Goal: Information Seeking & Learning: Compare options

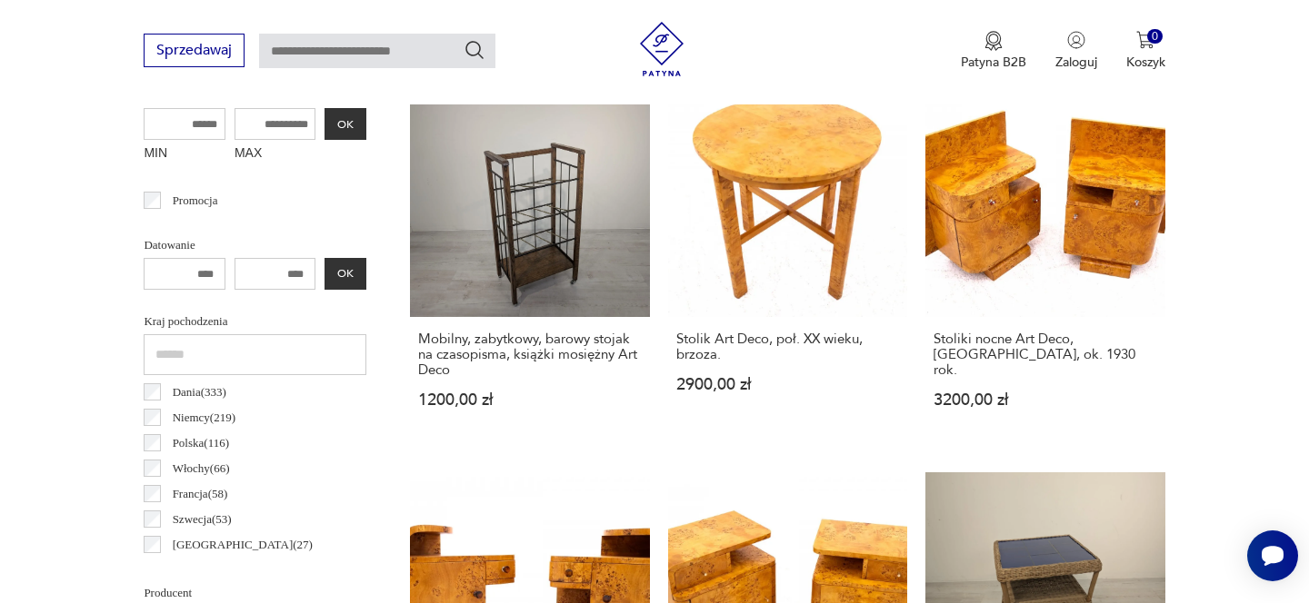
scroll to position [724, 0]
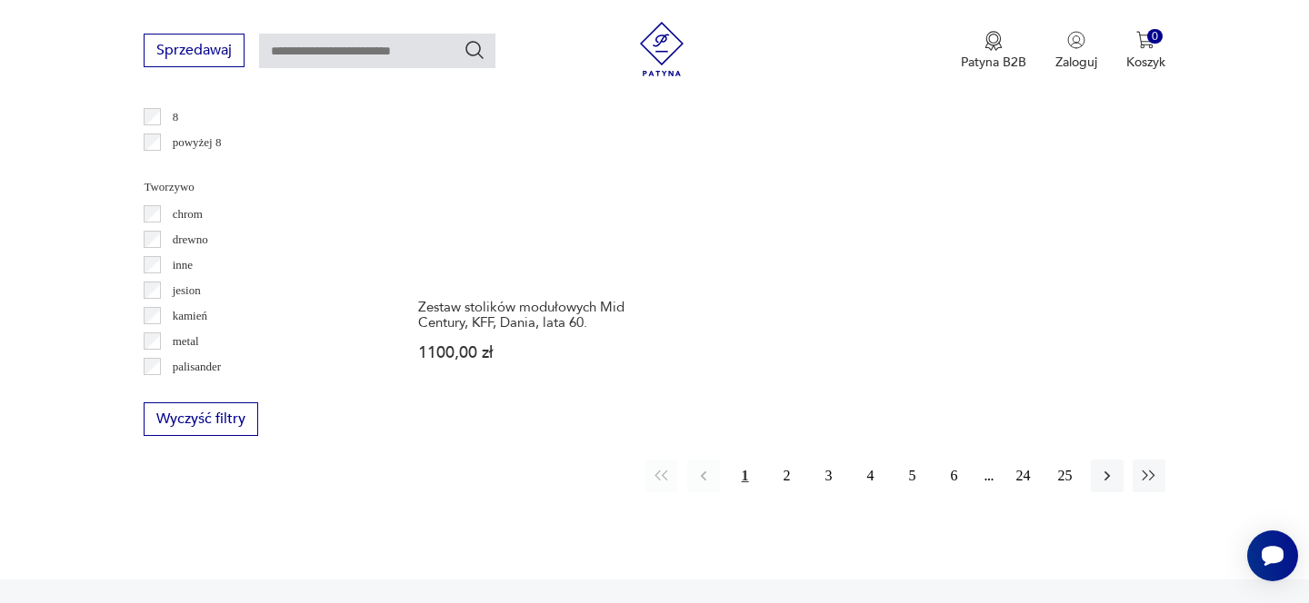
scroll to position [2651, 0]
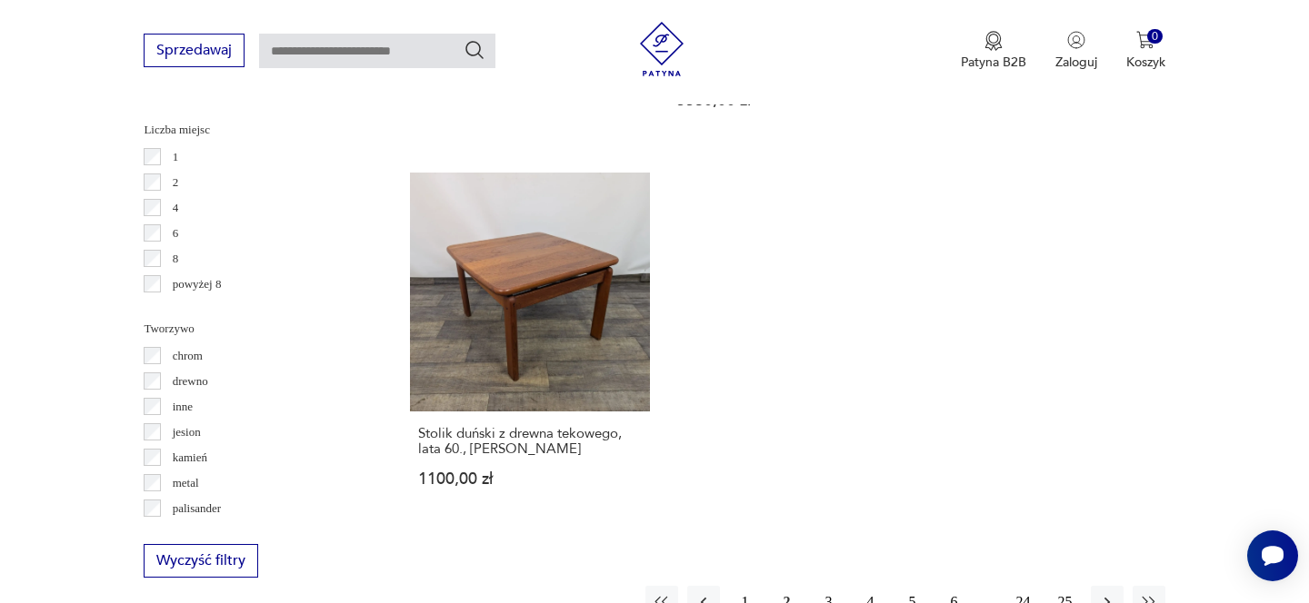
scroll to position [2767, 0]
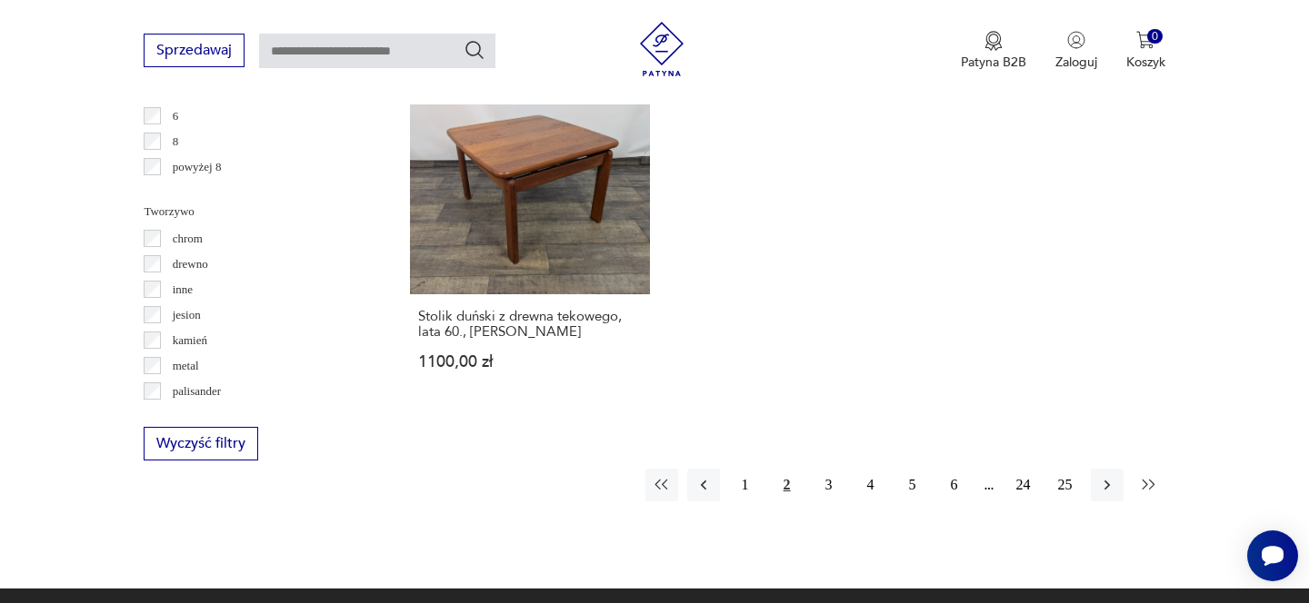
click at [1152, 476] on icon "button" at bounding box center [1149, 485] width 18 height 18
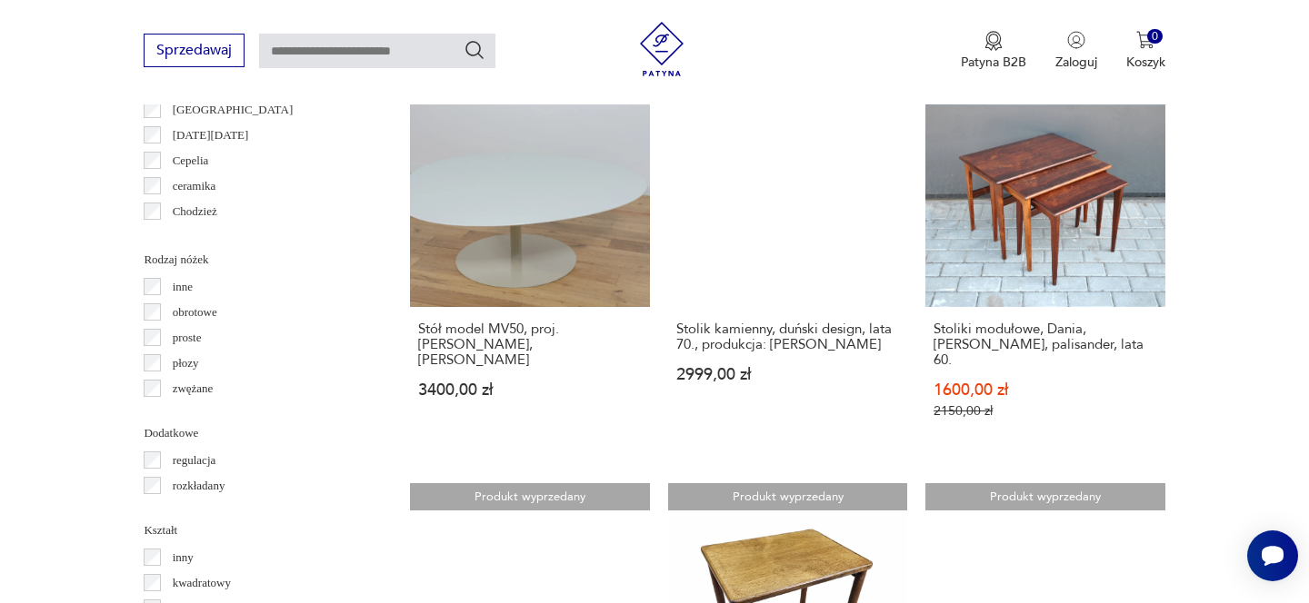
scroll to position [2370, 0]
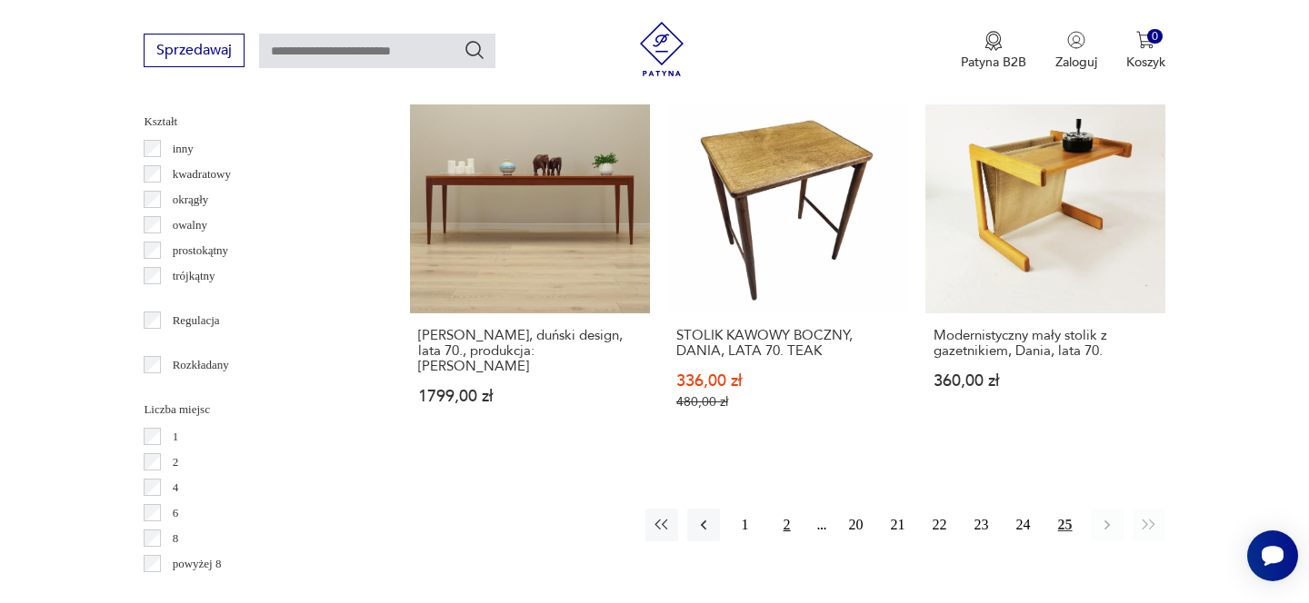
click at [781, 509] on button "2" at bounding box center [787, 525] width 33 height 33
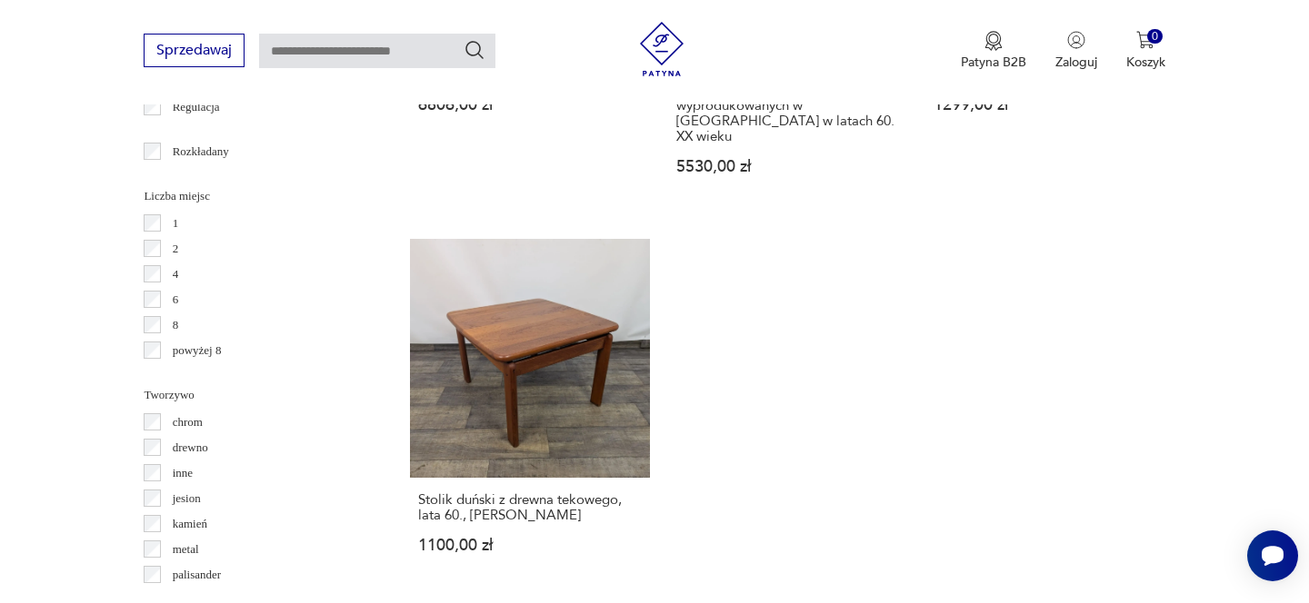
scroll to position [3004, 0]
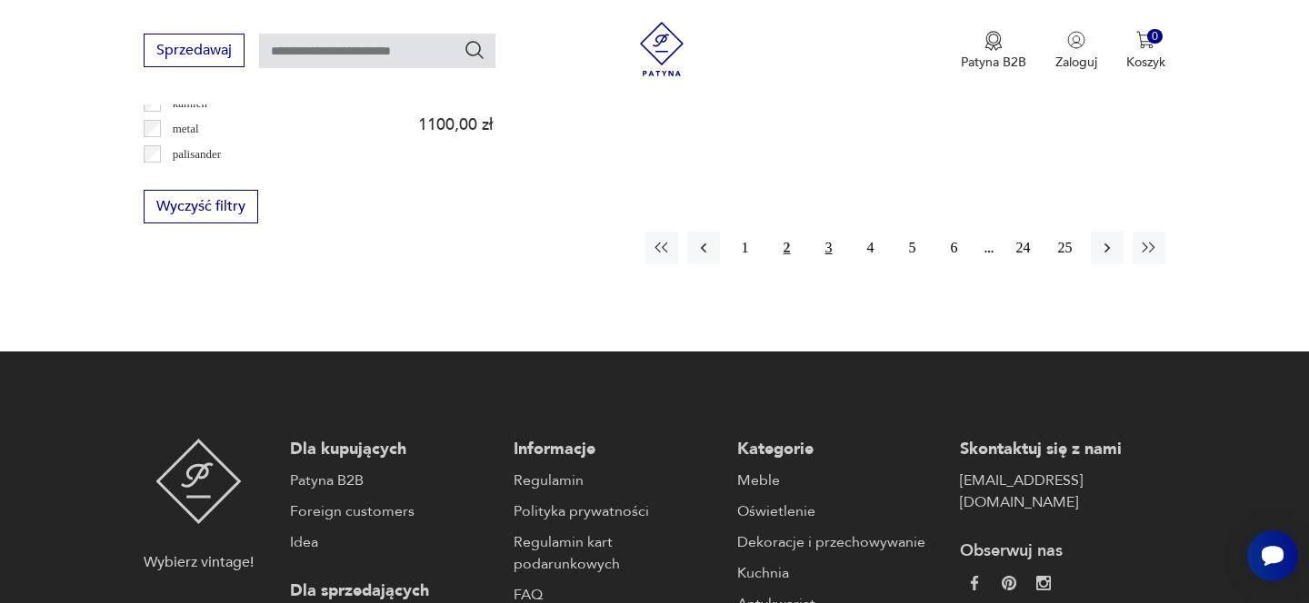
click at [828, 232] on button "3" at bounding box center [828, 248] width 33 height 33
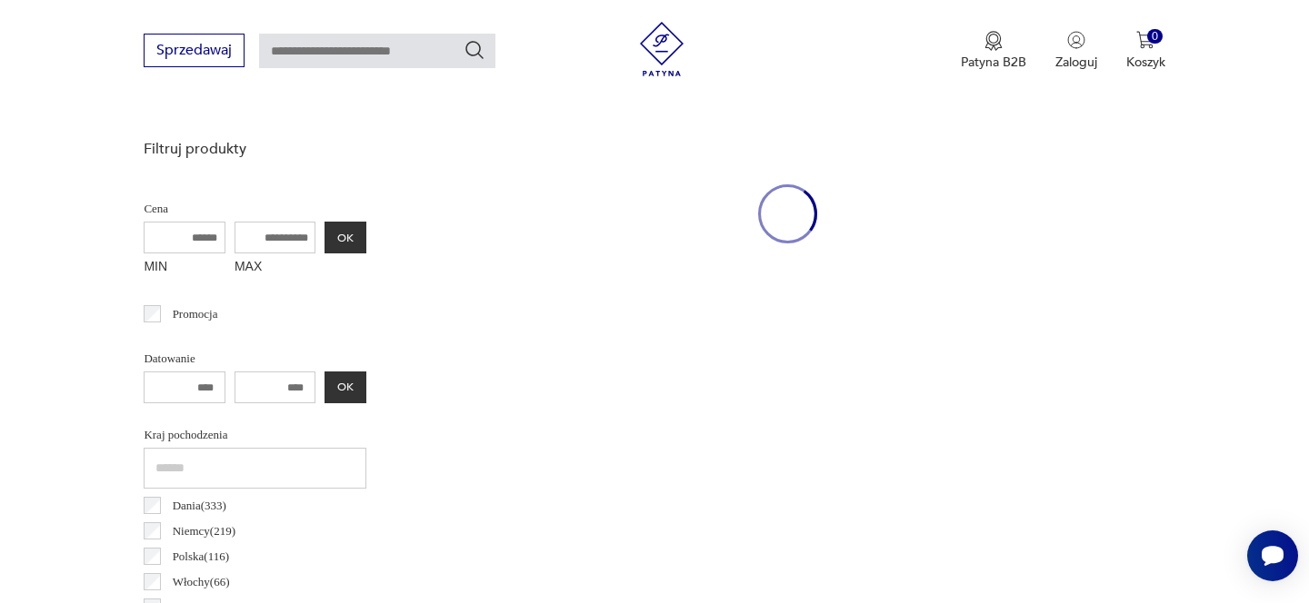
scroll to position [1101, 0]
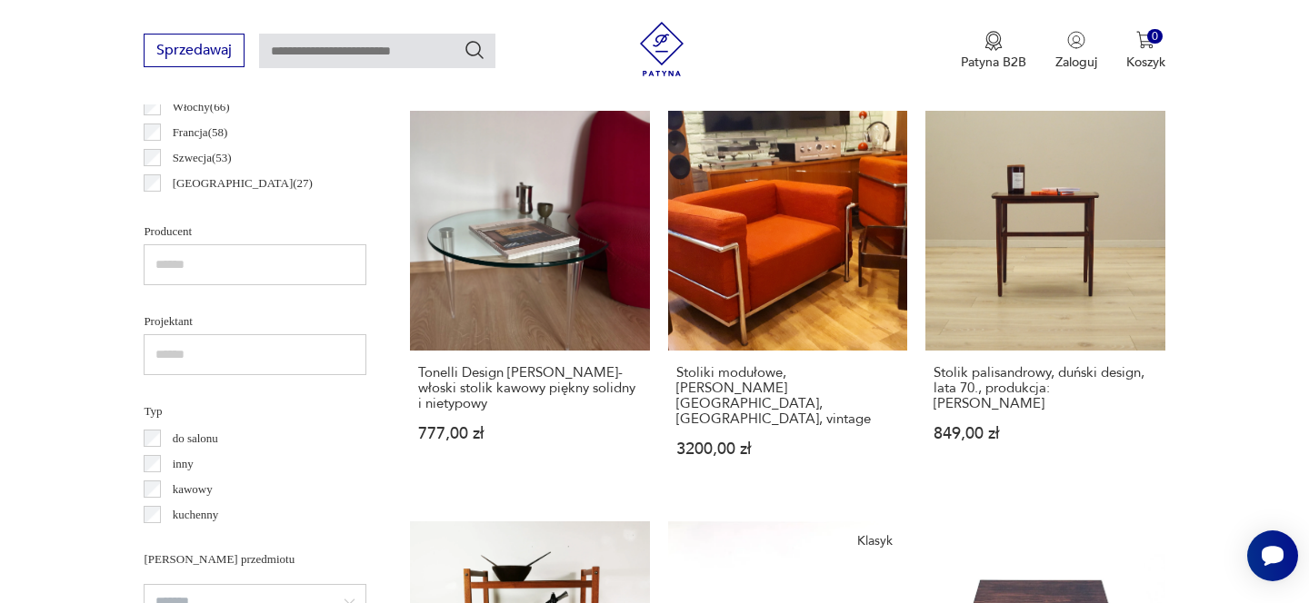
drag, startPoint x: 472, startPoint y: 204, endPoint x: 737, endPoint y: 39, distance: 312.2
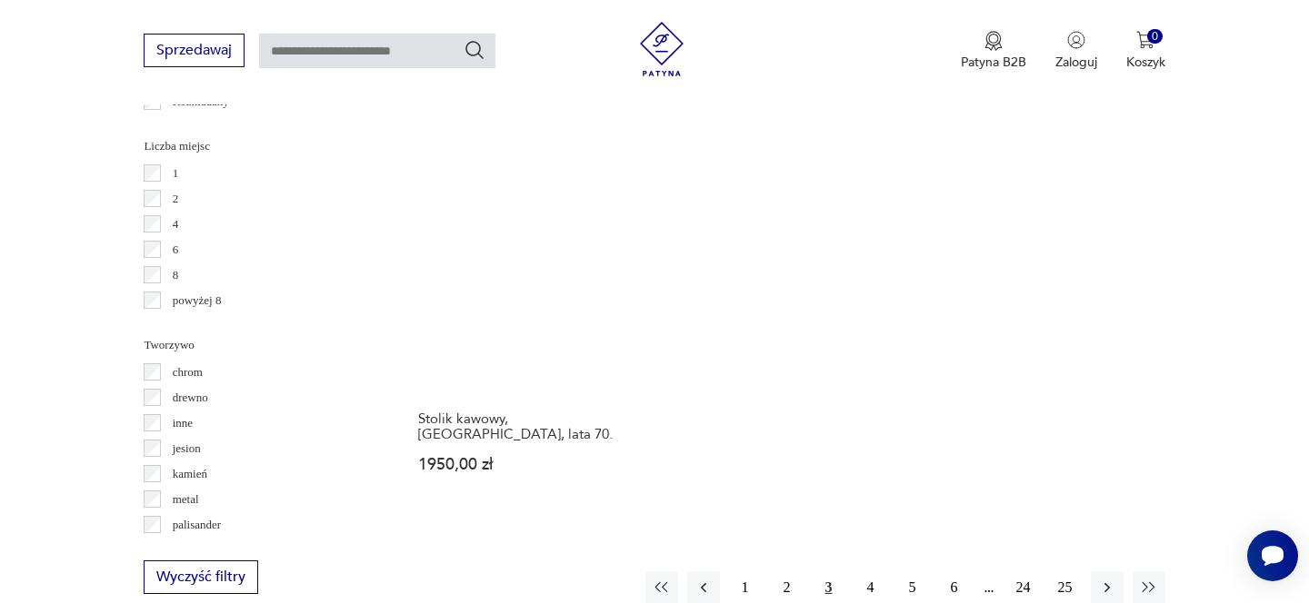
scroll to position [2635, 0]
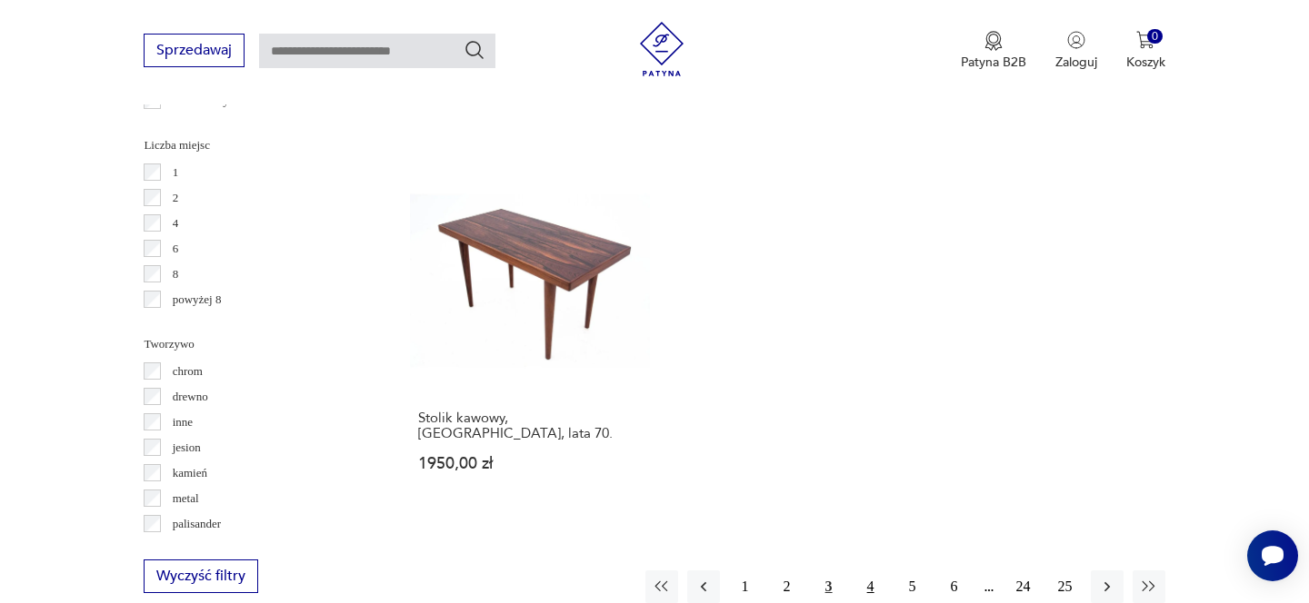
click at [868, 571] on button "4" at bounding box center [870, 587] width 33 height 33
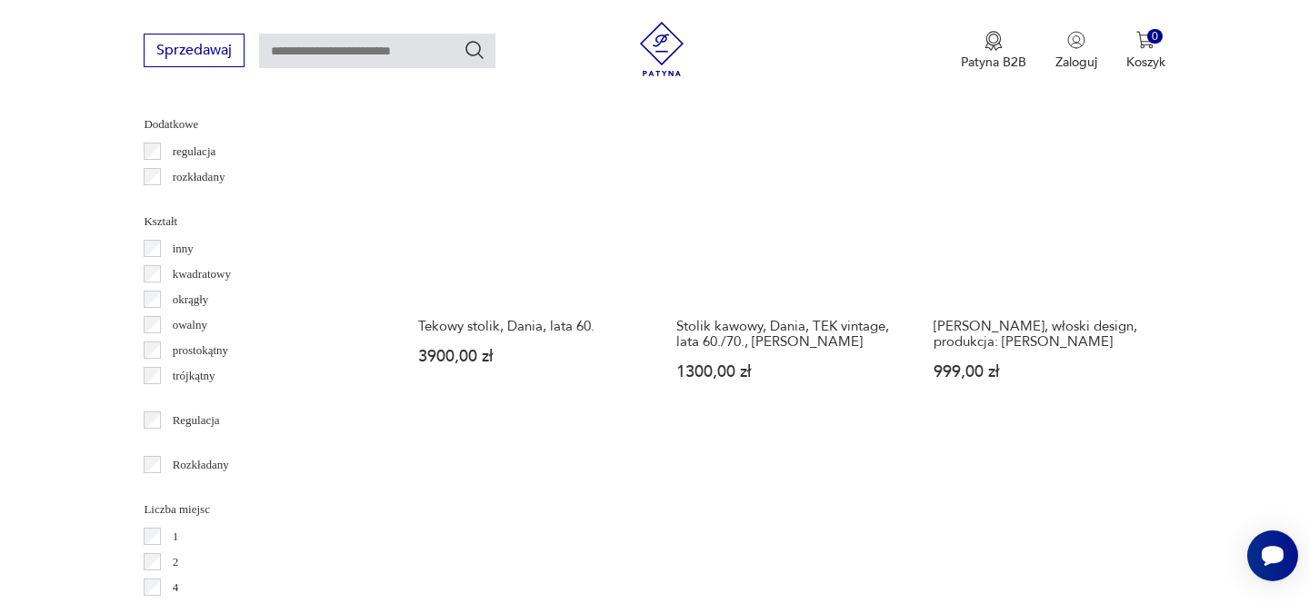
scroll to position [2728, 0]
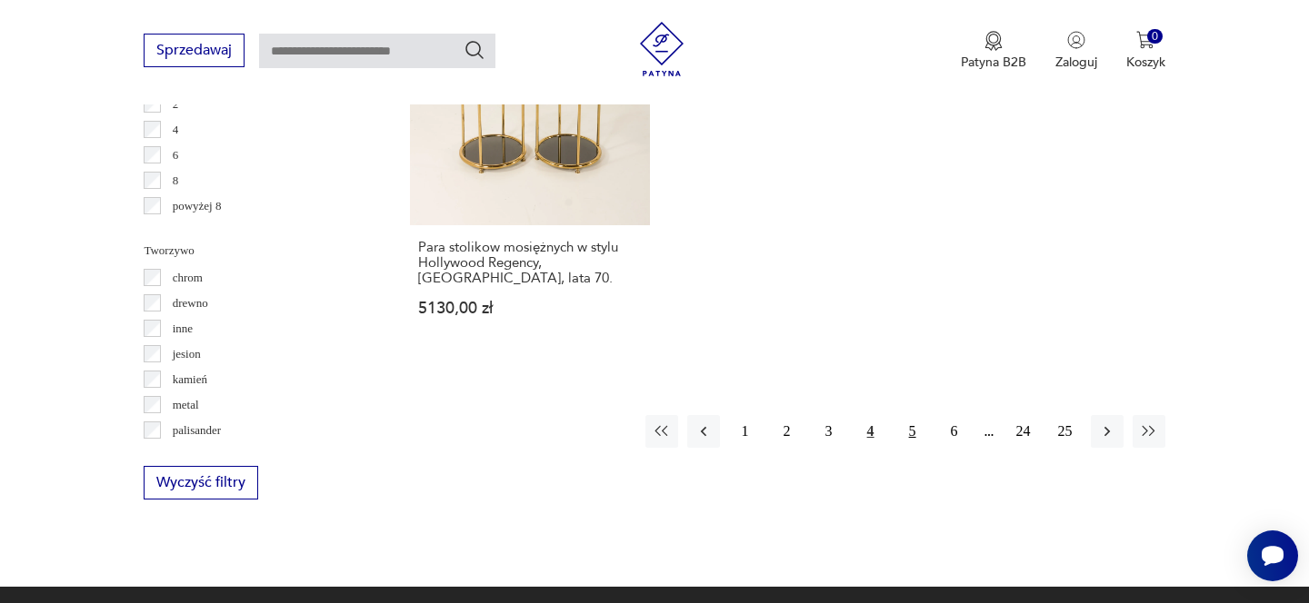
click at [907, 423] on button "5" at bounding box center [912, 431] width 33 height 33
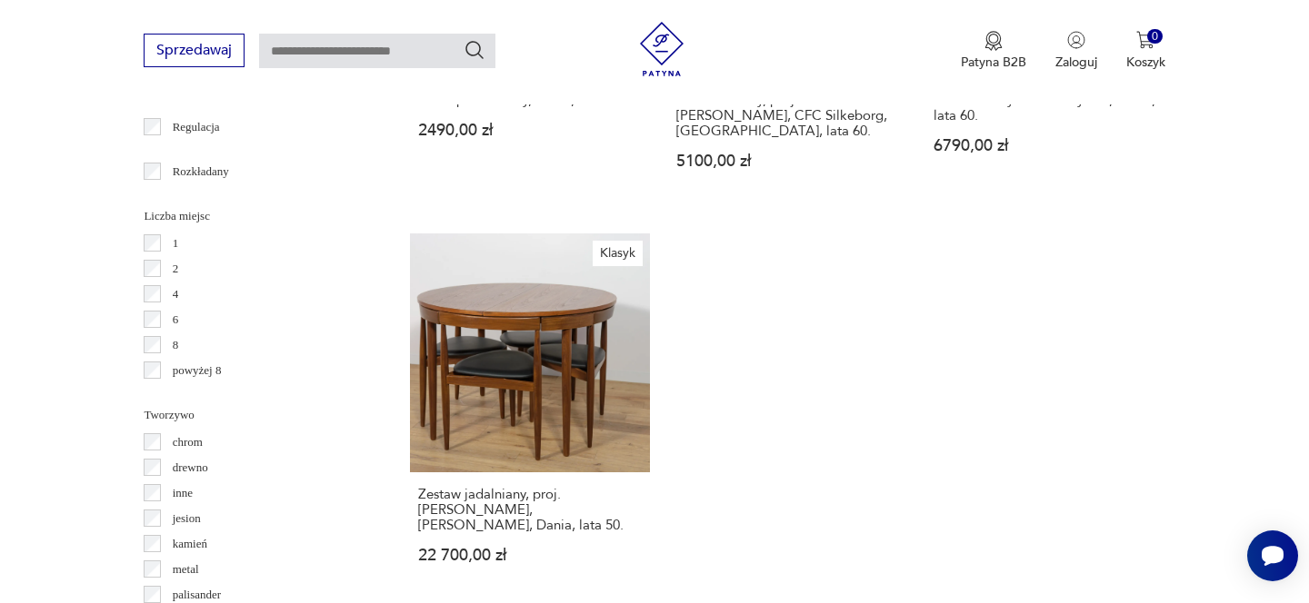
scroll to position [2647, 0]
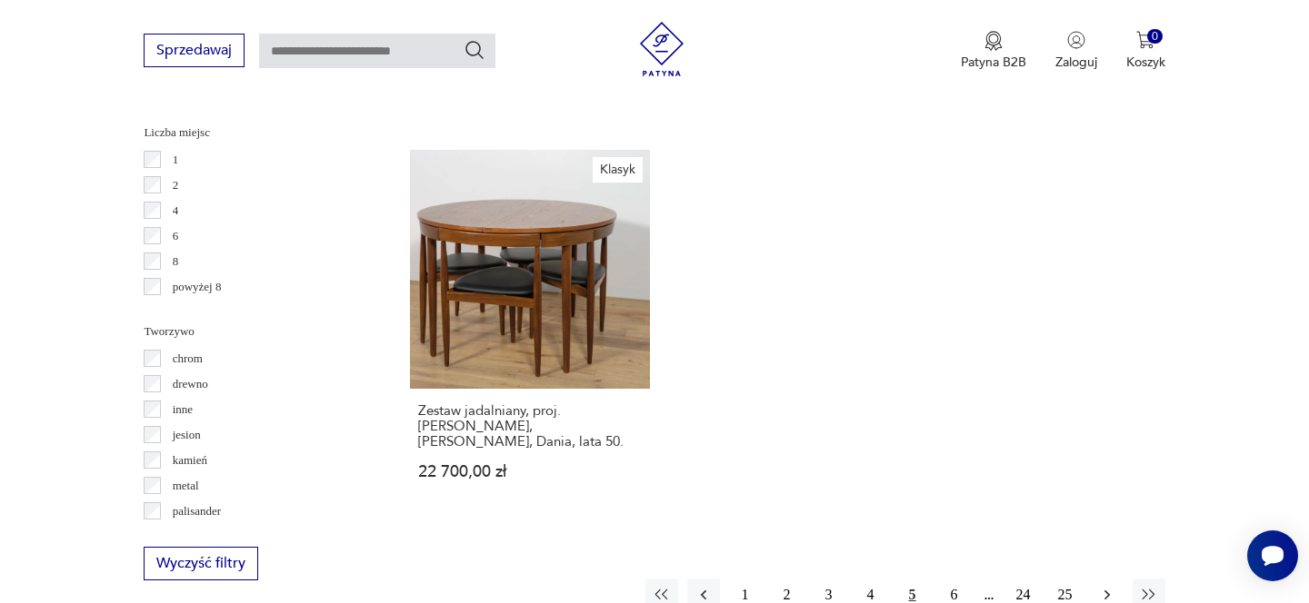
click at [1108, 586] on icon "button" at bounding box center [1107, 595] width 18 height 18
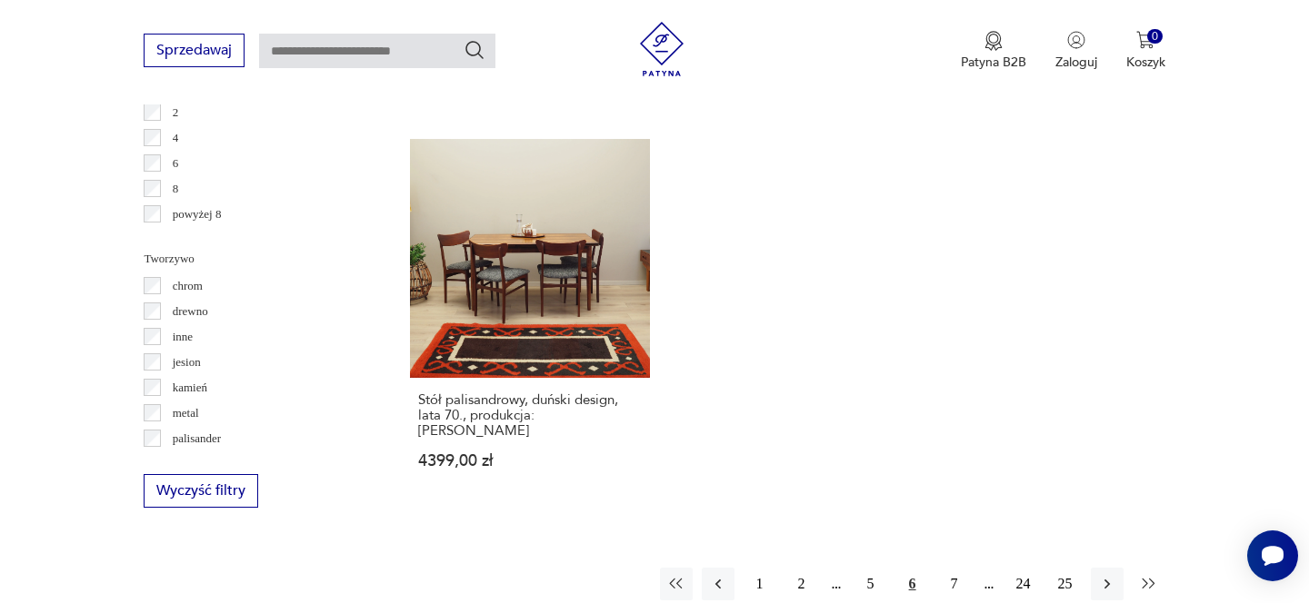
click at [1144, 575] on icon "button" at bounding box center [1149, 584] width 18 height 18
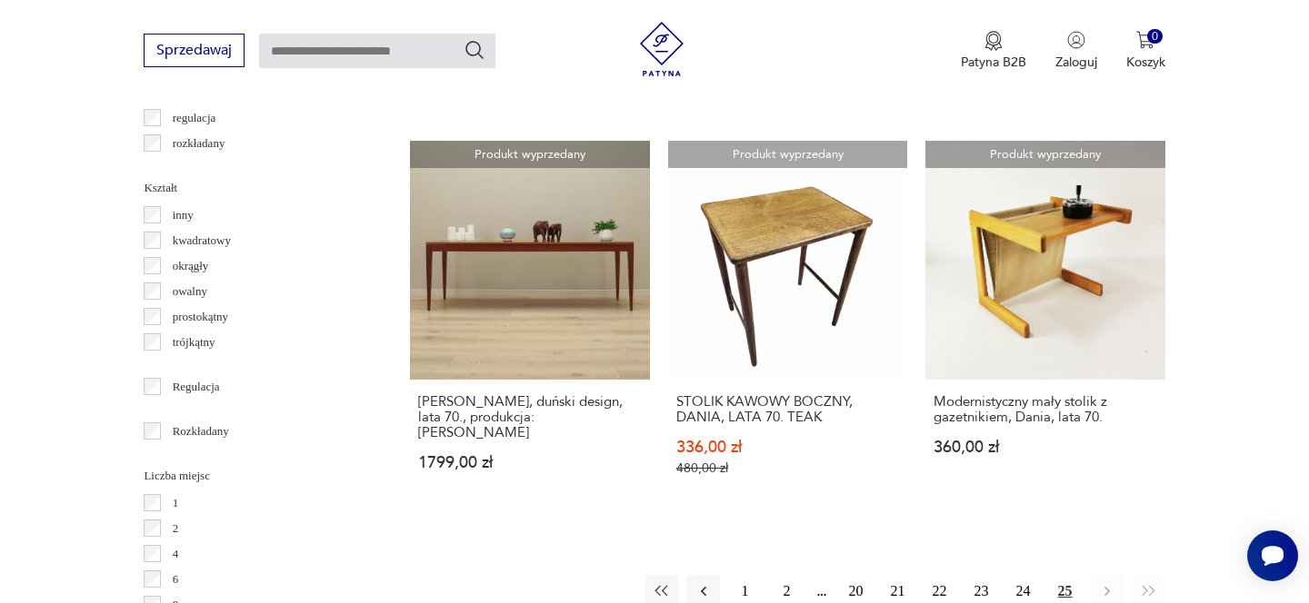
scroll to position [2442, 0]
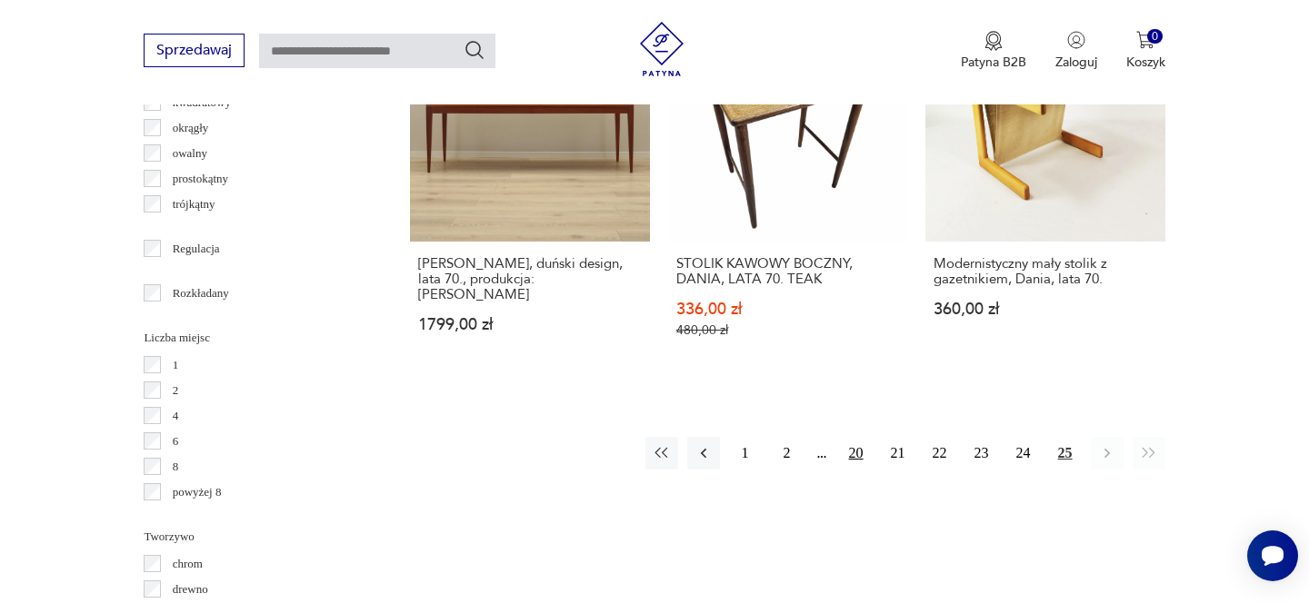
click at [854, 437] on button "20" at bounding box center [856, 453] width 33 height 33
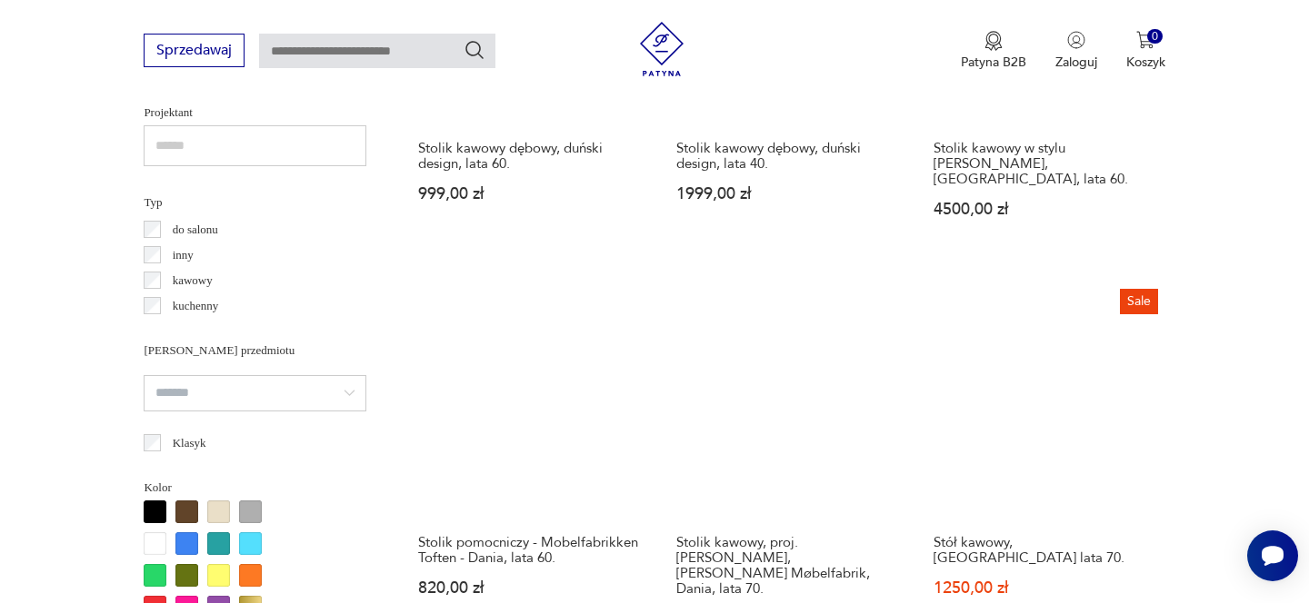
scroll to position [1231, 0]
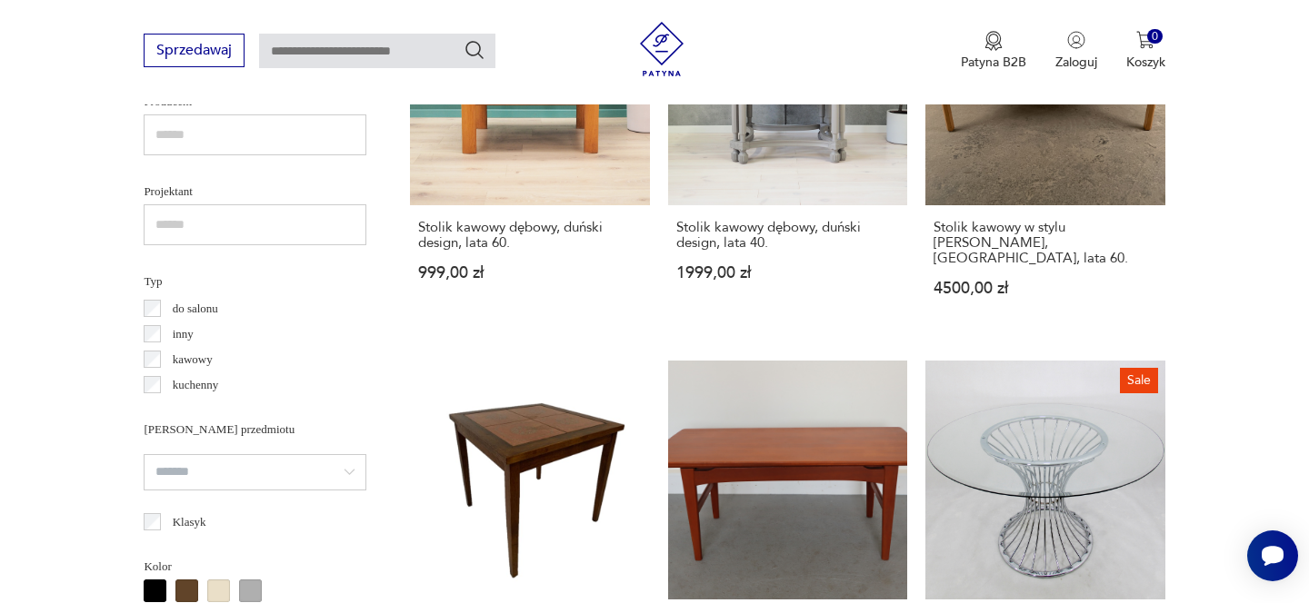
click at [194, 358] on p "kawowy" at bounding box center [193, 360] width 40 height 20
click at [158, 358] on div "do salonu inny kawowy kuchenny" at bounding box center [255, 347] width 223 height 102
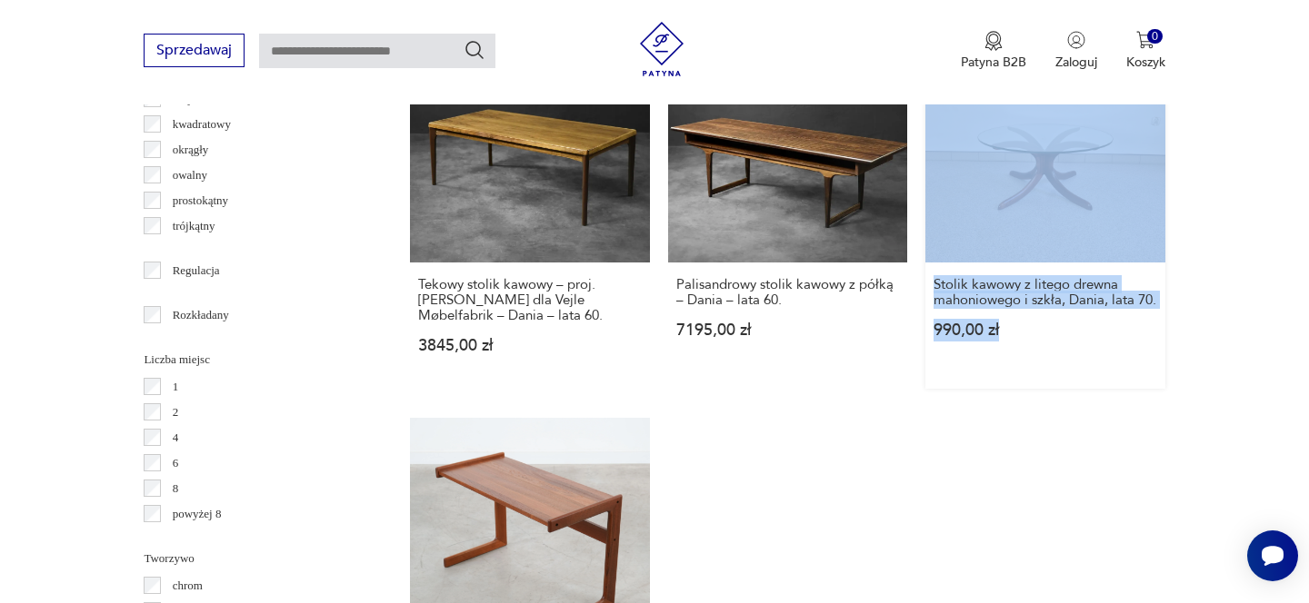
scroll to position [2760, 0]
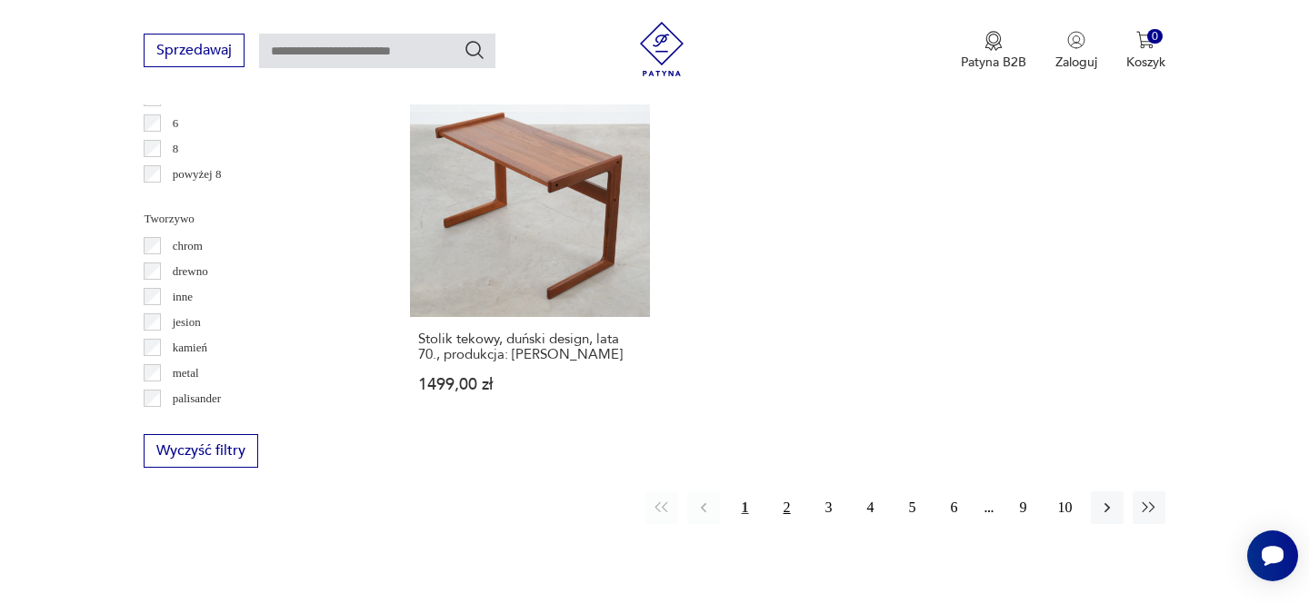
click at [795, 492] on button "2" at bounding box center [787, 508] width 33 height 33
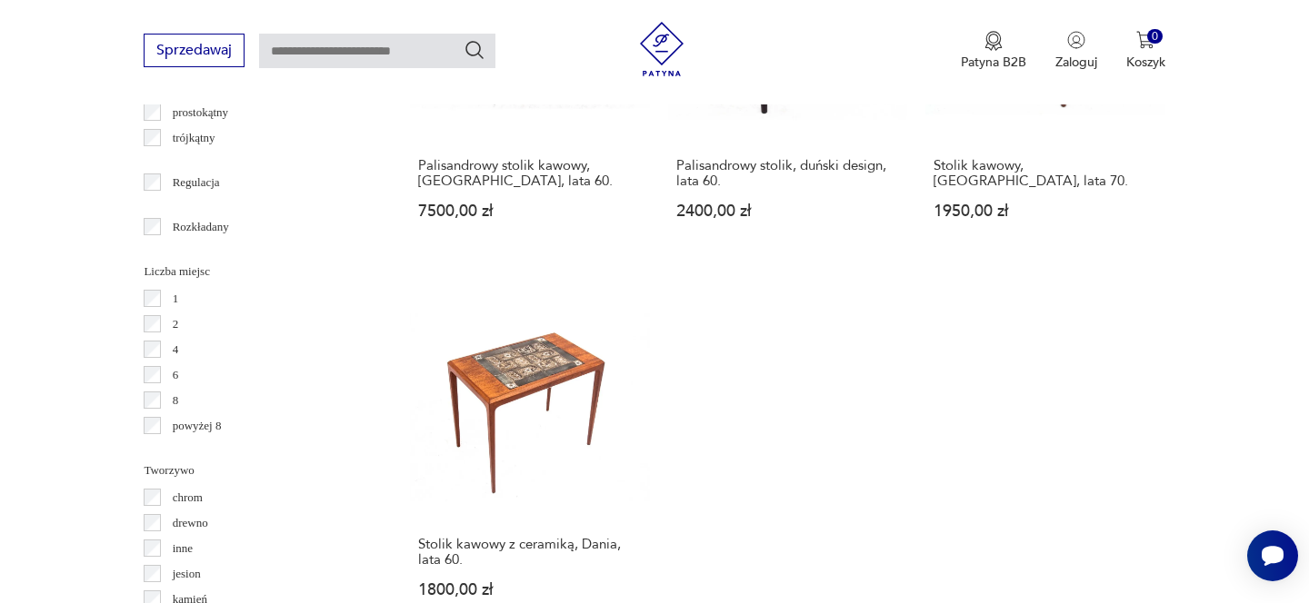
scroll to position [2800, 0]
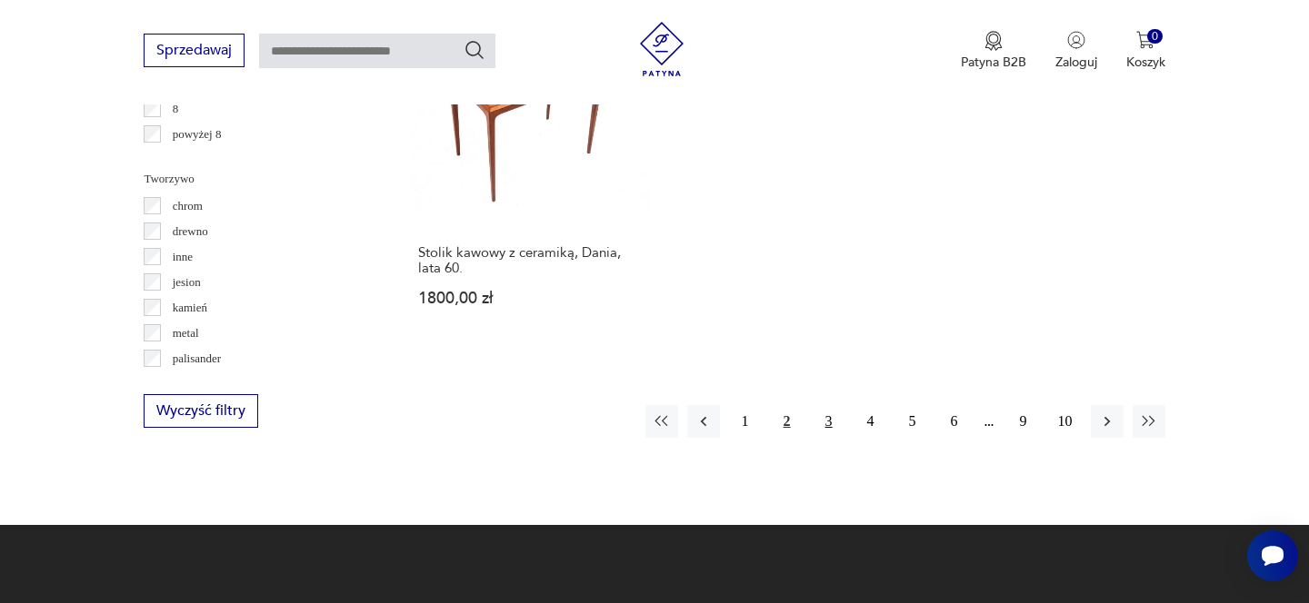
click at [824, 405] on button "3" at bounding box center [828, 421] width 33 height 33
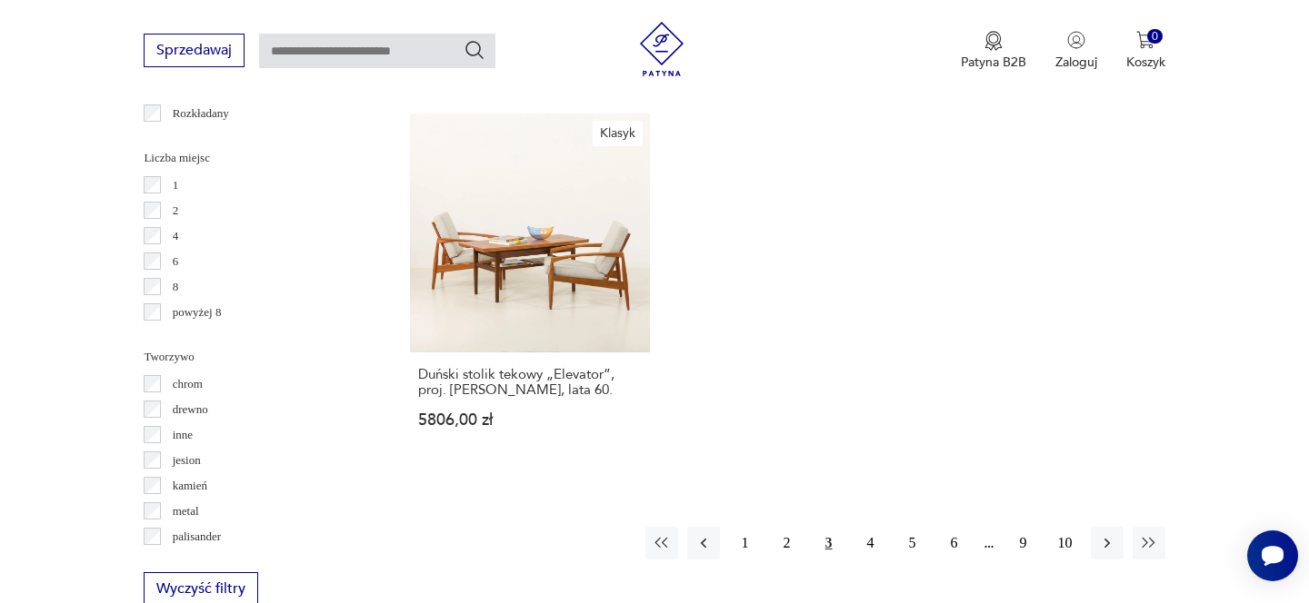
scroll to position [2714, 0]
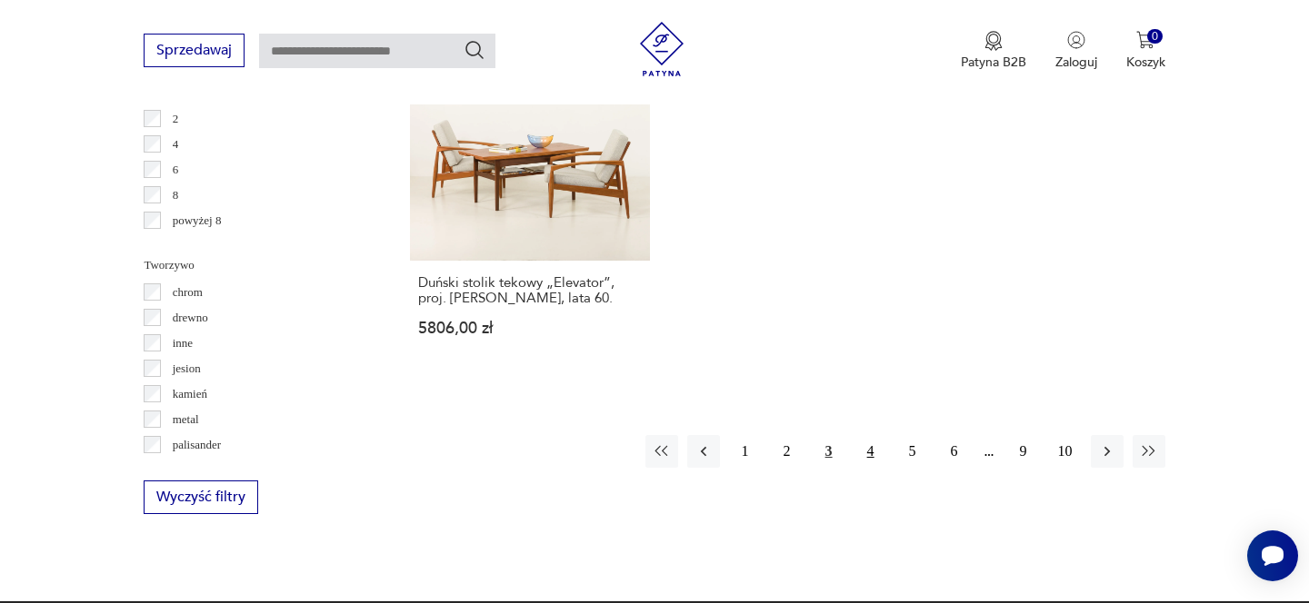
click at [874, 456] on button "4" at bounding box center [870, 451] width 33 height 33
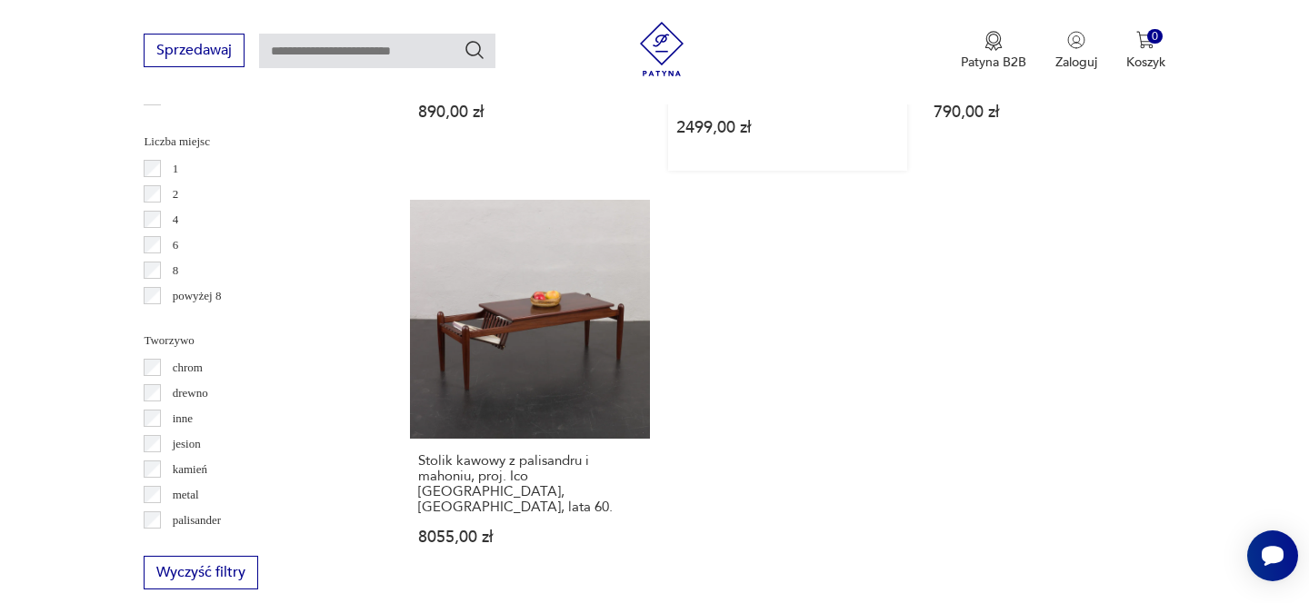
scroll to position [2780, 0]
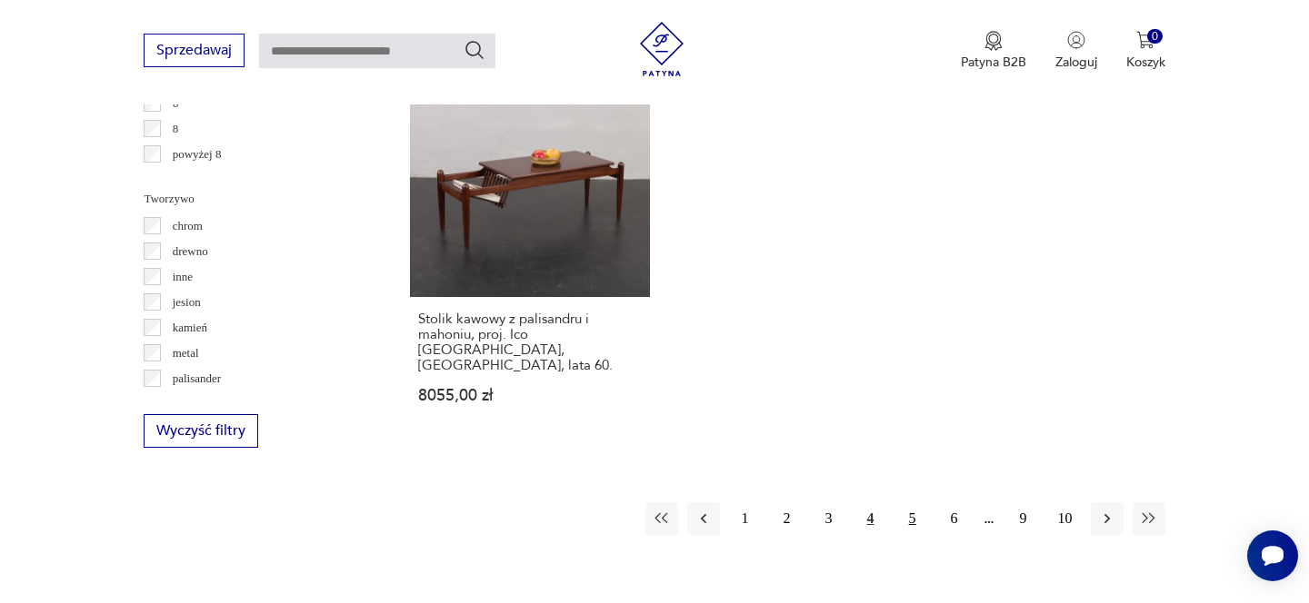
click at [901, 503] on button "5" at bounding box center [912, 519] width 33 height 33
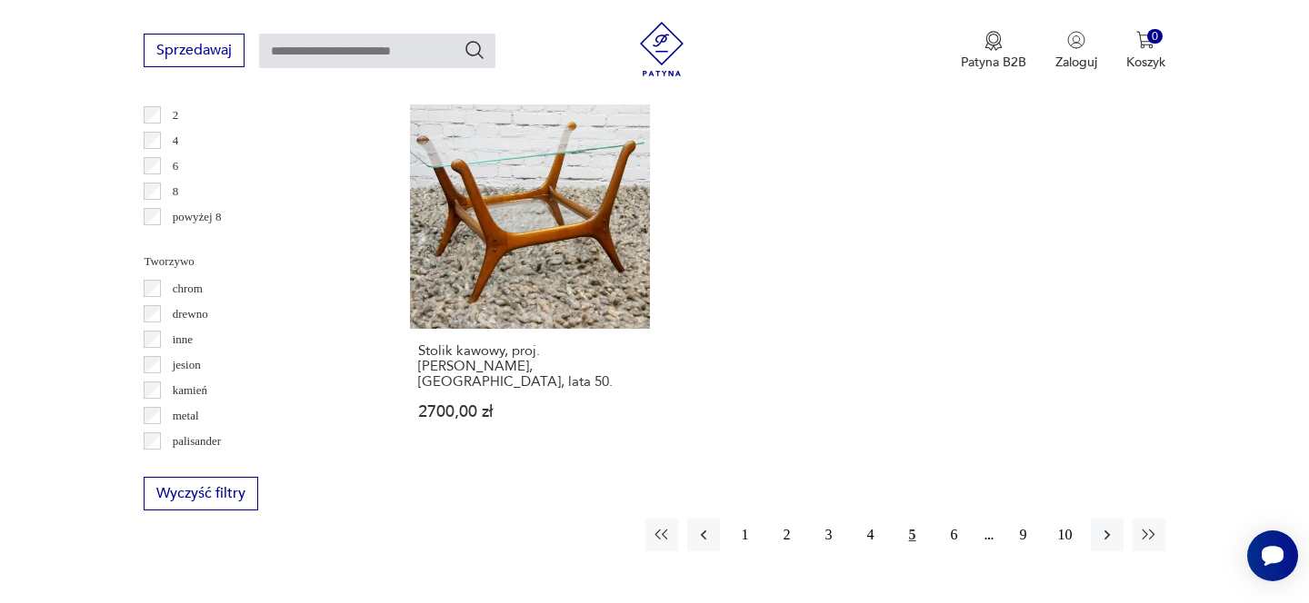
scroll to position [2741, 0]
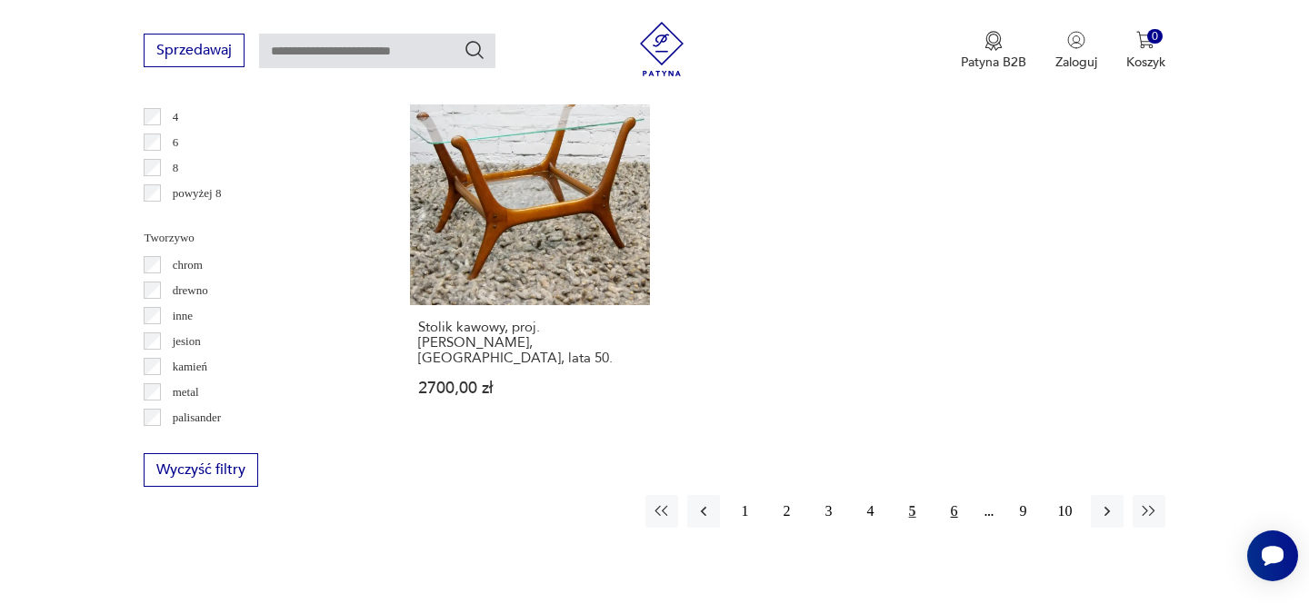
click at [957, 495] on button "6" at bounding box center [954, 511] width 33 height 33
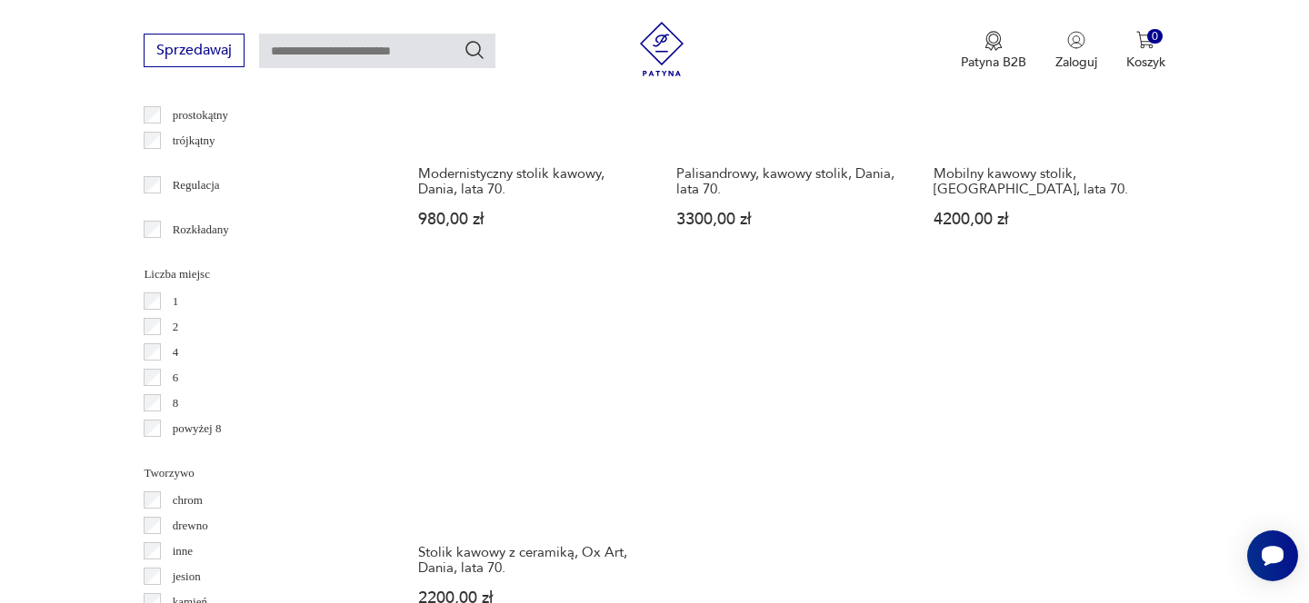
scroll to position [2719, 0]
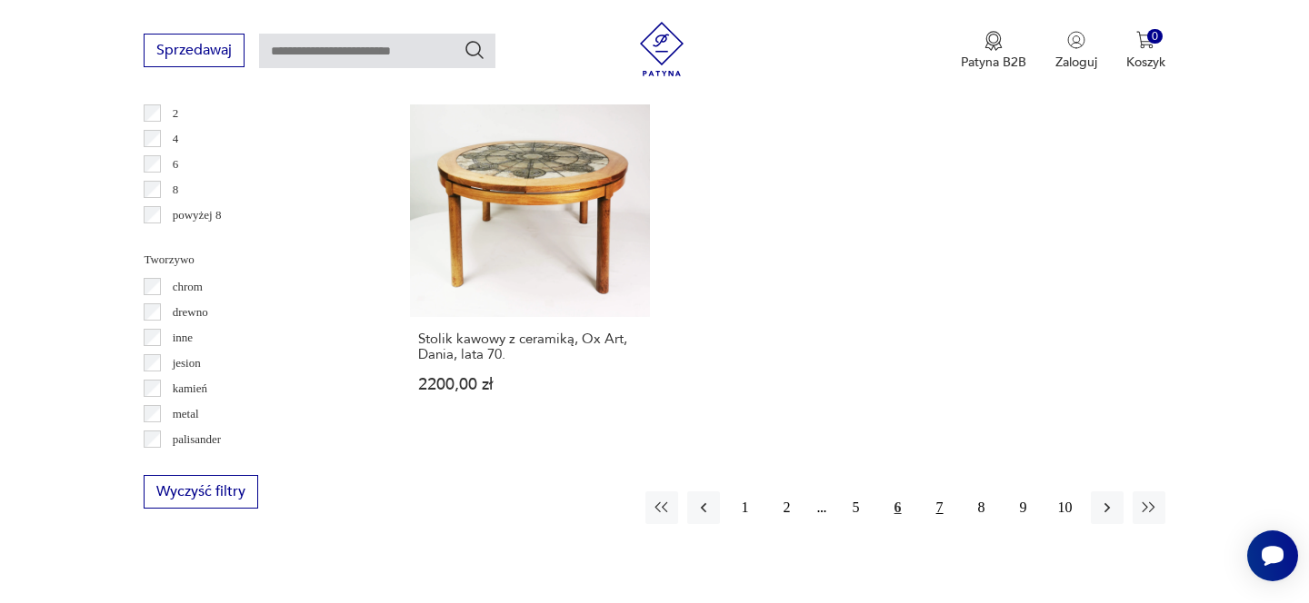
click at [942, 506] on button "7" at bounding box center [939, 508] width 33 height 33
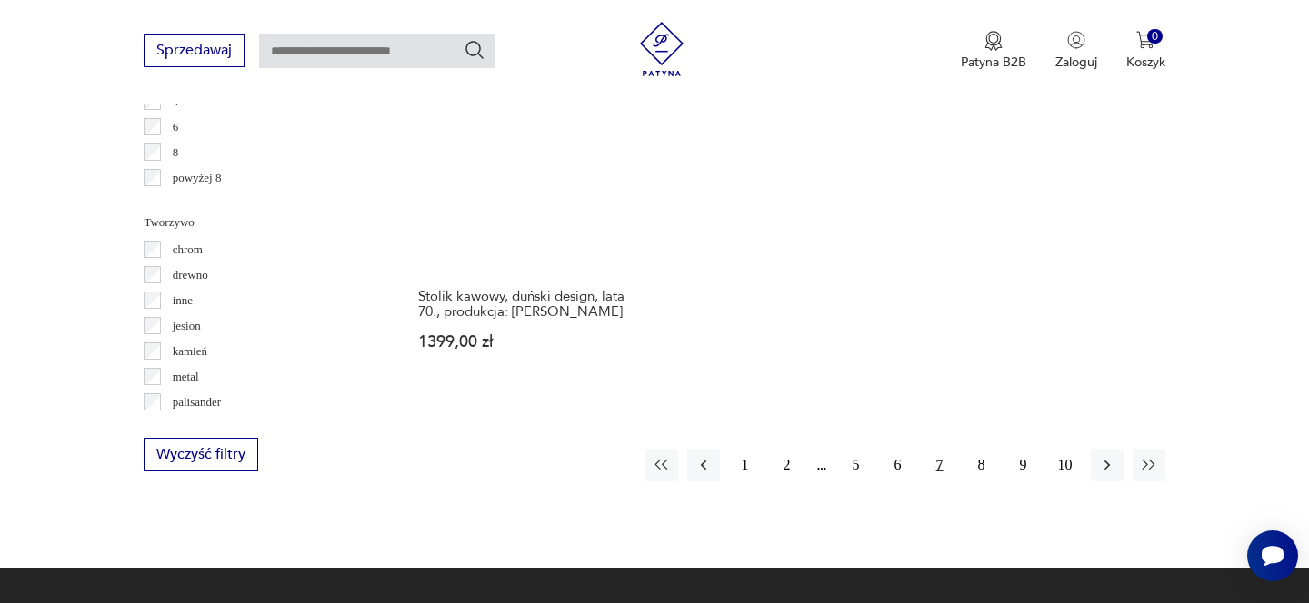
scroll to position [2777, 0]
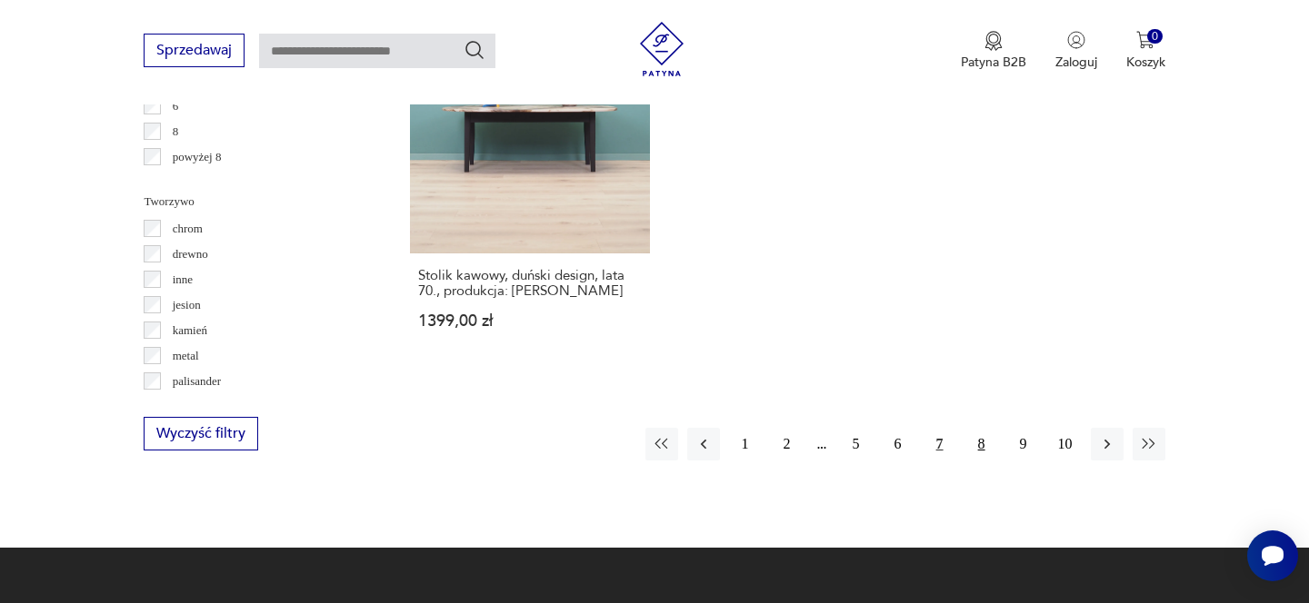
click at [987, 428] on button "8" at bounding box center [981, 444] width 33 height 33
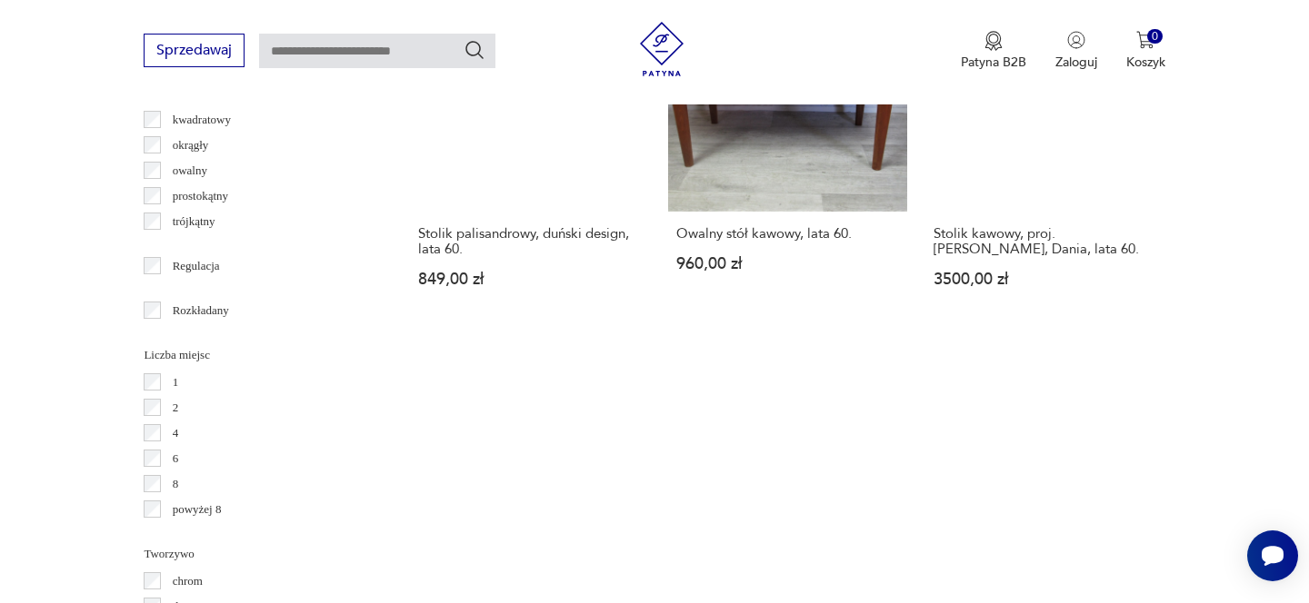
scroll to position [2569, 0]
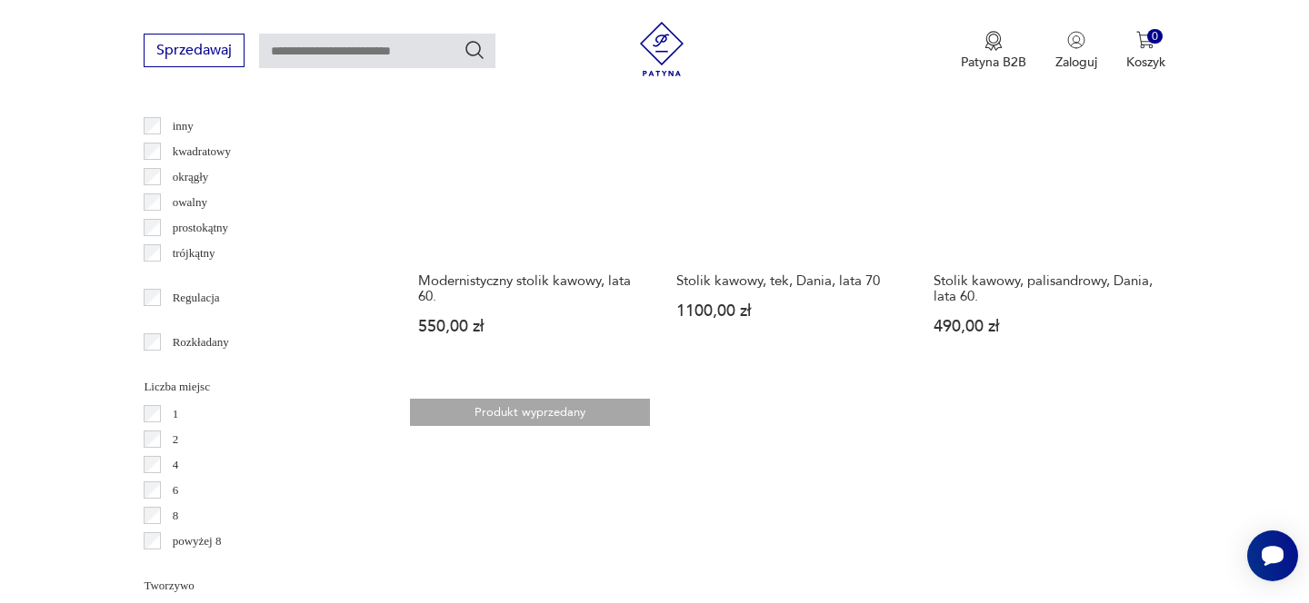
scroll to position [2622, 0]
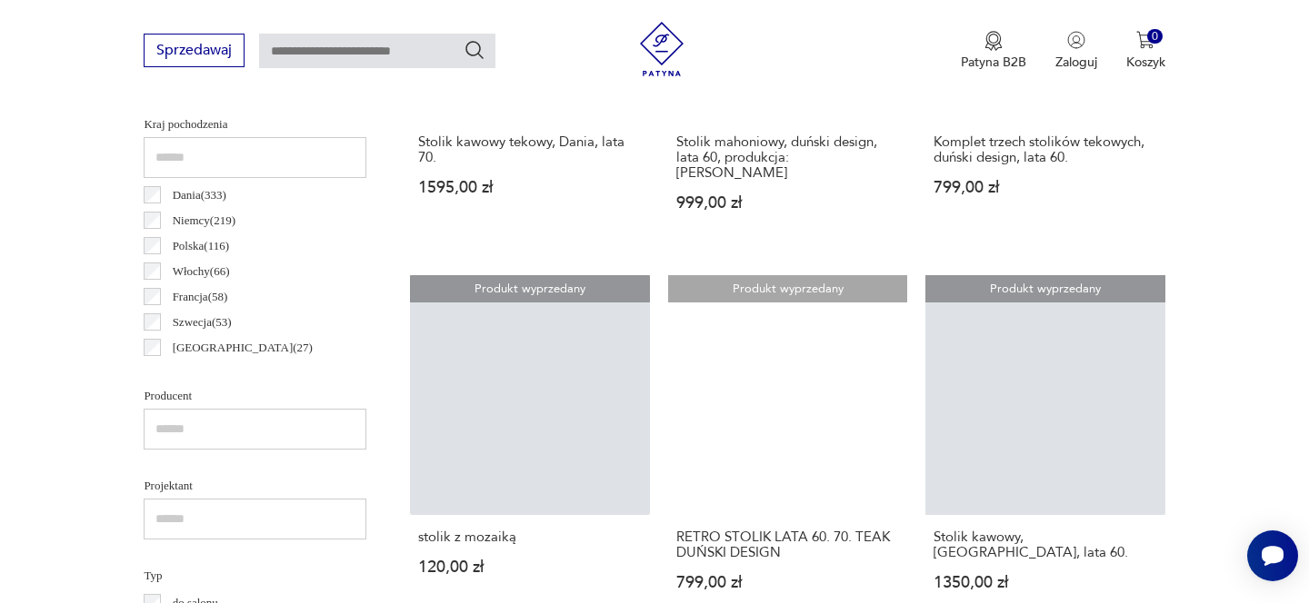
scroll to position [852, 0]
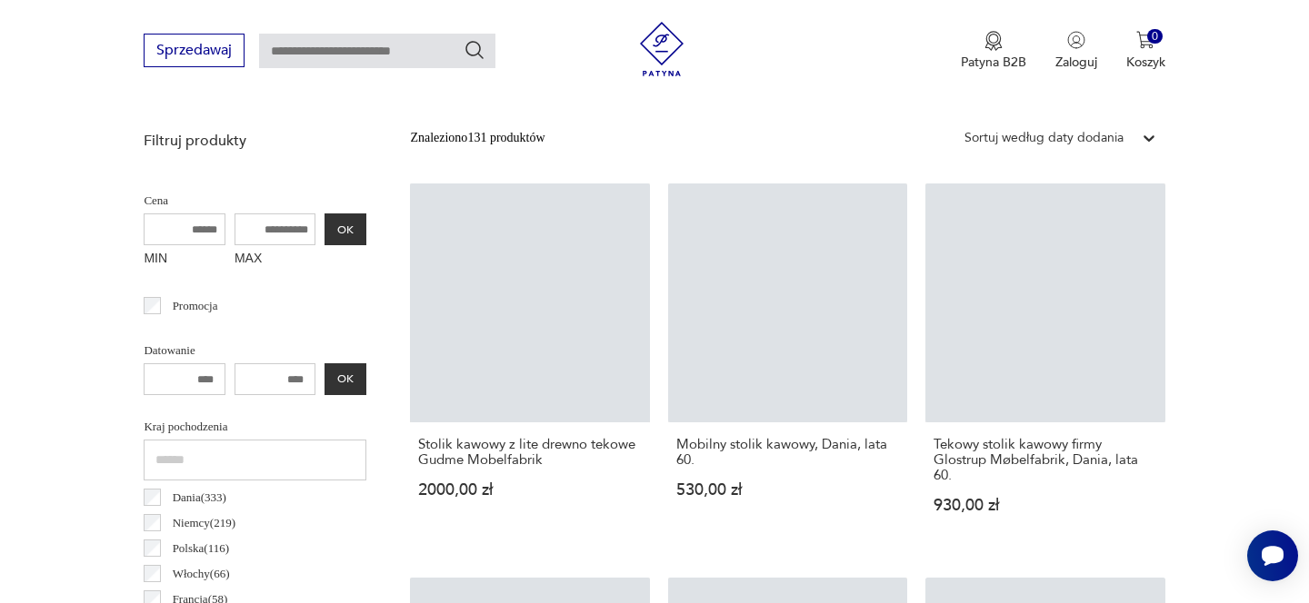
scroll to position [663, 0]
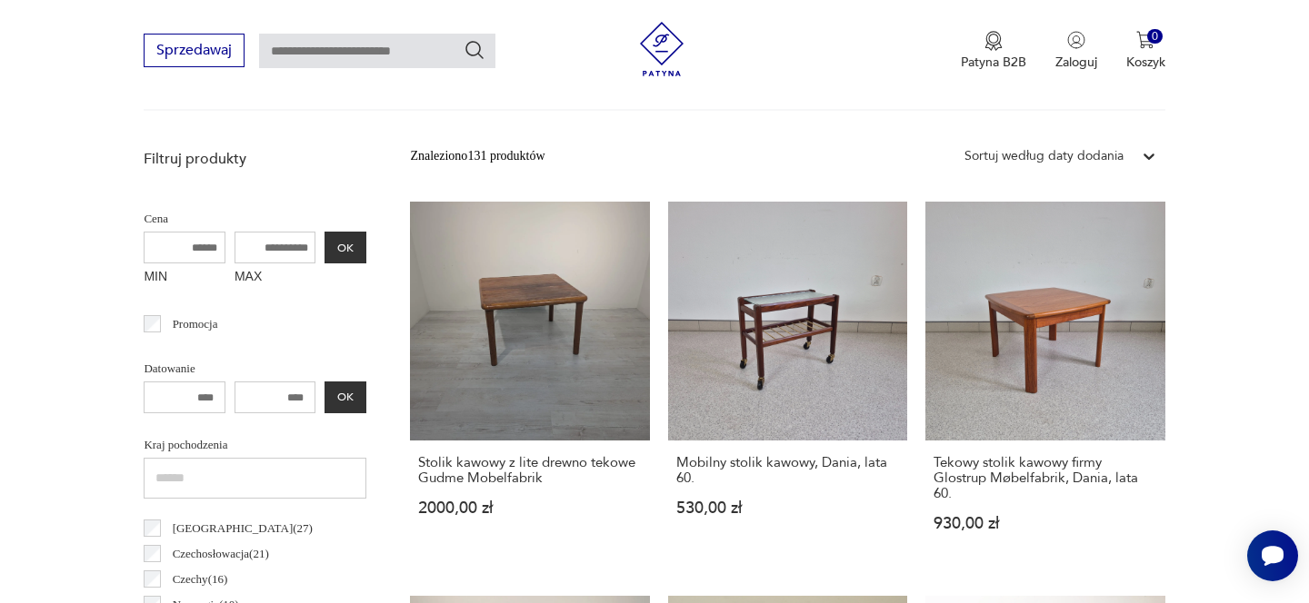
scroll to position [194, 0]
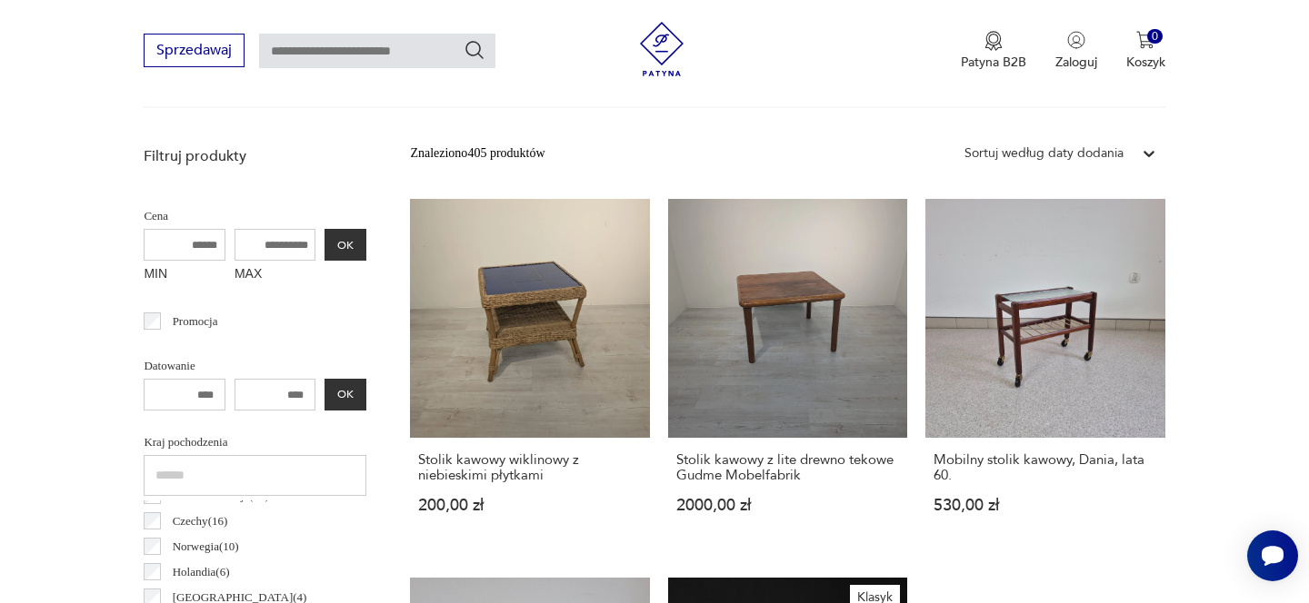
scroll to position [639, 0]
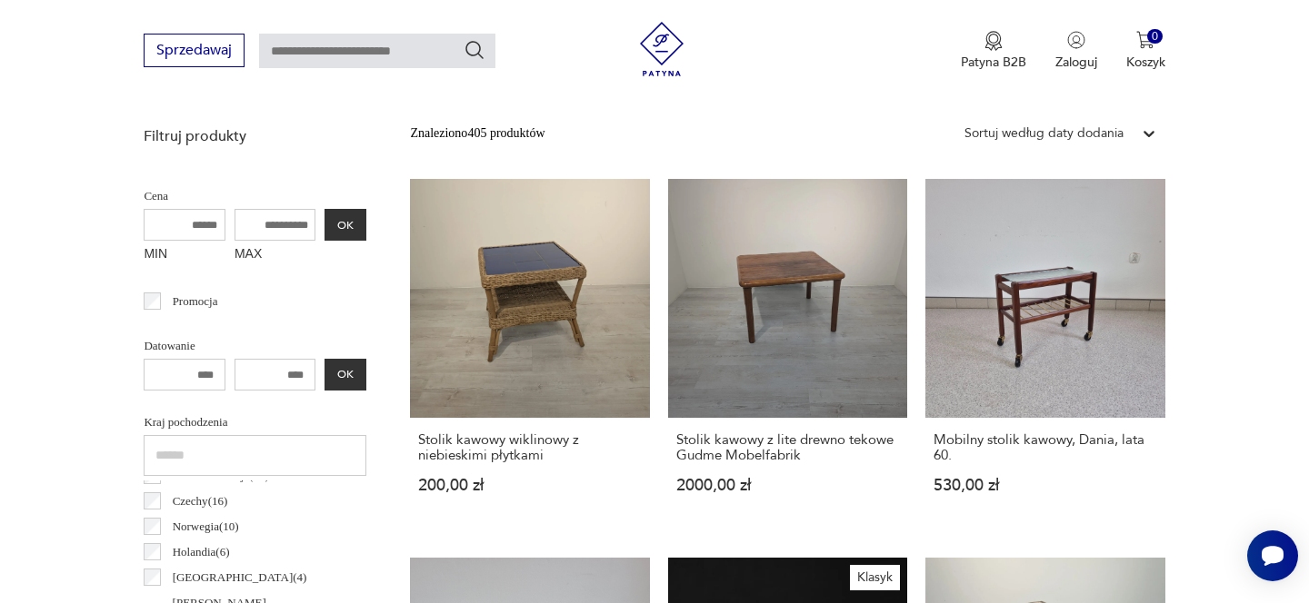
click at [266, 230] on input "MAX" at bounding box center [275, 225] width 82 height 32
type input "****"
click at [341, 224] on button "OK" at bounding box center [345, 225] width 42 height 32
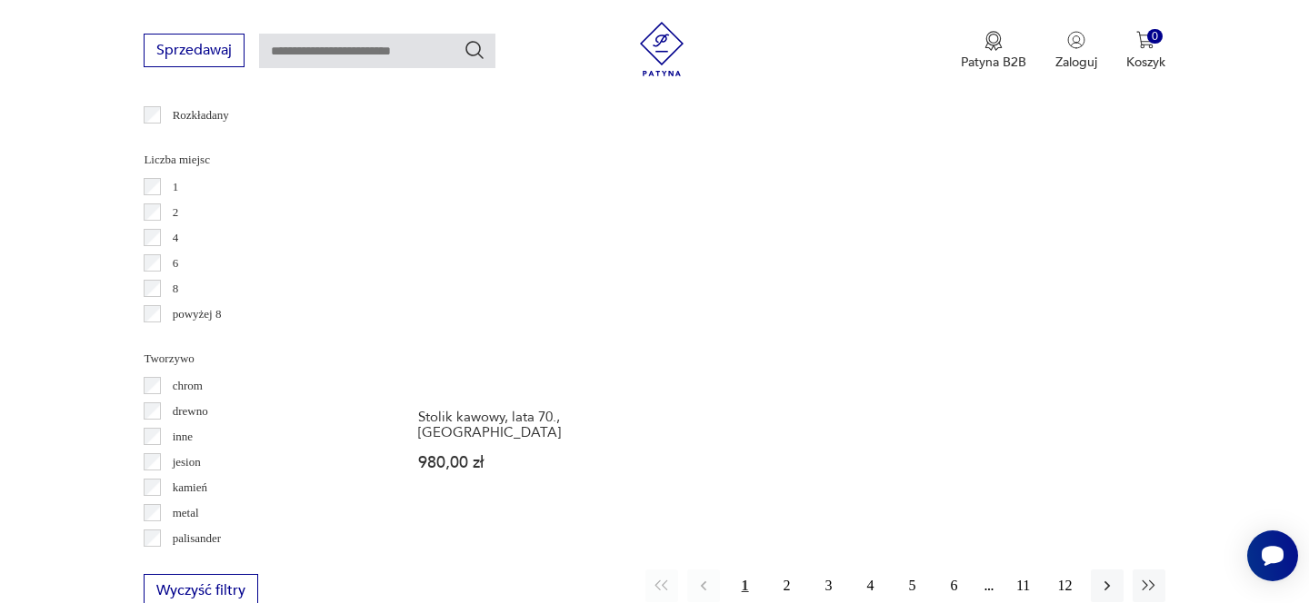
scroll to position [2778, 0]
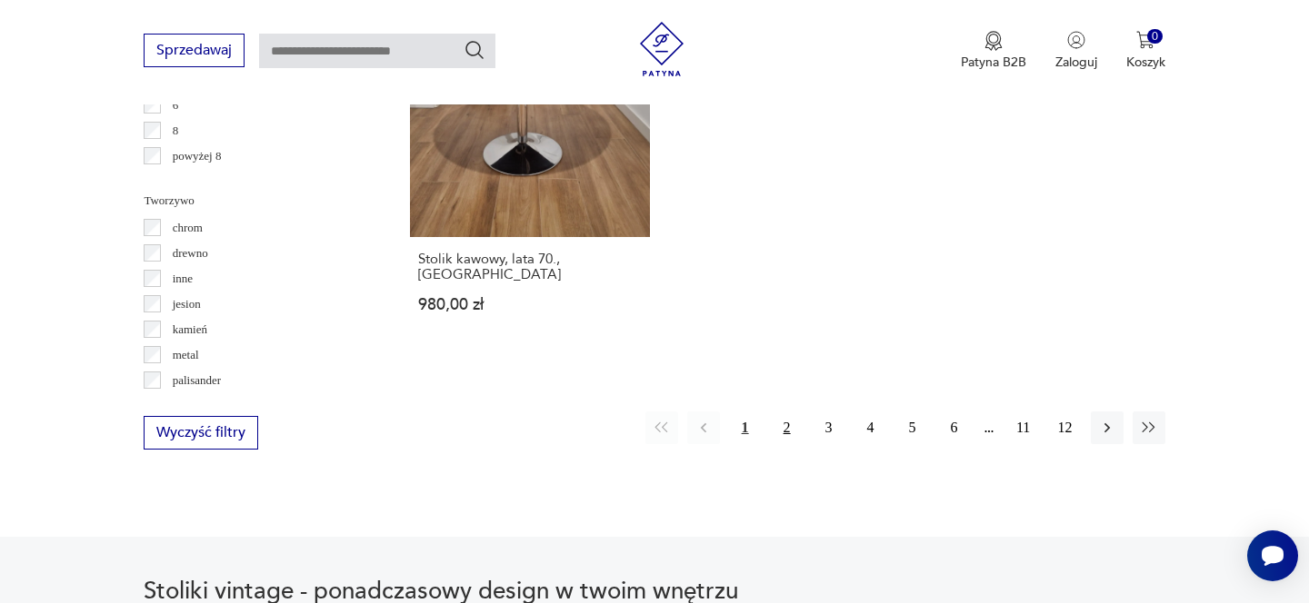
click at [786, 425] on button "2" at bounding box center [787, 428] width 33 height 33
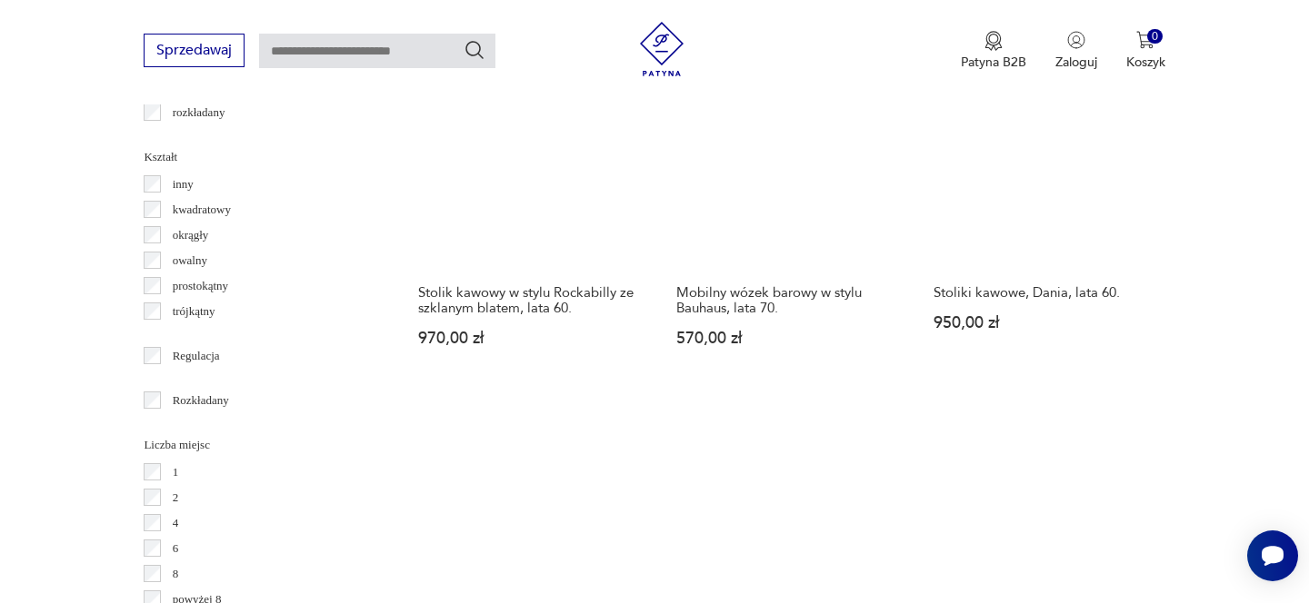
scroll to position [2620, 0]
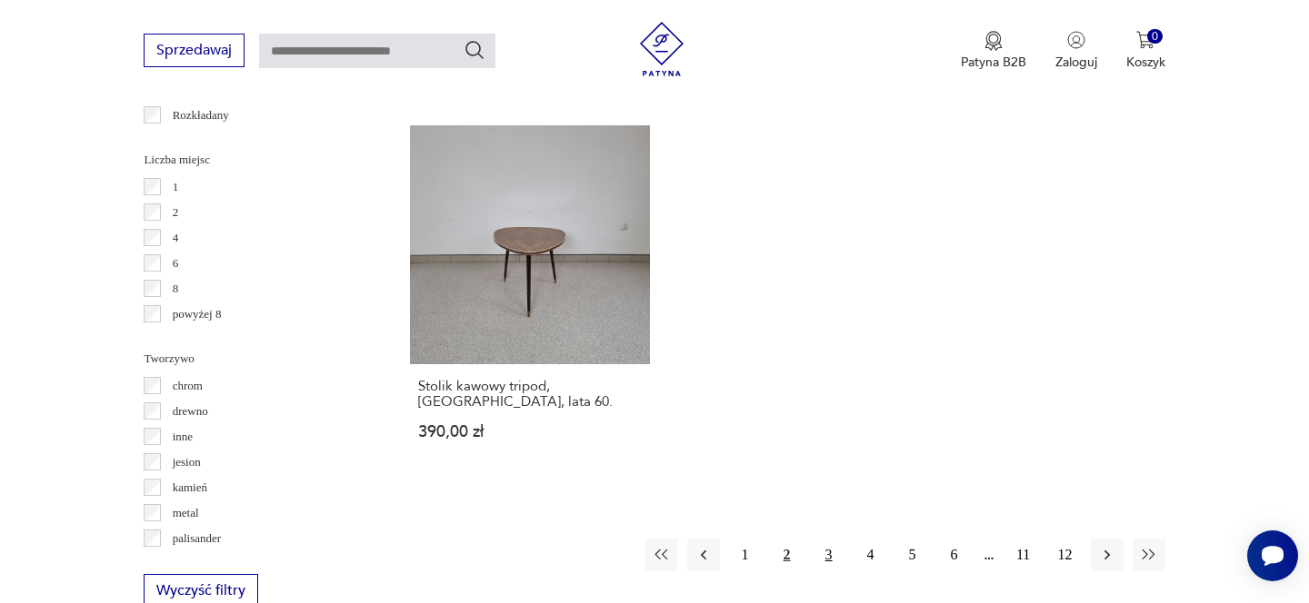
click at [831, 551] on button "3" at bounding box center [828, 555] width 33 height 33
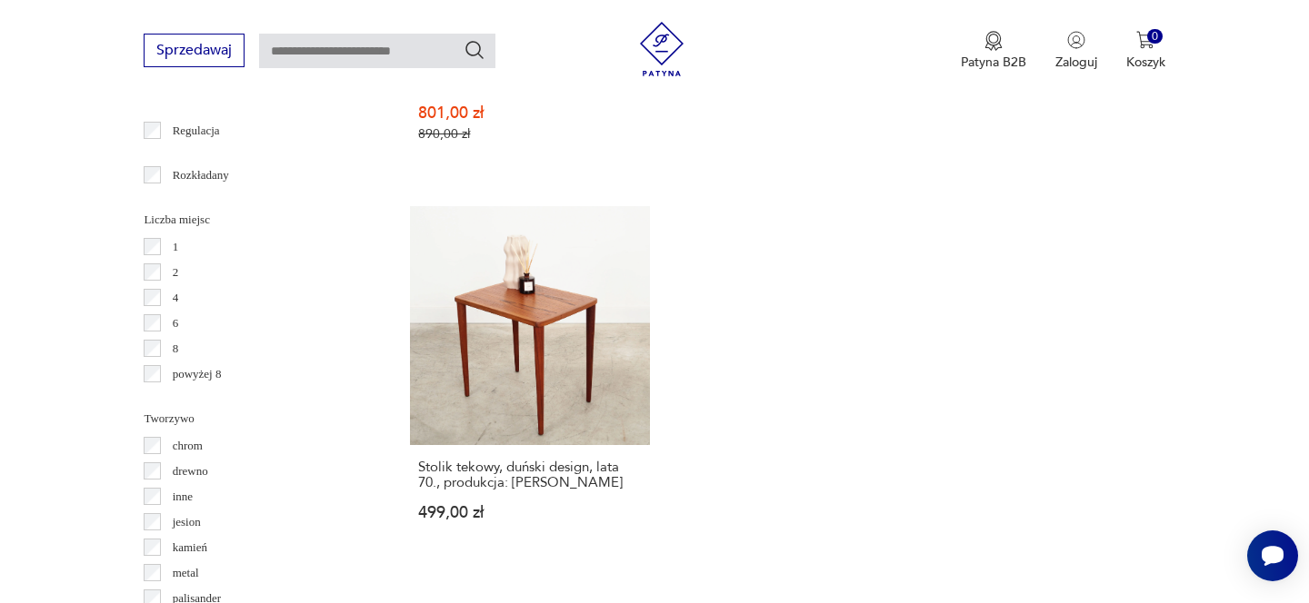
scroll to position [2760, 0]
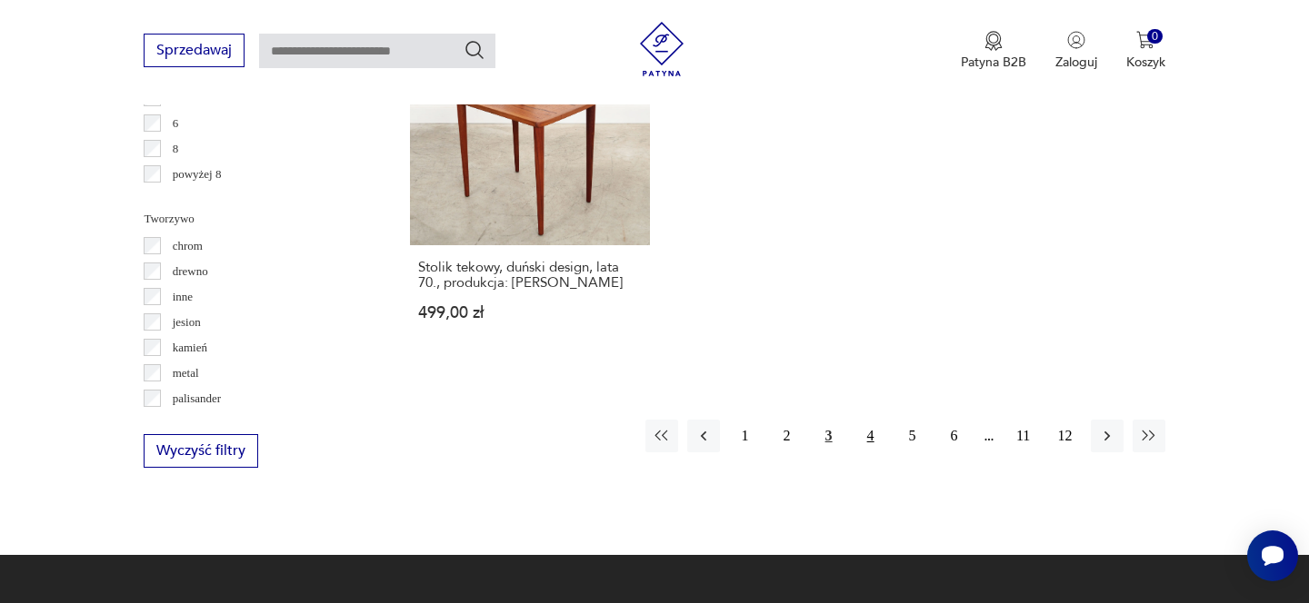
click at [865, 420] on button "4" at bounding box center [870, 436] width 33 height 33
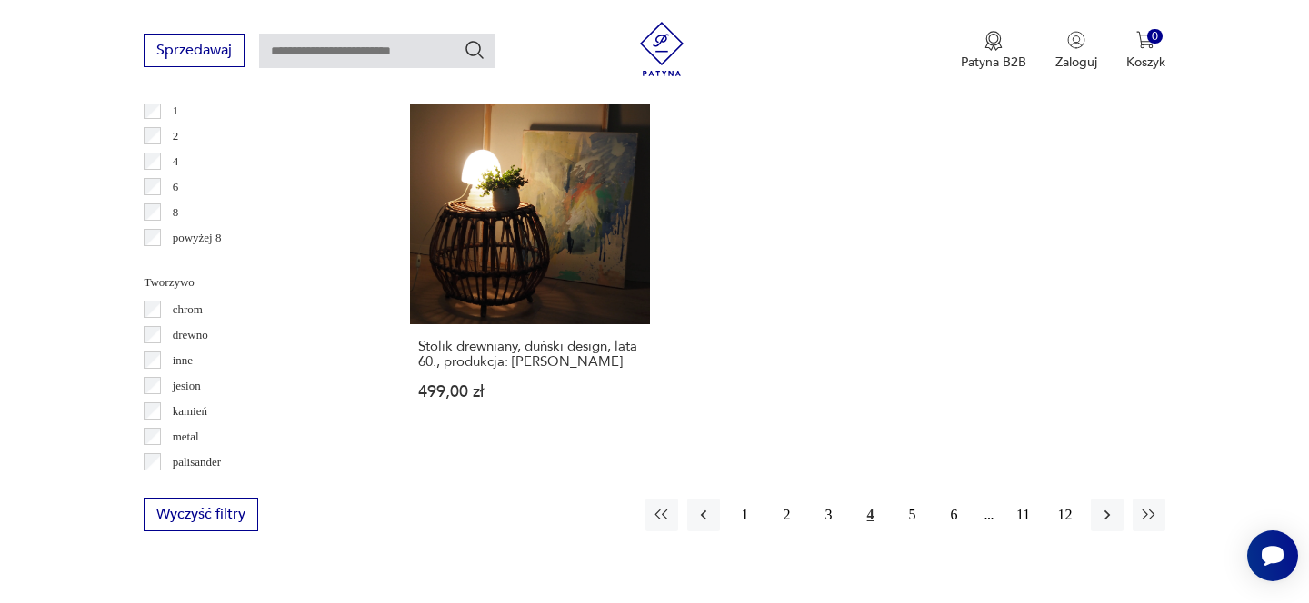
scroll to position [2752, 0]
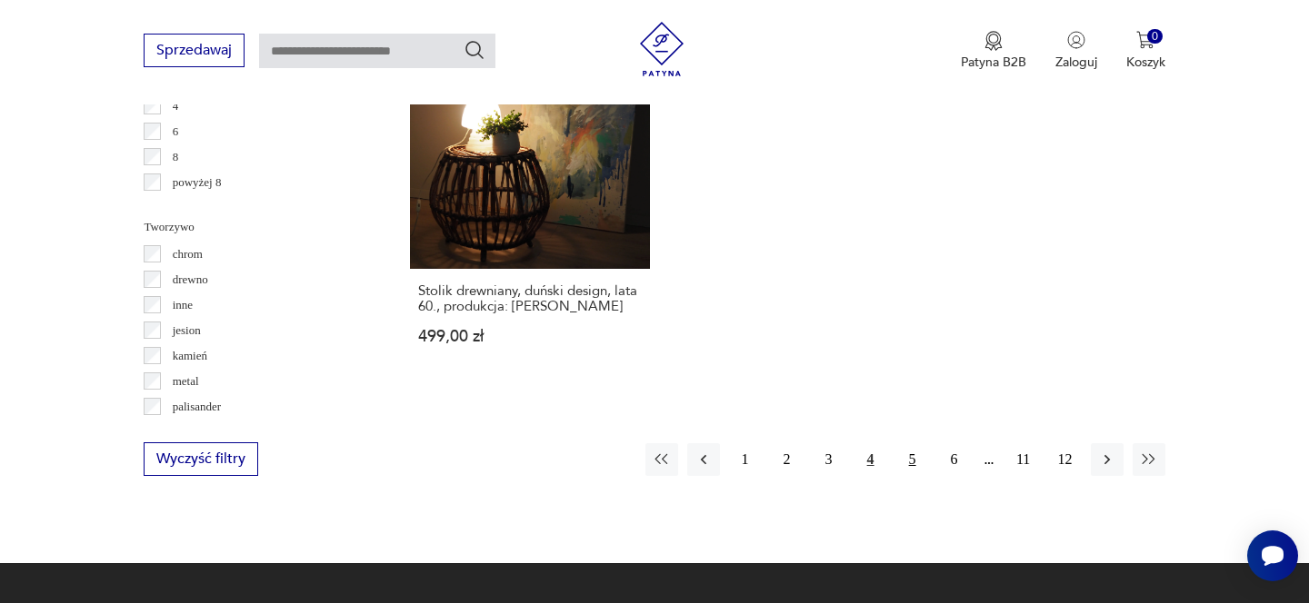
click at [909, 443] on button "5" at bounding box center [912, 459] width 33 height 33
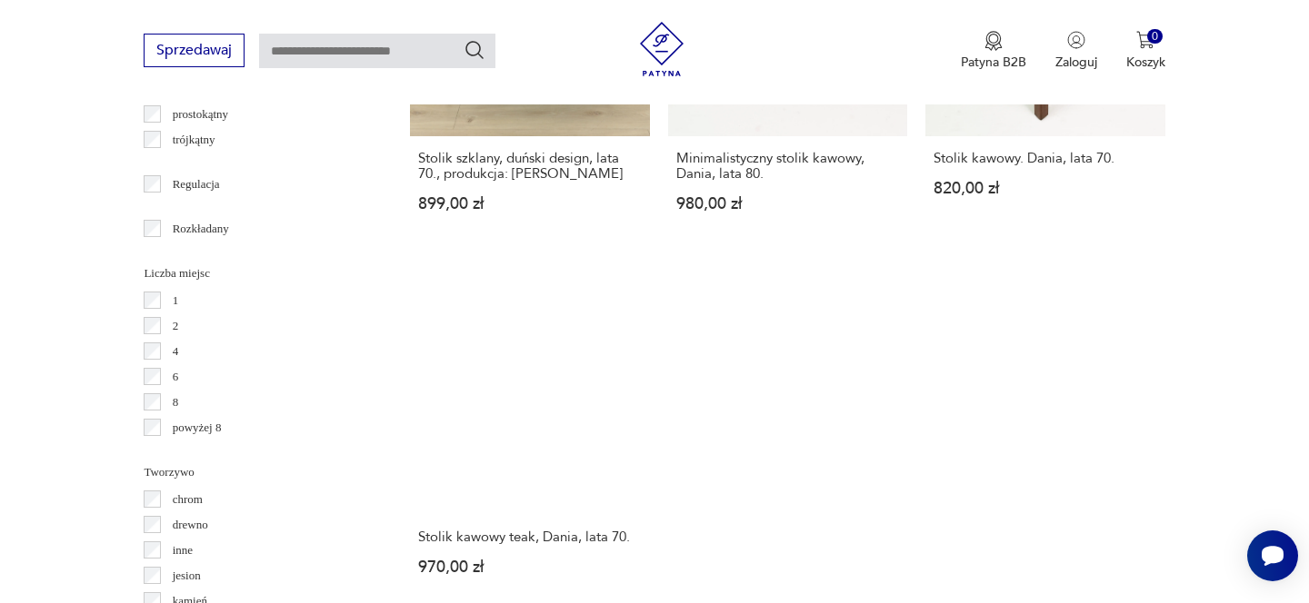
scroll to position [2874, 0]
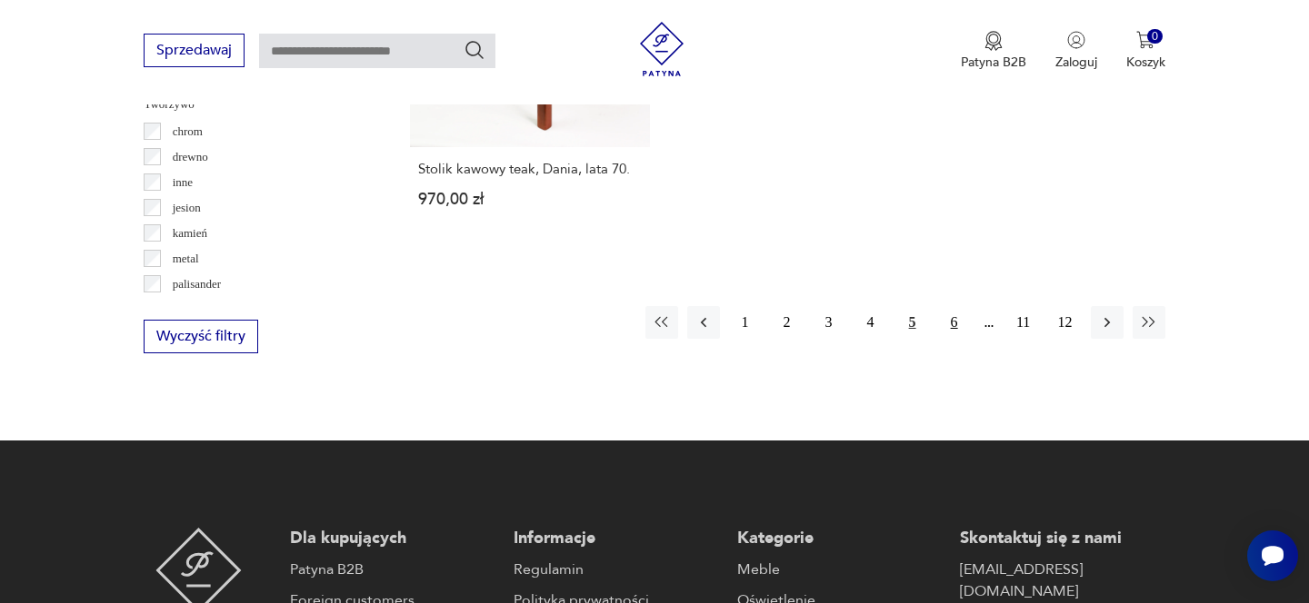
click at [948, 320] on button "6" at bounding box center [954, 322] width 33 height 33
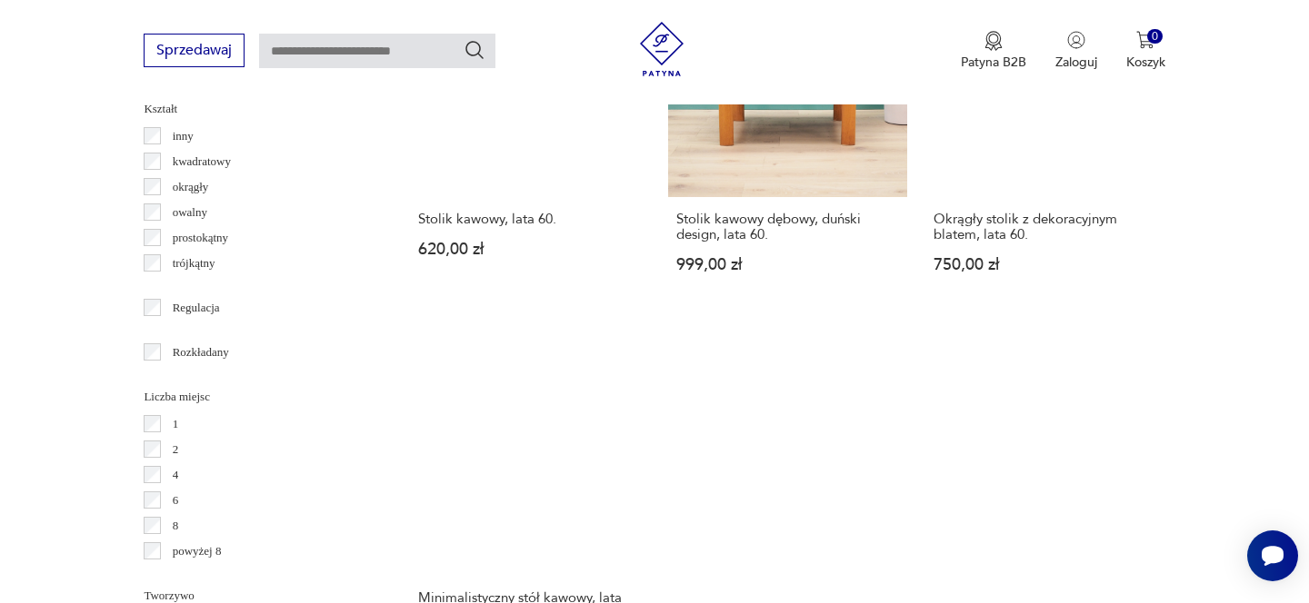
scroll to position [2616, 0]
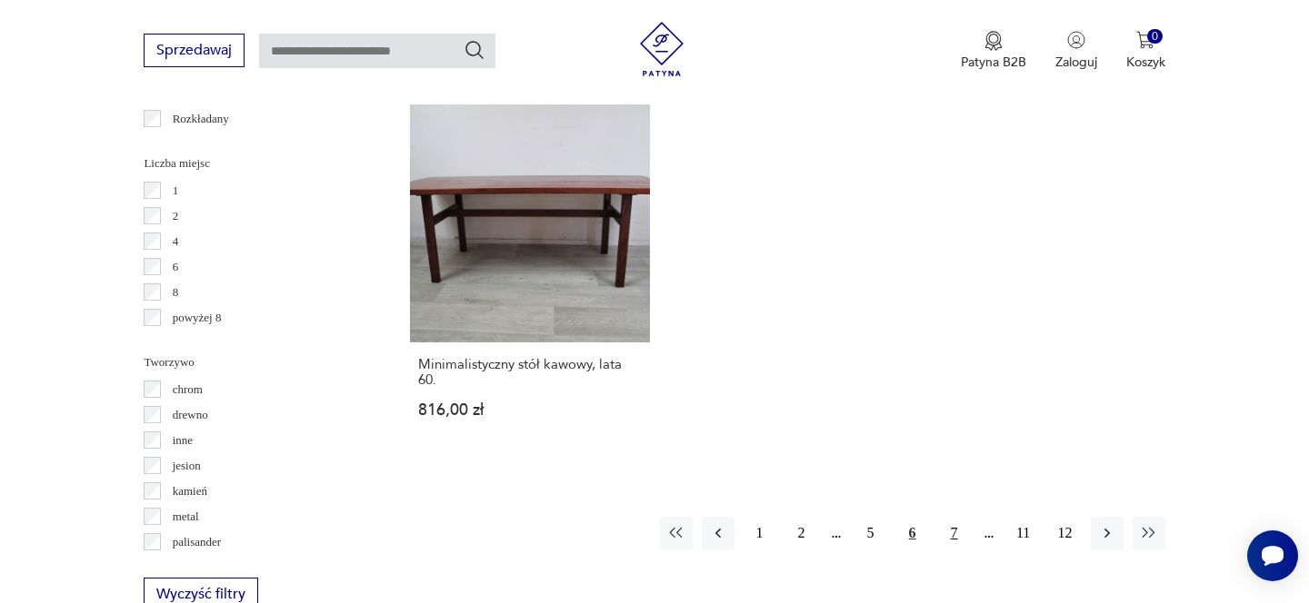
click at [946, 539] on button "7" at bounding box center [954, 533] width 33 height 33
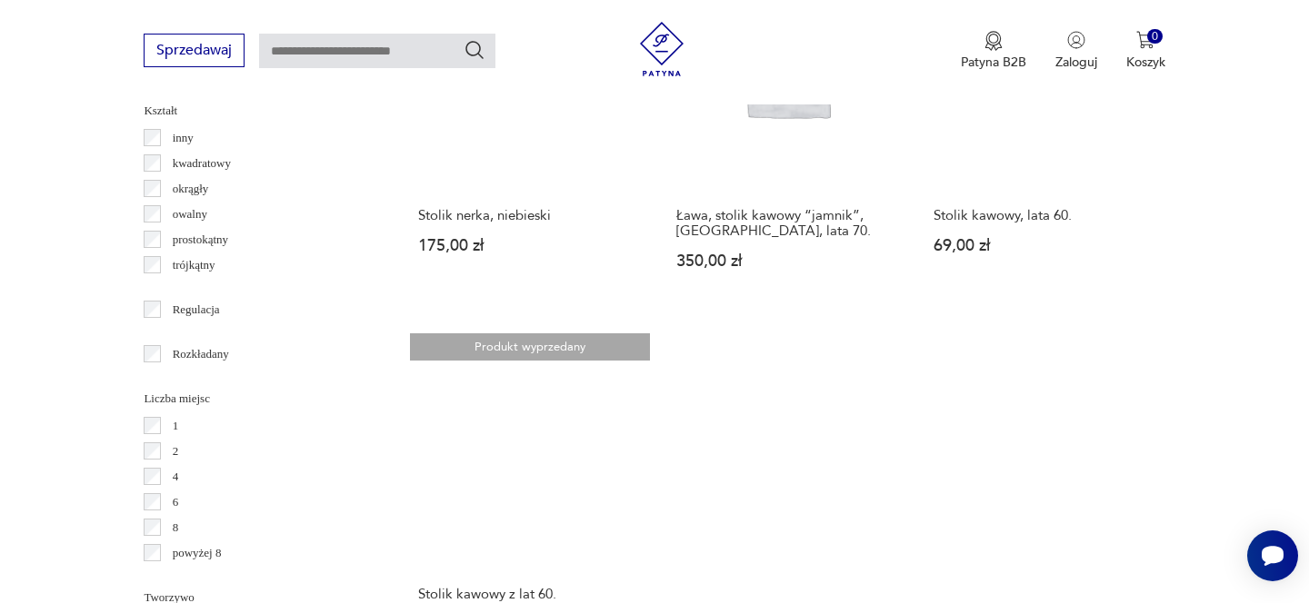
scroll to position [2631, 0]
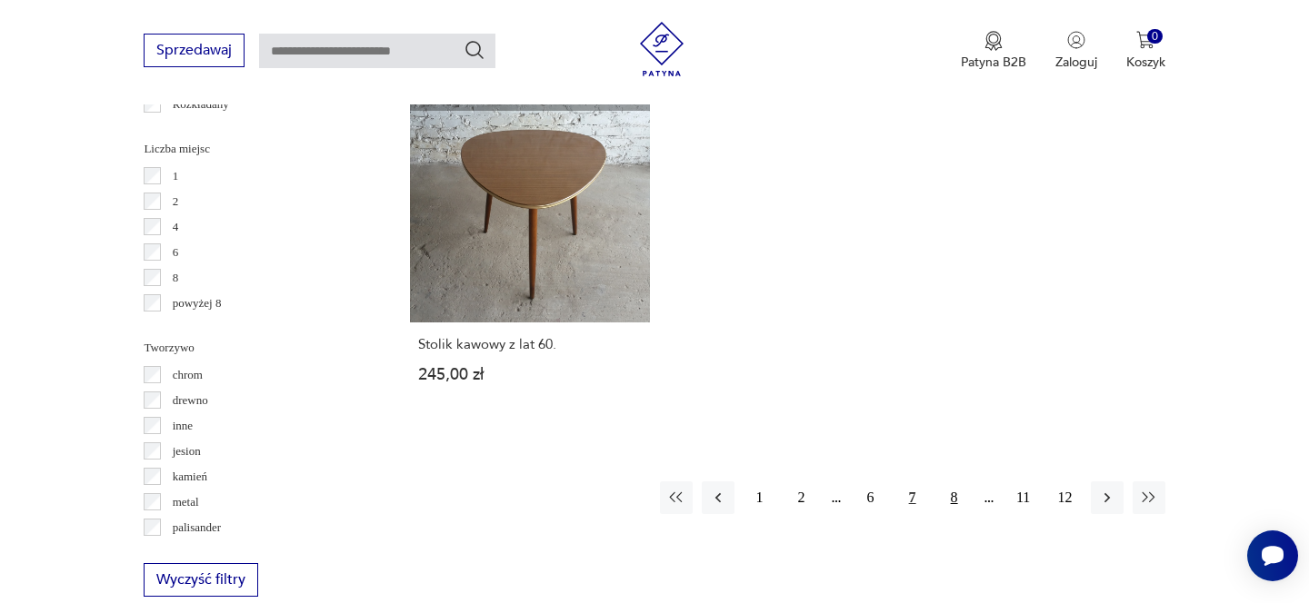
click at [955, 496] on button "8" at bounding box center [954, 498] width 33 height 33
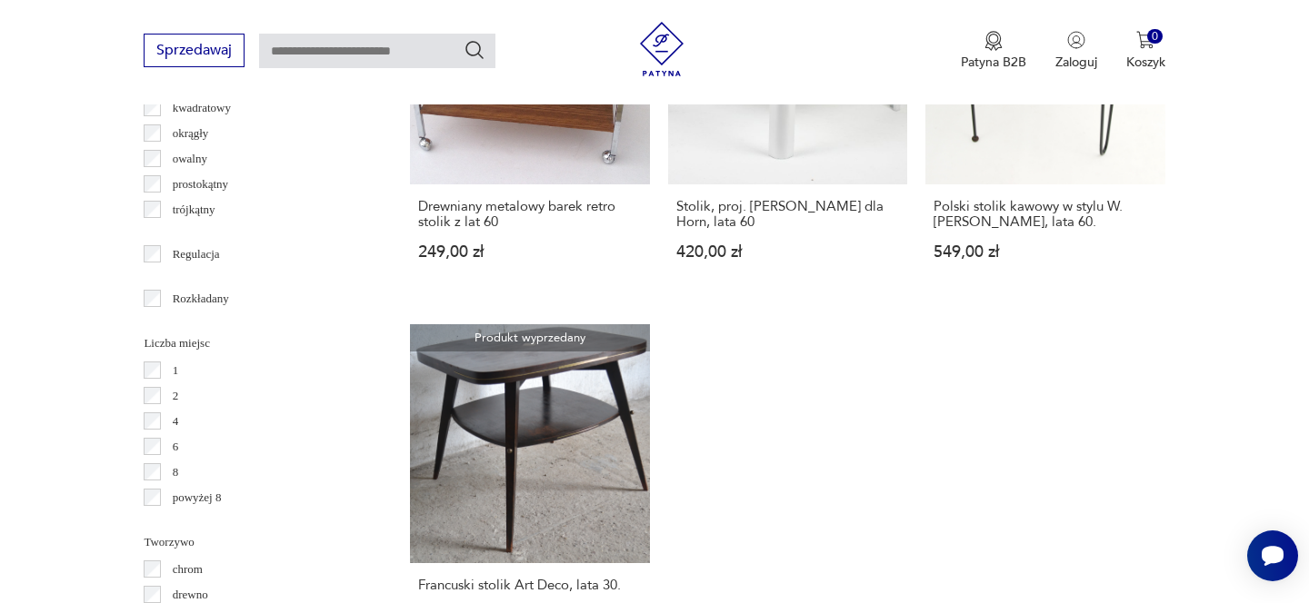
scroll to position [2760, 0]
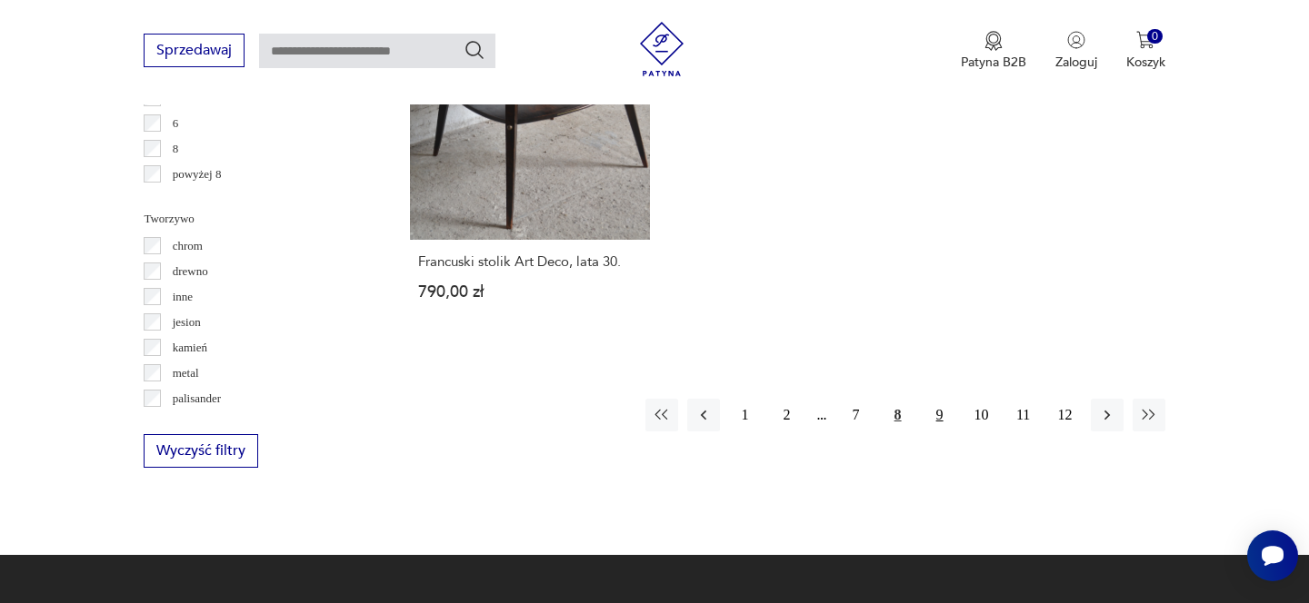
click at [943, 399] on button "9" at bounding box center [939, 415] width 33 height 33
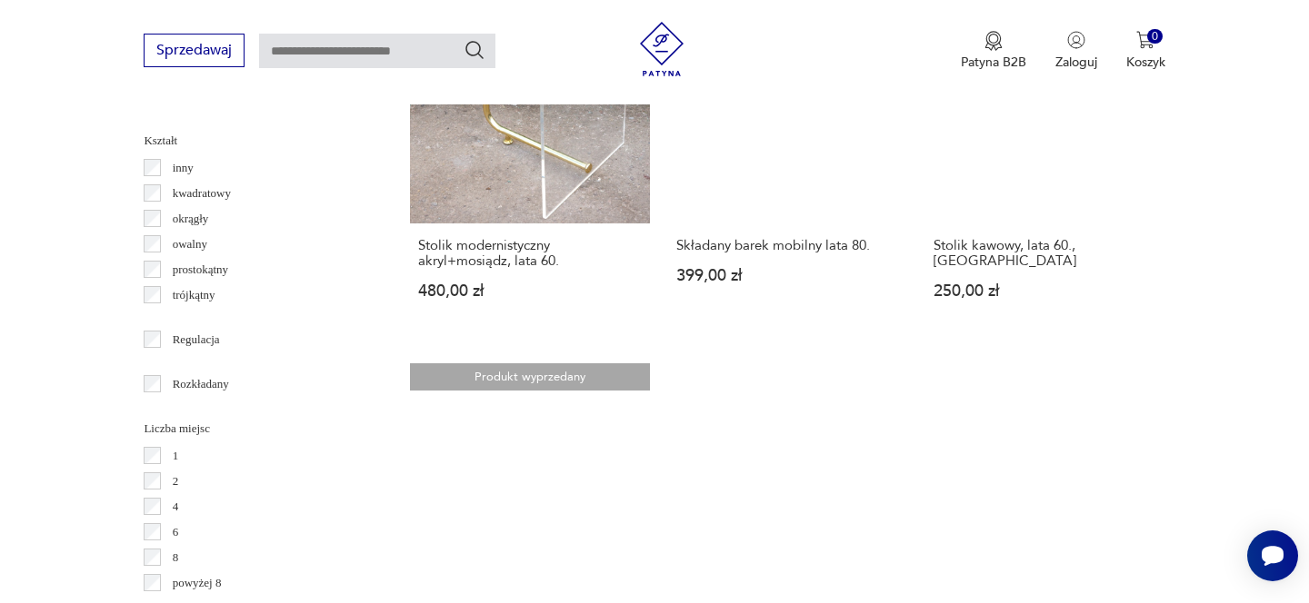
scroll to position [2614, 0]
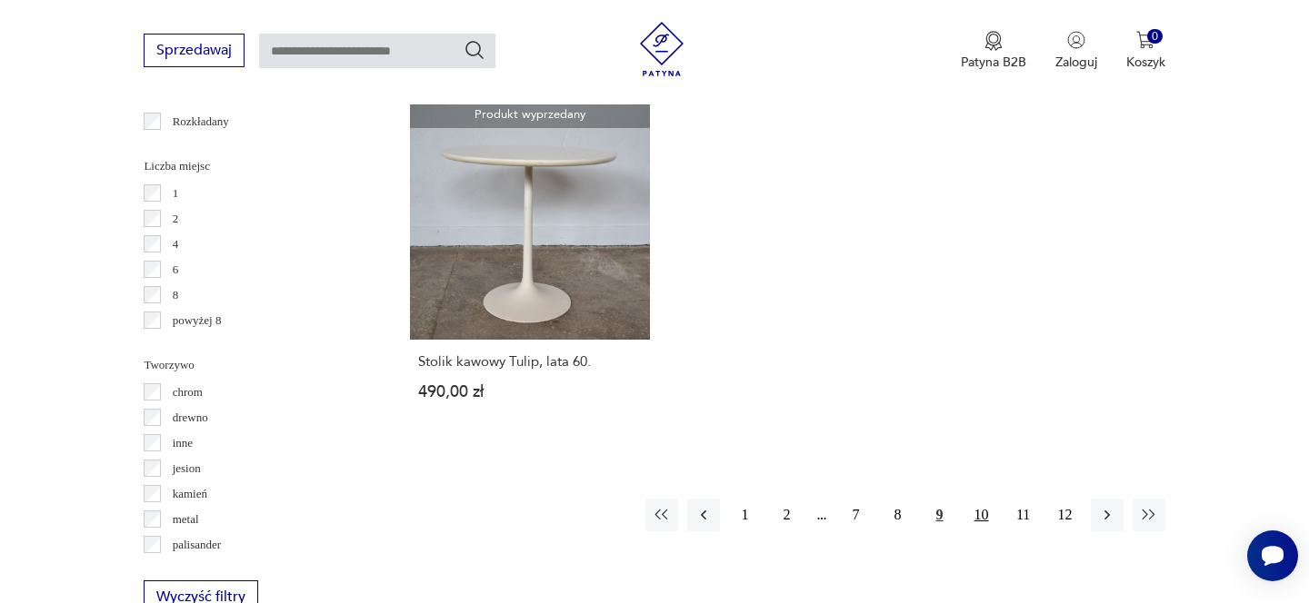
click at [978, 499] on button "10" at bounding box center [981, 515] width 33 height 33
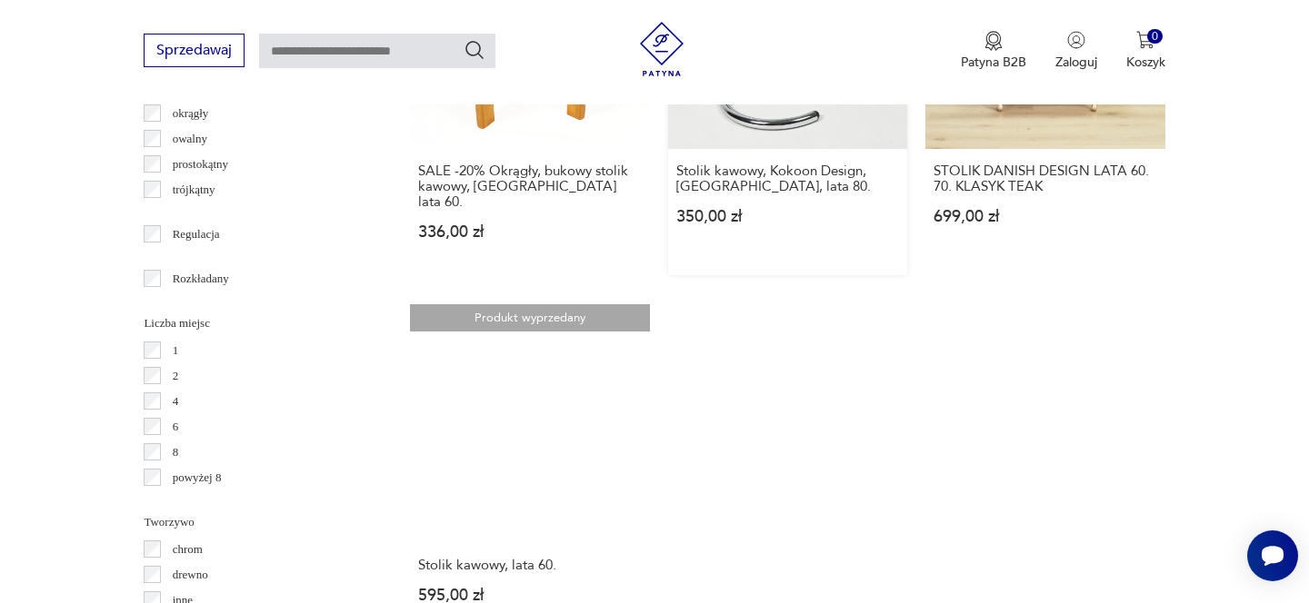
scroll to position [2601, 0]
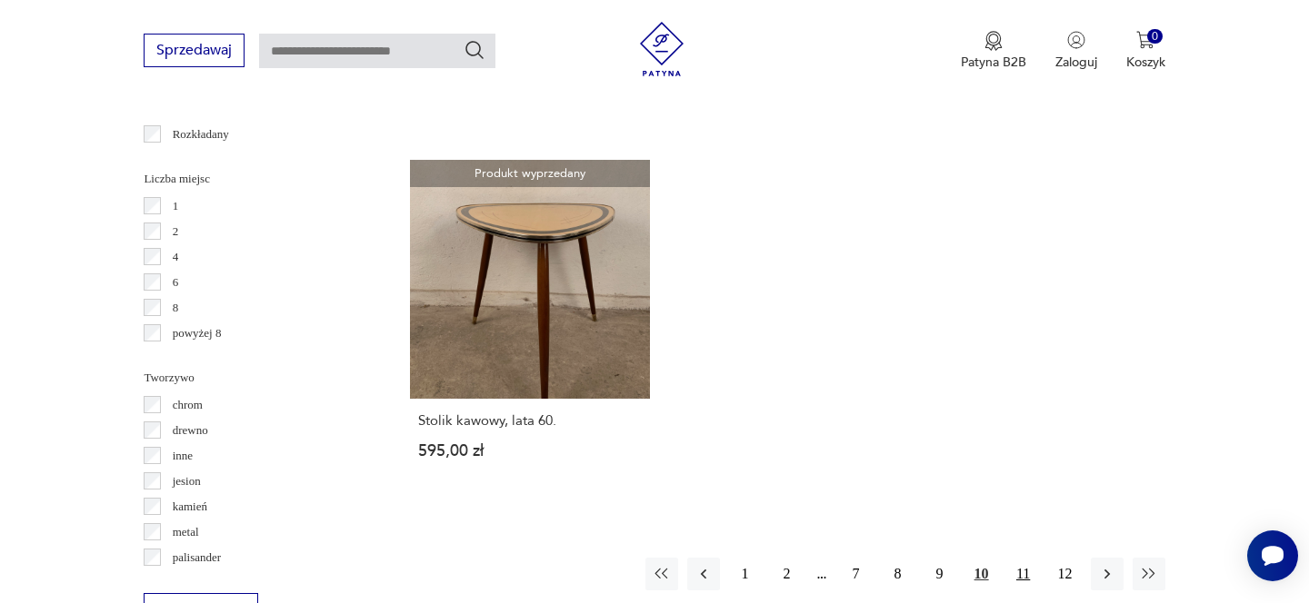
click at [1026, 558] on button "11" at bounding box center [1023, 574] width 33 height 33
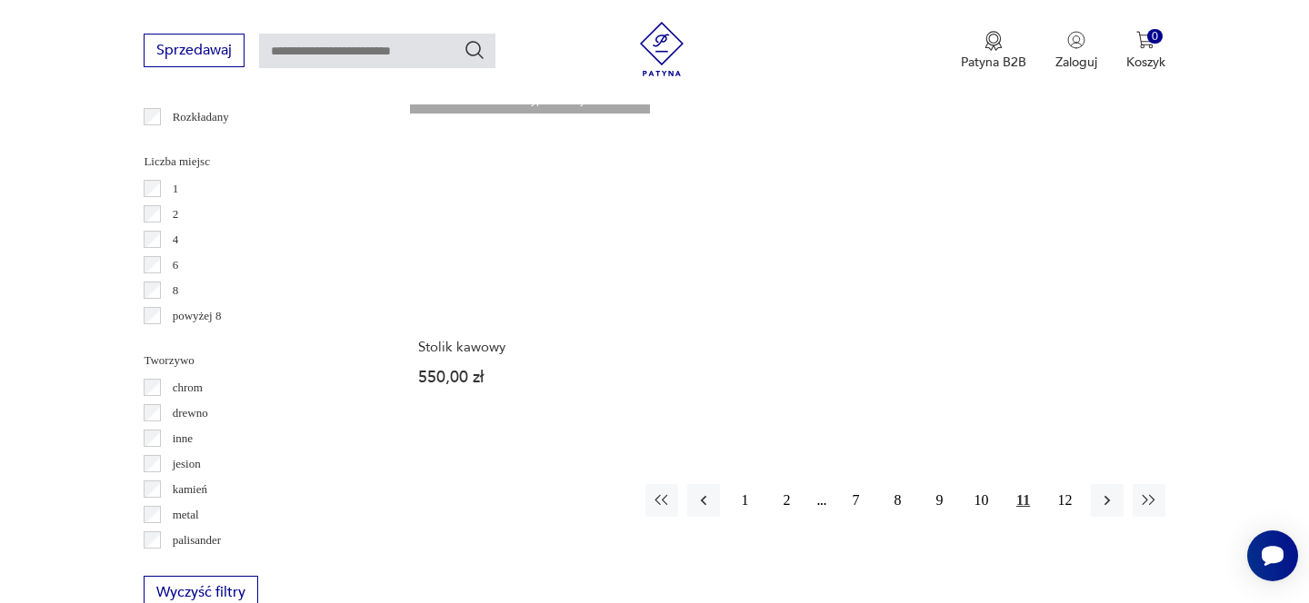
scroll to position [2743, 0]
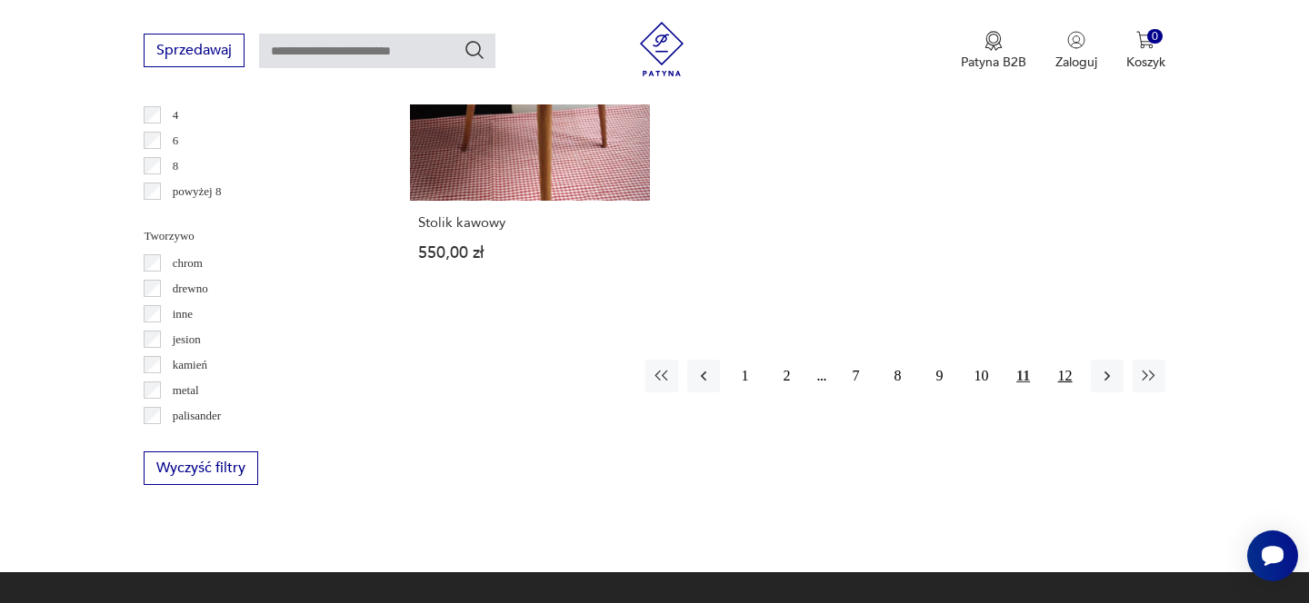
click at [1064, 360] on button "12" at bounding box center [1065, 376] width 33 height 33
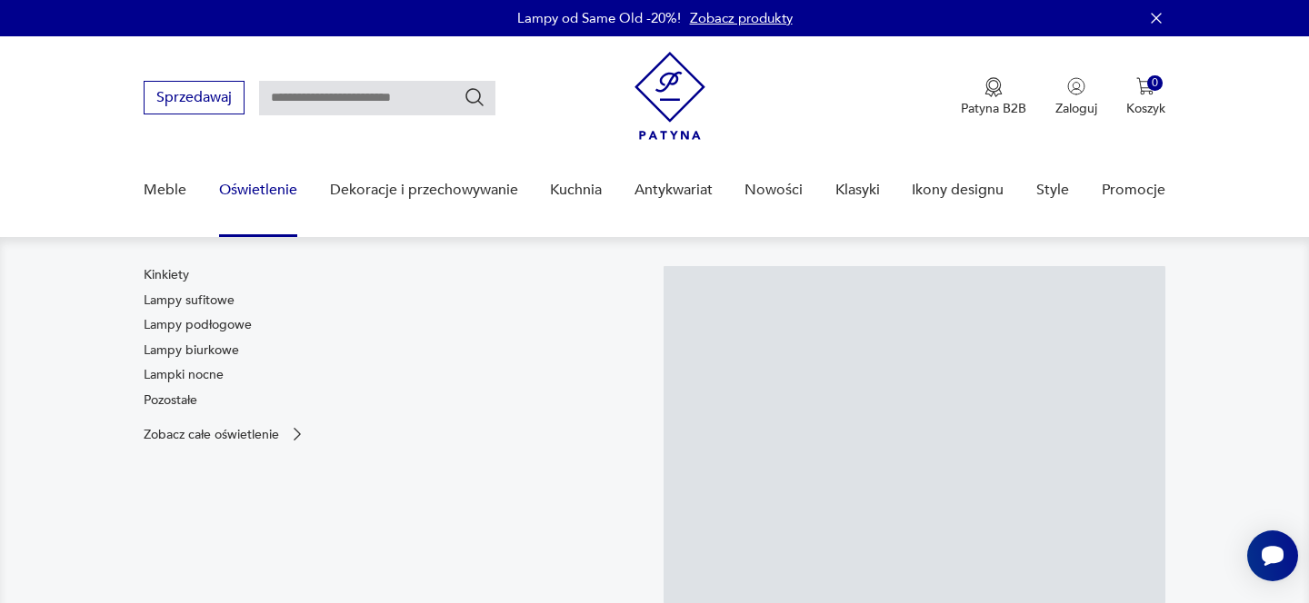
click at [257, 186] on link "Oświetlenie" at bounding box center [258, 190] width 78 height 70
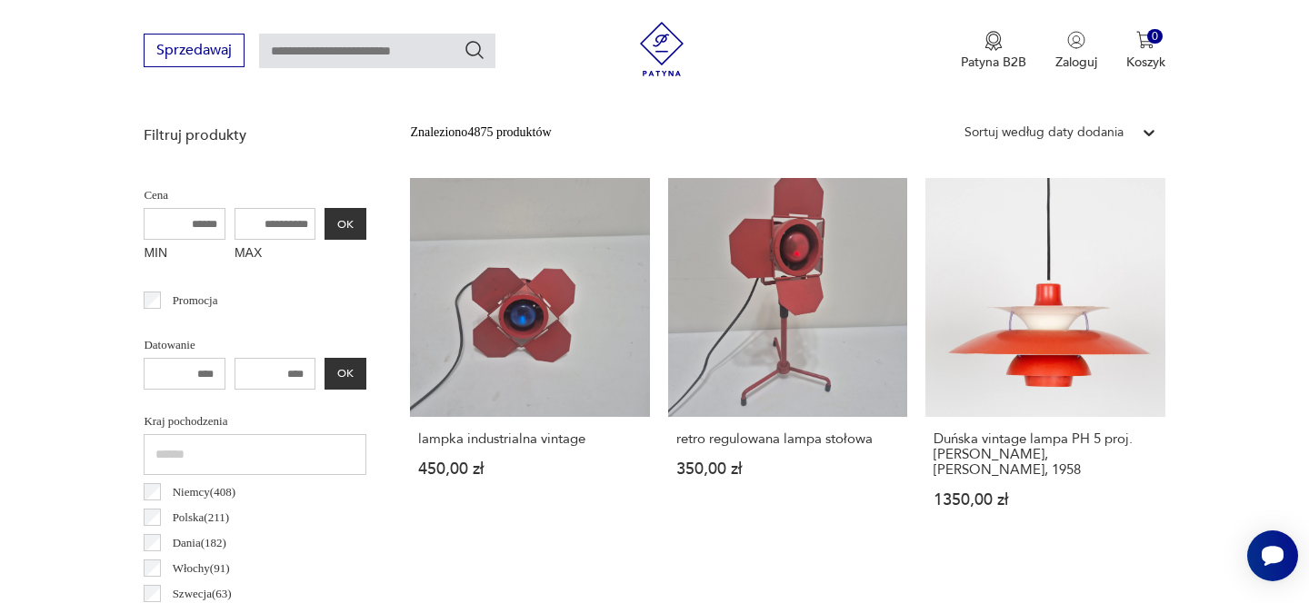
scroll to position [455, 0]
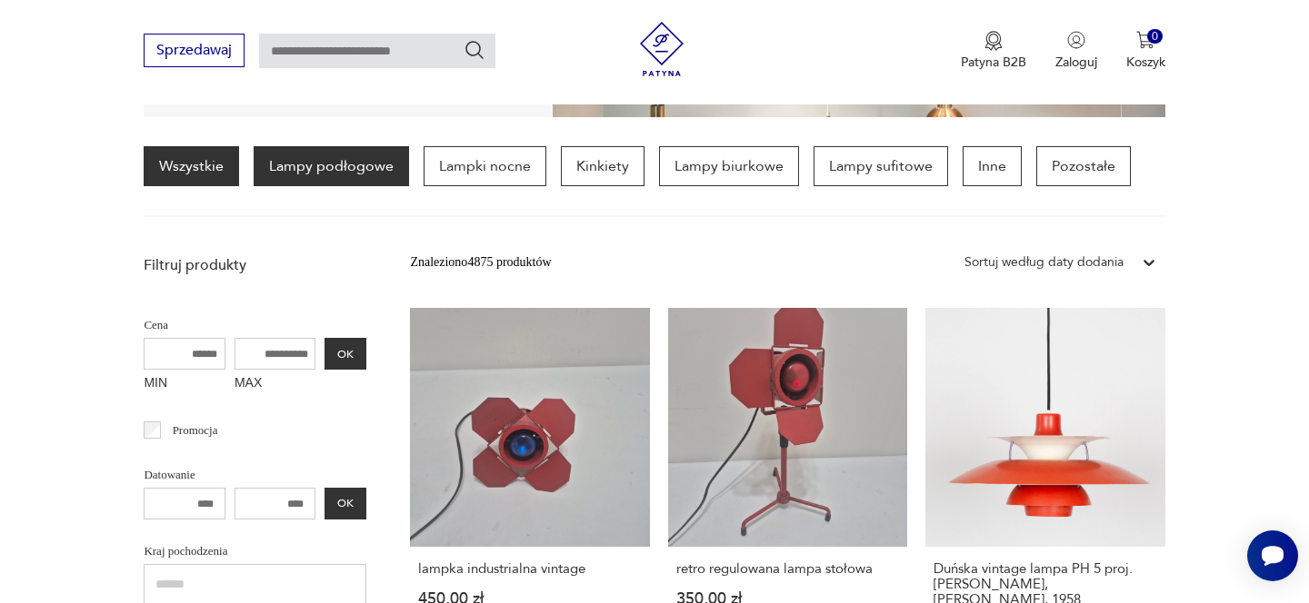
click at [346, 160] on p "Lampy podłogowe" at bounding box center [331, 166] width 155 height 40
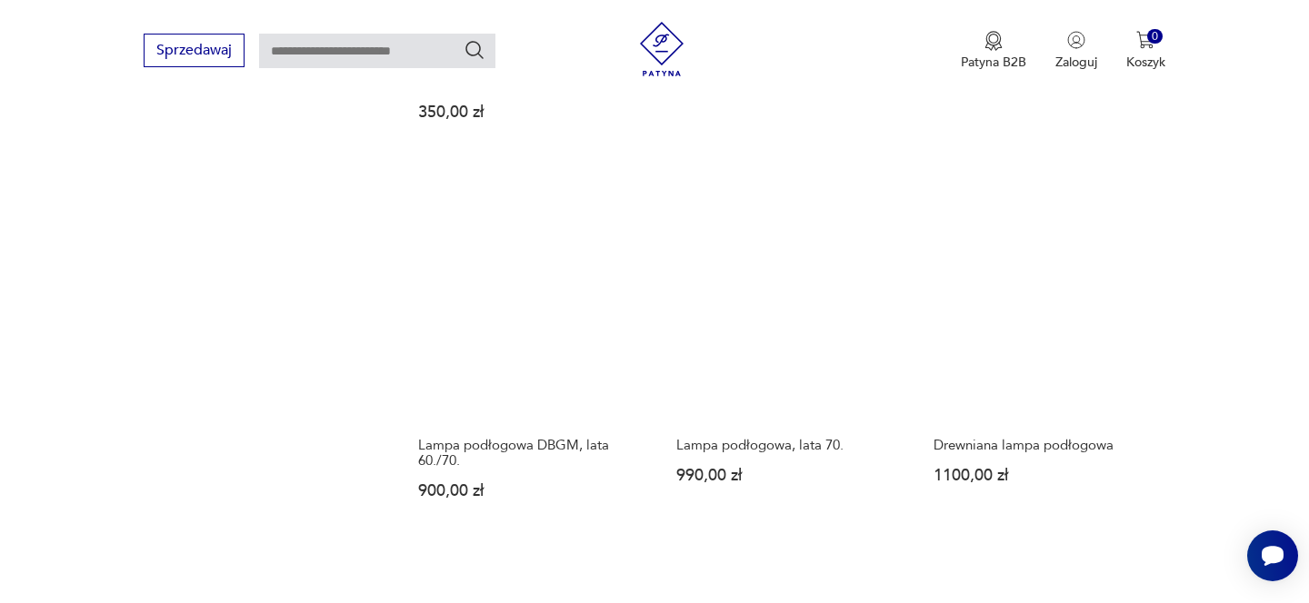
scroll to position [1798, 0]
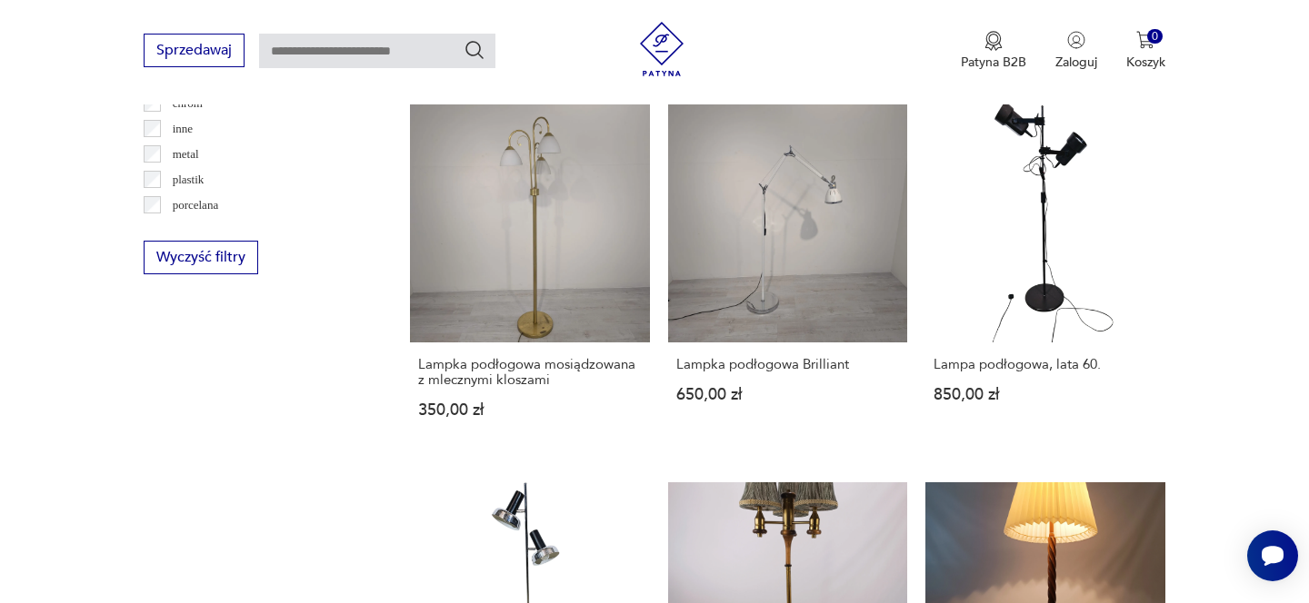
drag, startPoint x: 991, startPoint y: 267, endPoint x: 894, endPoint y: 31, distance: 255.5
click at [0, 0] on body "Cenimy prywatność użytkowników Używamy plików cookie, aby poprawić jakość przeg…" at bounding box center [654, 286] width 1309 height 4169
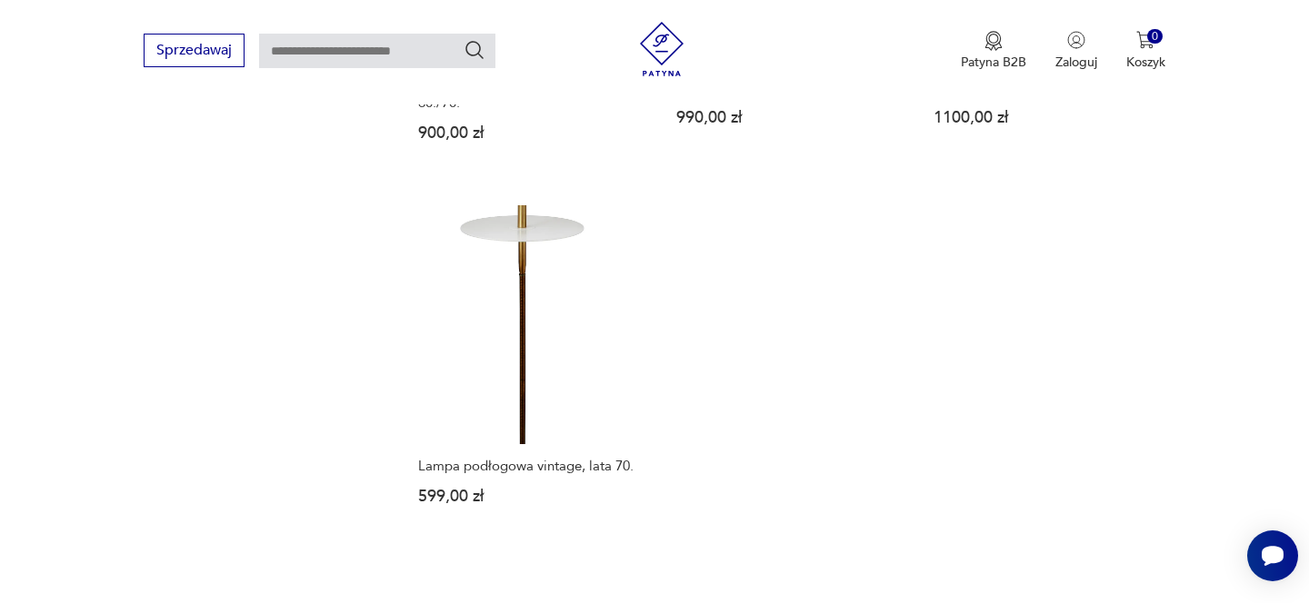
scroll to position [2613, 0]
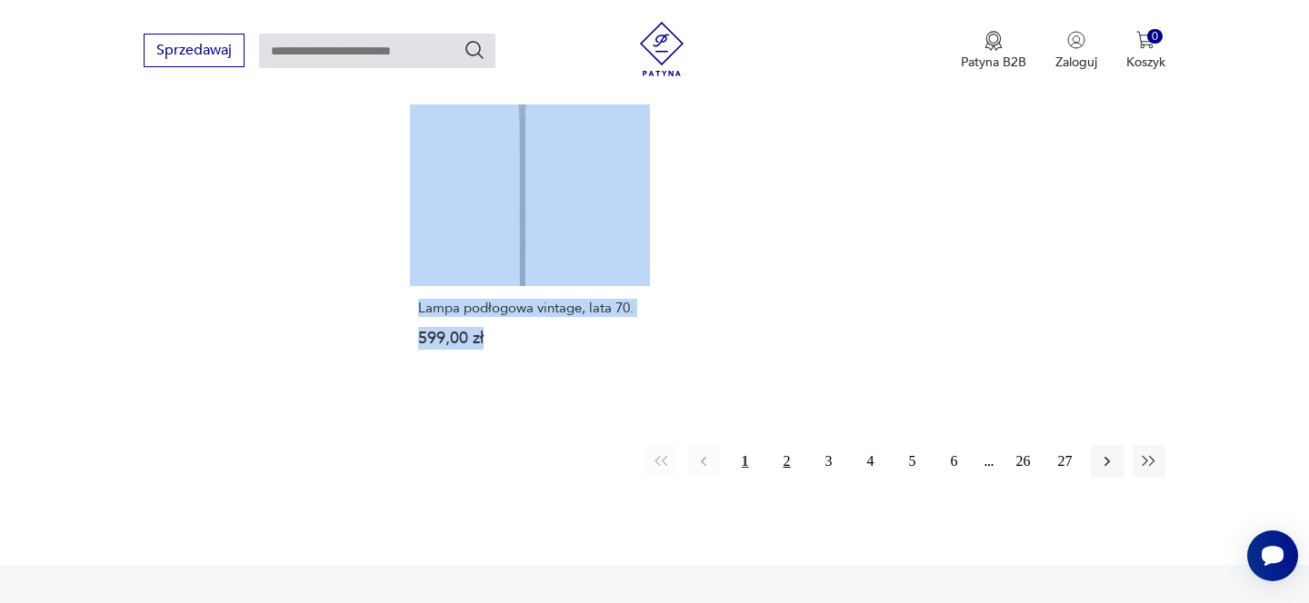
click at [791, 458] on button "2" at bounding box center [787, 461] width 33 height 33
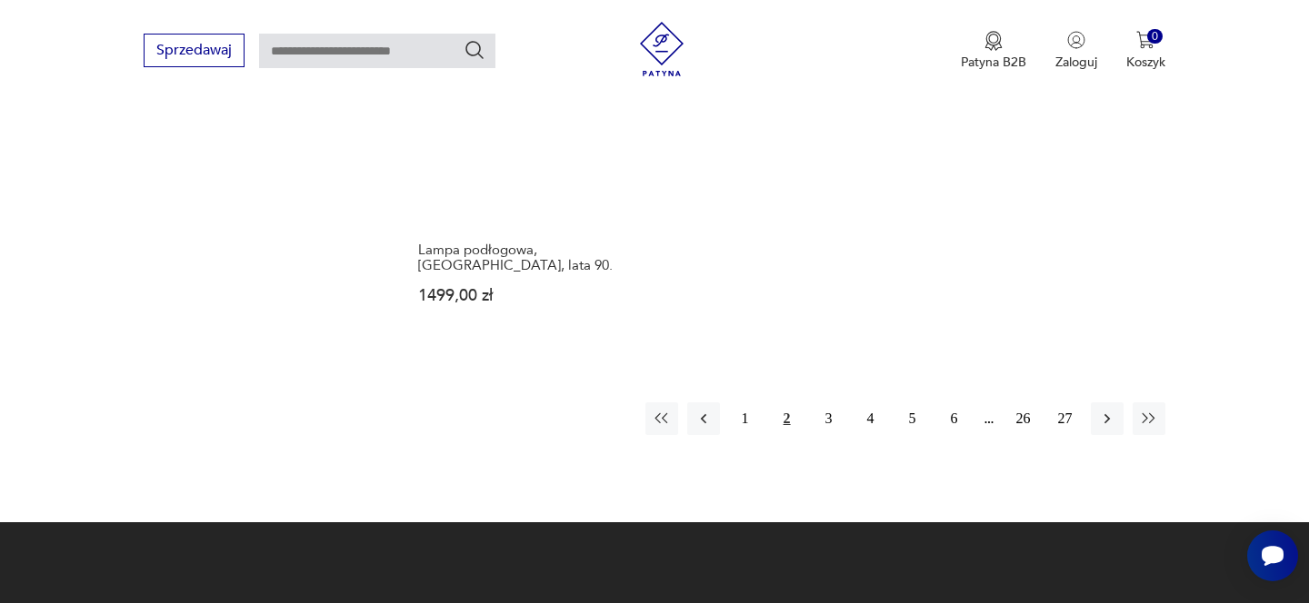
scroll to position [2788, 0]
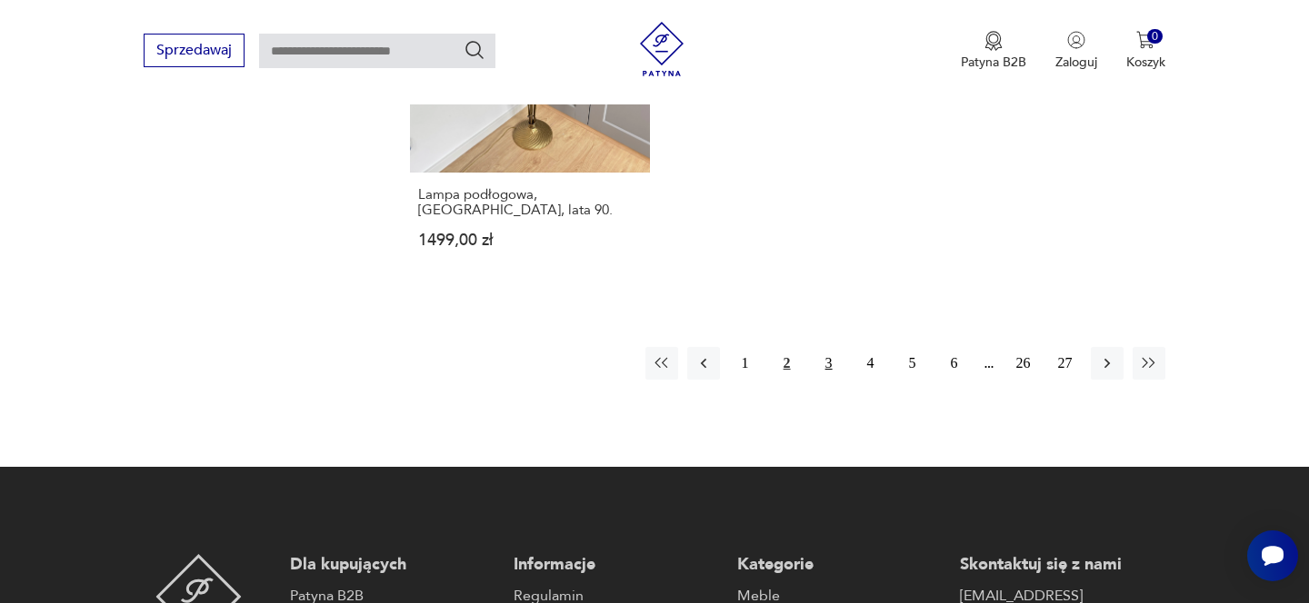
click at [831, 347] on button "3" at bounding box center [828, 363] width 33 height 33
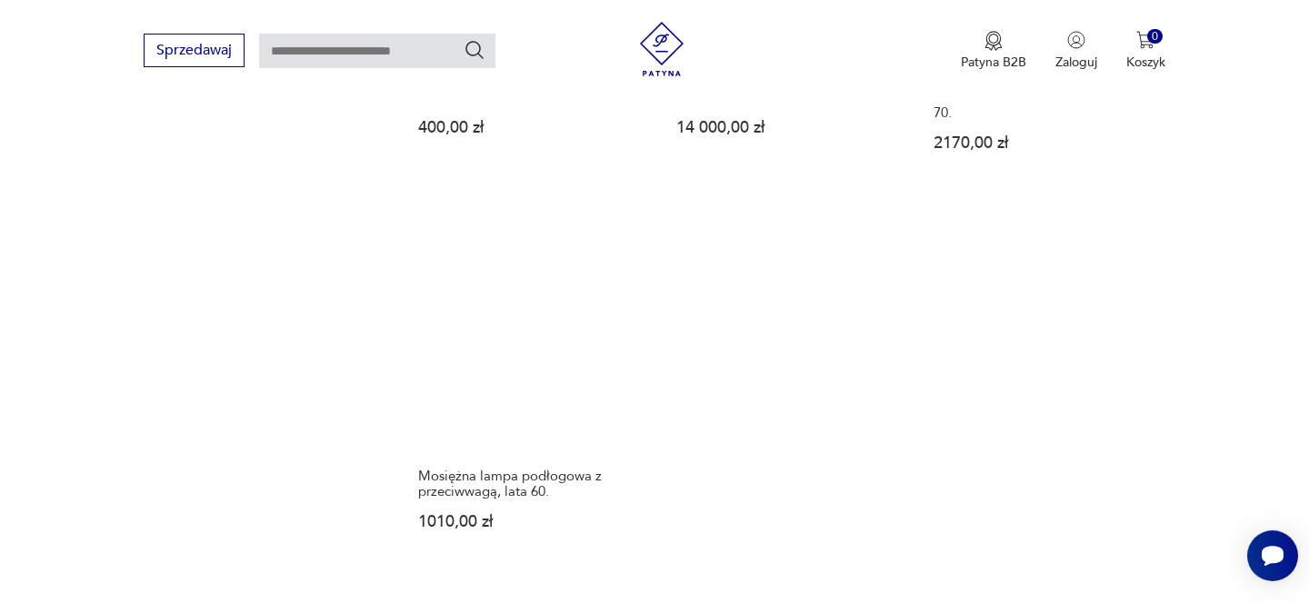
scroll to position [2634, 0]
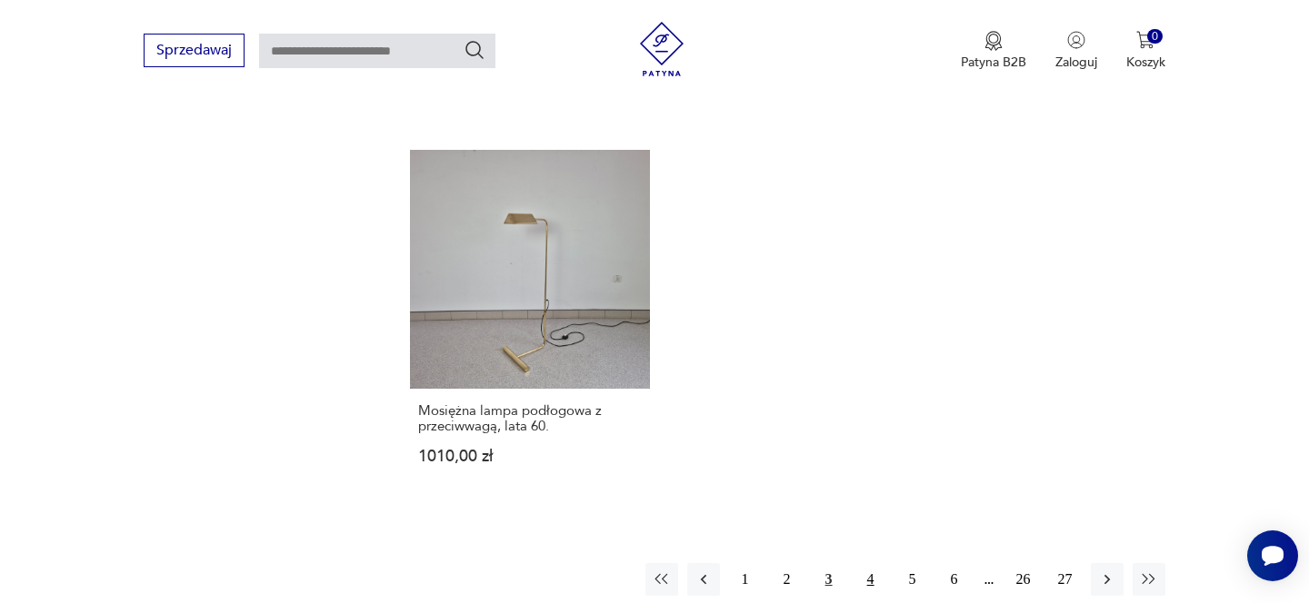
click at [870, 563] on button "4" at bounding box center [870, 579] width 33 height 33
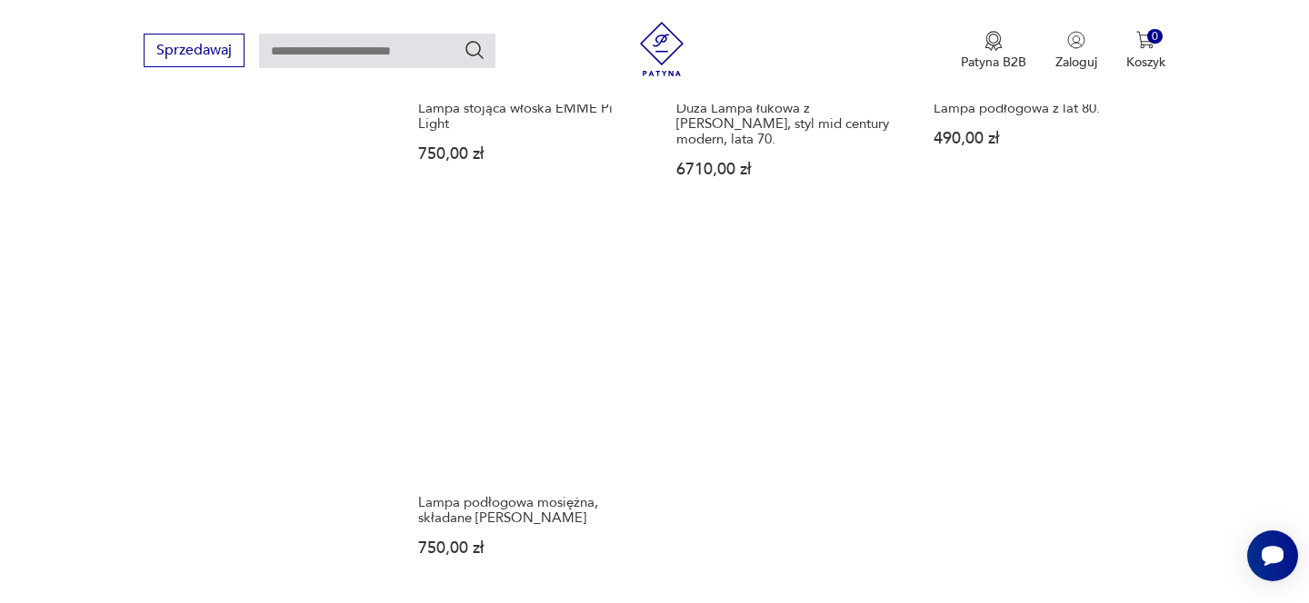
scroll to position [2581, 0]
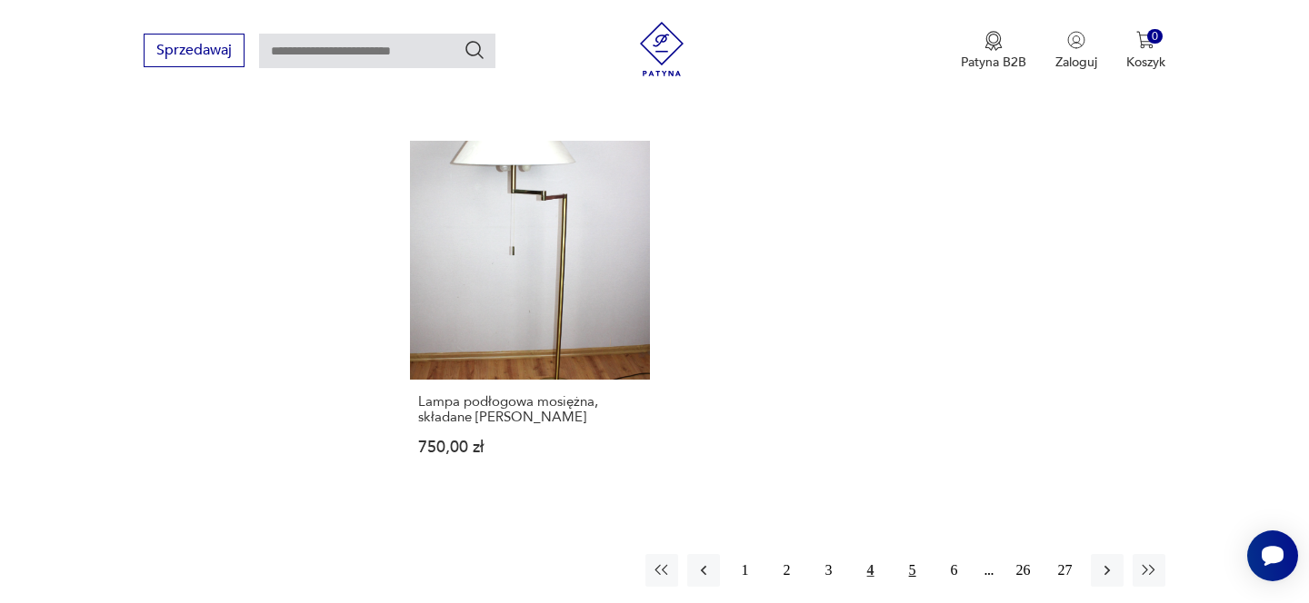
click at [913, 563] on button "5" at bounding box center [912, 570] width 33 height 33
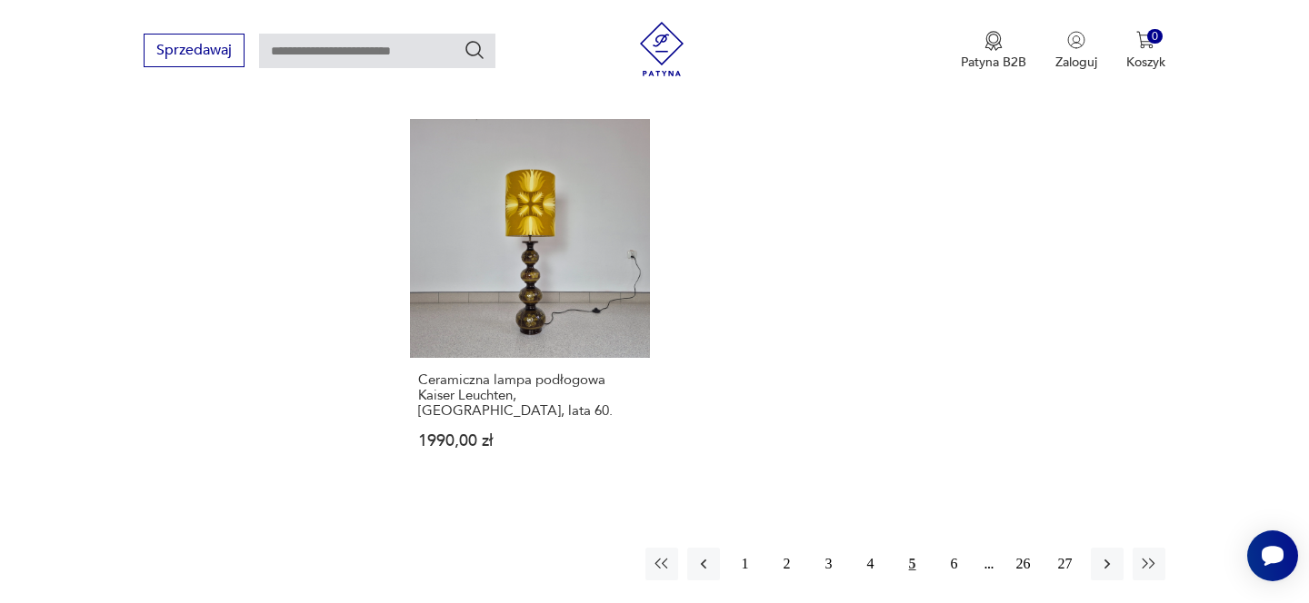
scroll to position [2668, 0]
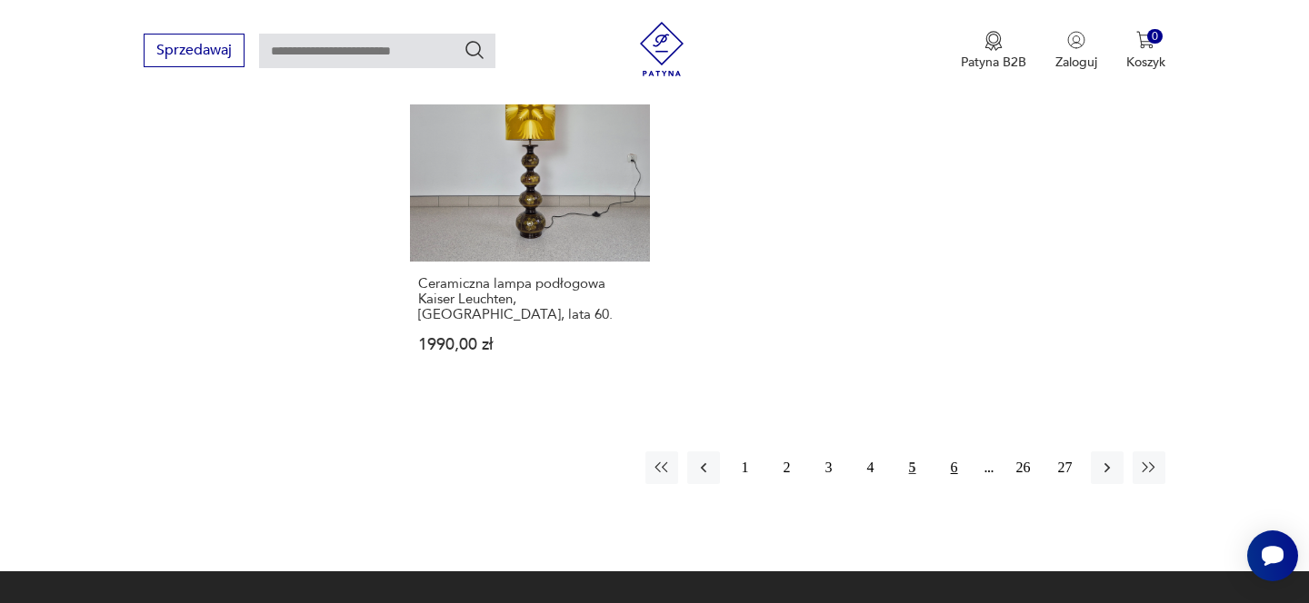
click at [952, 452] on button "6" at bounding box center [954, 468] width 33 height 33
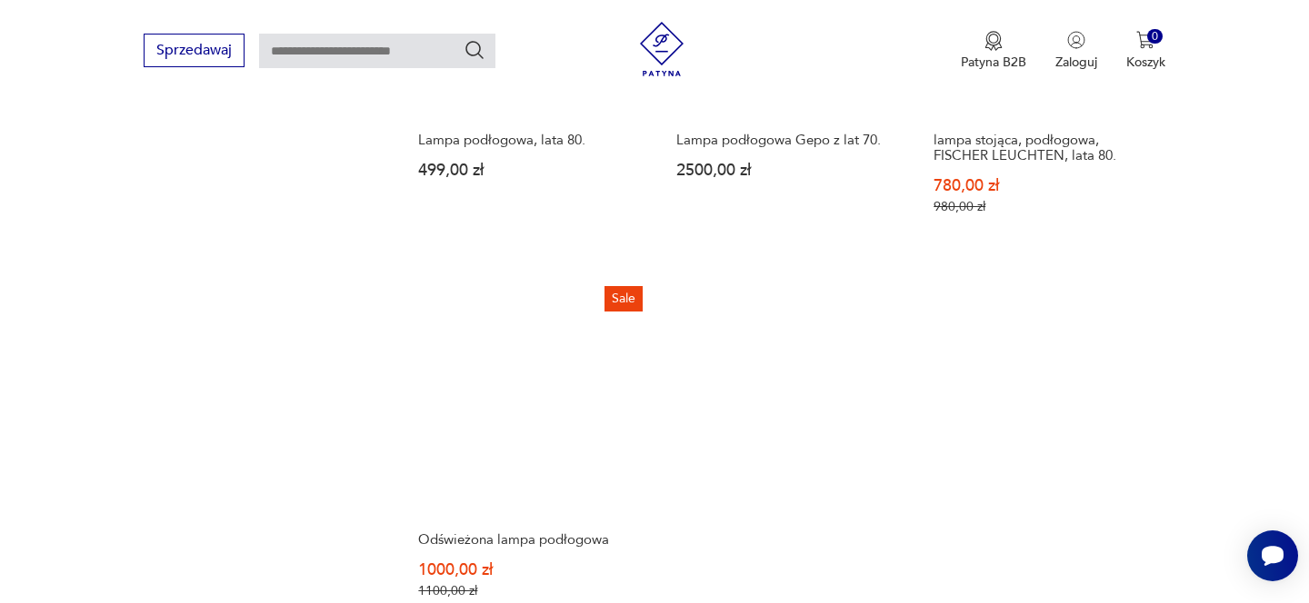
scroll to position [2604, 0]
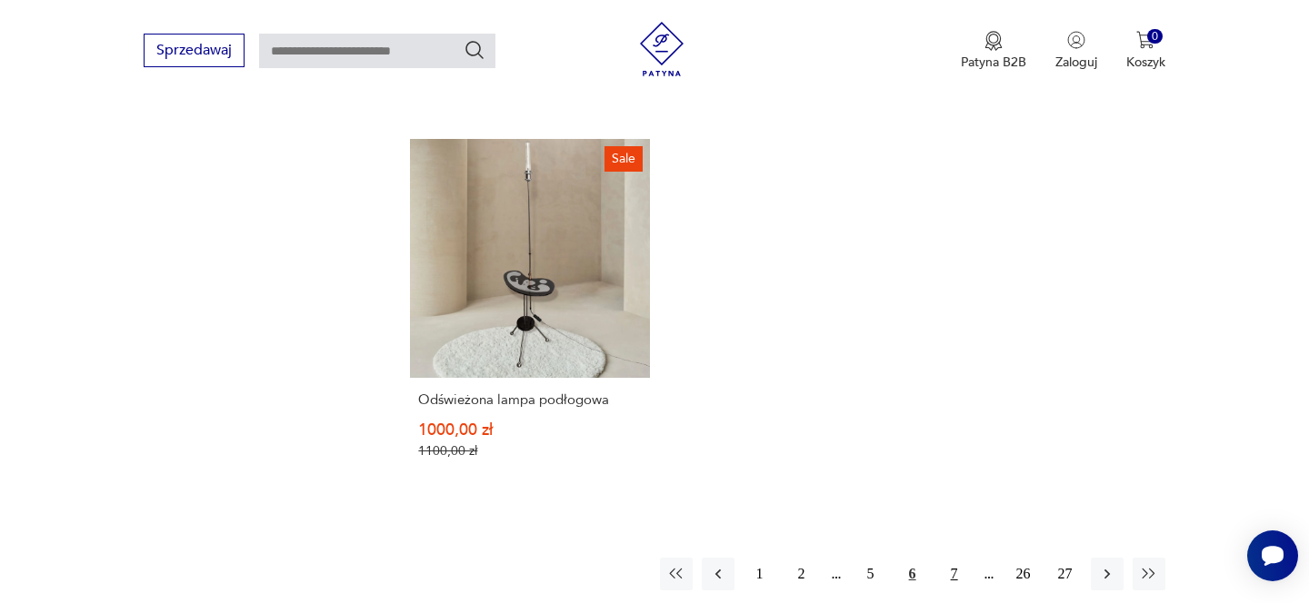
click at [950, 558] on button "7" at bounding box center [954, 574] width 33 height 33
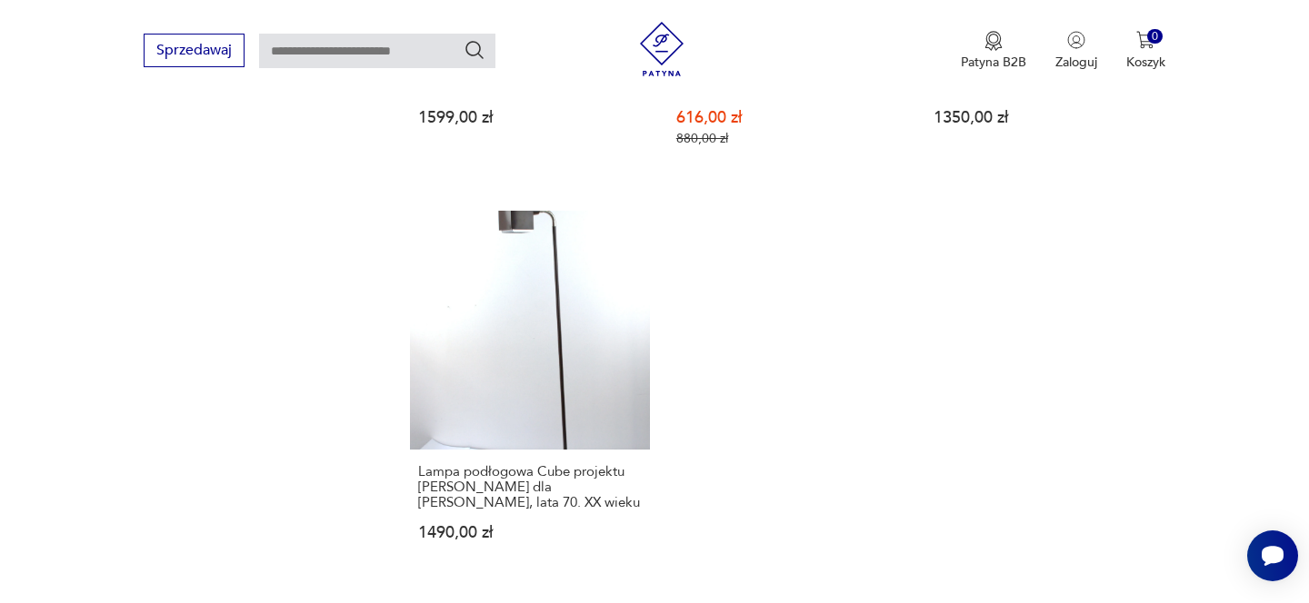
scroll to position [2788, 0]
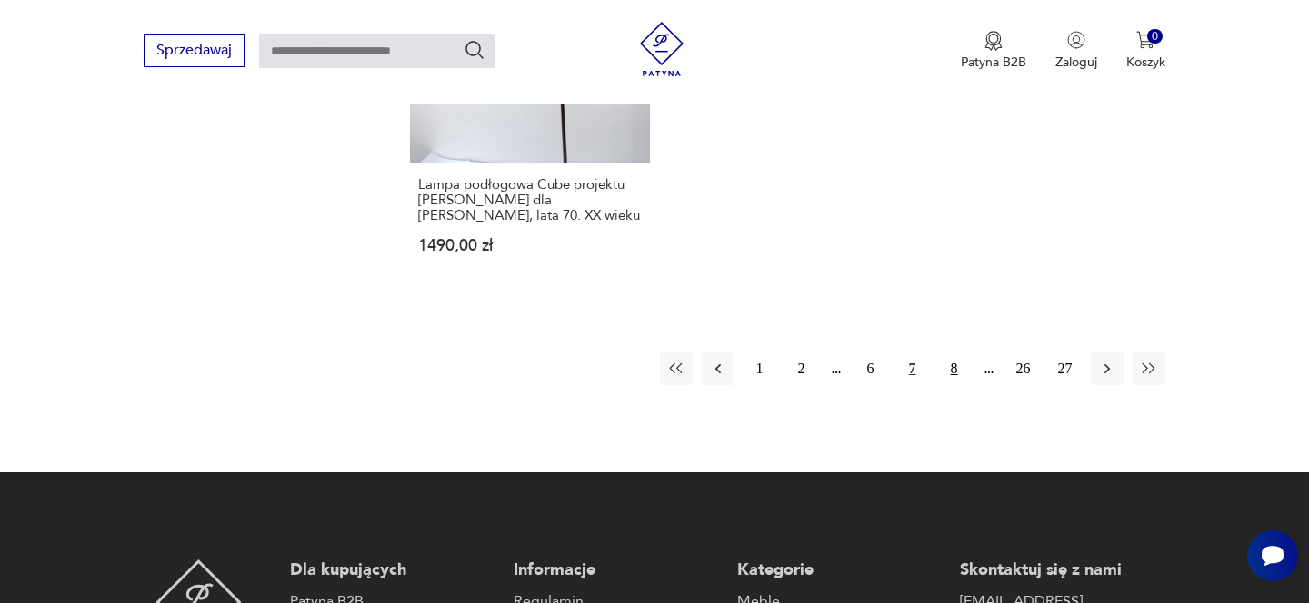
click at [946, 353] on button "8" at bounding box center [954, 369] width 33 height 33
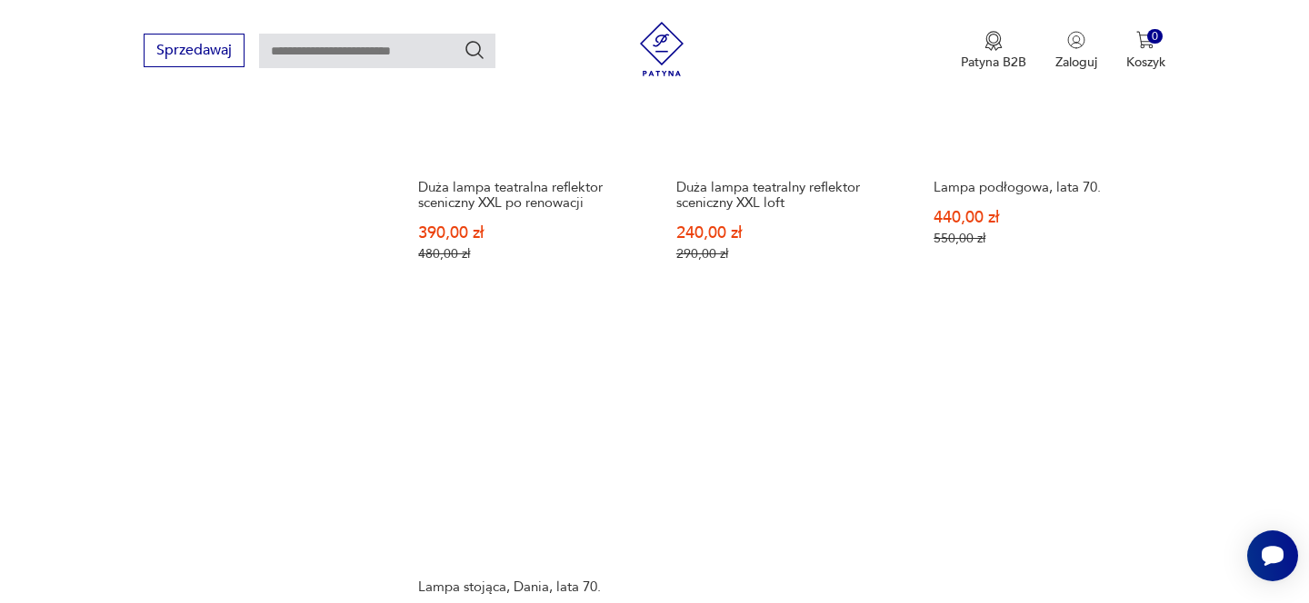
scroll to position [2640, 0]
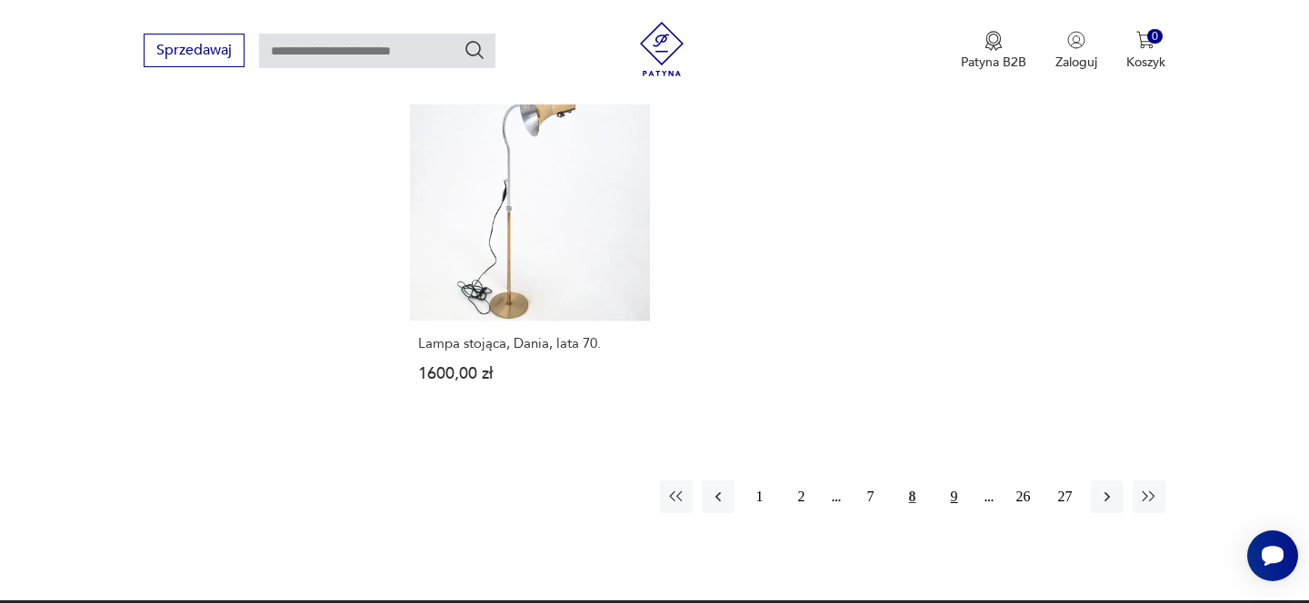
click at [952, 481] on button "9" at bounding box center [954, 497] width 33 height 33
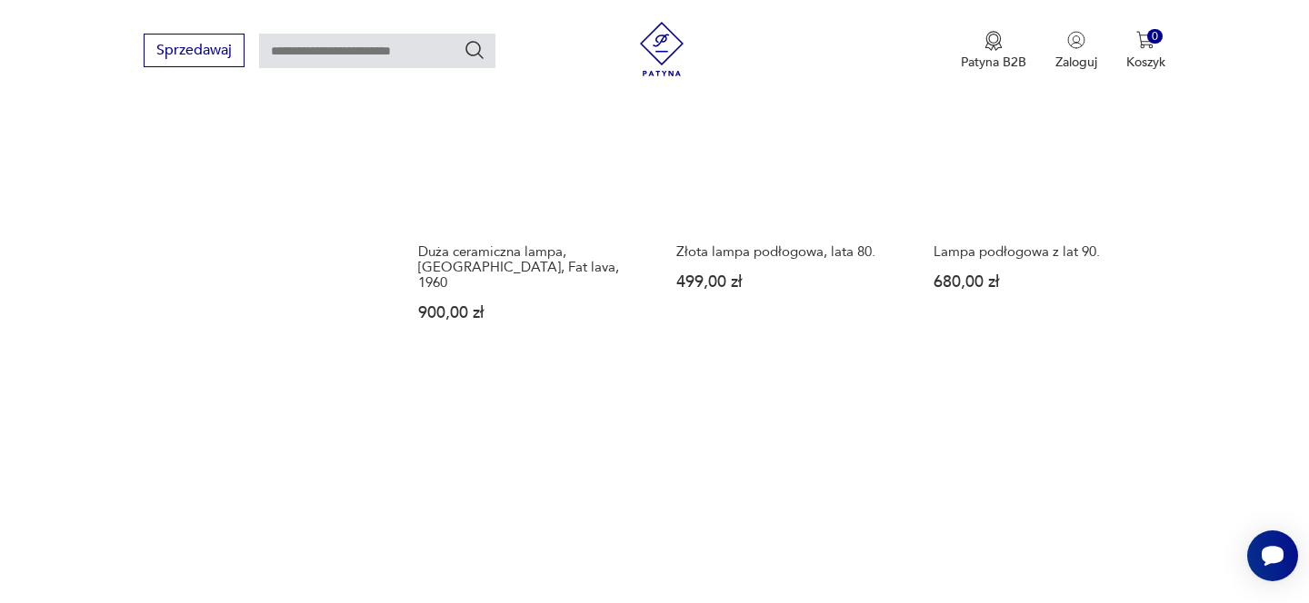
scroll to position [2626, 0]
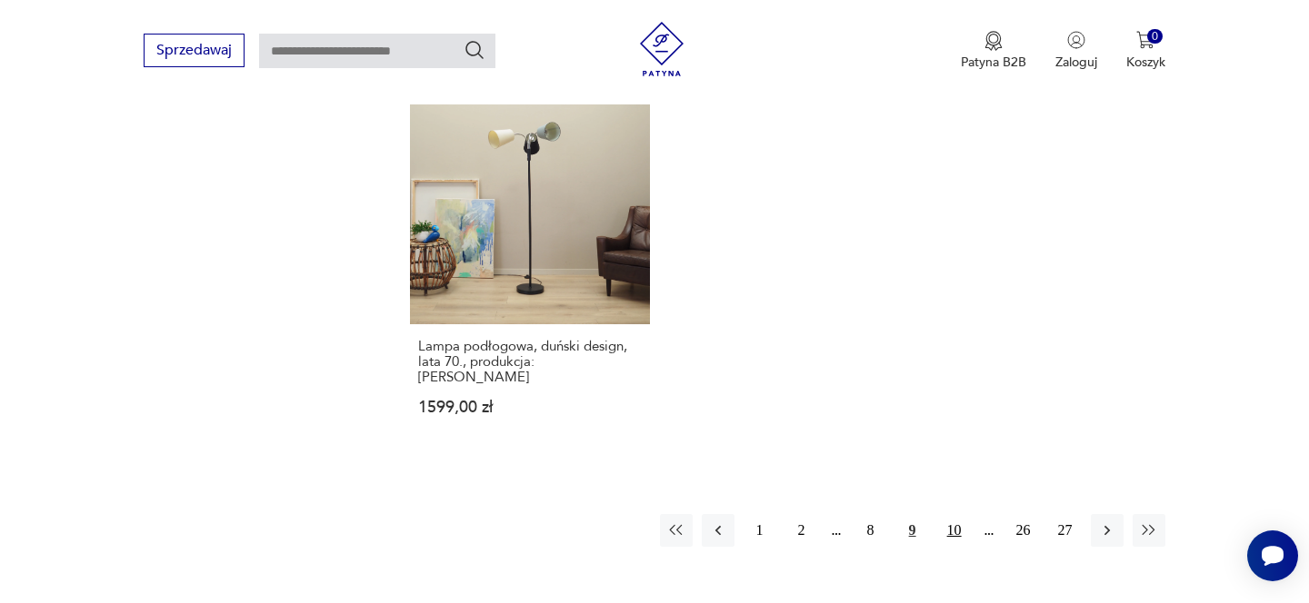
click at [952, 514] on button "10" at bounding box center [954, 530] width 33 height 33
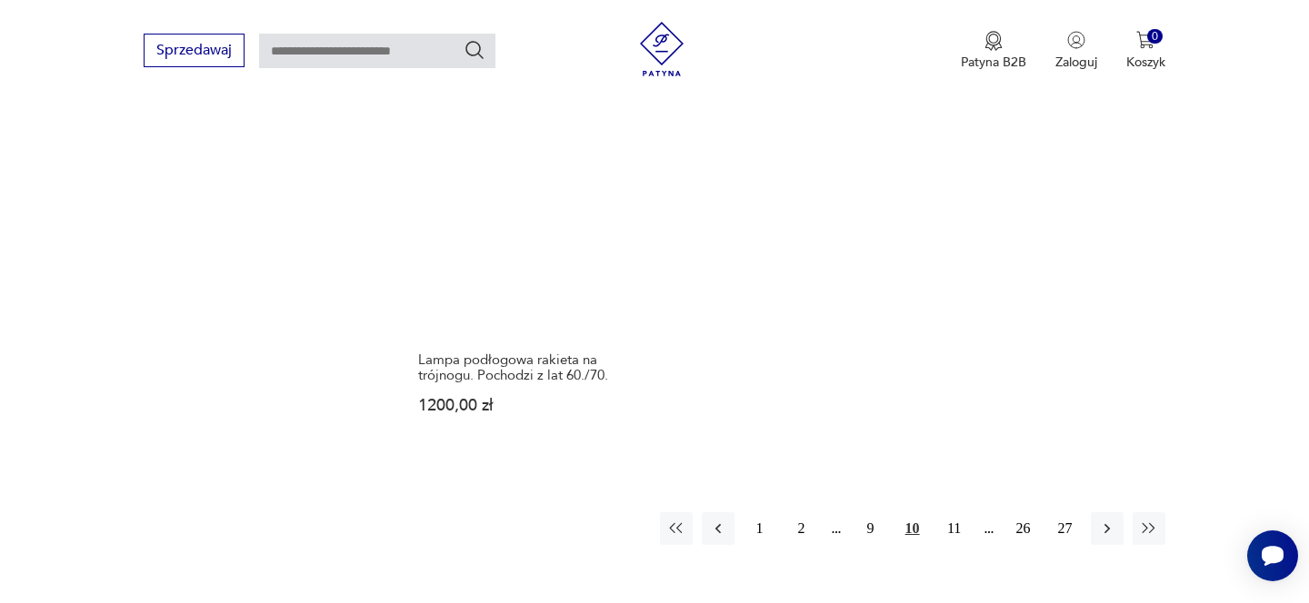
scroll to position [2619, 0]
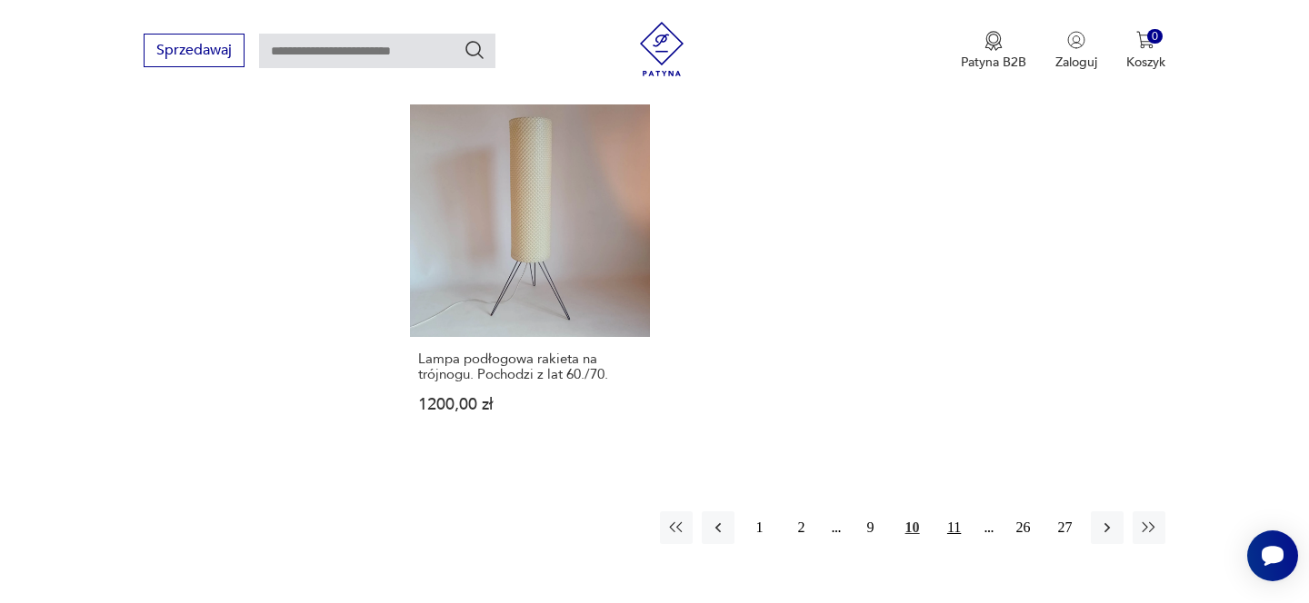
click at [953, 512] on button "11" at bounding box center [954, 528] width 33 height 33
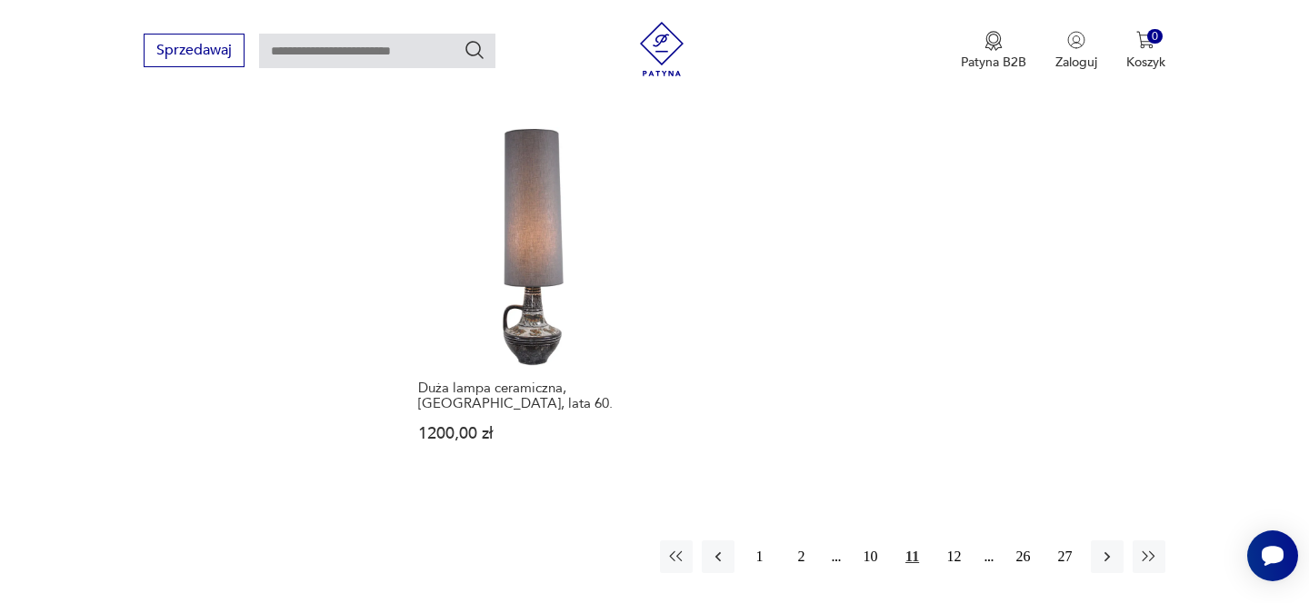
scroll to position [2755, 0]
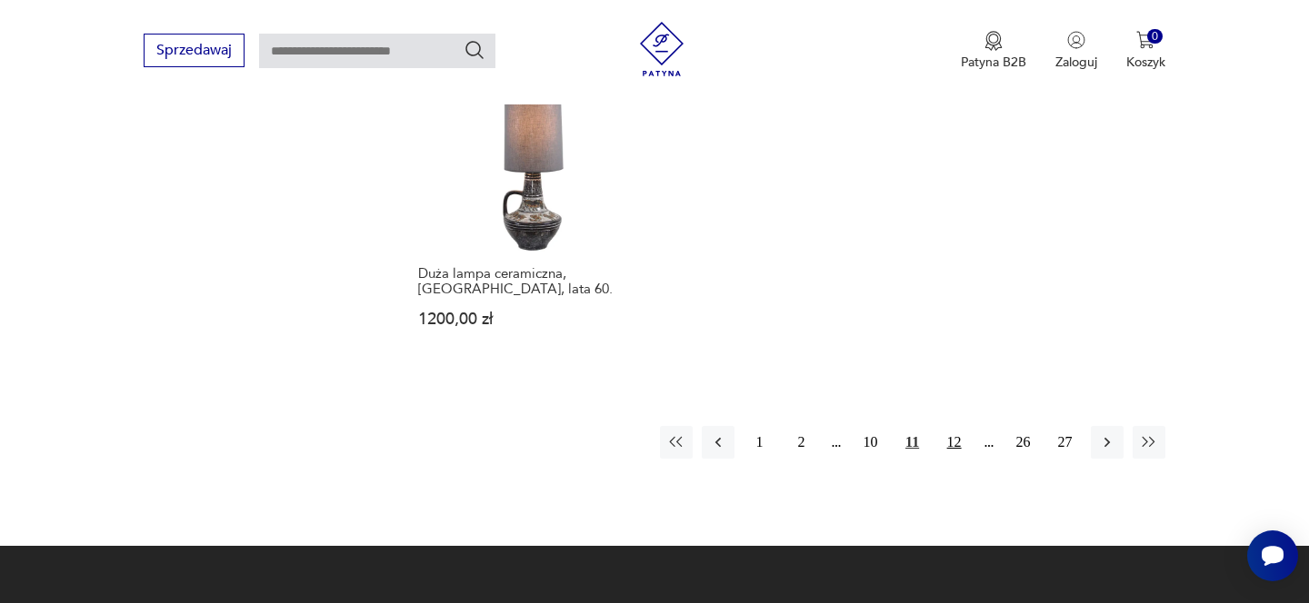
click at [961, 426] on button "12" at bounding box center [954, 442] width 33 height 33
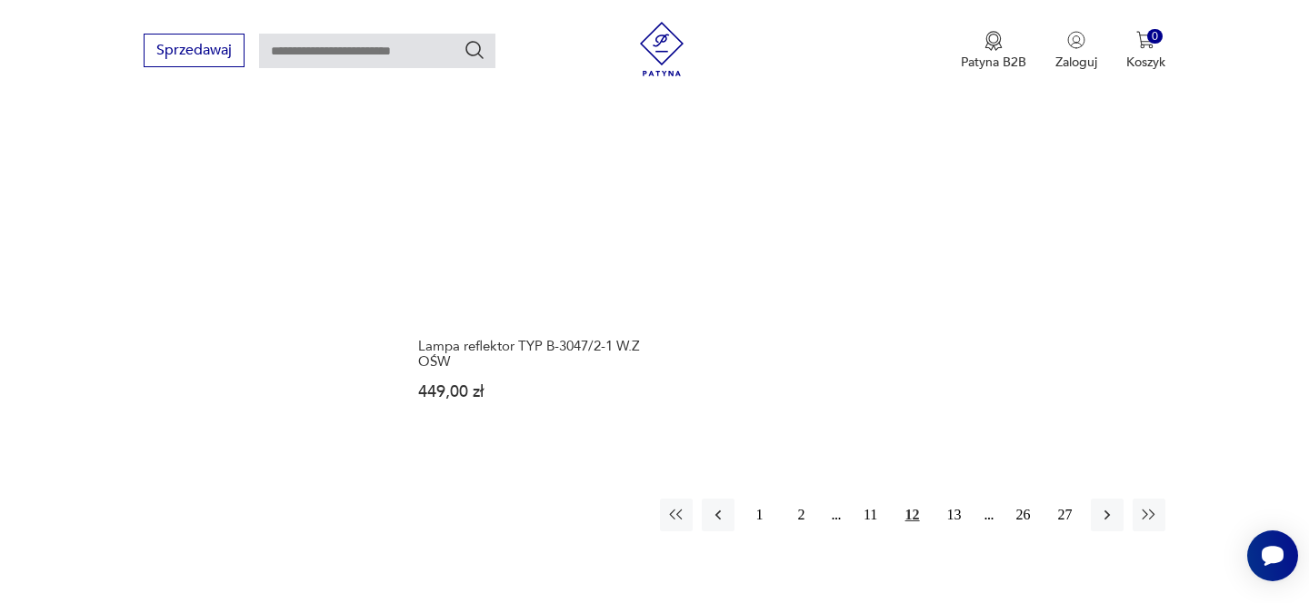
scroll to position [2676, 0]
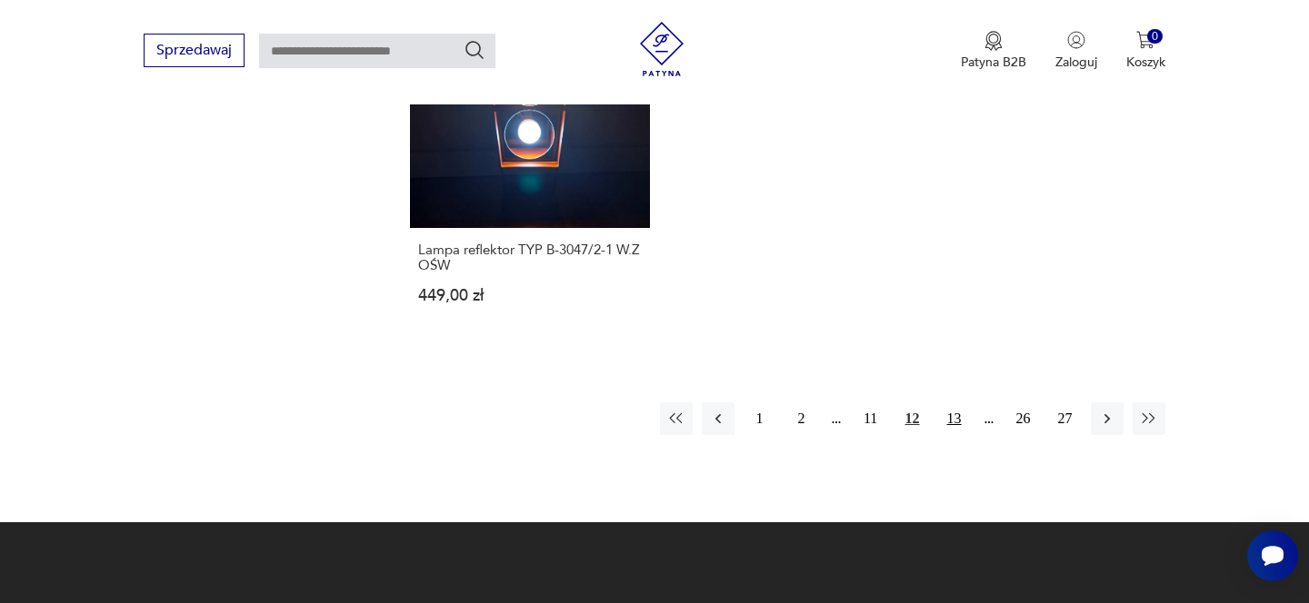
click at [962, 403] on button "13" at bounding box center [954, 419] width 33 height 33
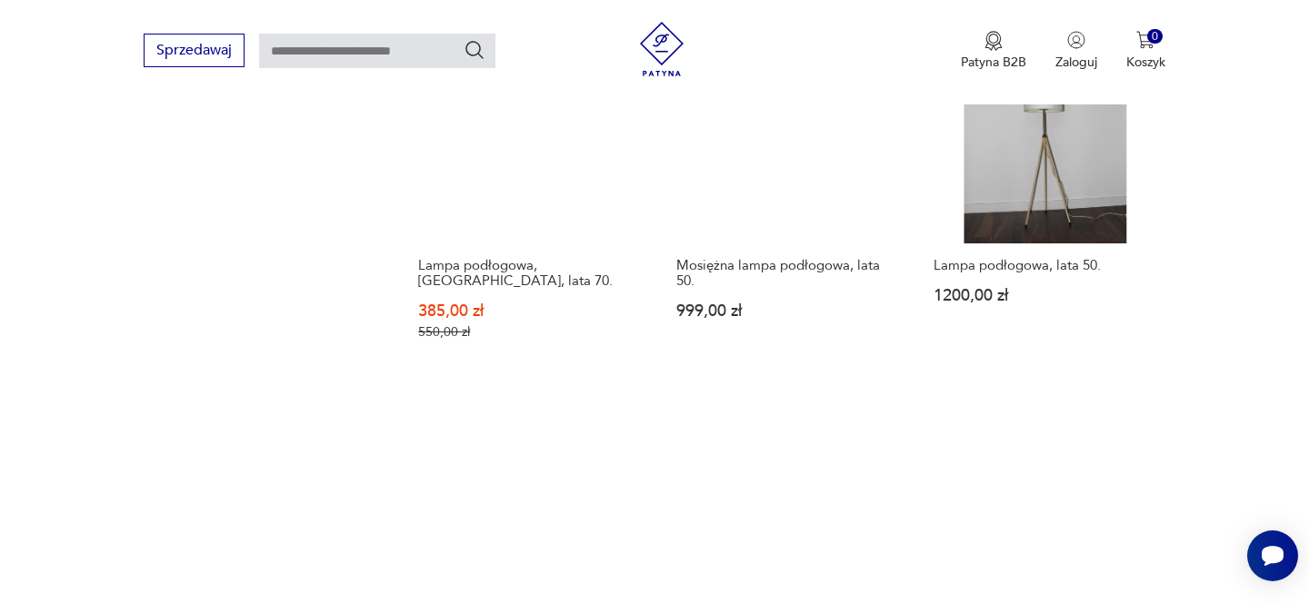
scroll to position [2568, 0]
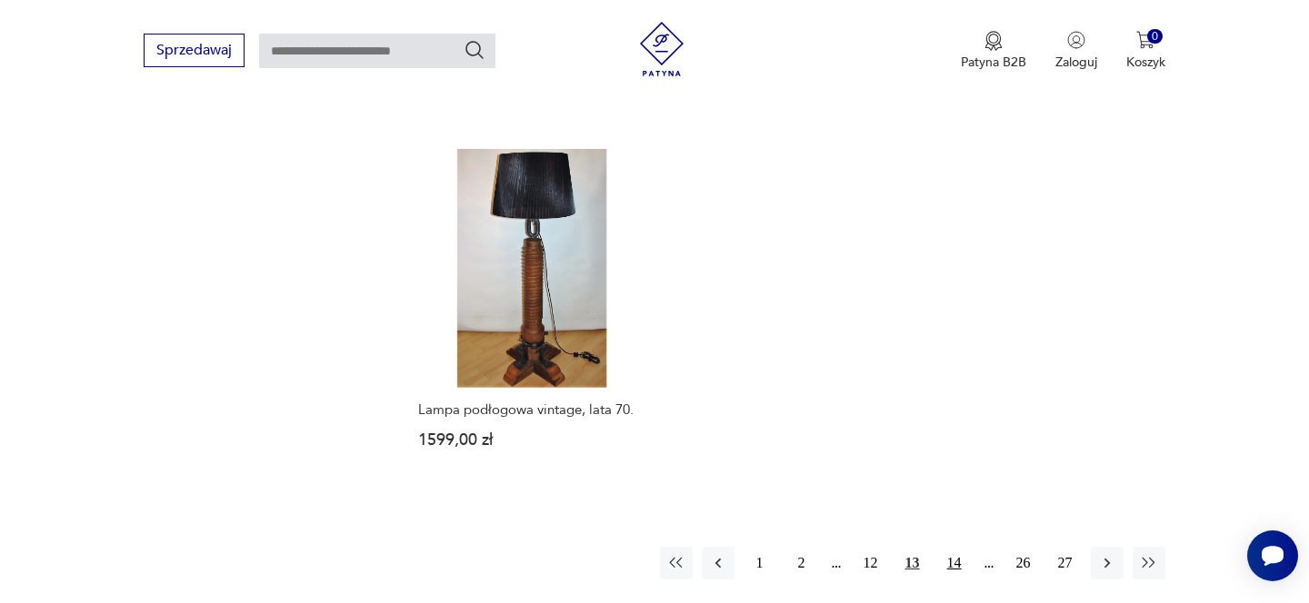
click at [949, 547] on button "14" at bounding box center [954, 563] width 33 height 33
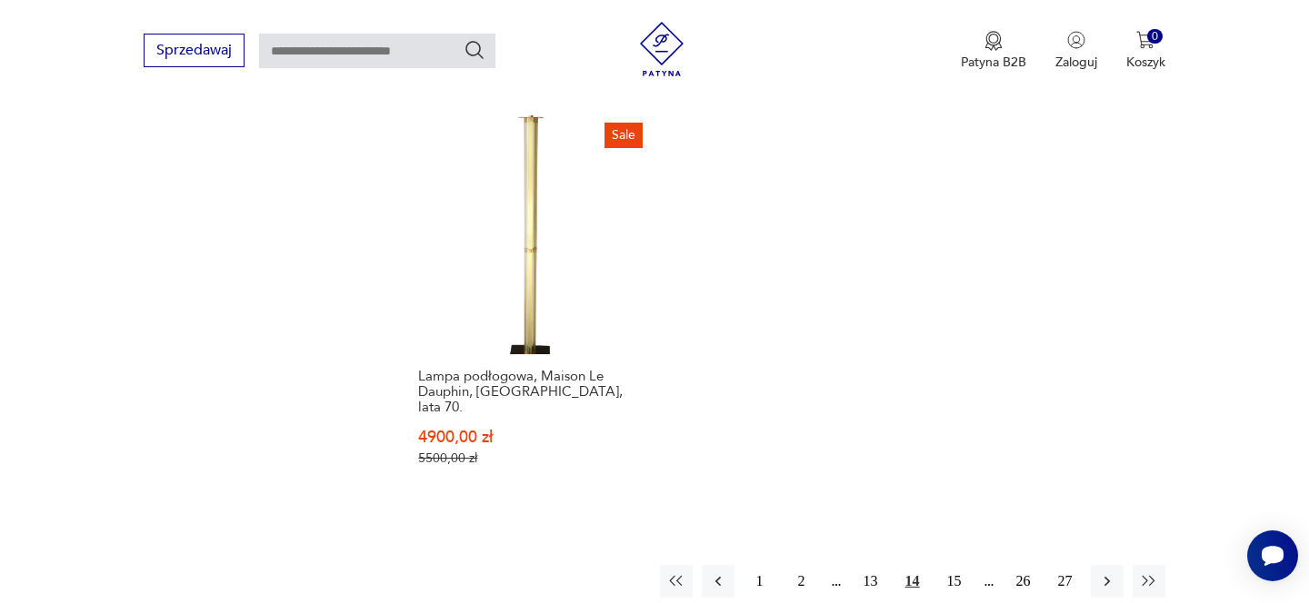
scroll to position [2572, 0]
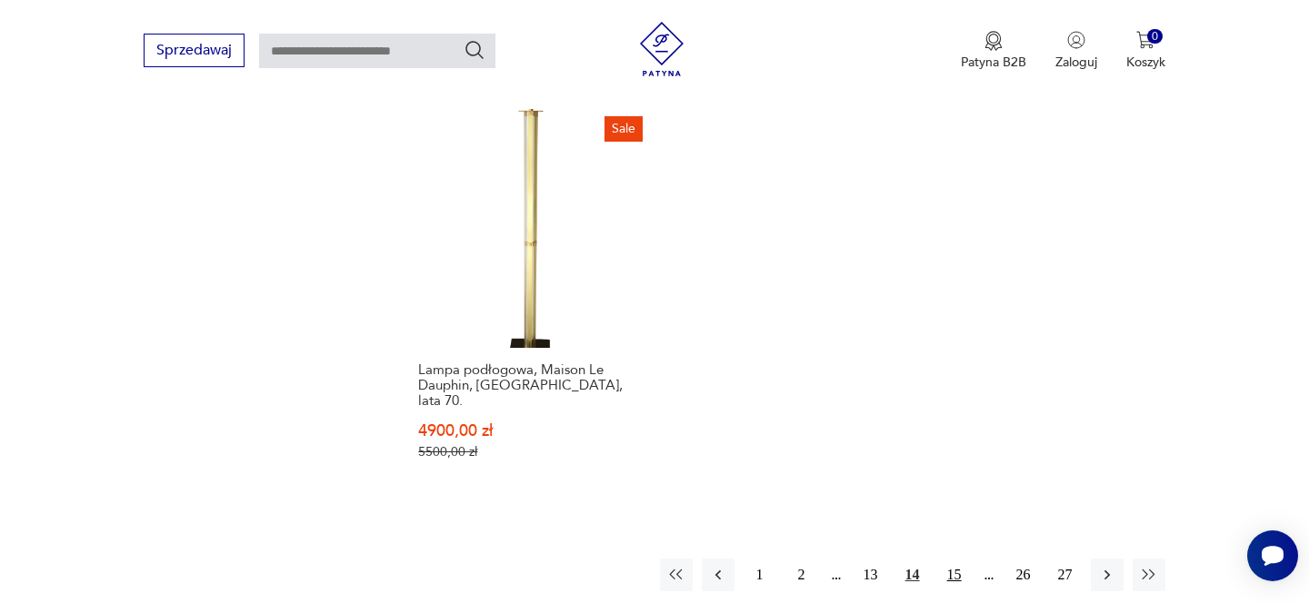
click at [950, 559] on button "15" at bounding box center [954, 575] width 33 height 33
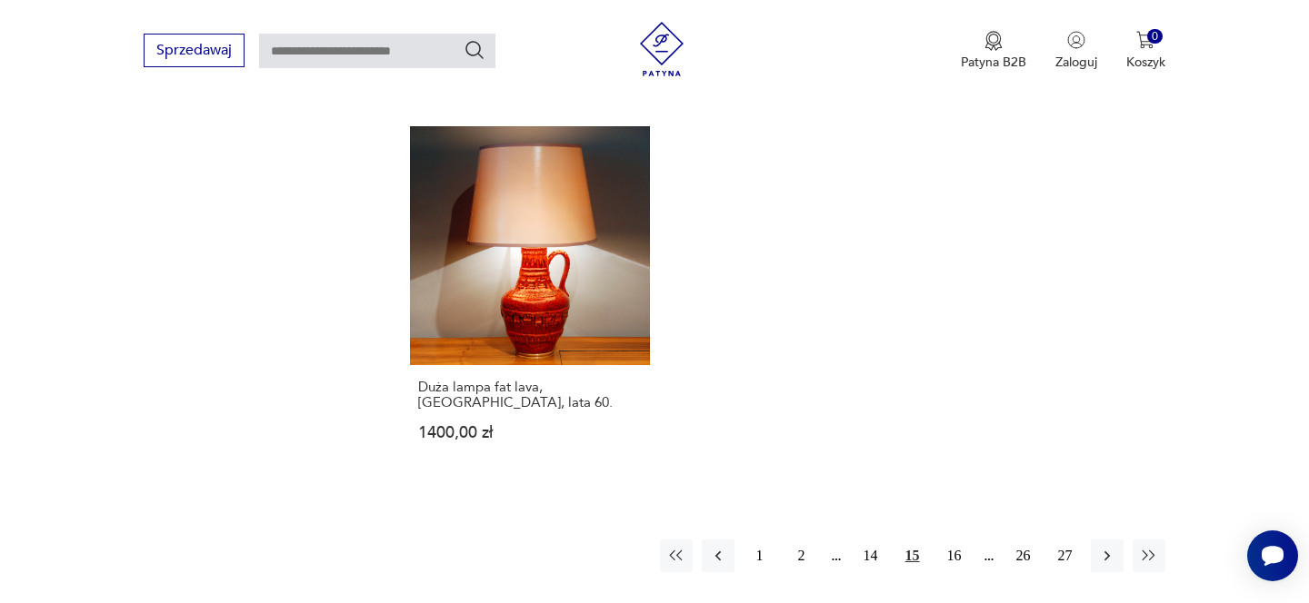
scroll to position [2559, 0]
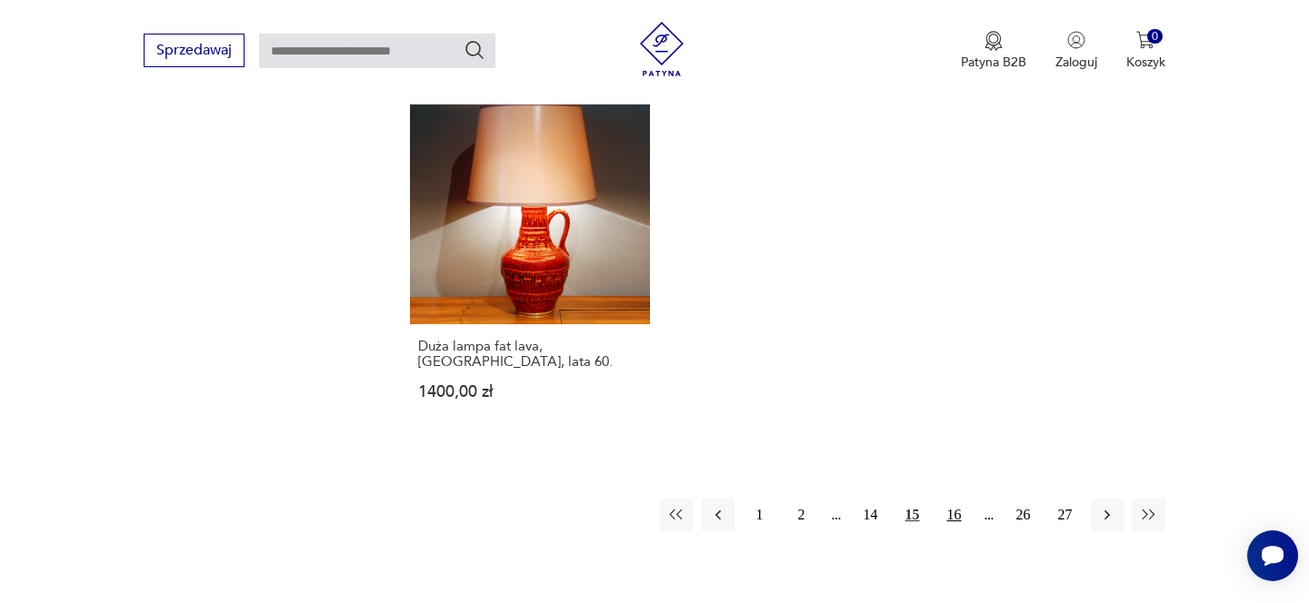
click at [938, 499] on button "16" at bounding box center [954, 515] width 33 height 33
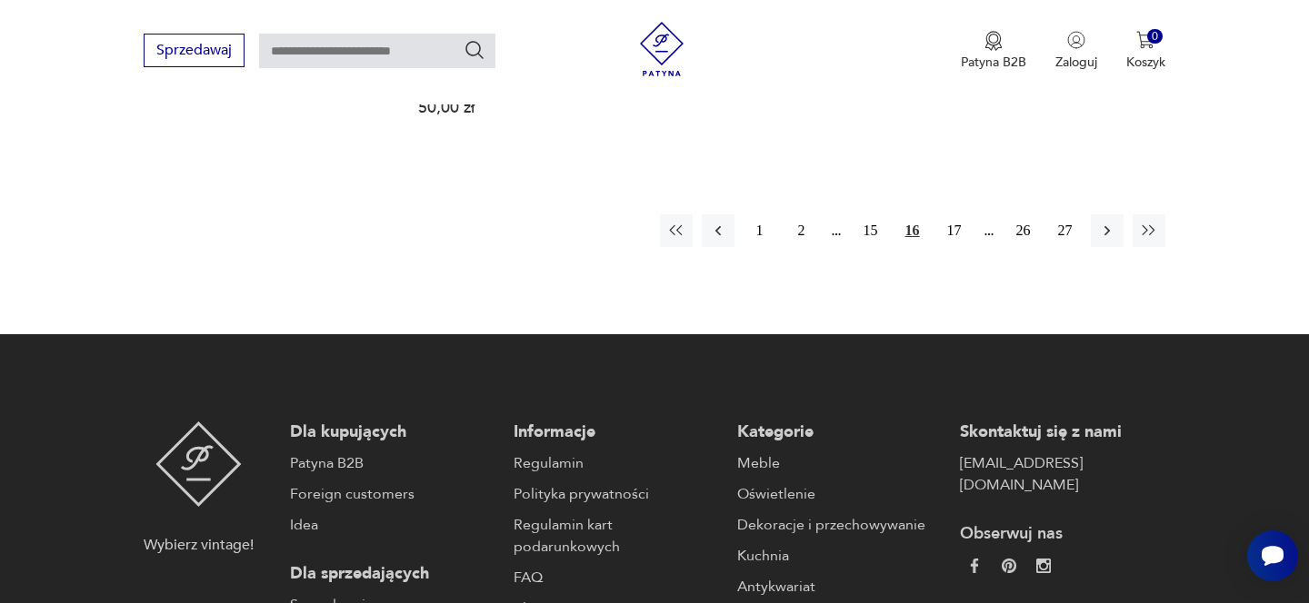
scroll to position [2844, 0]
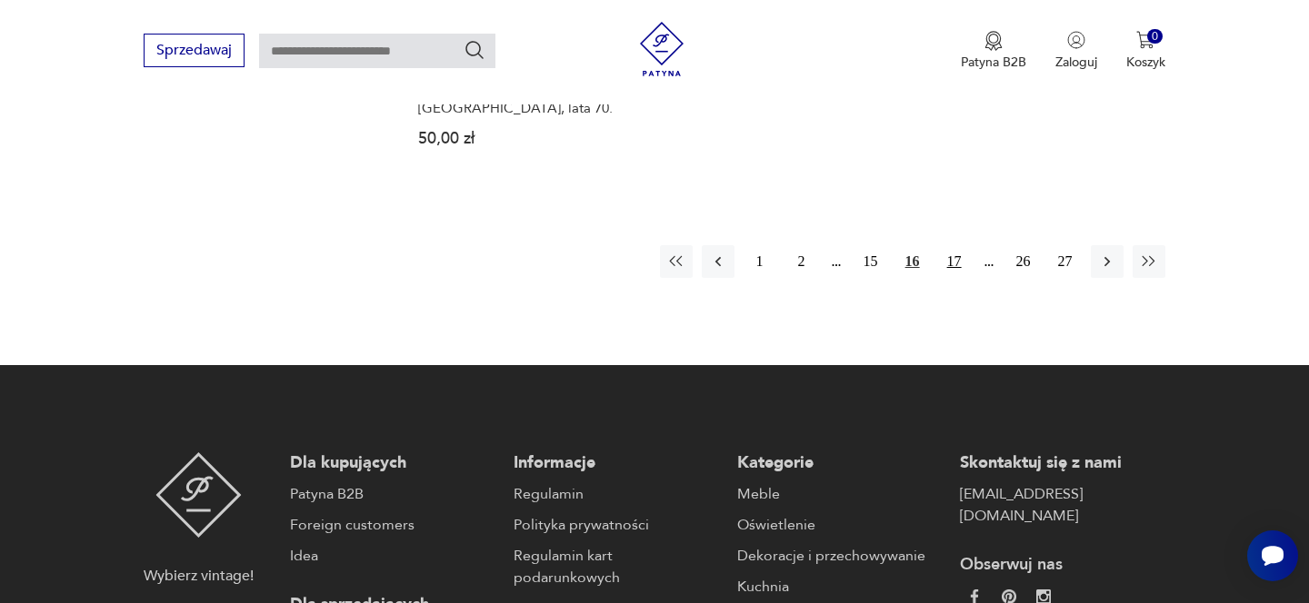
click at [956, 249] on button "17" at bounding box center [954, 261] width 33 height 33
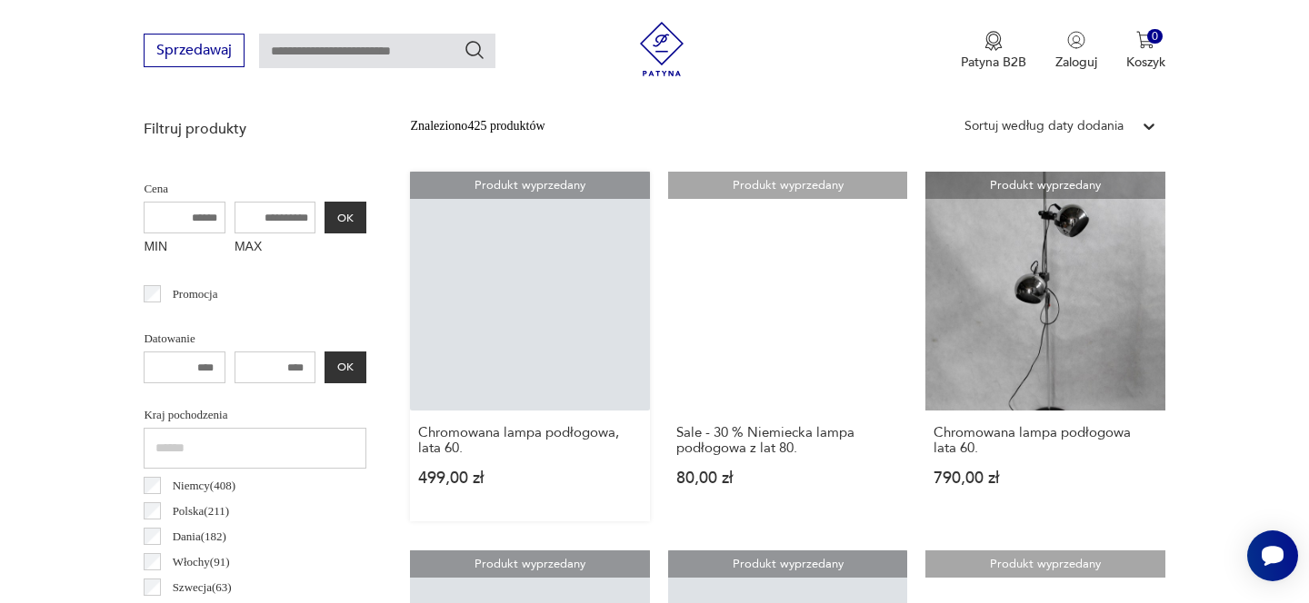
scroll to position [9, 0]
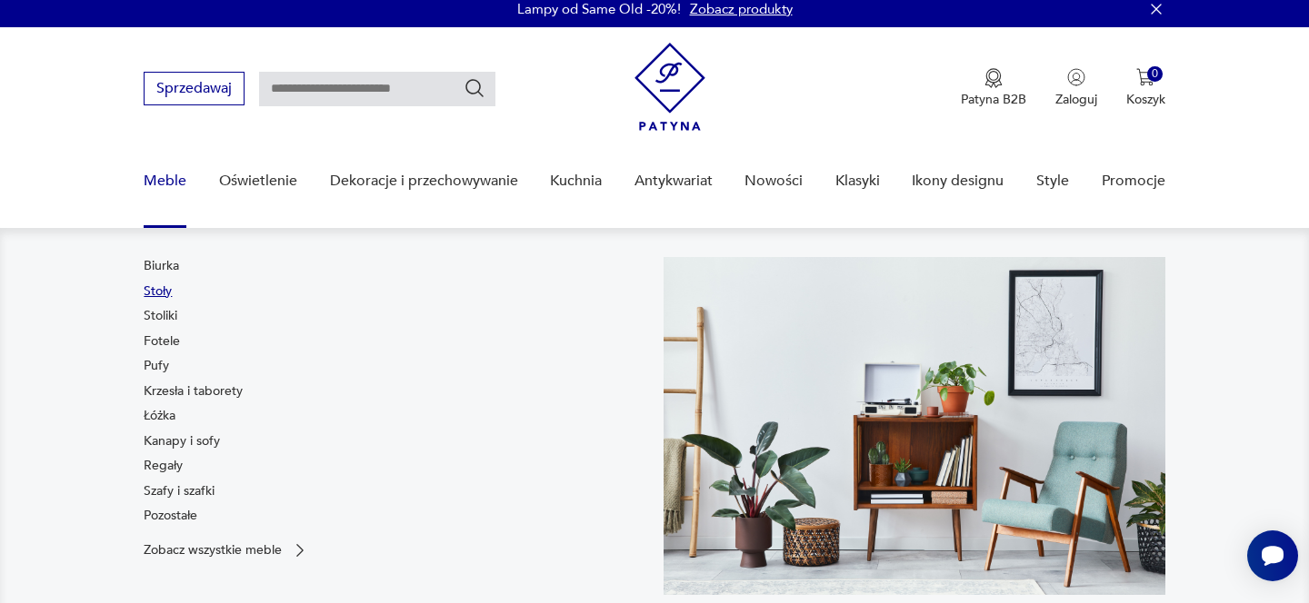
click at [164, 297] on link "Stoły" at bounding box center [158, 292] width 28 height 18
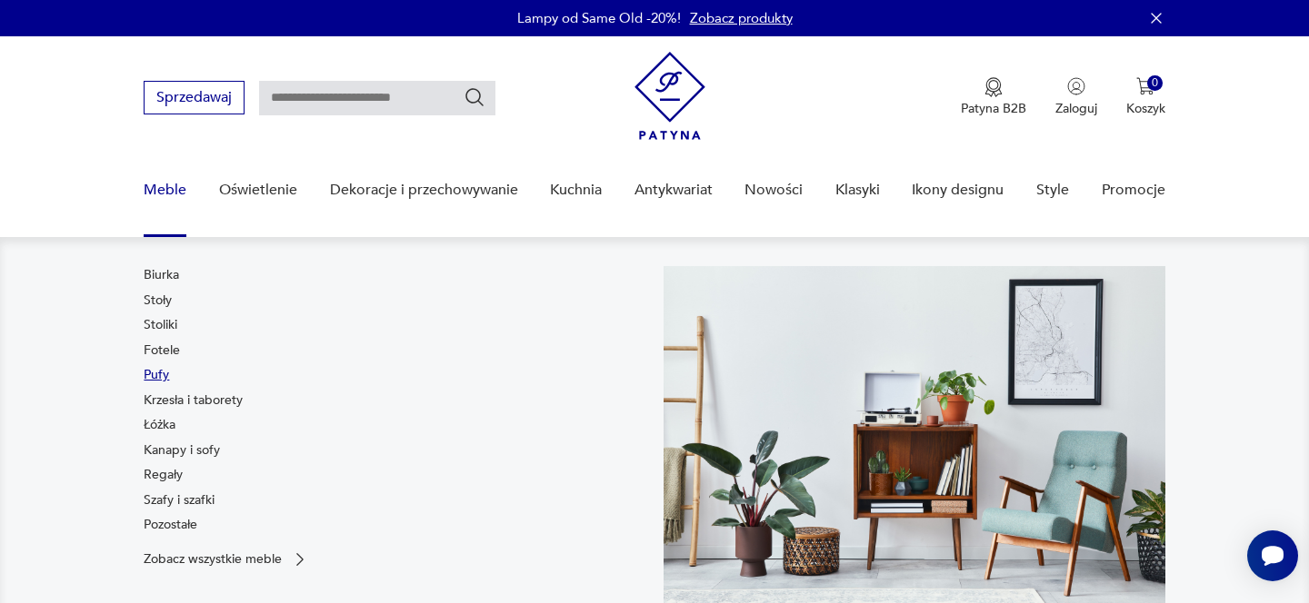
click at [165, 373] on link "Pufy" at bounding box center [156, 375] width 25 height 18
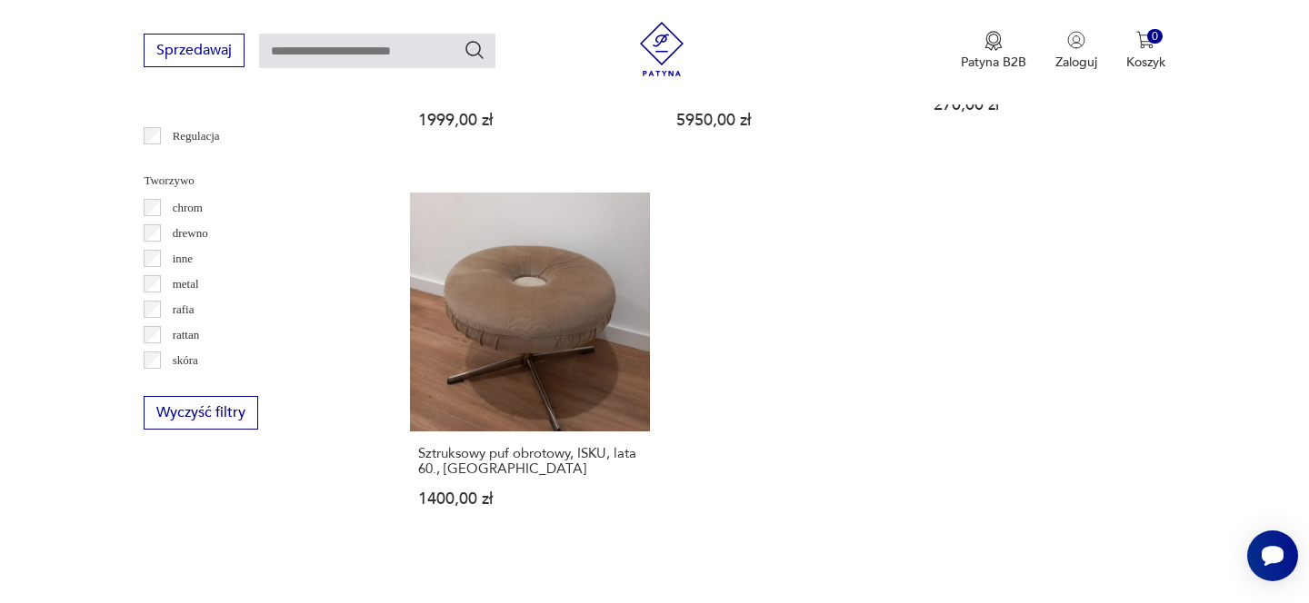
scroll to position [2730, 0]
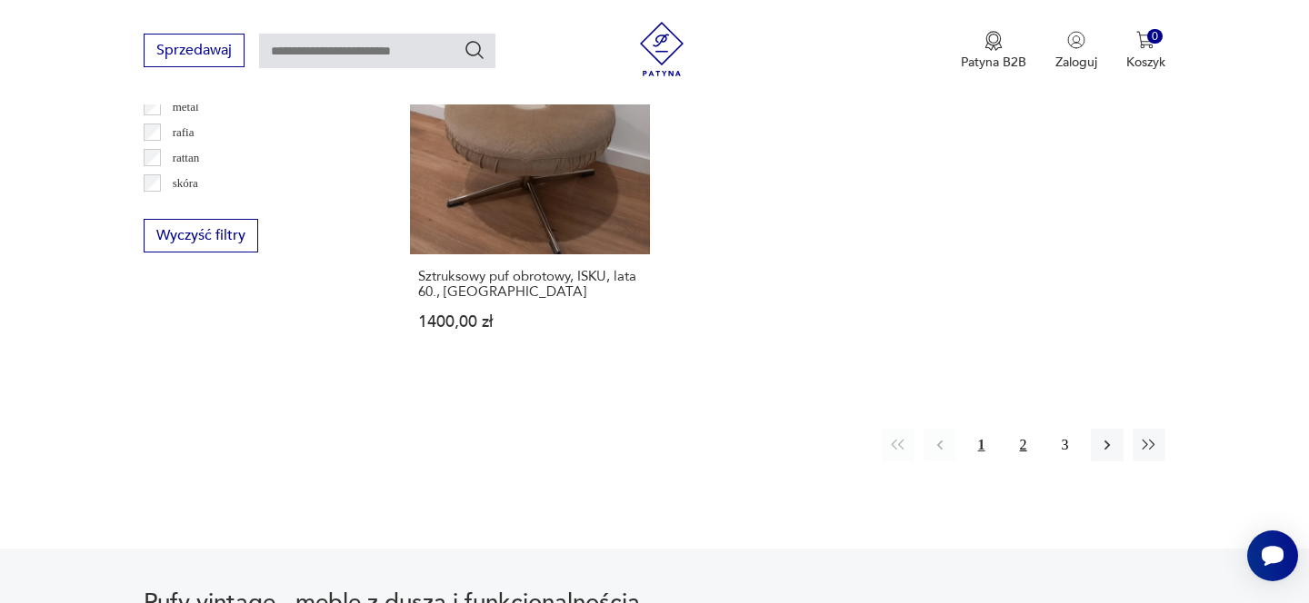
click at [1017, 429] on button "2" at bounding box center [1023, 445] width 33 height 33
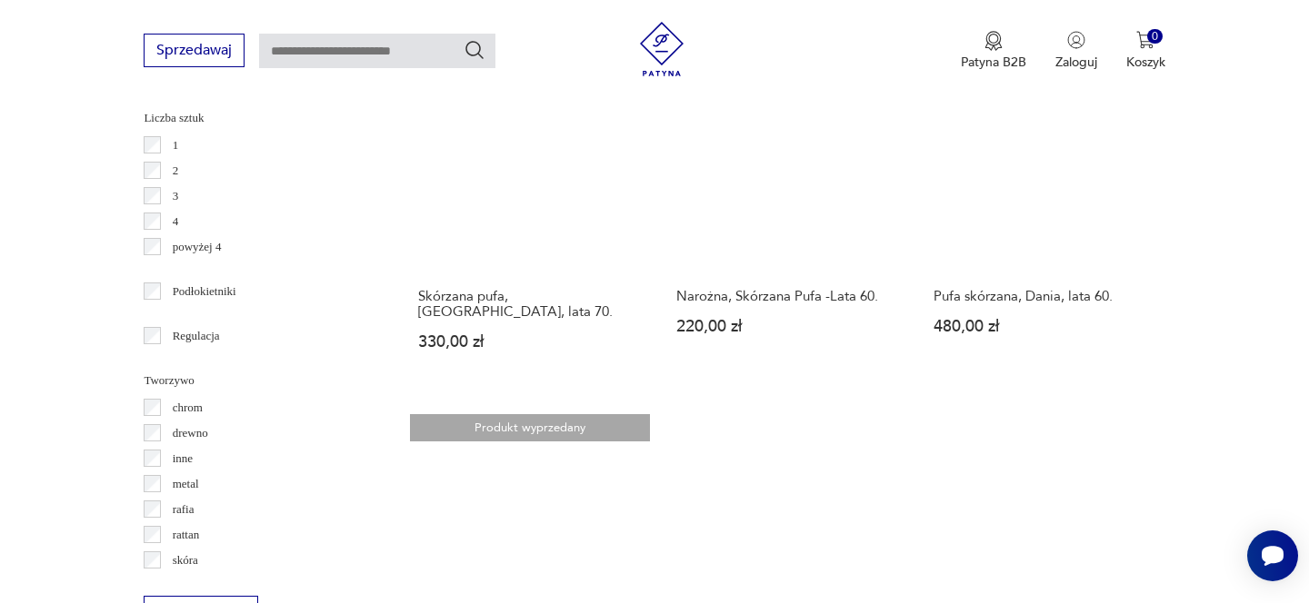
scroll to position [2605, 0]
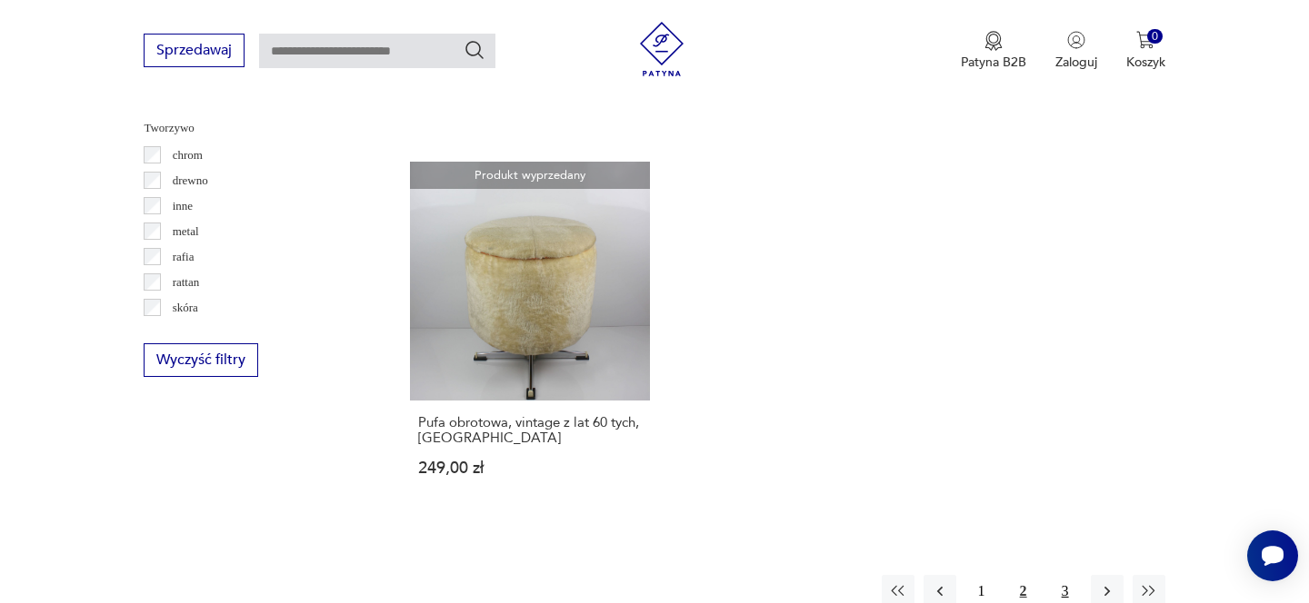
click at [1058, 575] on button "3" at bounding box center [1065, 591] width 33 height 33
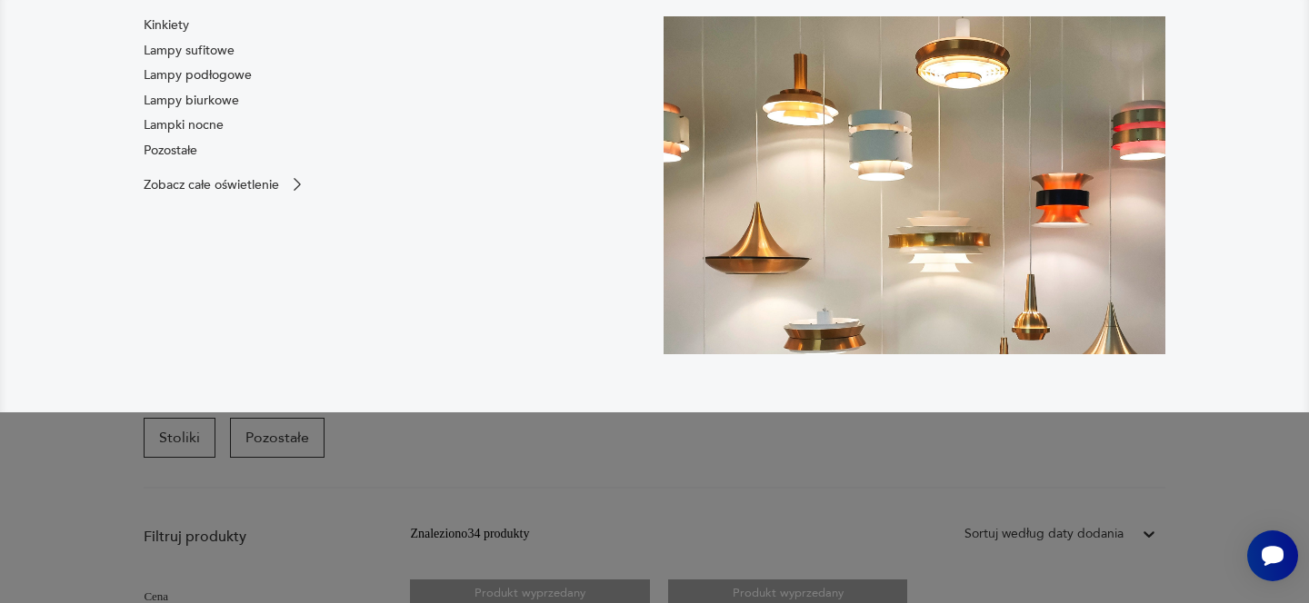
scroll to position [343, 0]
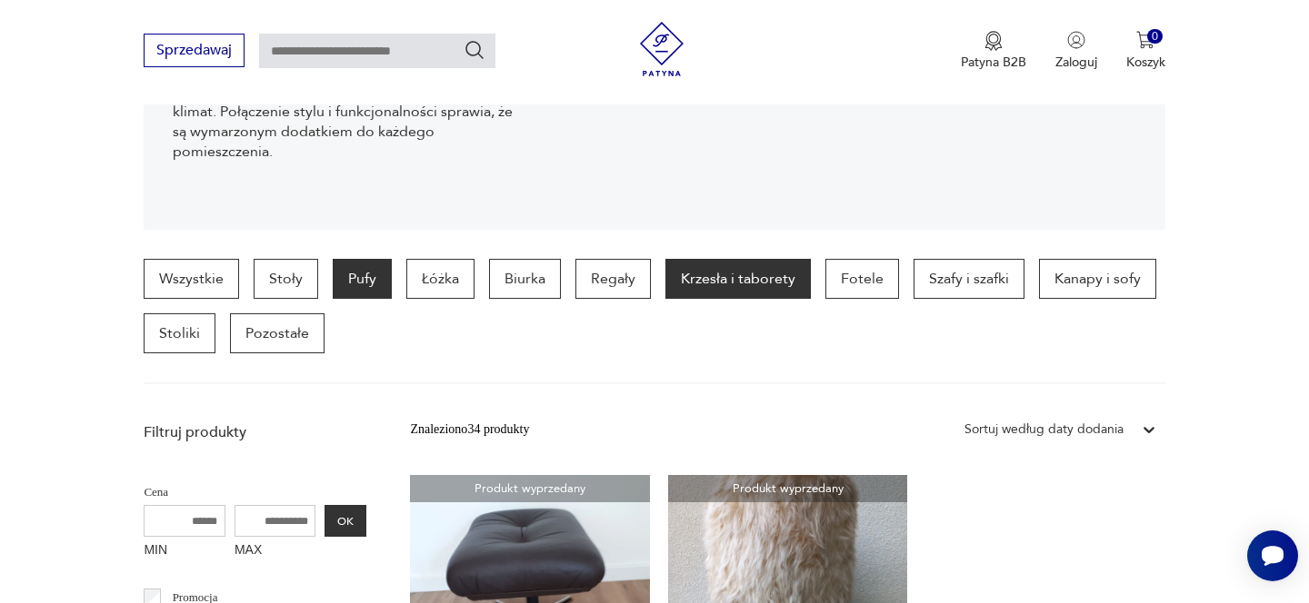
click at [759, 285] on p "Krzesła i taborety" at bounding box center [737, 279] width 145 height 40
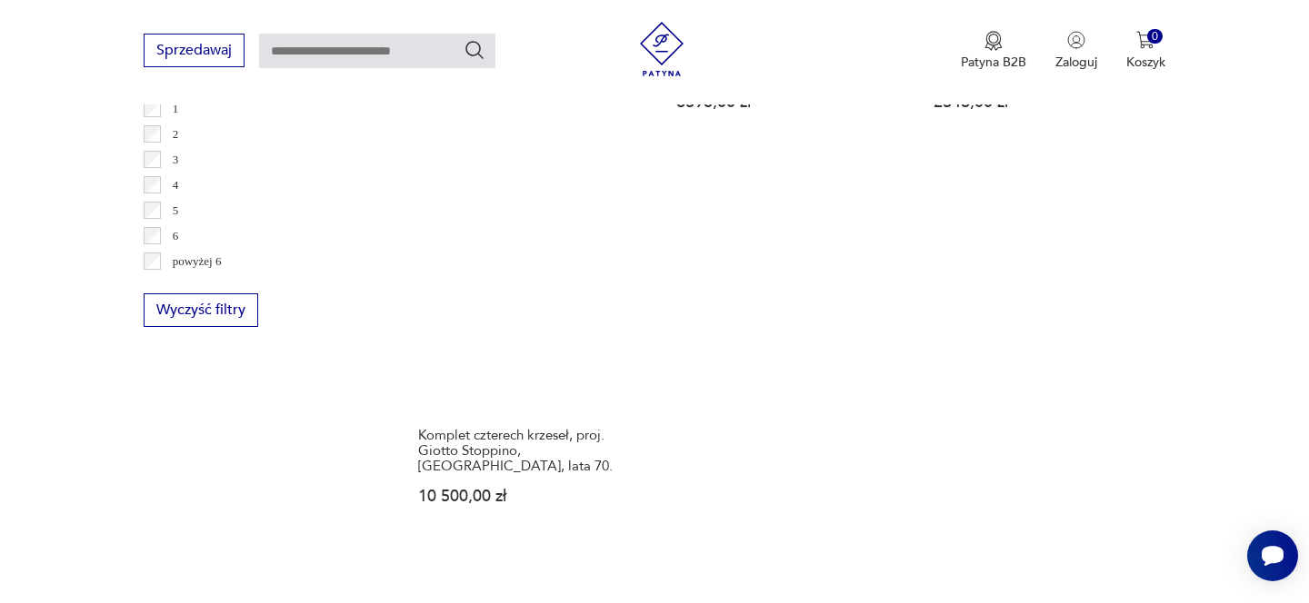
scroll to position [2711, 0]
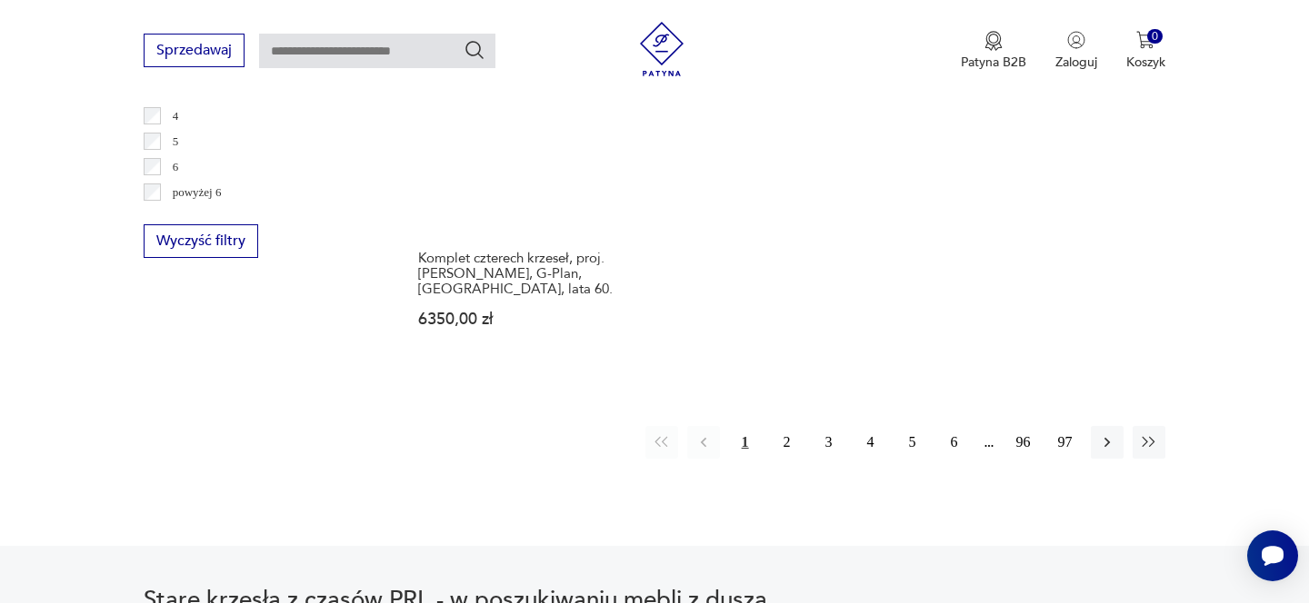
scroll to position [2829, 0]
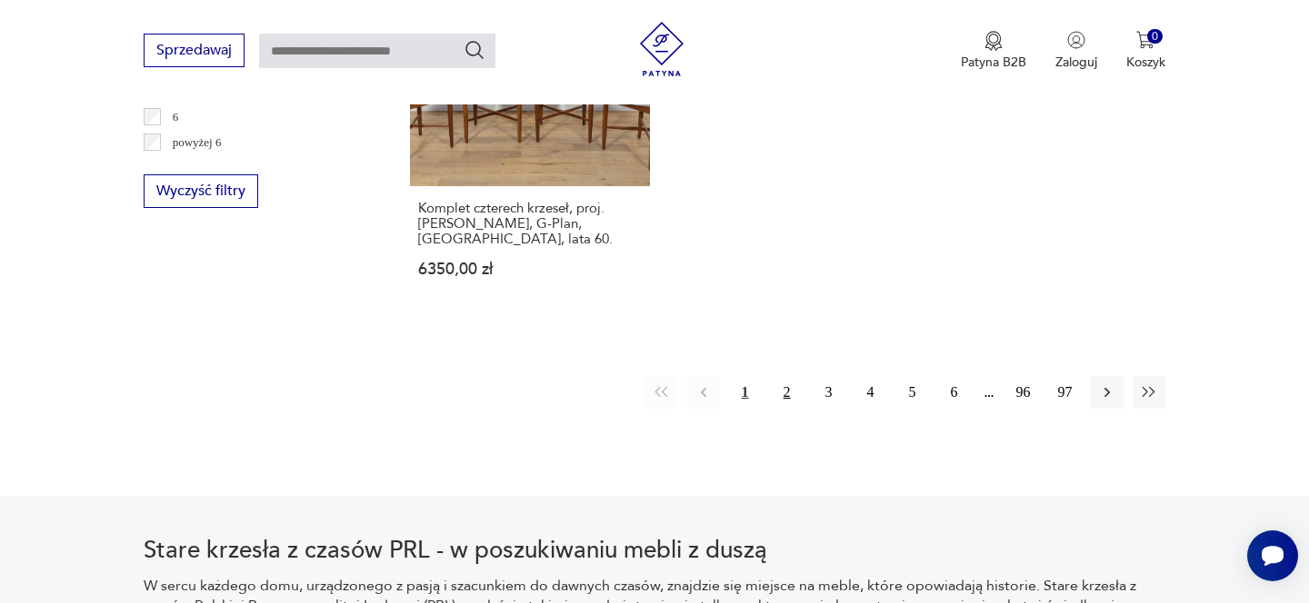
click at [786, 376] on button "2" at bounding box center [787, 392] width 33 height 33
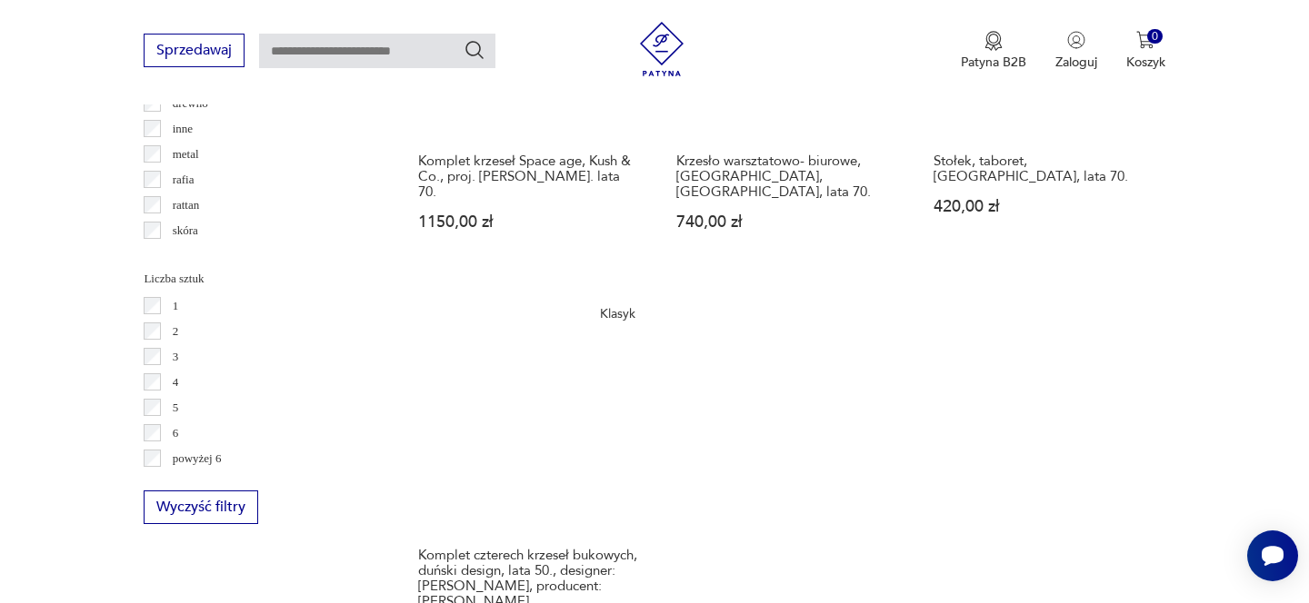
scroll to position [2672, 0]
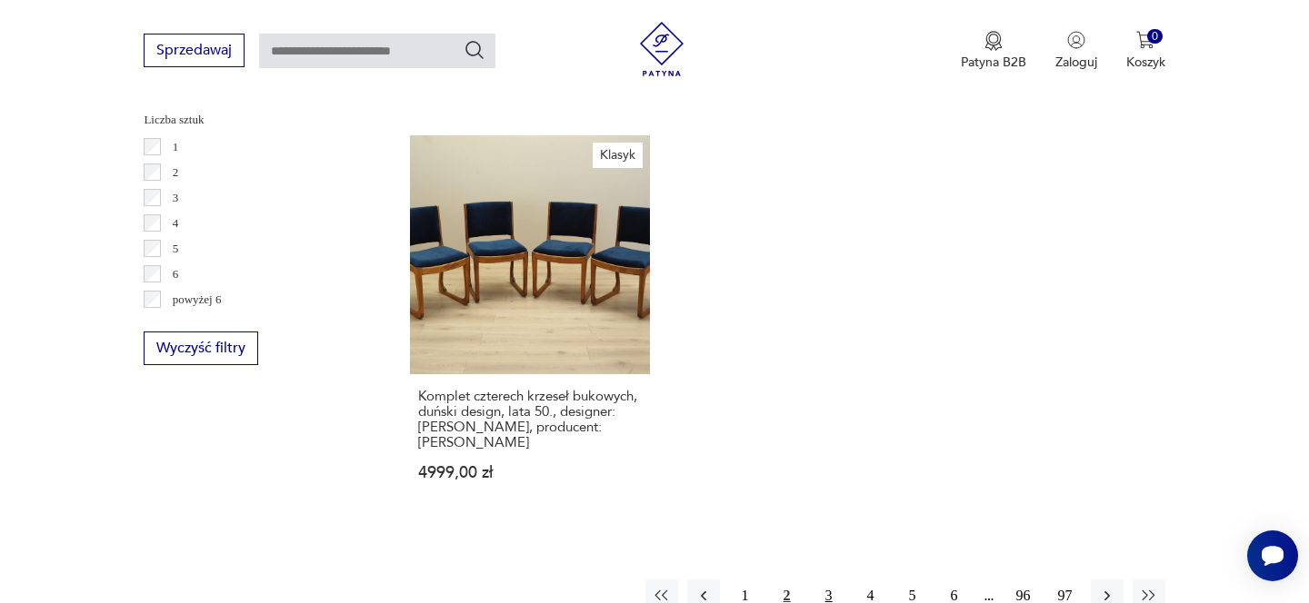
click at [821, 580] on button "3" at bounding box center [828, 596] width 33 height 33
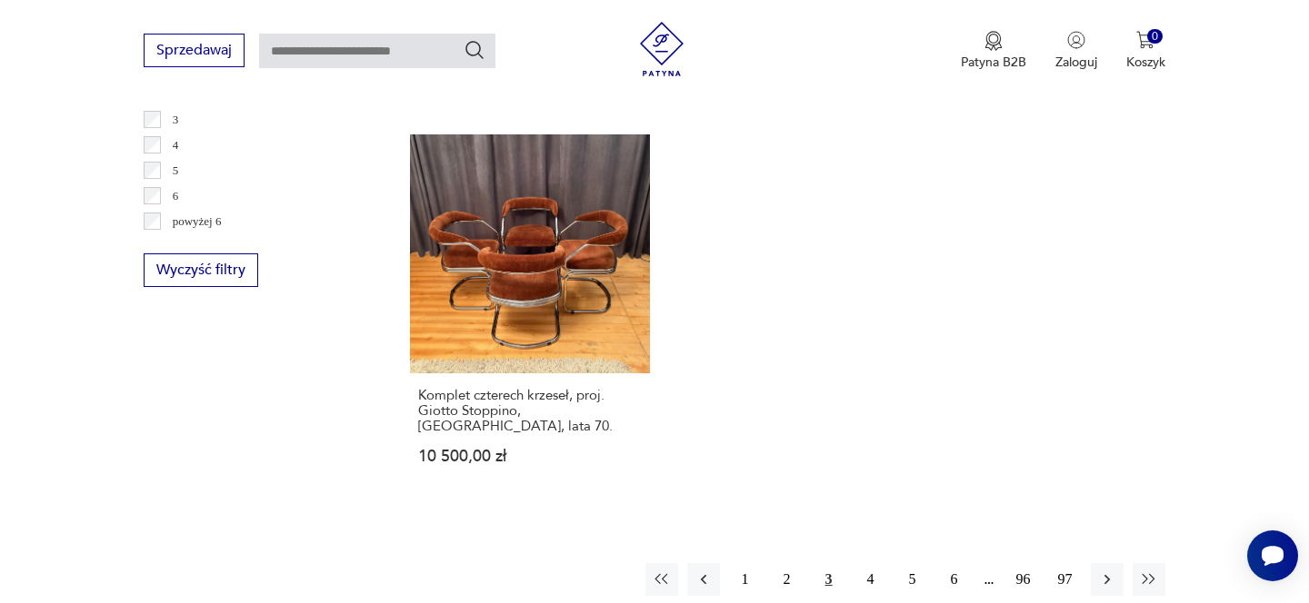
scroll to position [2948, 0]
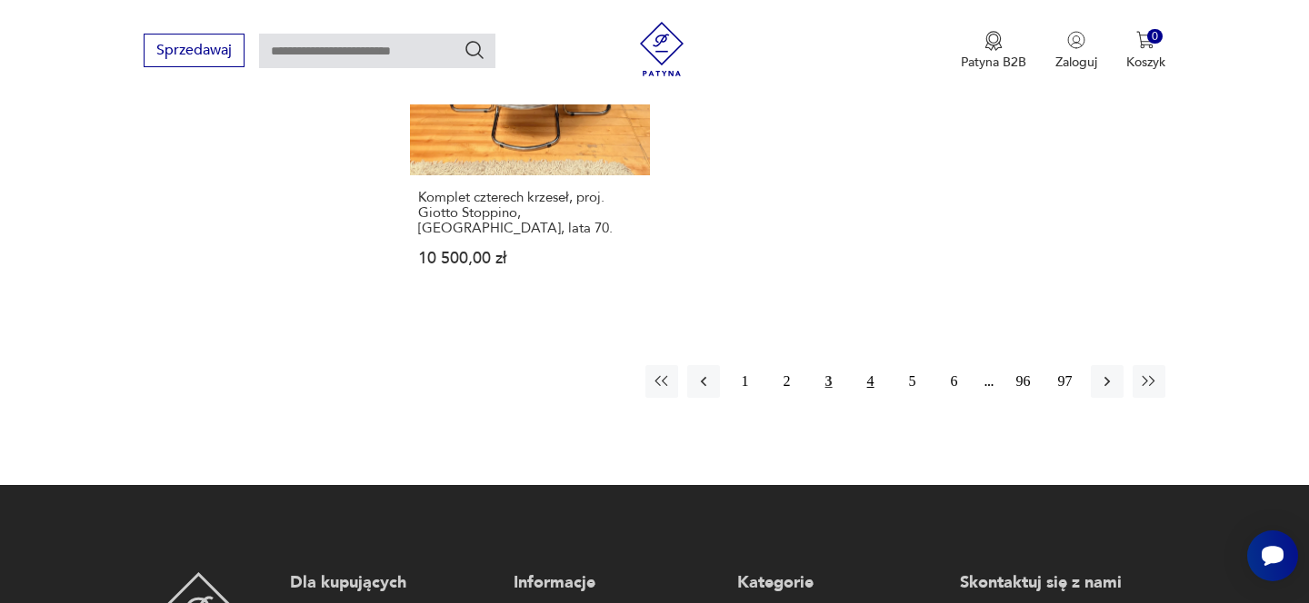
click at [873, 365] on button "4" at bounding box center [870, 381] width 33 height 33
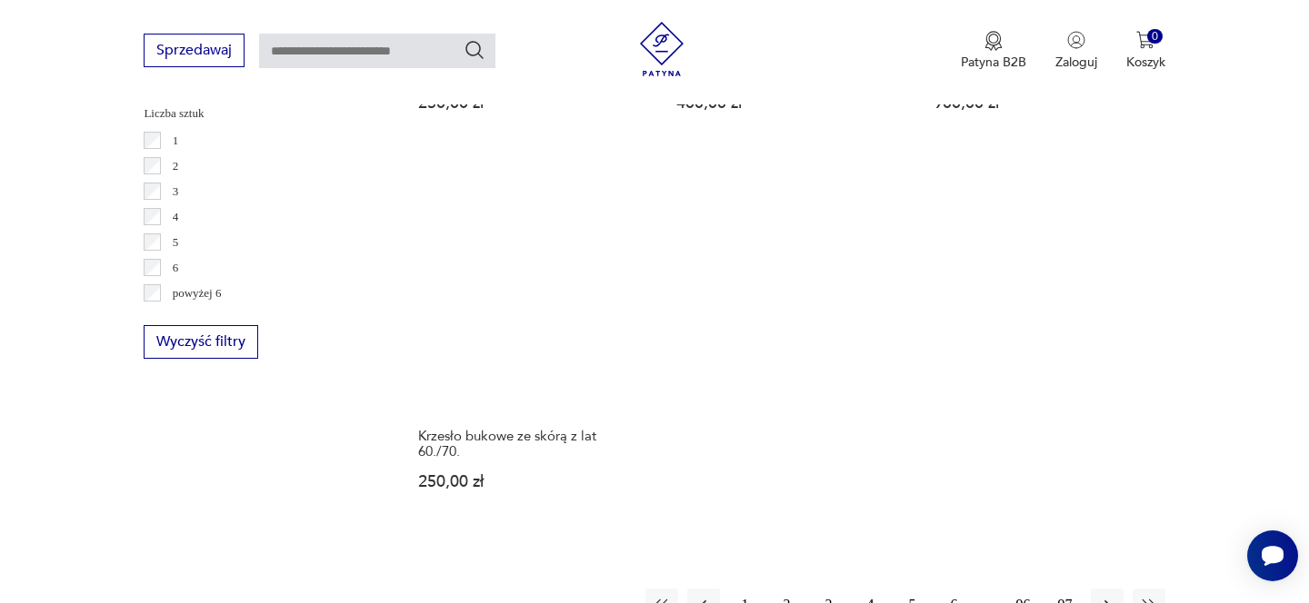
scroll to position [2736, 0]
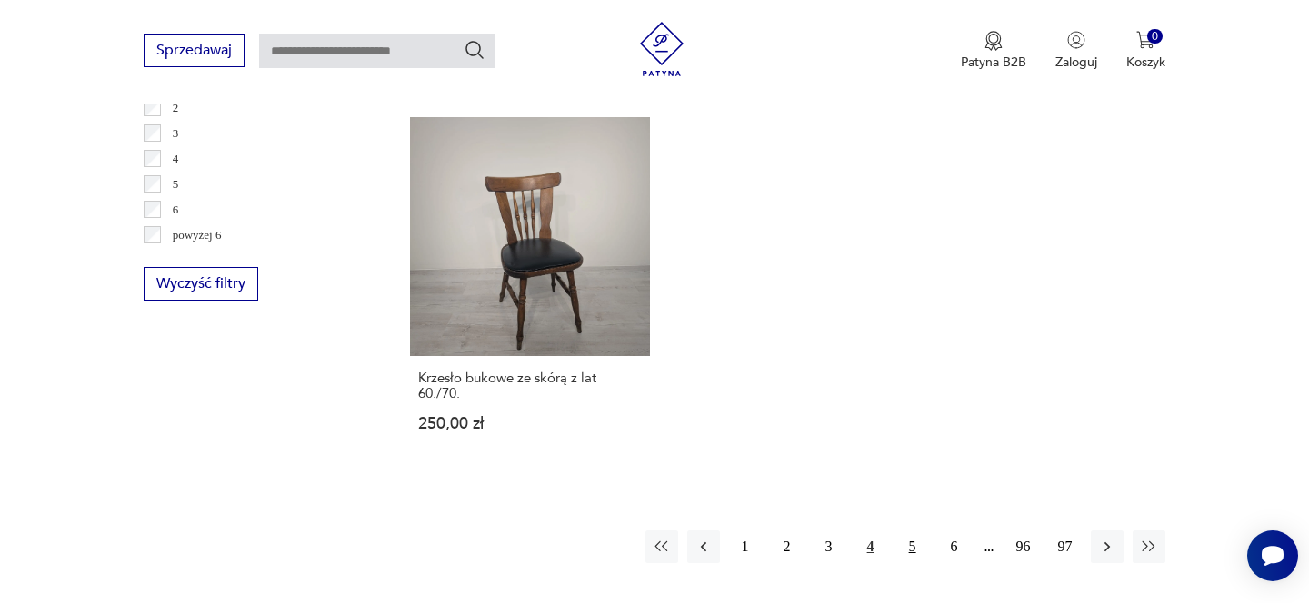
click at [915, 531] on button "5" at bounding box center [912, 547] width 33 height 33
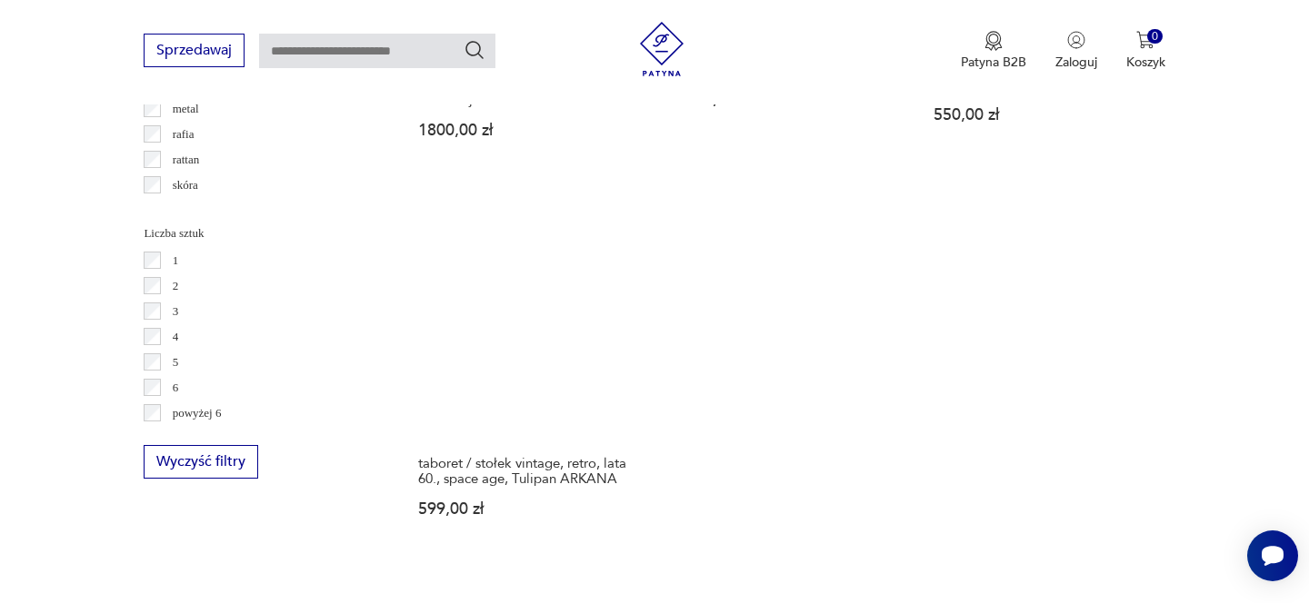
scroll to position [2575, 0]
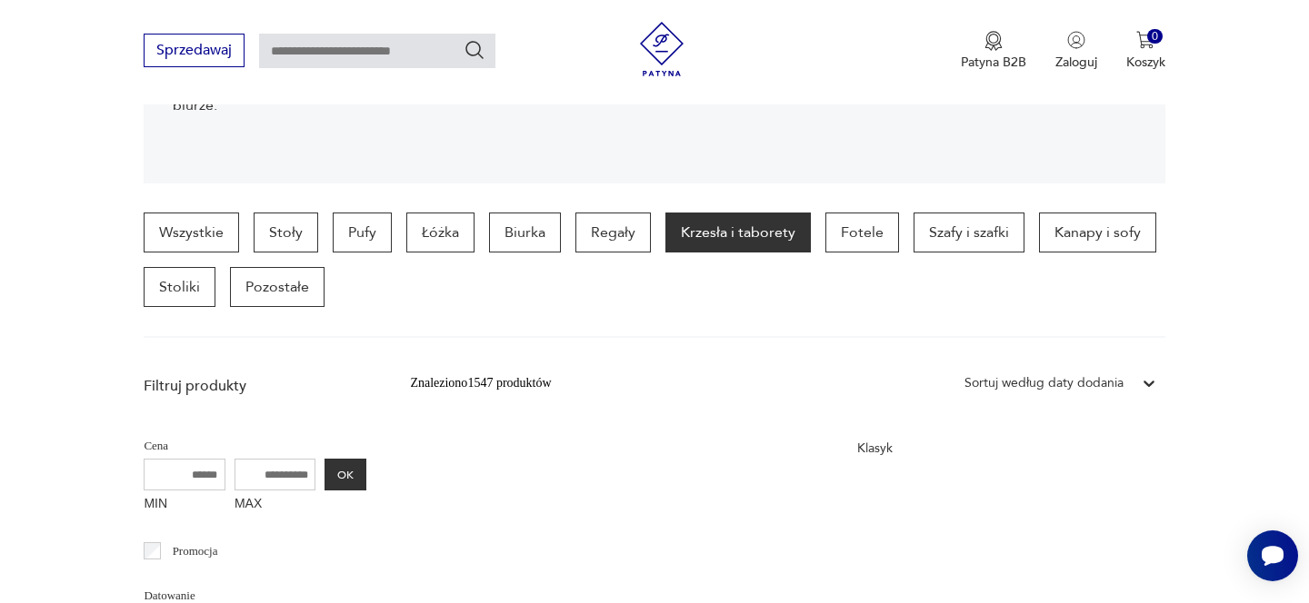
scroll to position [338, 0]
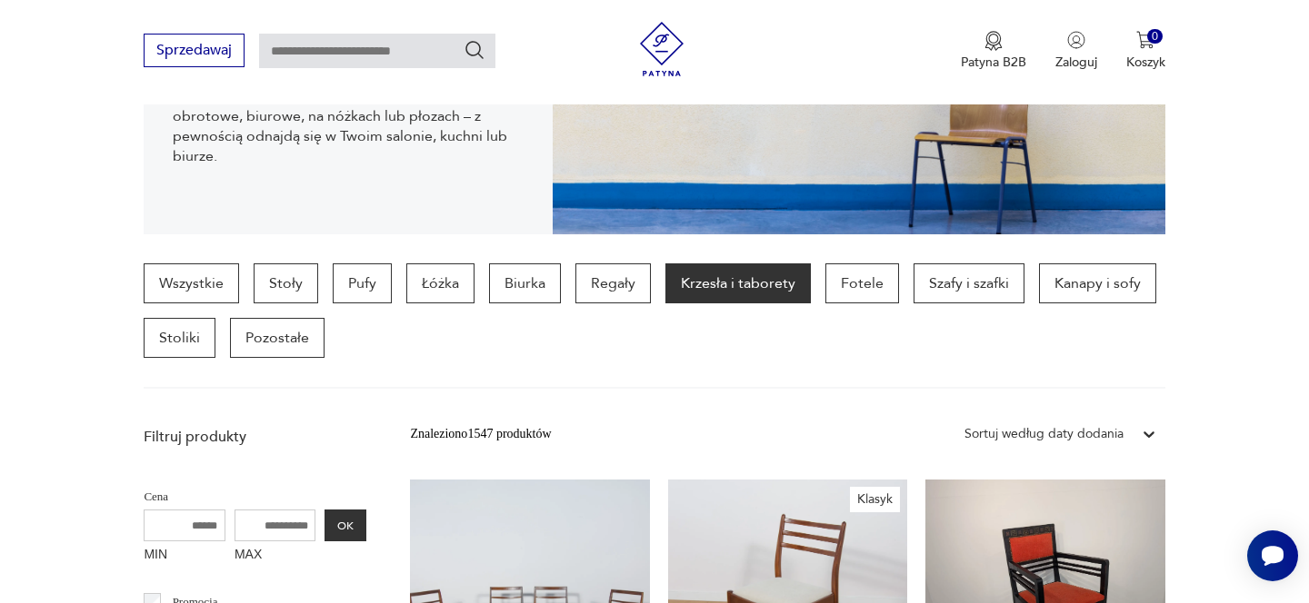
click at [366, 40] on input "text" at bounding box center [377, 51] width 236 height 35
type input "*******"
click at [477, 46] on icon "Szukaj" at bounding box center [474, 50] width 22 height 22
type input "*******"
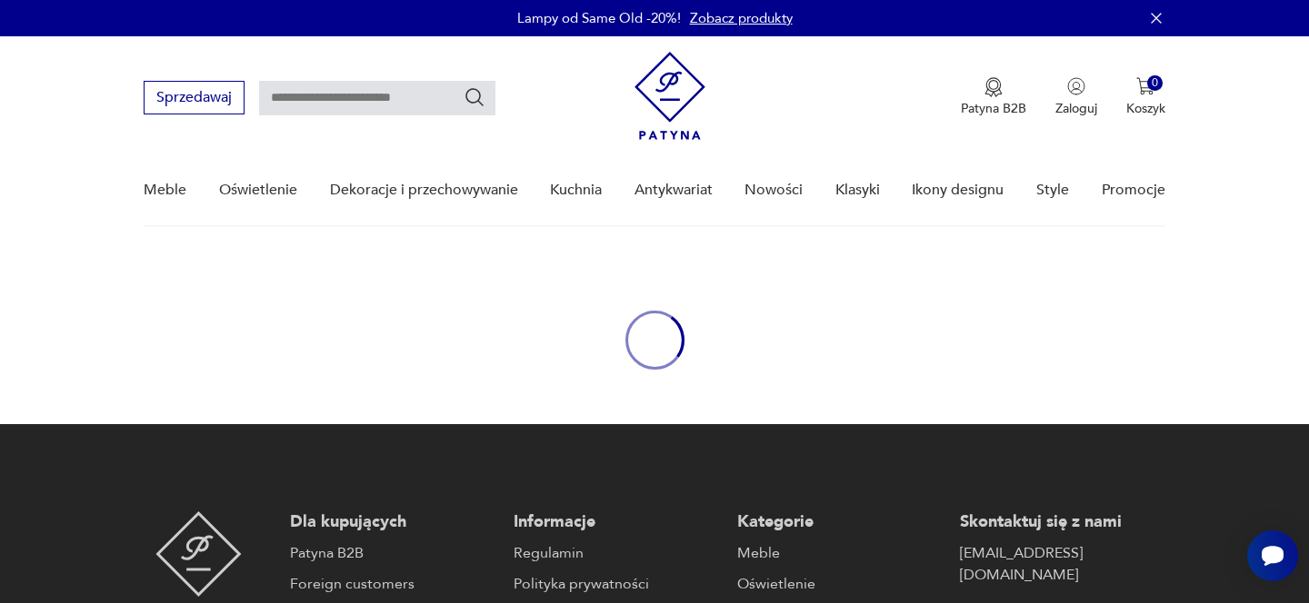
type input "*******"
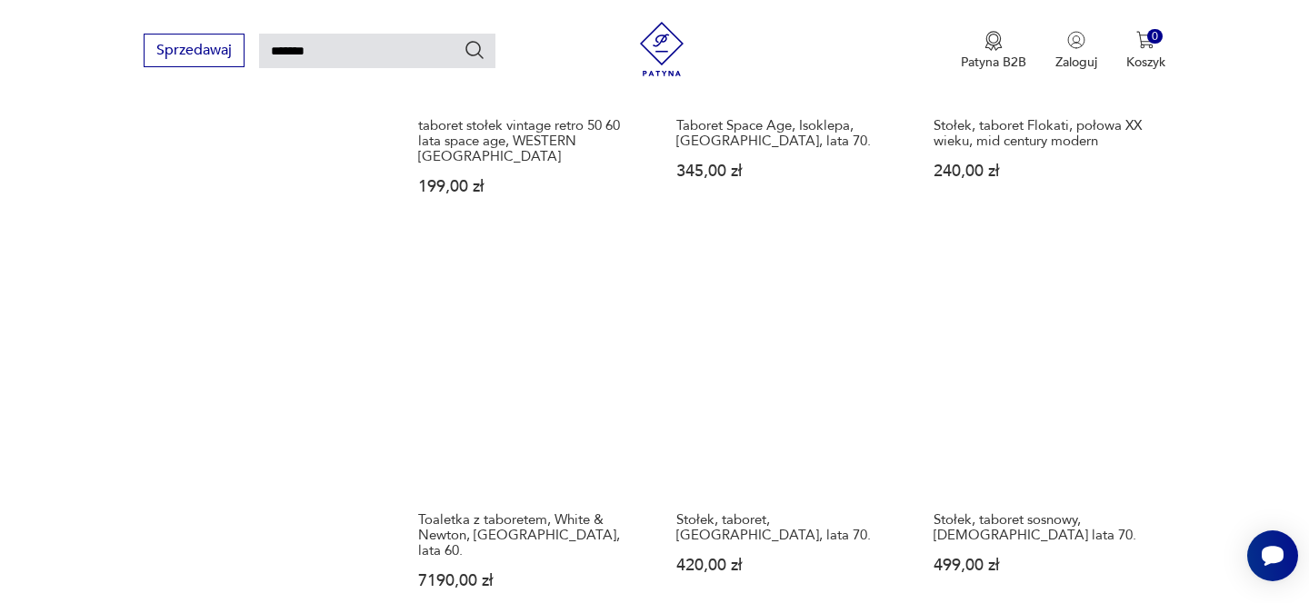
scroll to position [2047, 0]
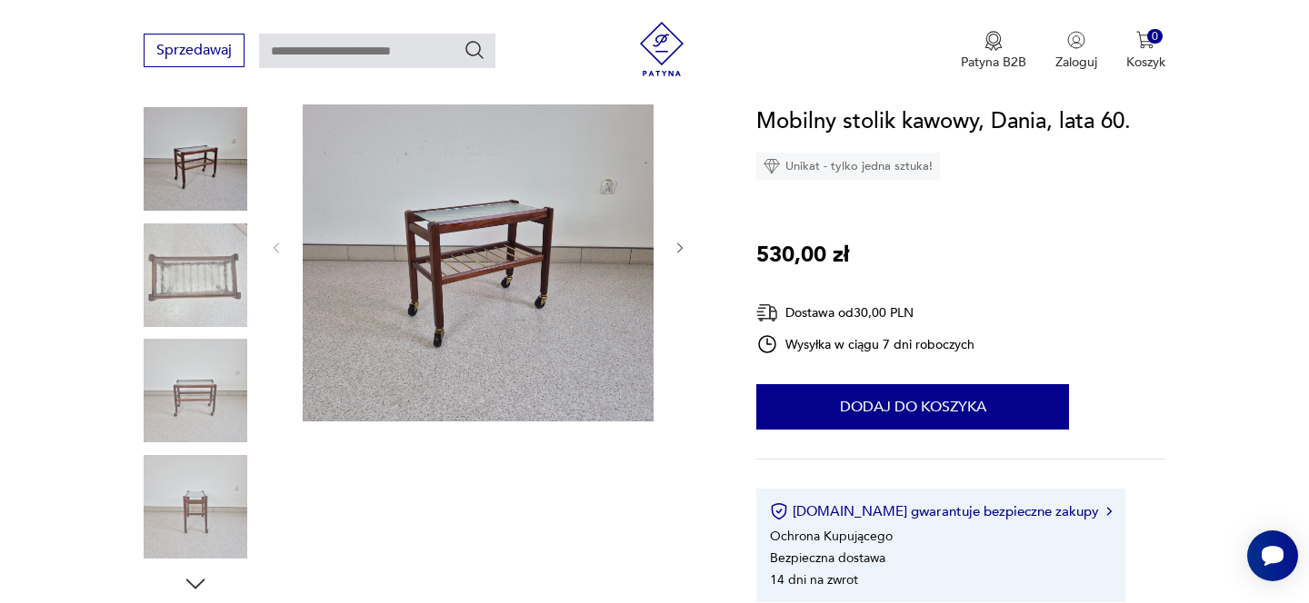
scroll to position [271, 0]
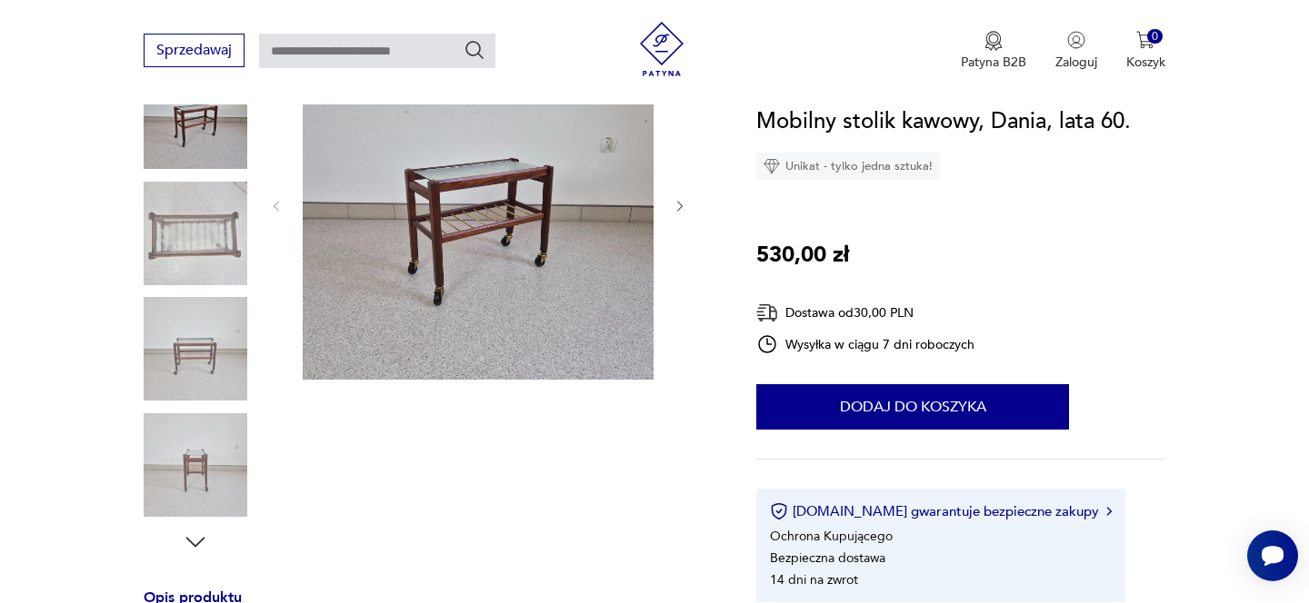
click at [677, 209] on icon "button" at bounding box center [680, 206] width 15 height 15
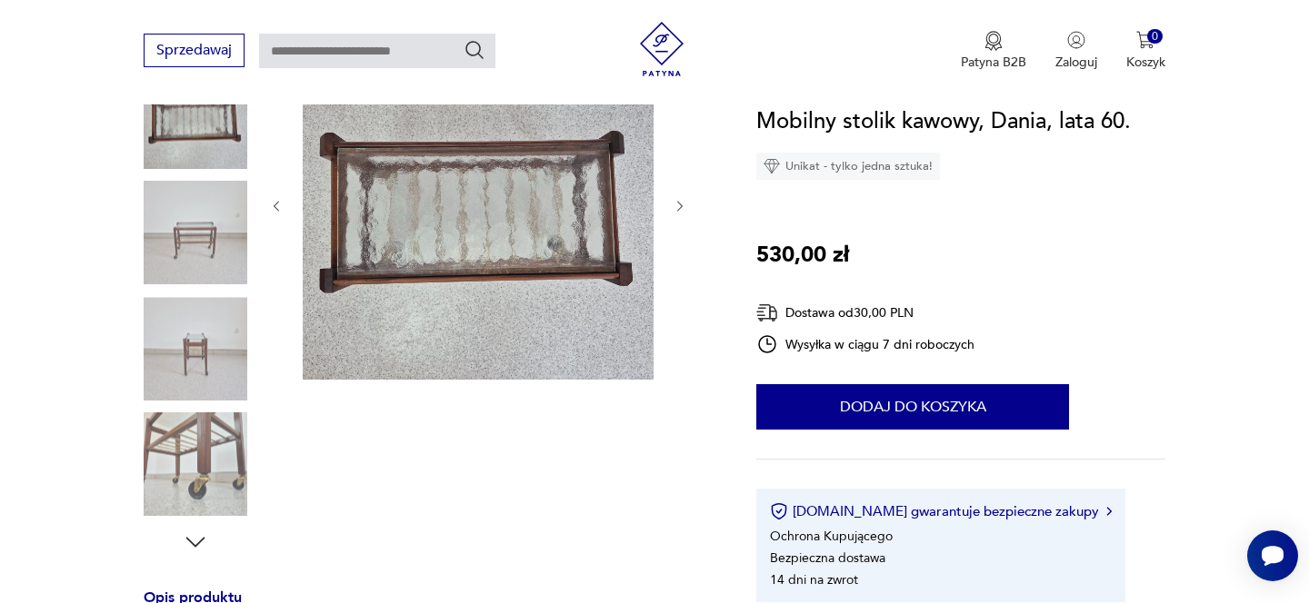
click at [676, 209] on icon "button" at bounding box center [680, 206] width 15 height 15
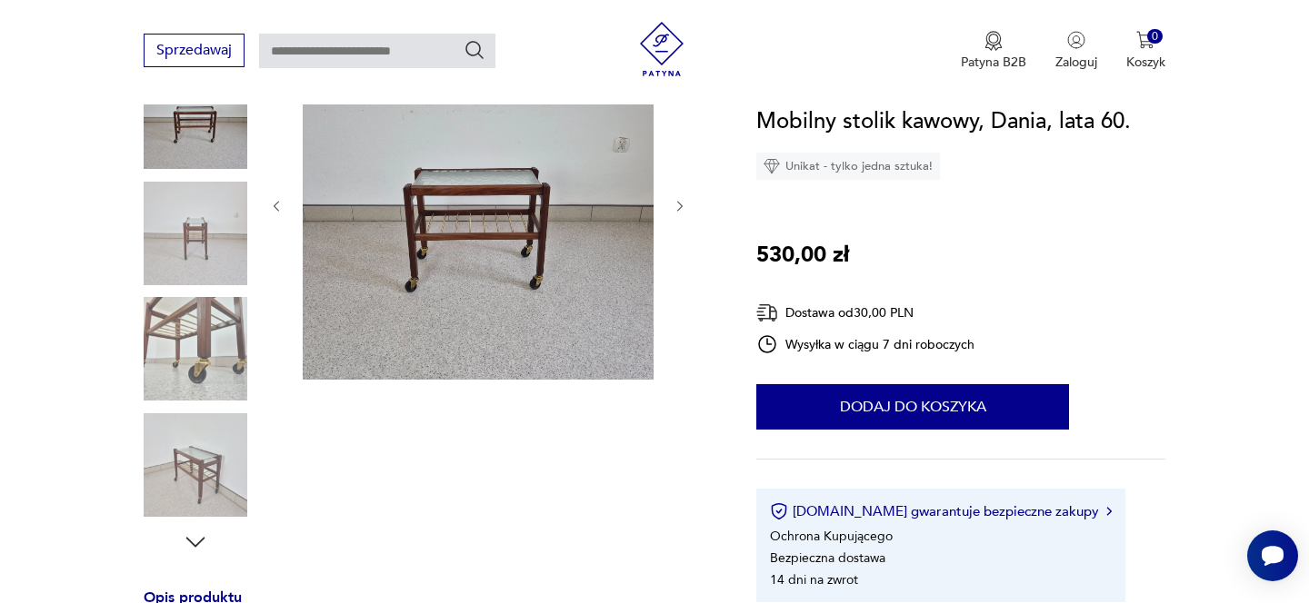
click at [676, 209] on icon "button" at bounding box center [680, 206] width 15 height 15
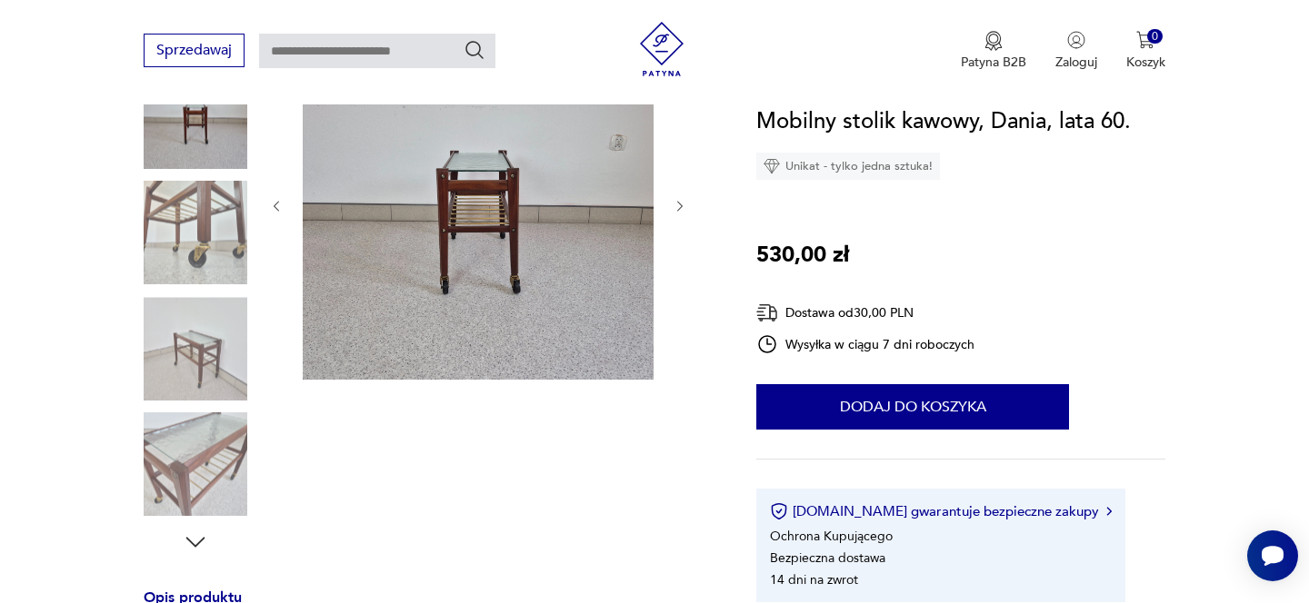
click at [676, 209] on icon "button" at bounding box center [680, 206] width 15 height 15
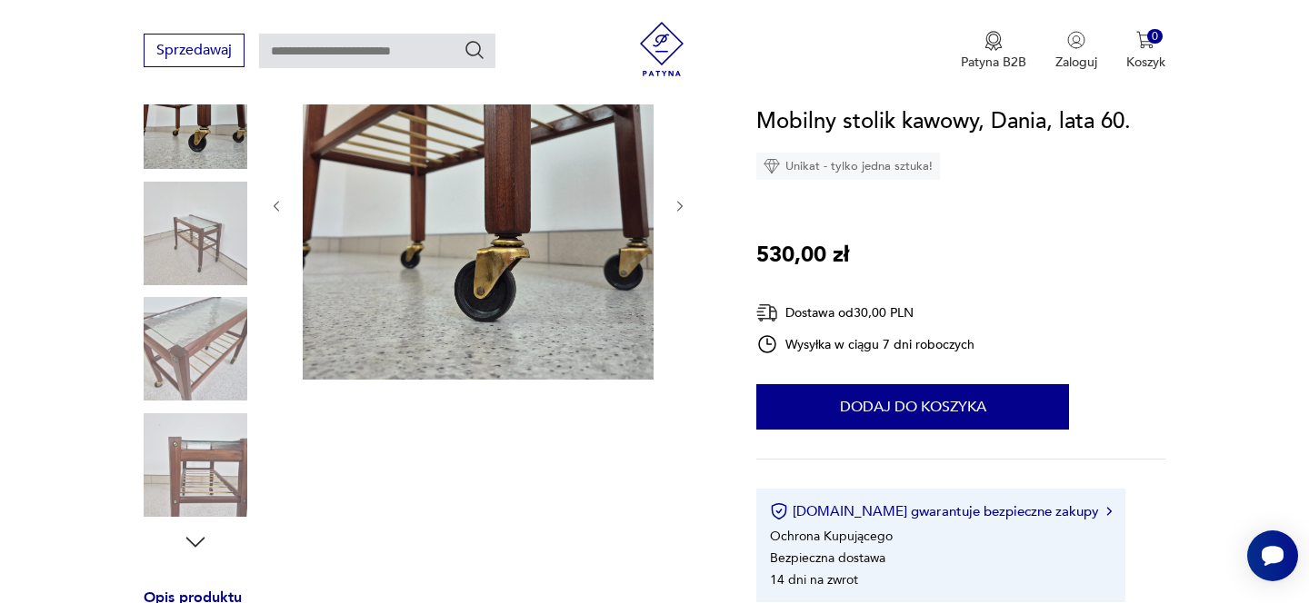
click at [676, 209] on icon "button" at bounding box center [680, 206] width 15 height 15
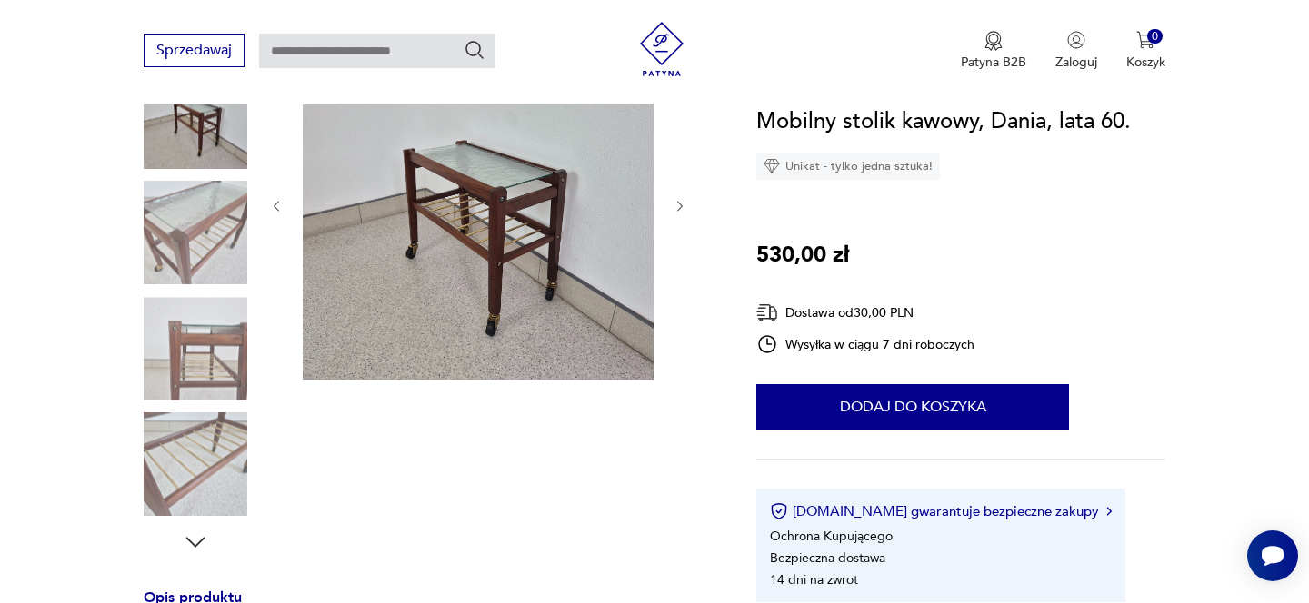
click at [676, 209] on icon "button" at bounding box center [680, 206] width 15 height 15
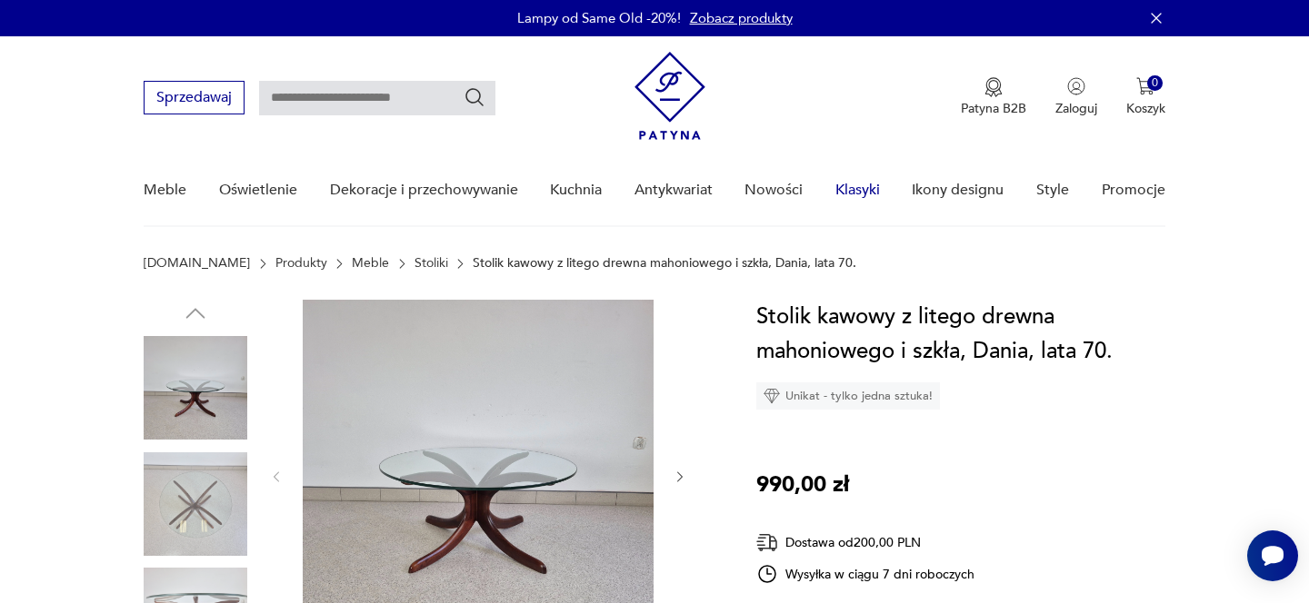
scroll to position [101, 0]
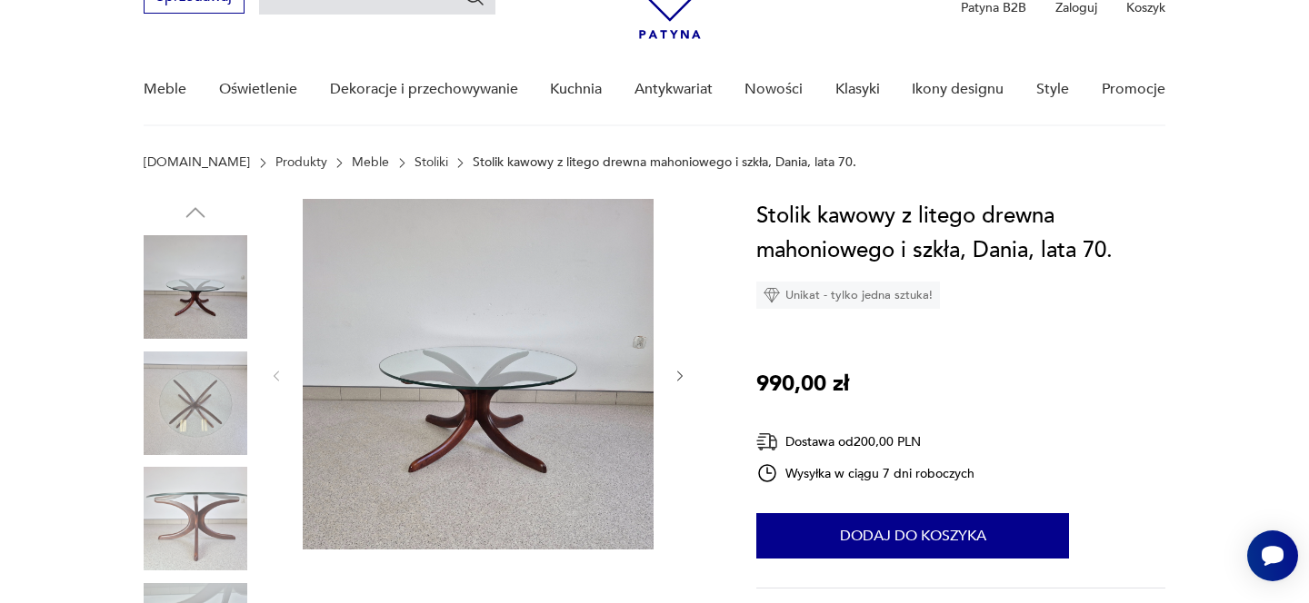
click at [675, 371] on icon "button" at bounding box center [680, 376] width 15 height 15
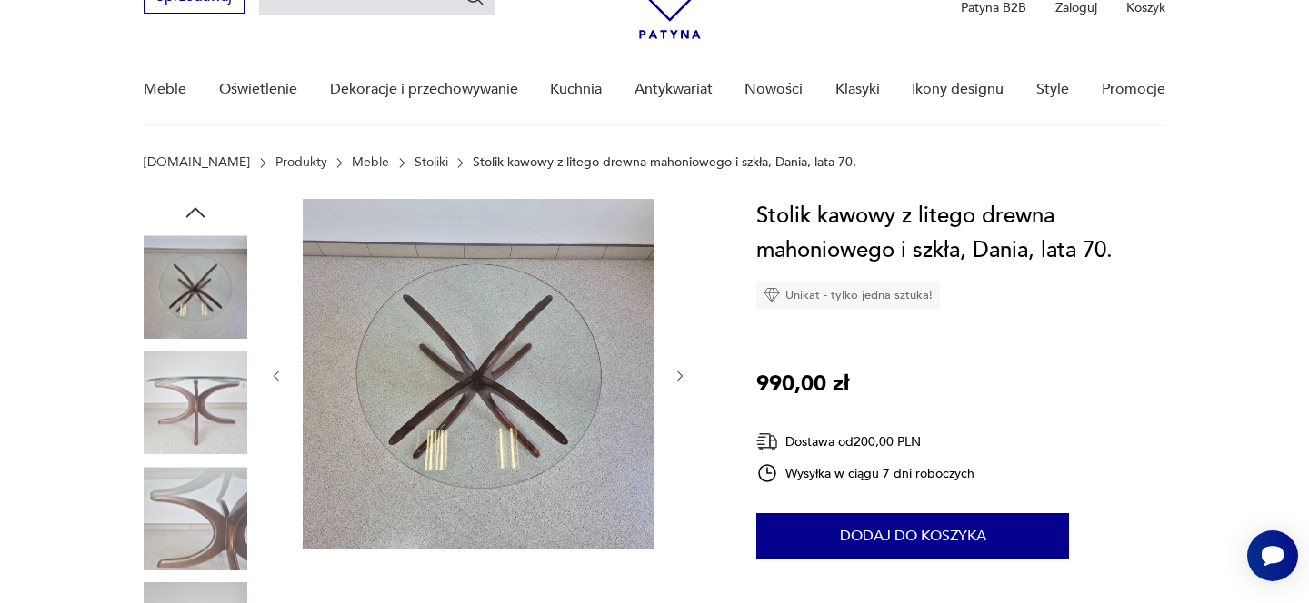
click at [675, 371] on icon "button" at bounding box center [680, 376] width 15 height 15
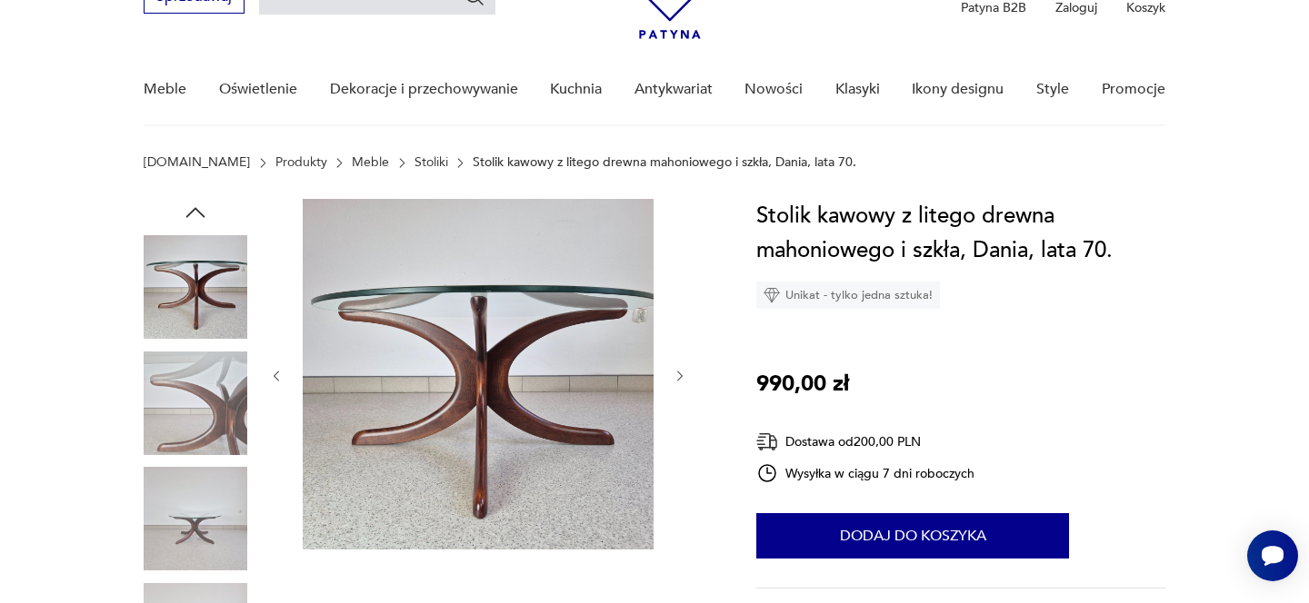
click at [675, 371] on icon "button" at bounding box center [680, 376] width 15 height 15
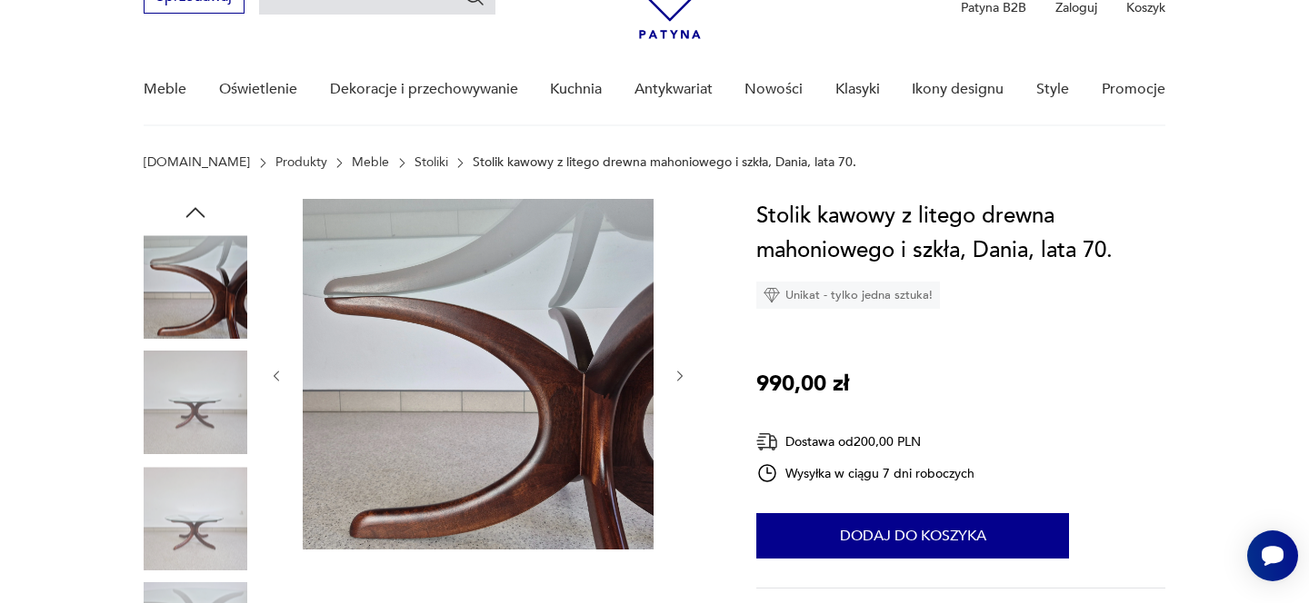
click at [675, 371] on icon "button" at bounding box center [680, 376] width 15 height 15
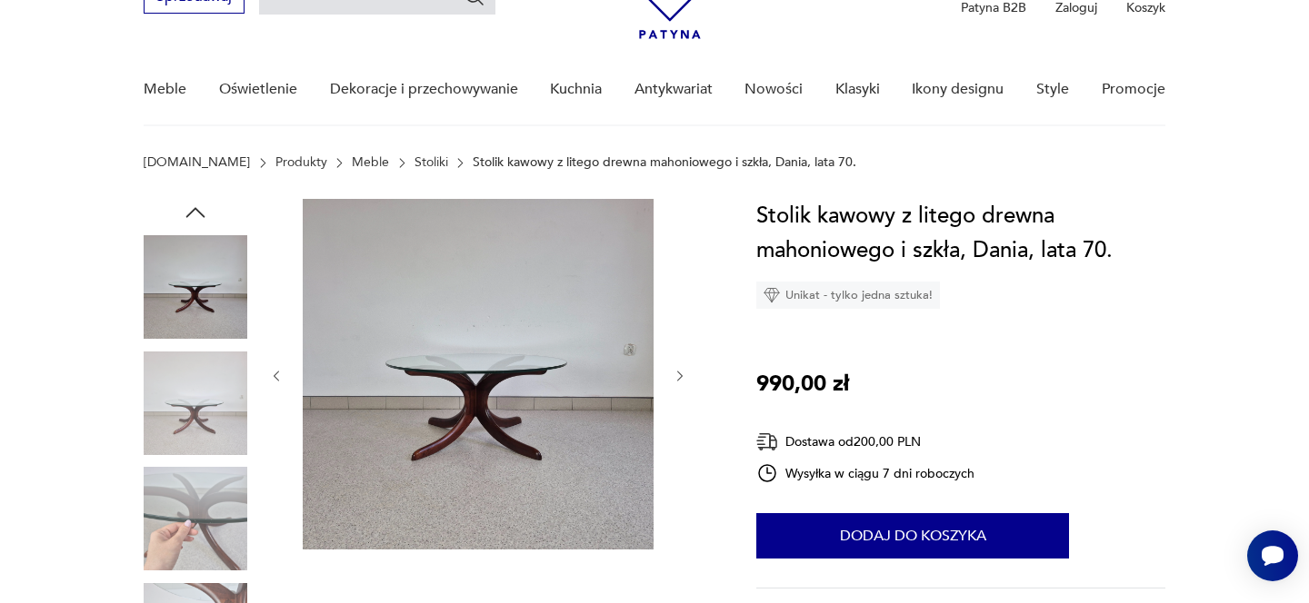
click at [675, 371] on icon "button" at bounding box center [680, 376] width 15 height 15
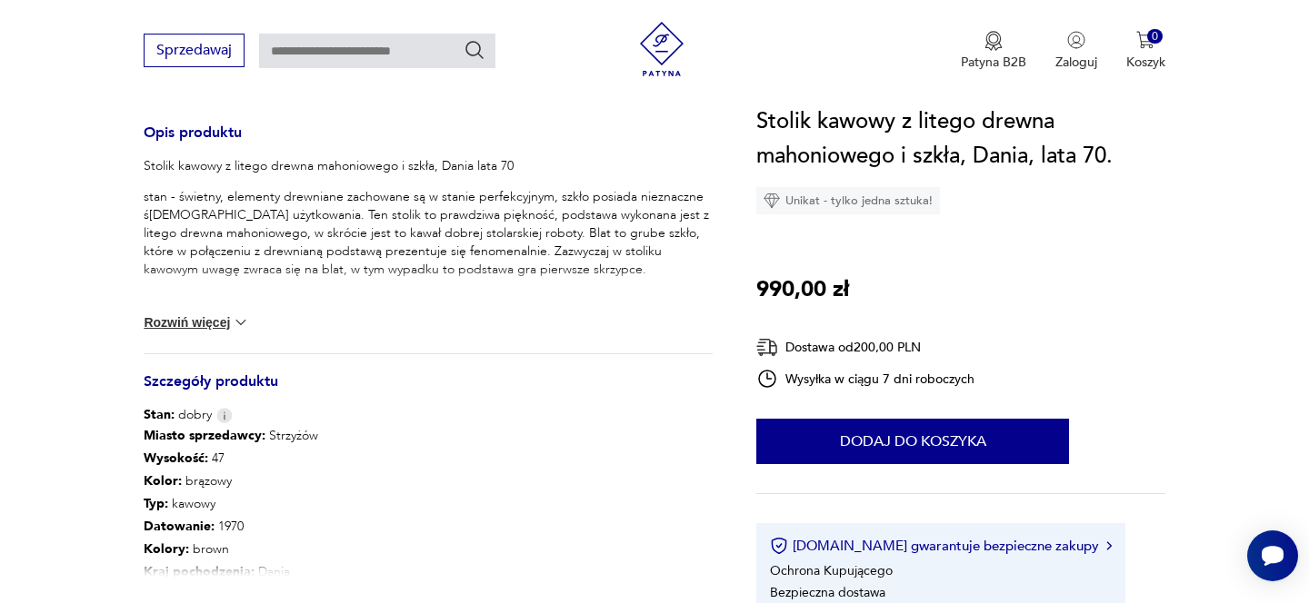
scroll to position [447, 0]
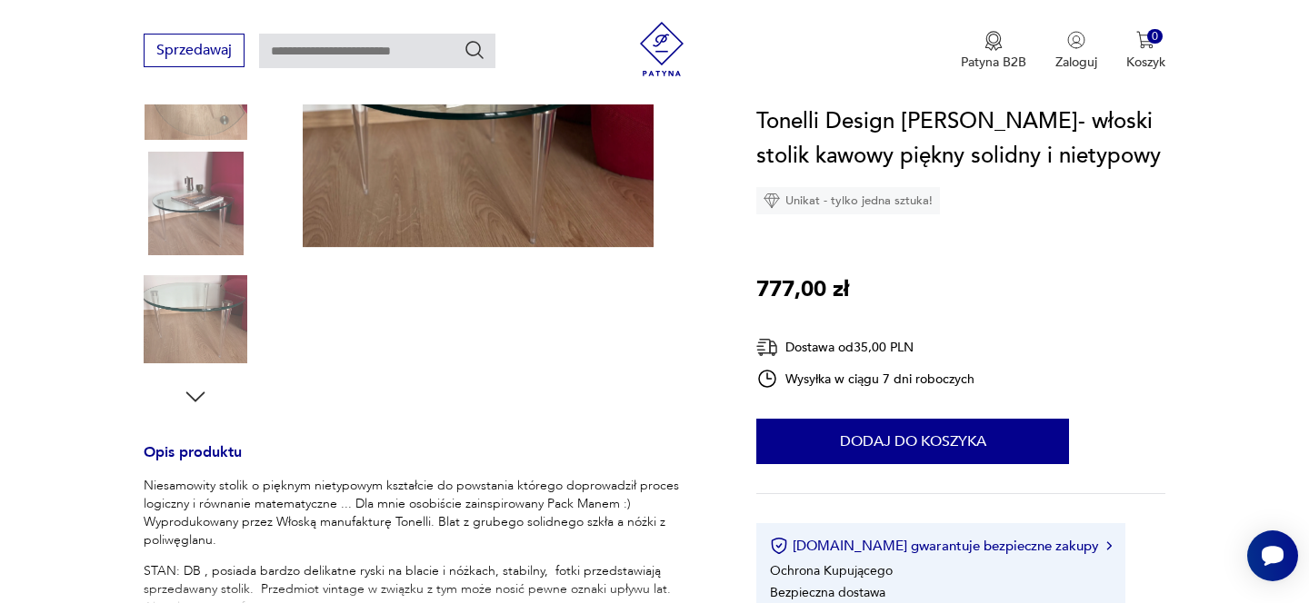
scroll to position [682, 0]
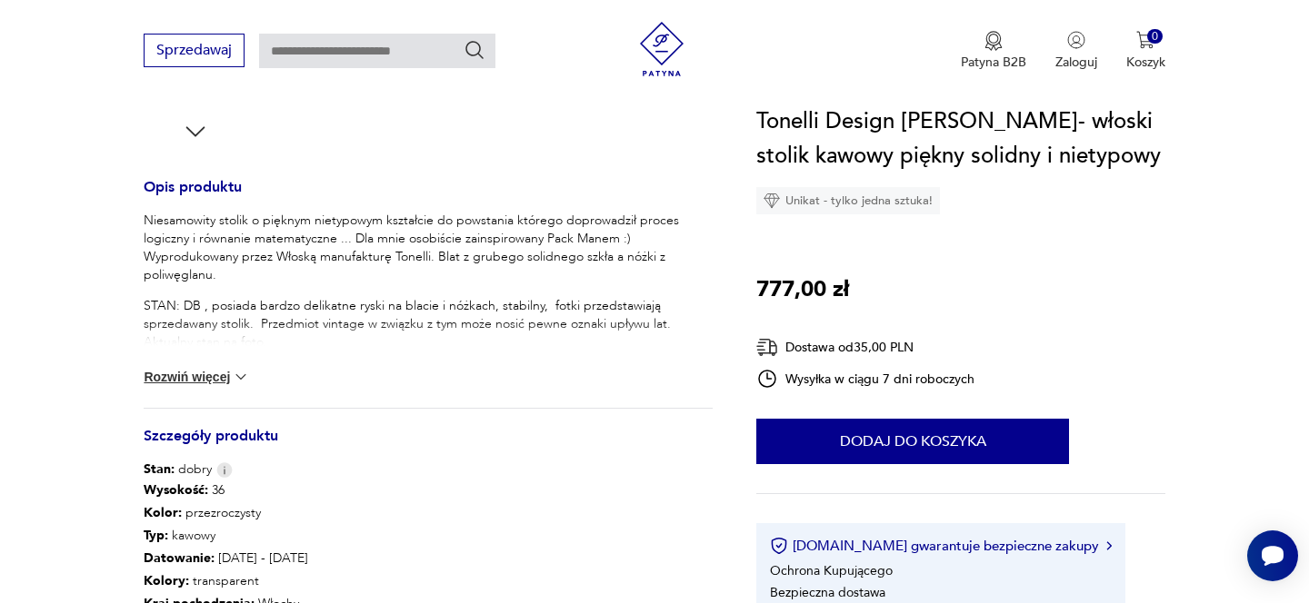
click at [207, 364] on div "Niesamowity stolik o pięknym nietypowym kształcie do powstania którego doprowad…" at bounding box center [428, 310] width 569 height 196
click at [207, 369] on button "Rozwiń więcej" at bounding box center [196, 377] width 105 height 18
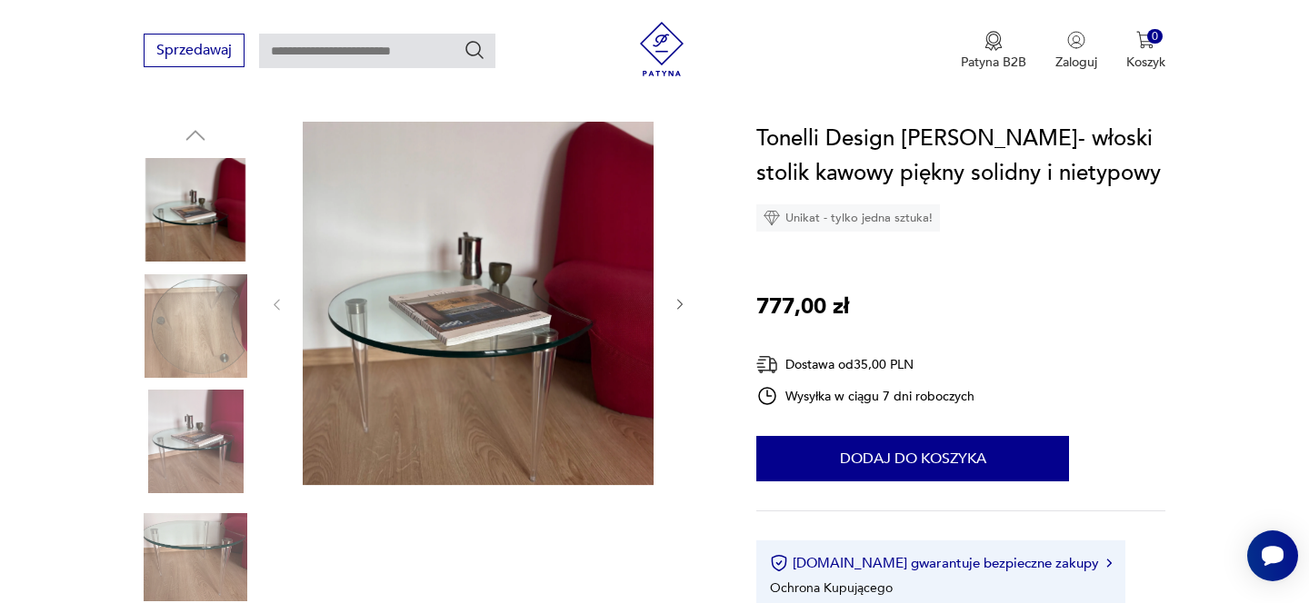
scroll to position [288, 0]
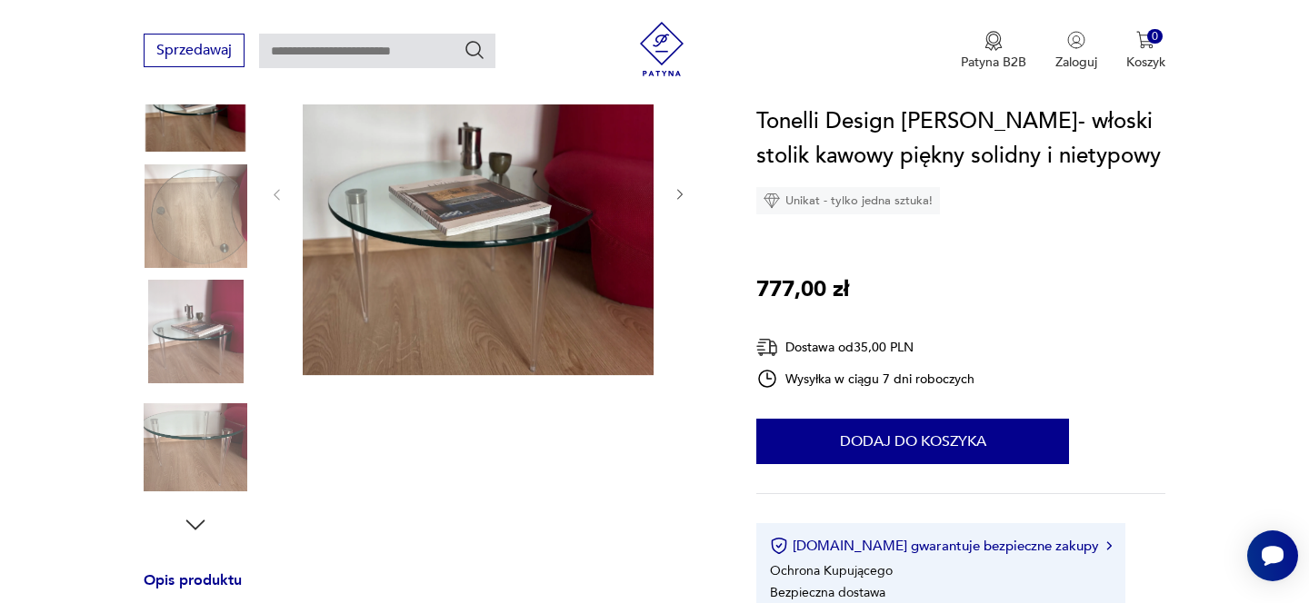
click at [689, 186] on div at bounding box center [428, 275] width 569 height 527
click at [684, 187] on icon "button" at bounding box center [680, 194] width 15 height 15
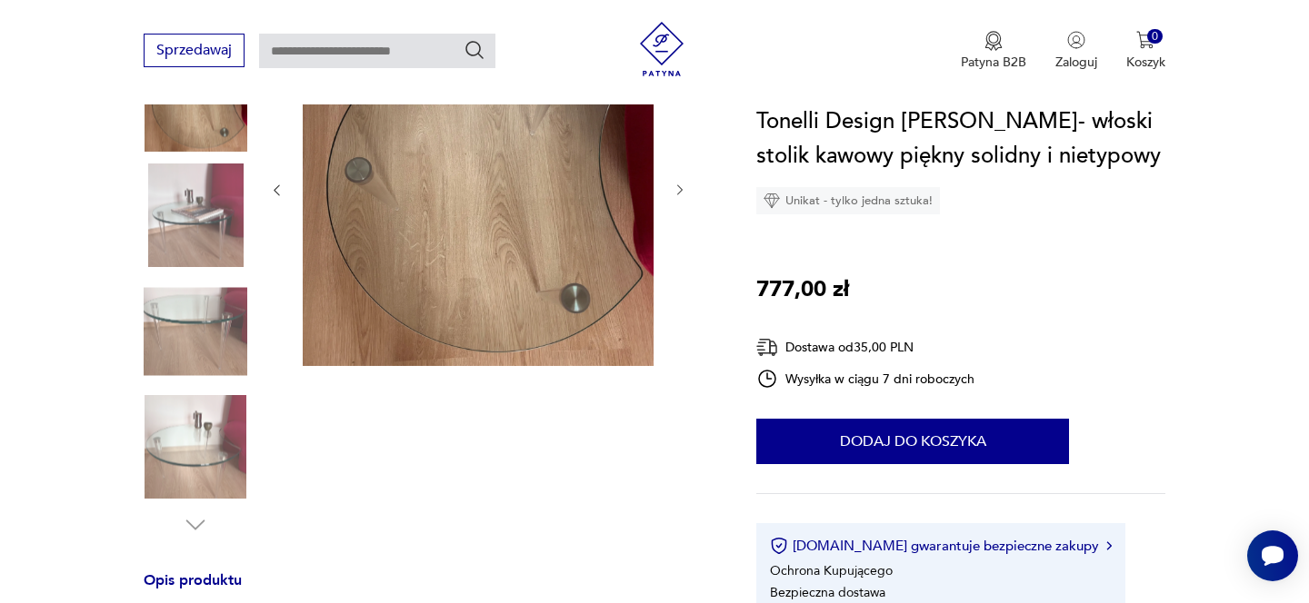
click at [684, 184] on icon "button" at bounding box center [680, 190] width 15 height 15
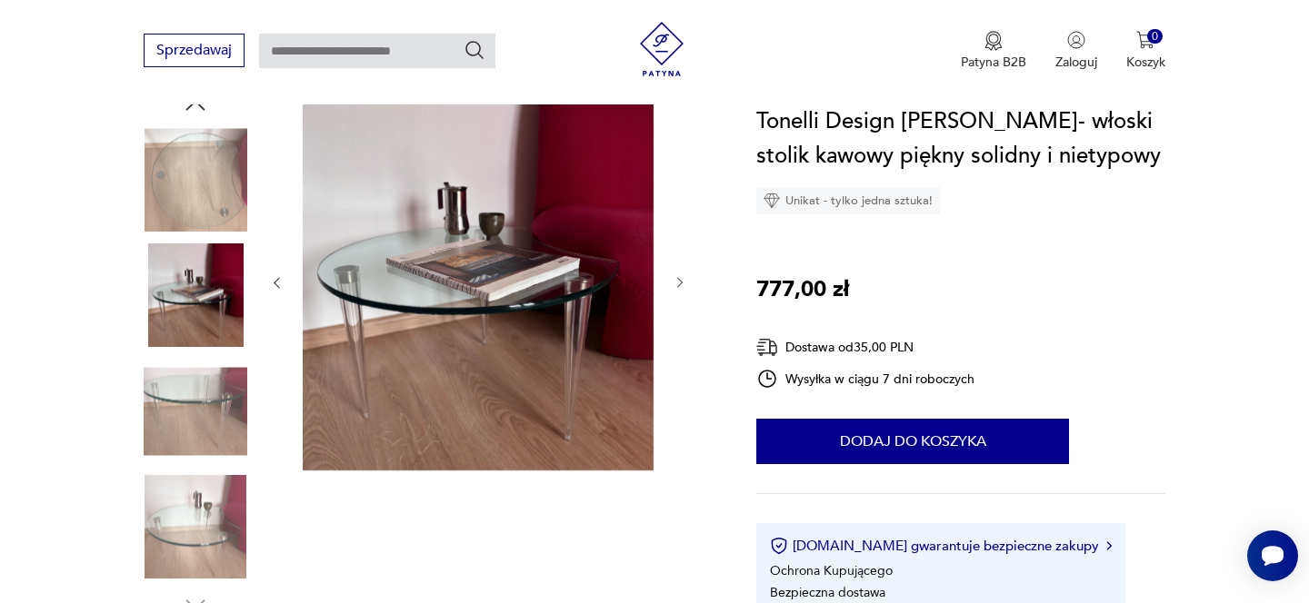
scroll to position [139, 0]
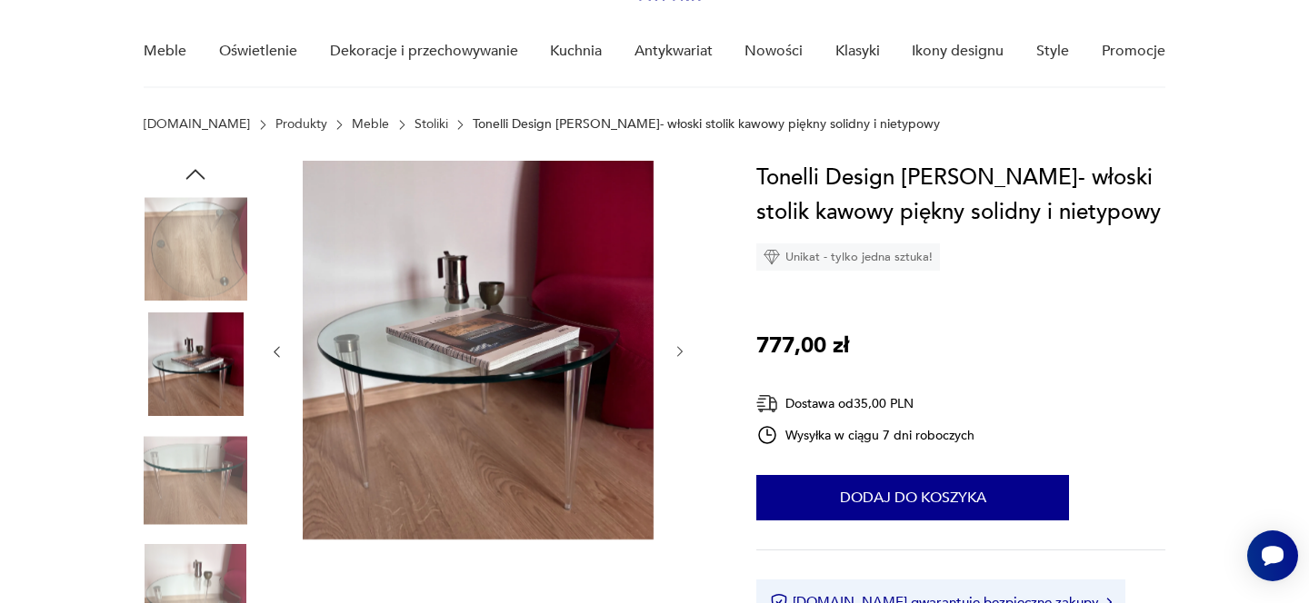
click at [684, 182] on div at bounding box center [478, 352] width 418 height 383
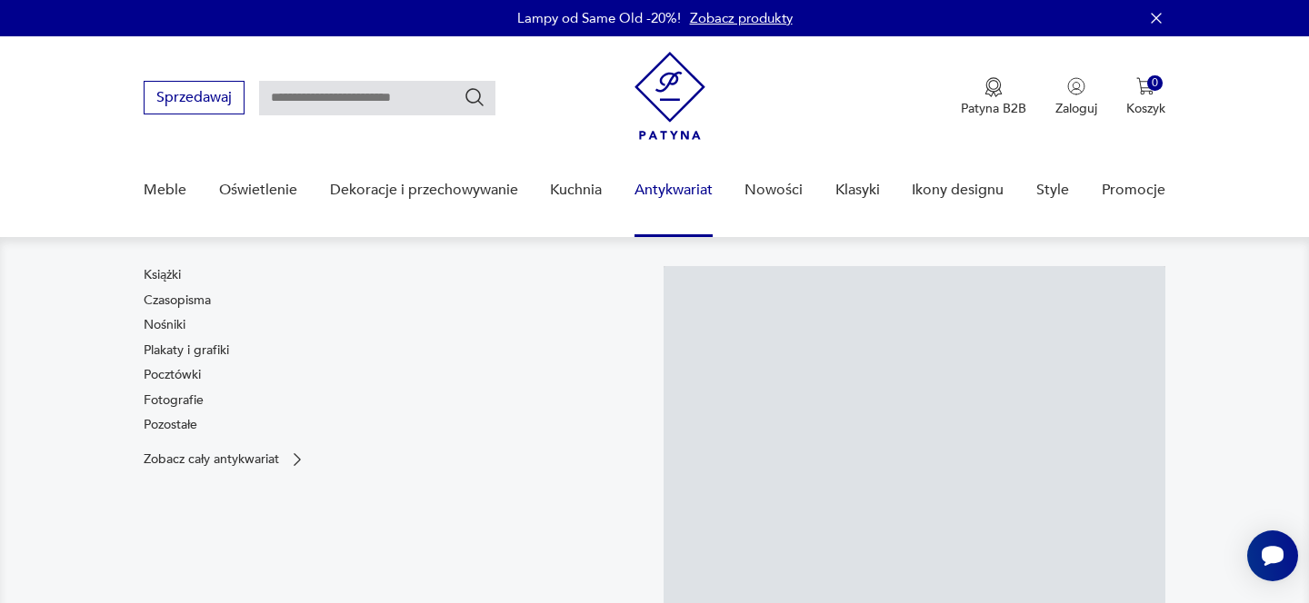
scroll to position [200, 0]
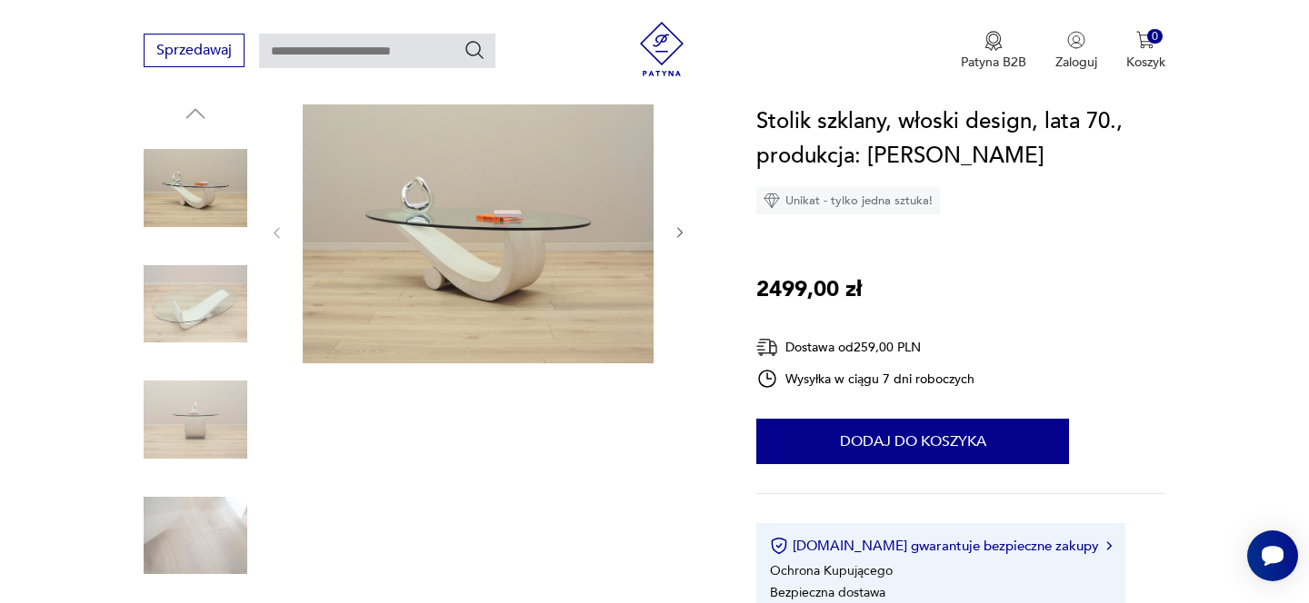
click at [675, 228] on icon "button" at bounding box center [680, 232] width 15 height 15
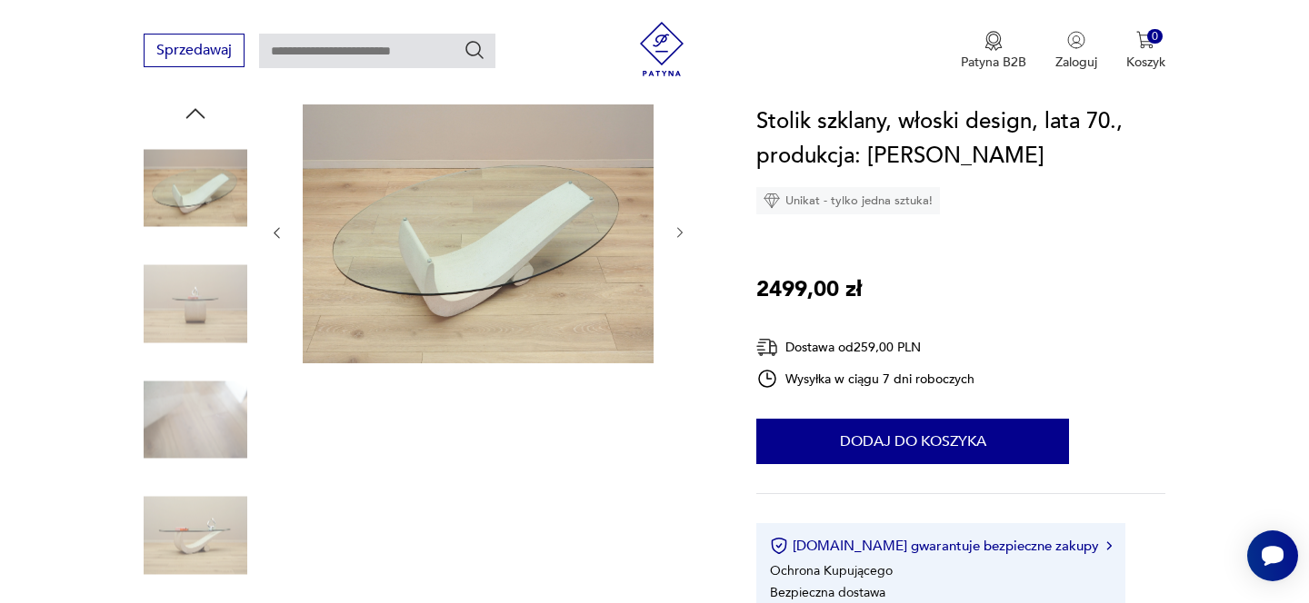
click at [679, 229] on icon "button" at bounding box center [680, 232] width 15 height 15
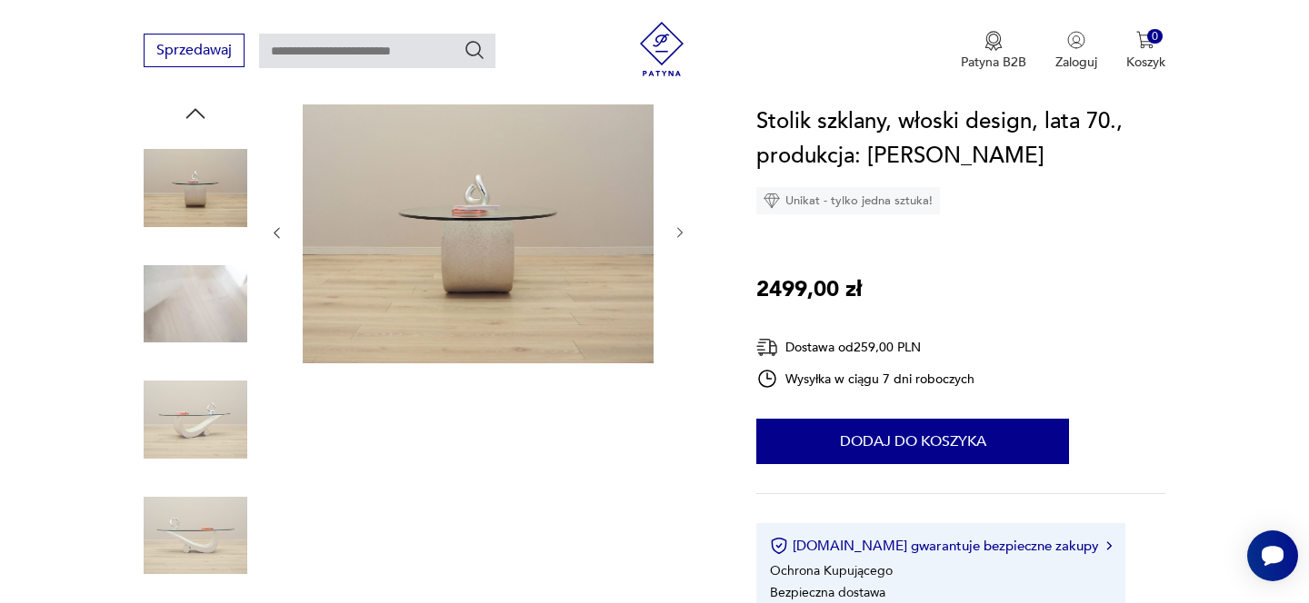
click at [678, 226] on icon "button" at bounding box center [680, 232] width 15 height 15
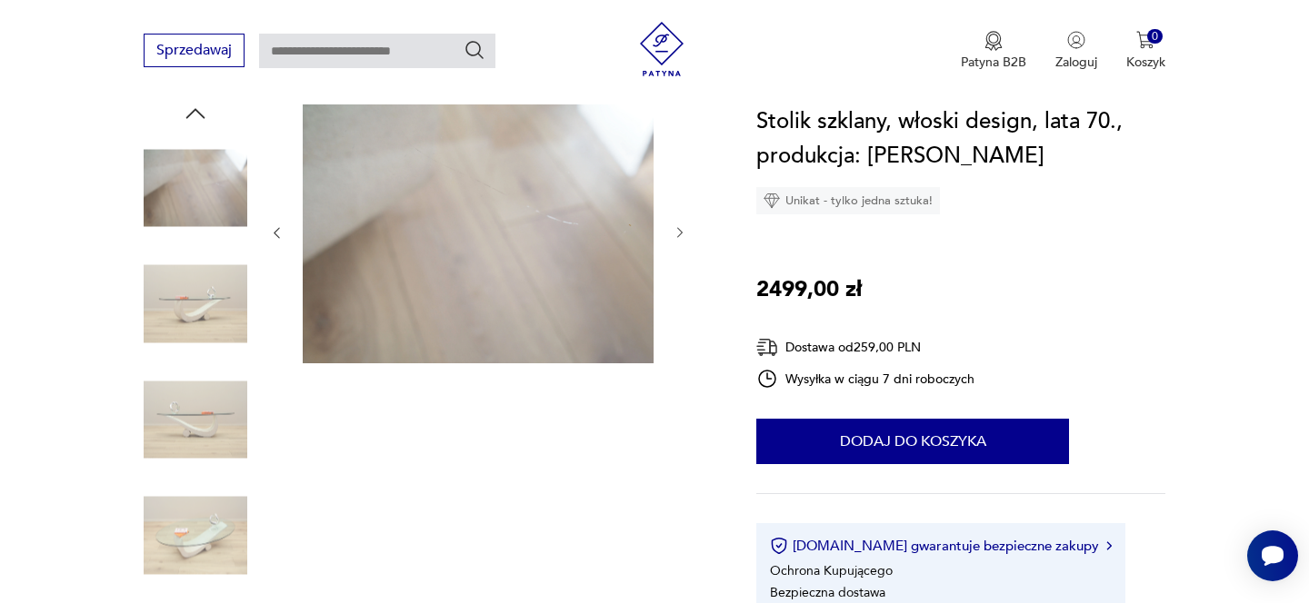
click at [678, 226] on icon "button" at bounding box center [680, 232] width 15 height 15
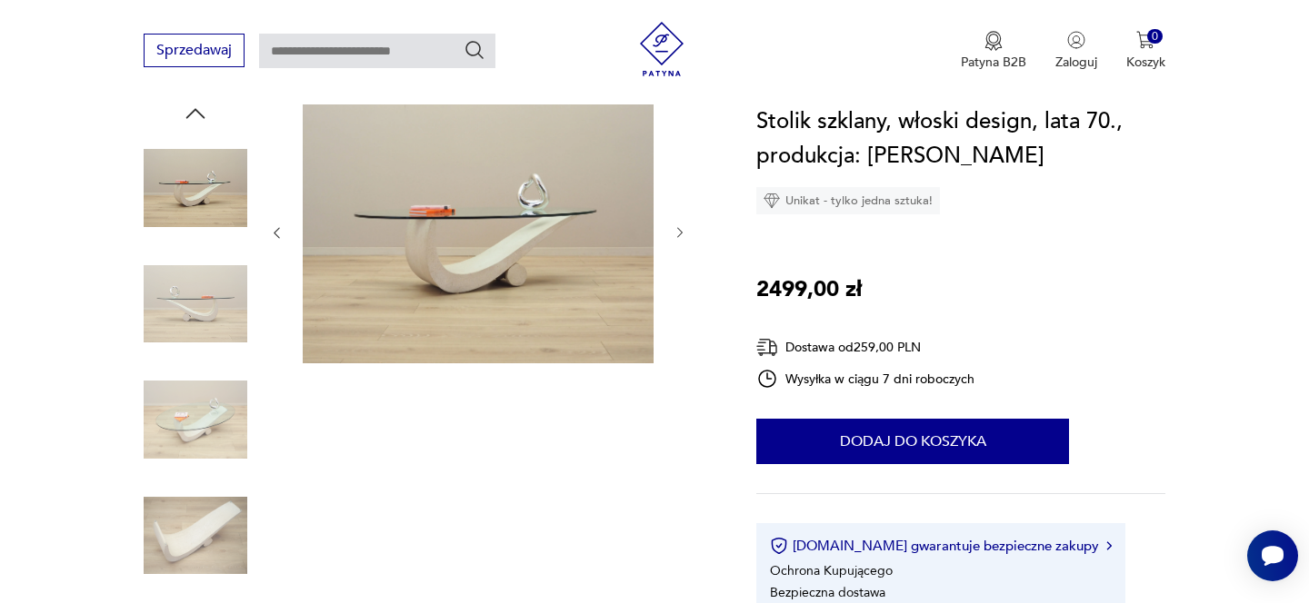
click at [678, 225] on icon "button" at bounding box center [680, 232] width 15 height 15
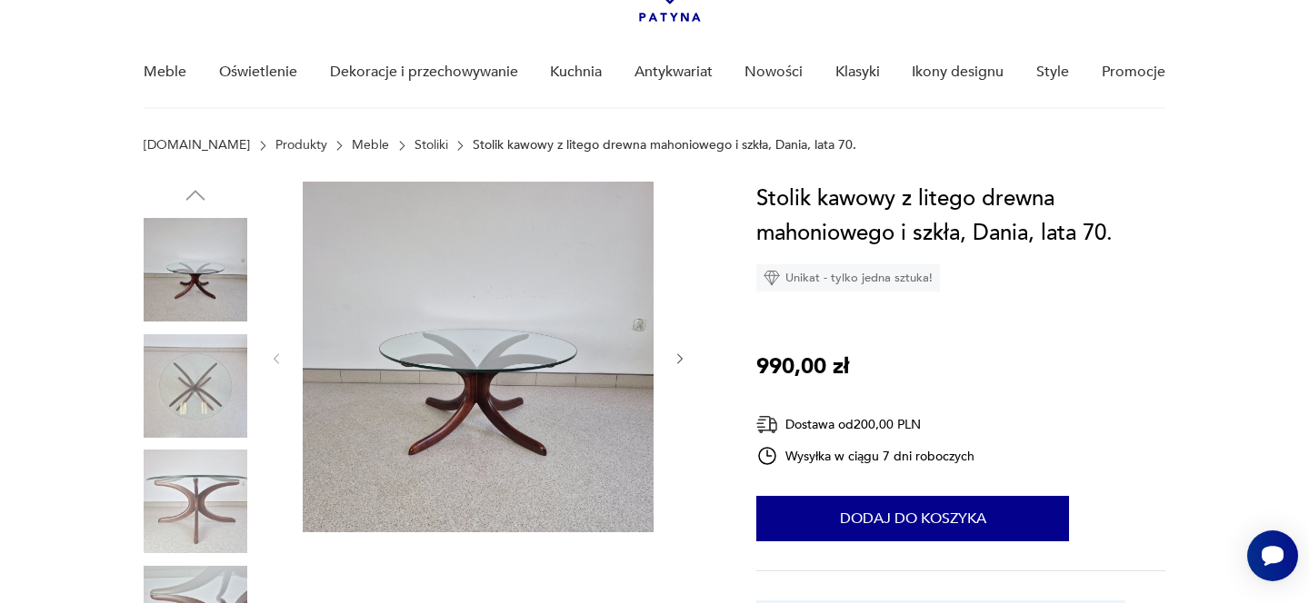
scroll to position [120, 0]
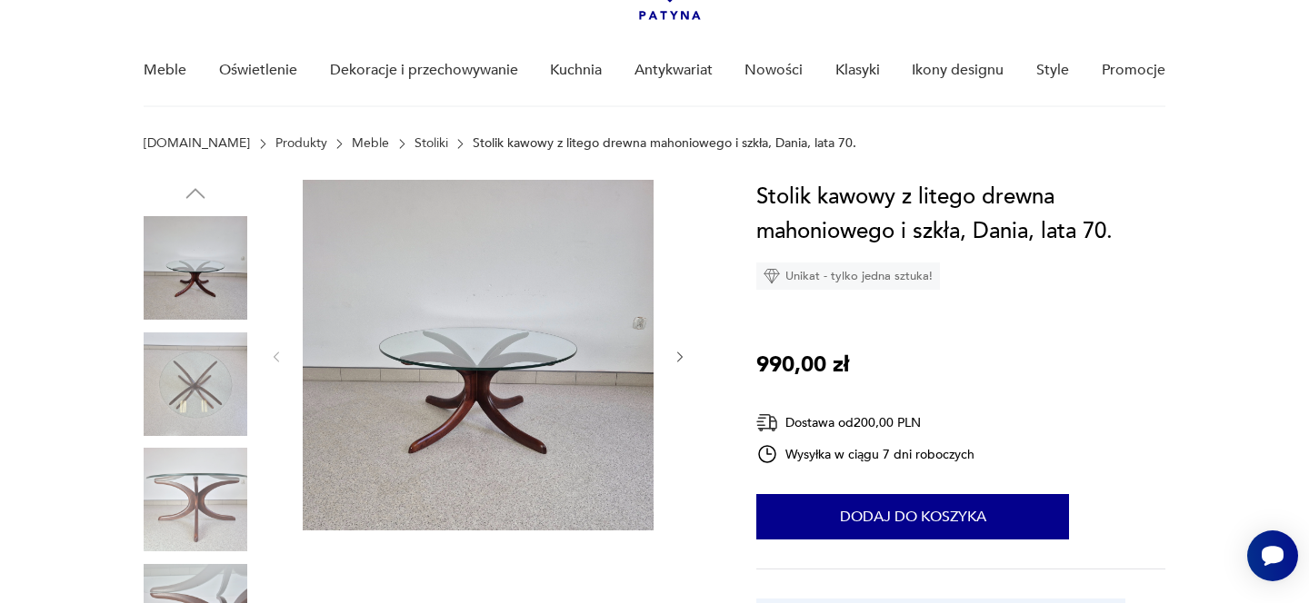
click at [681, 357] on icon "button" at bounding box center [679, 357] width 5 height 11
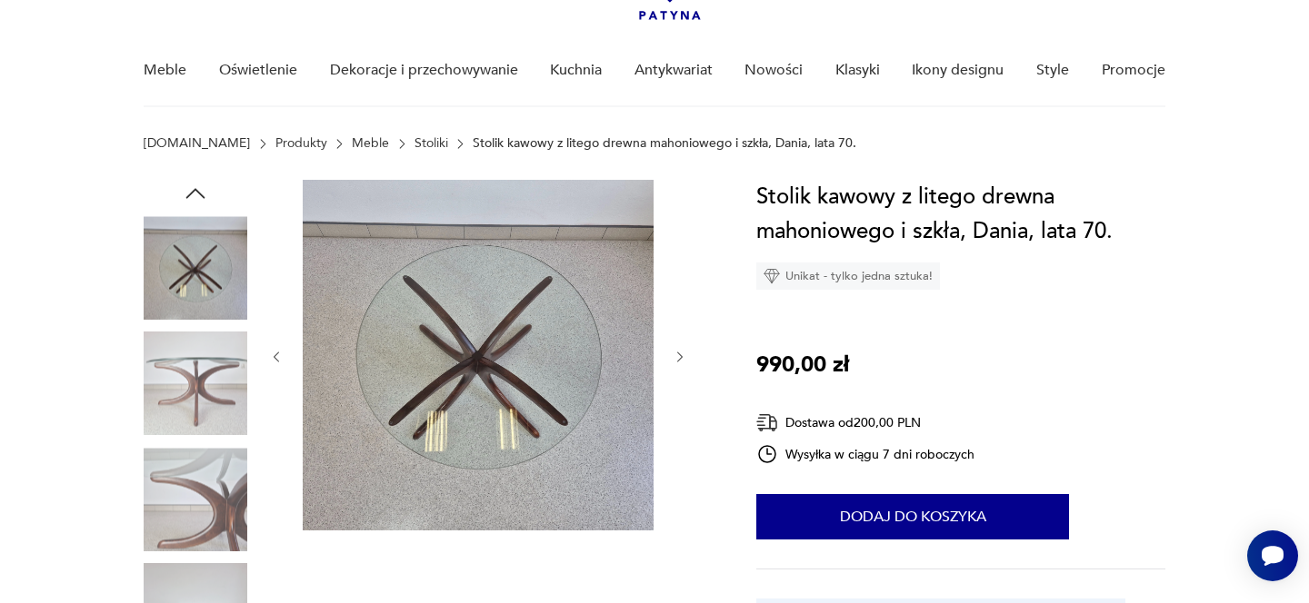
click at [681, 356] on icon "button" at bounding box center [679, 357] width 5 height 11
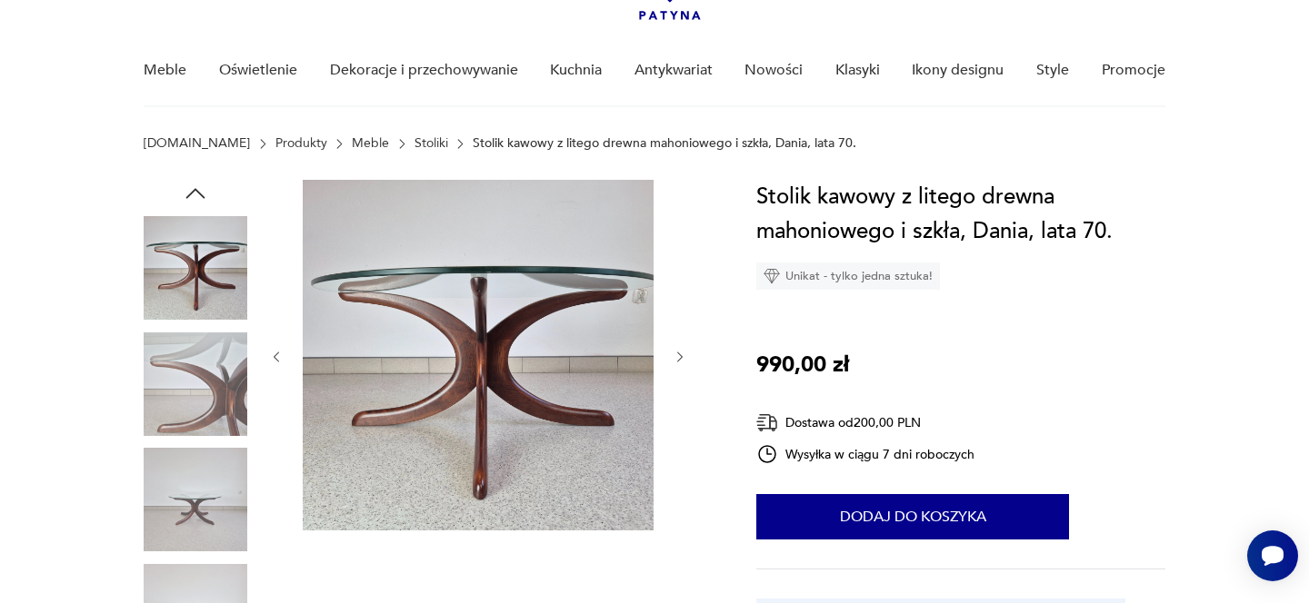
click at [682, 355] on icon "button" at bounding box center [679, 357] width 5 height 11
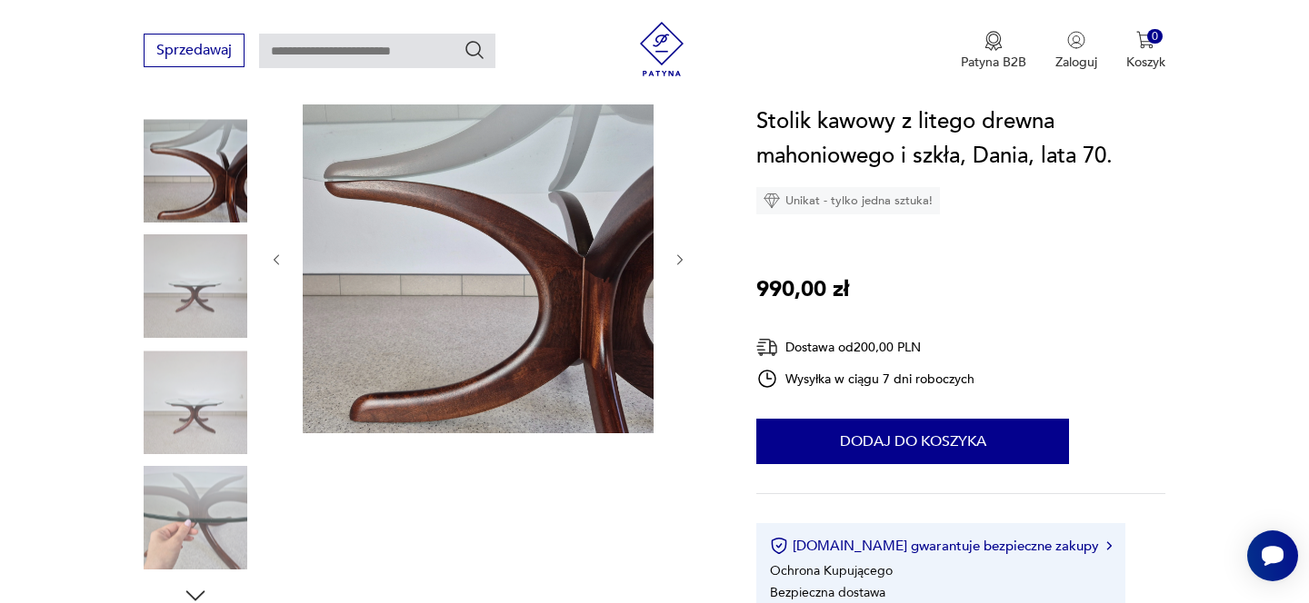
scroll to position [234, 0]
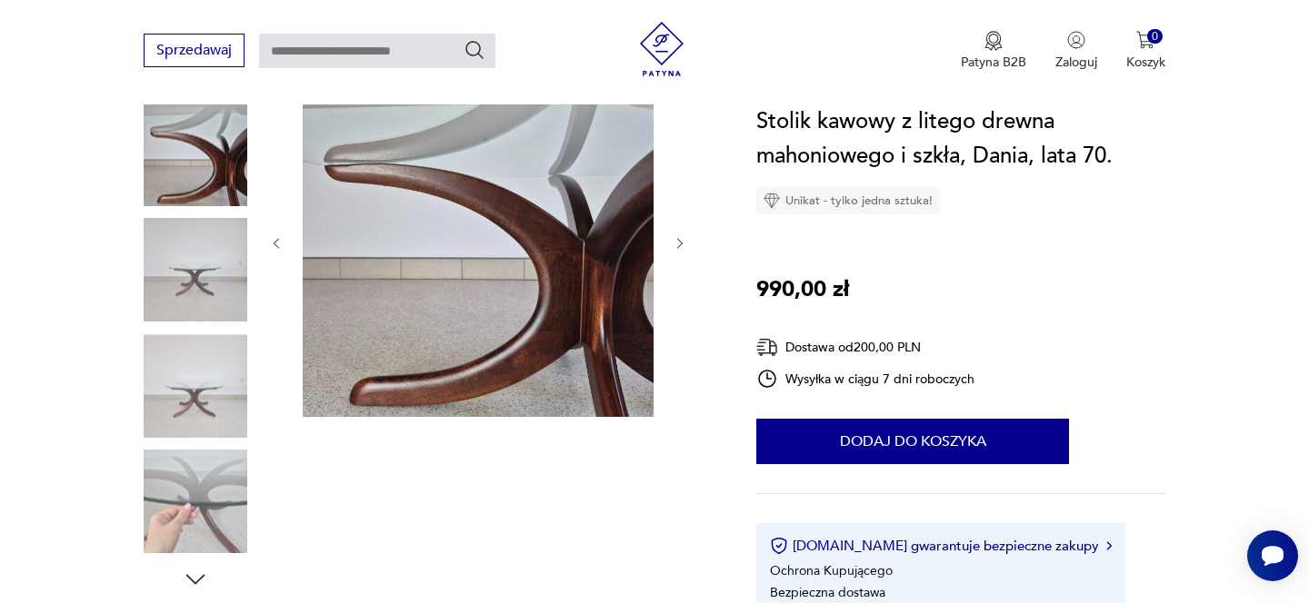
click at [195, 261] on img at bounding box center [196, 271] width 104 height 104
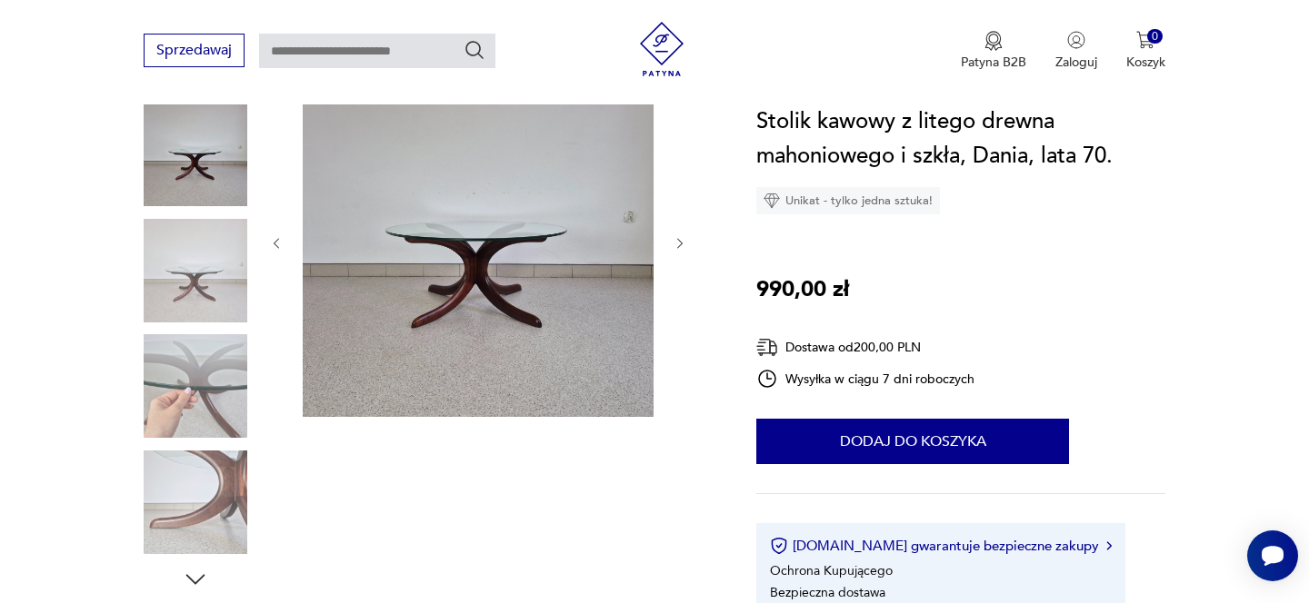
click at [205, 361] on img at bounding box center [196, 386] width 104 height 104
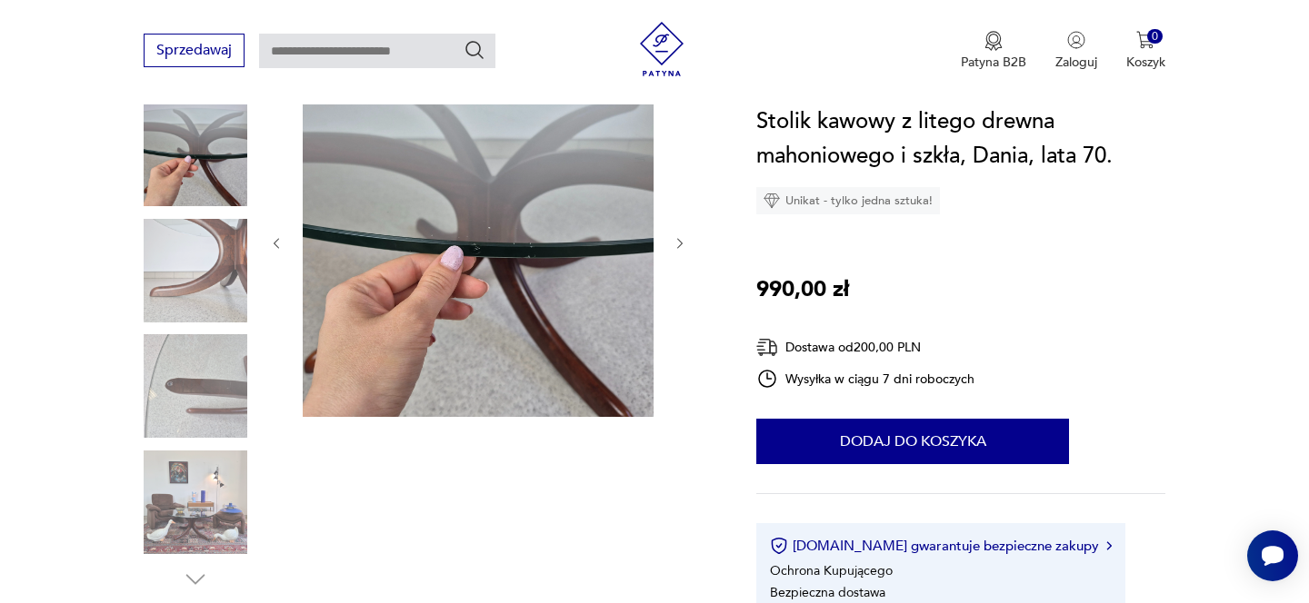
click at [222, 459] on img at bounding box center [196, 503] width 104 height 104
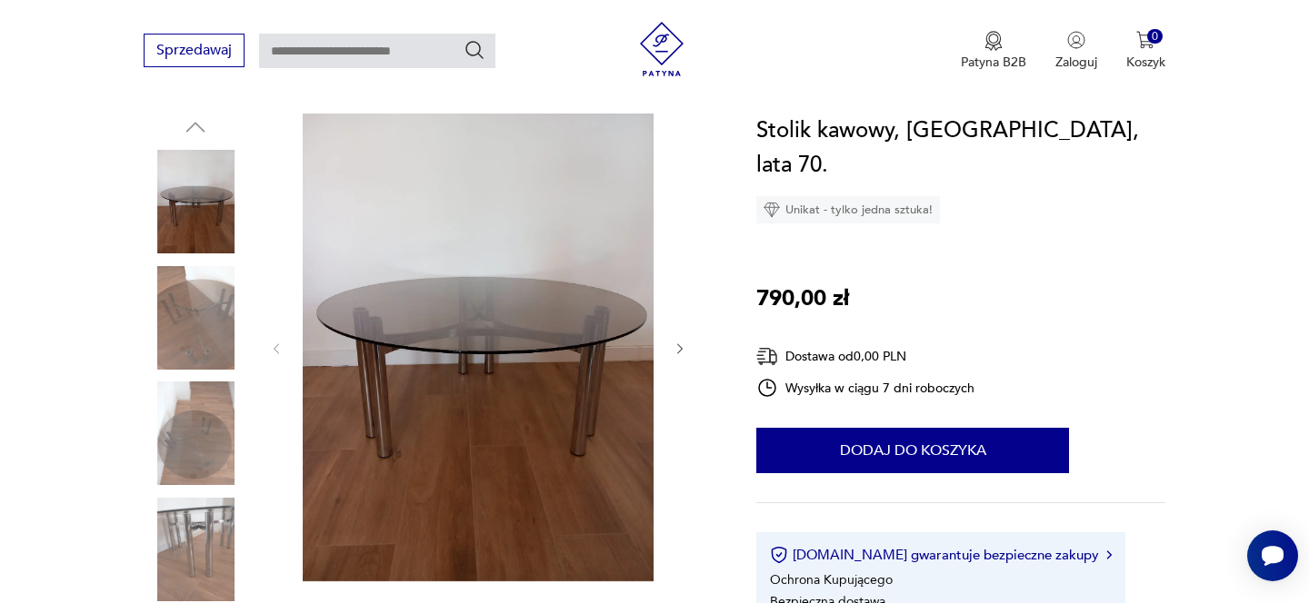
scroll to position [193, 0]
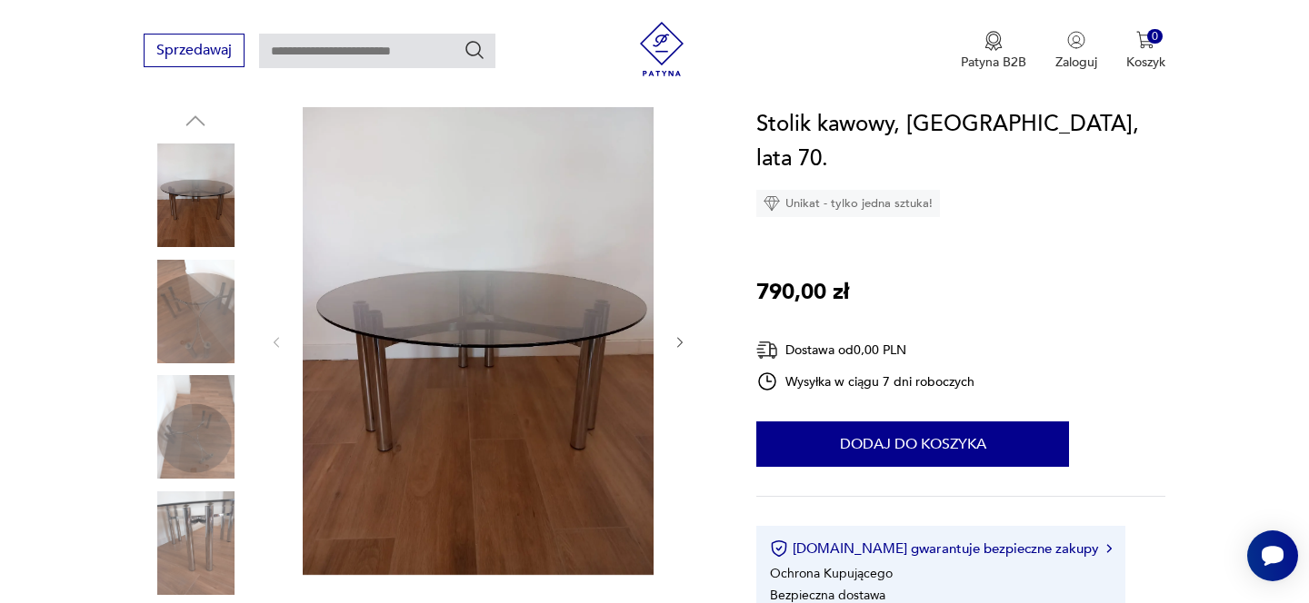
click at [679, 346] on icon "button" at bounding box center [680, 342] width 15 height 15
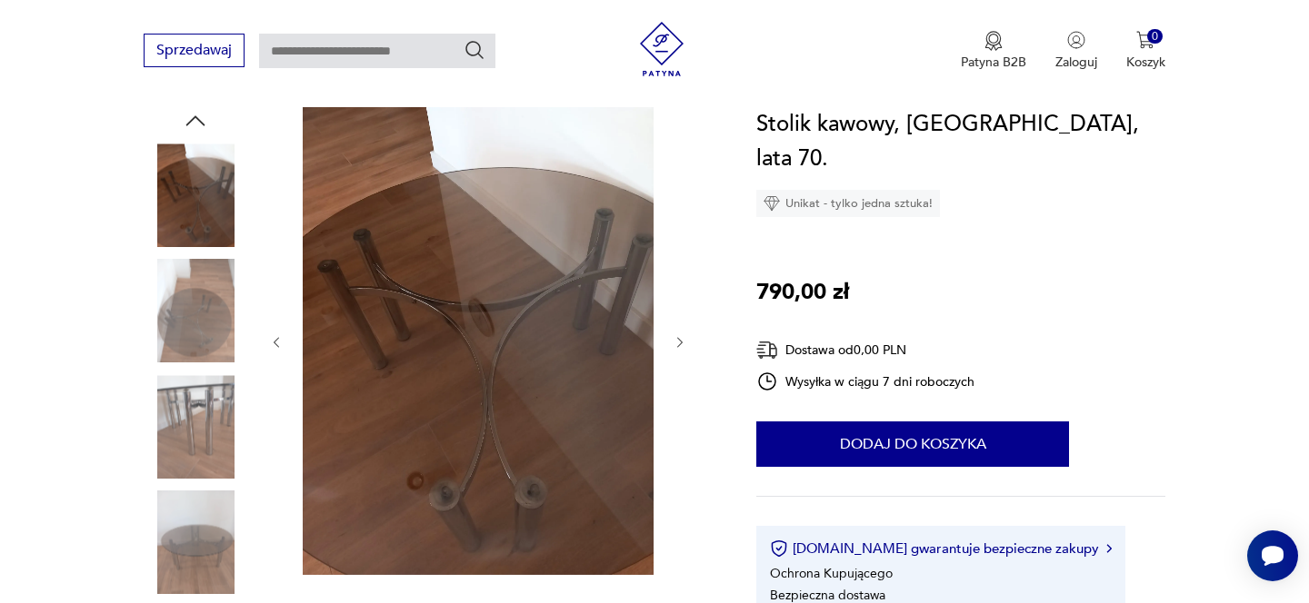
click at [682, 335] on icon "button" at bounding box center [680, 342] width 15 height 15
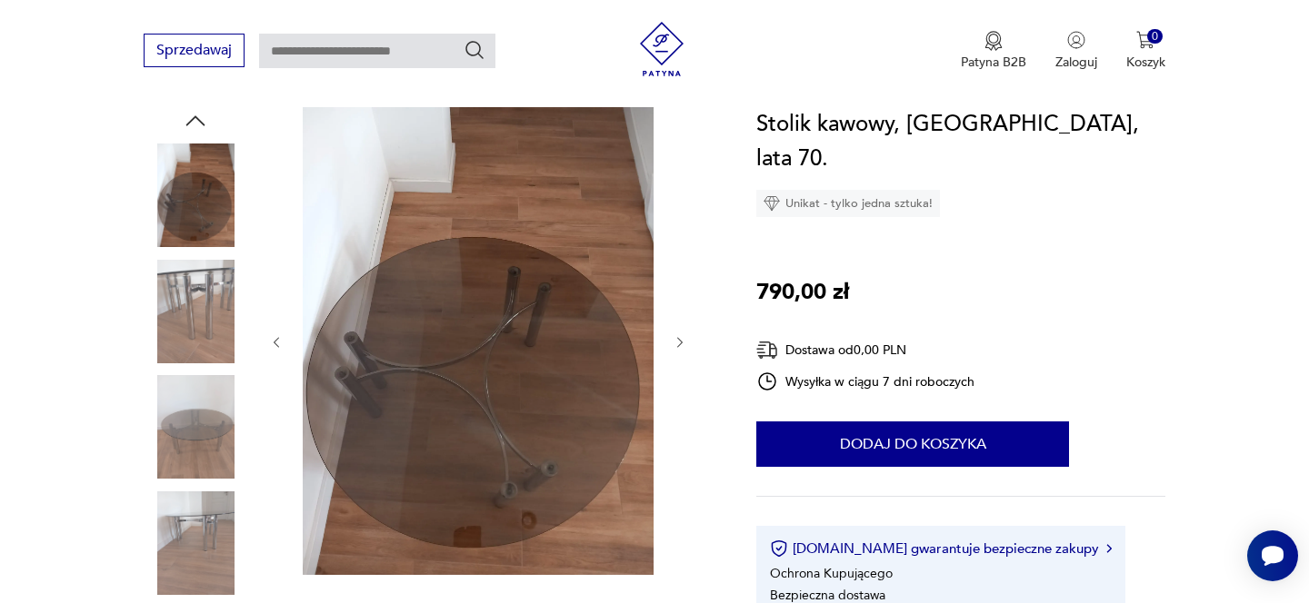
click at [682, 335] on icon "button" at bounding box center [680, 342] width 15 height 15
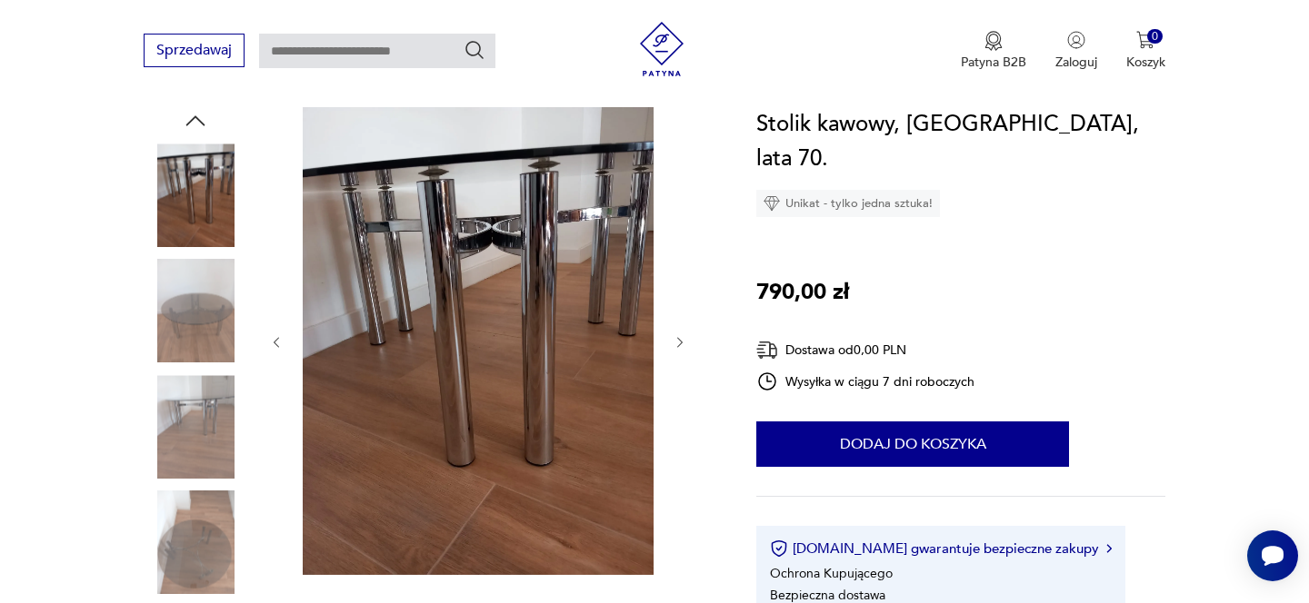
click at [682, 335] on icon "button" at bounding box center [680, 342] width 15 height 15
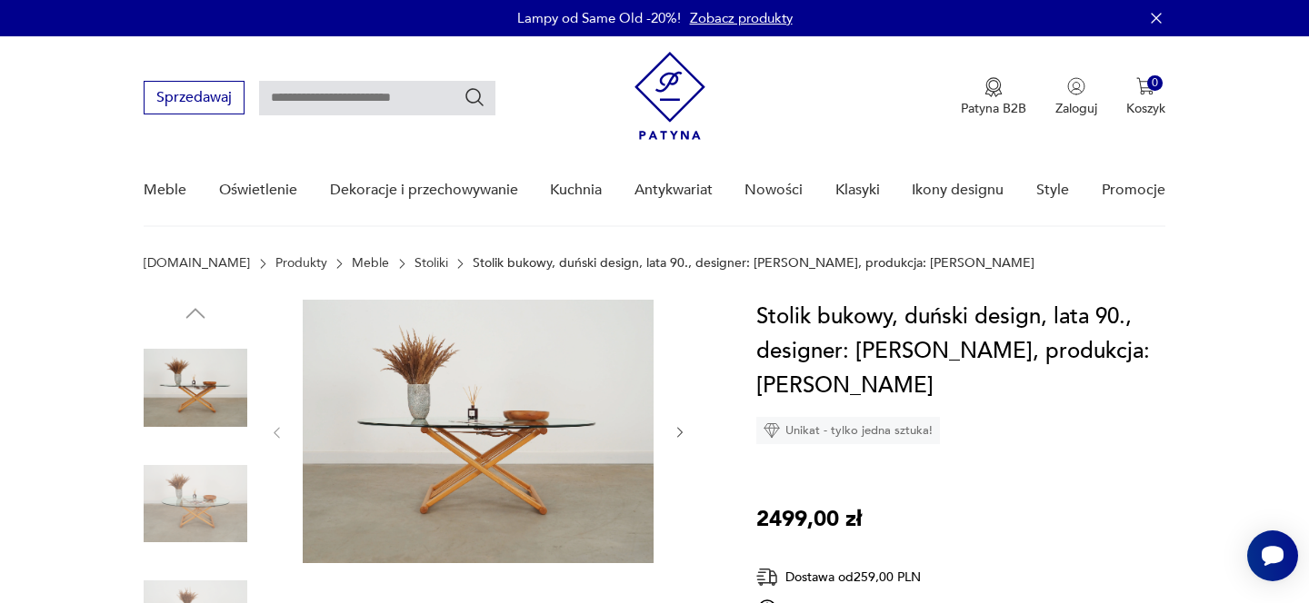
click at [682, 432] on icon "button" at bounding box center [679, 433] width 5 height 11
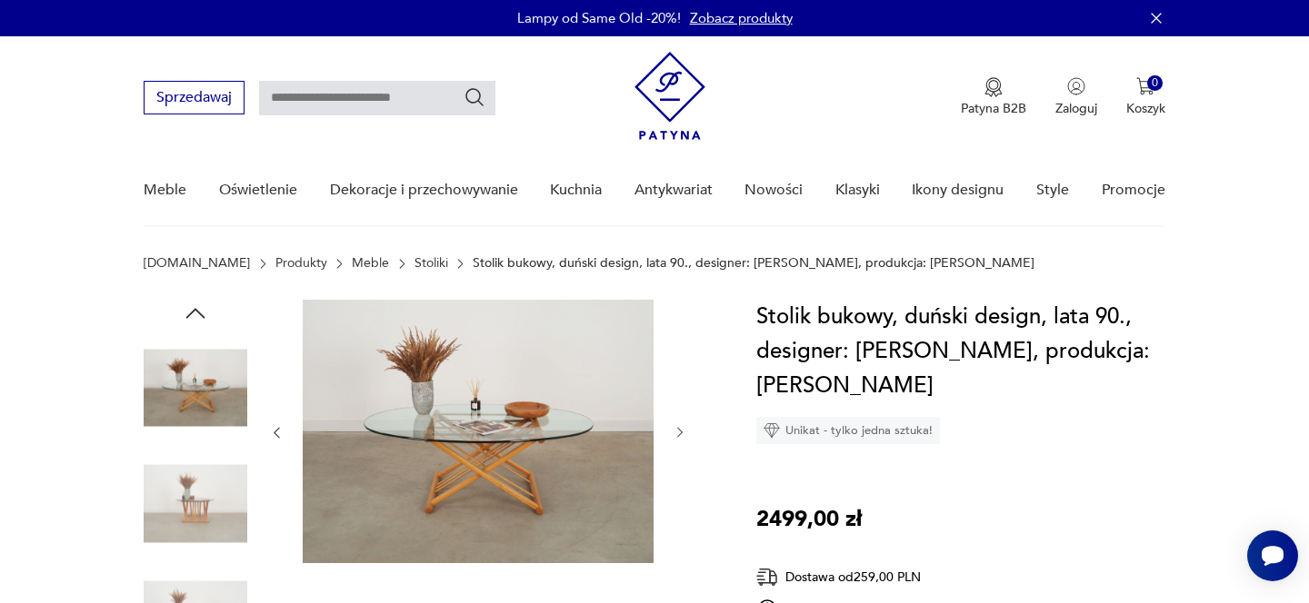
click at [682, 432] on icon "button" at bounding box center [679, 433] width 5 height 11
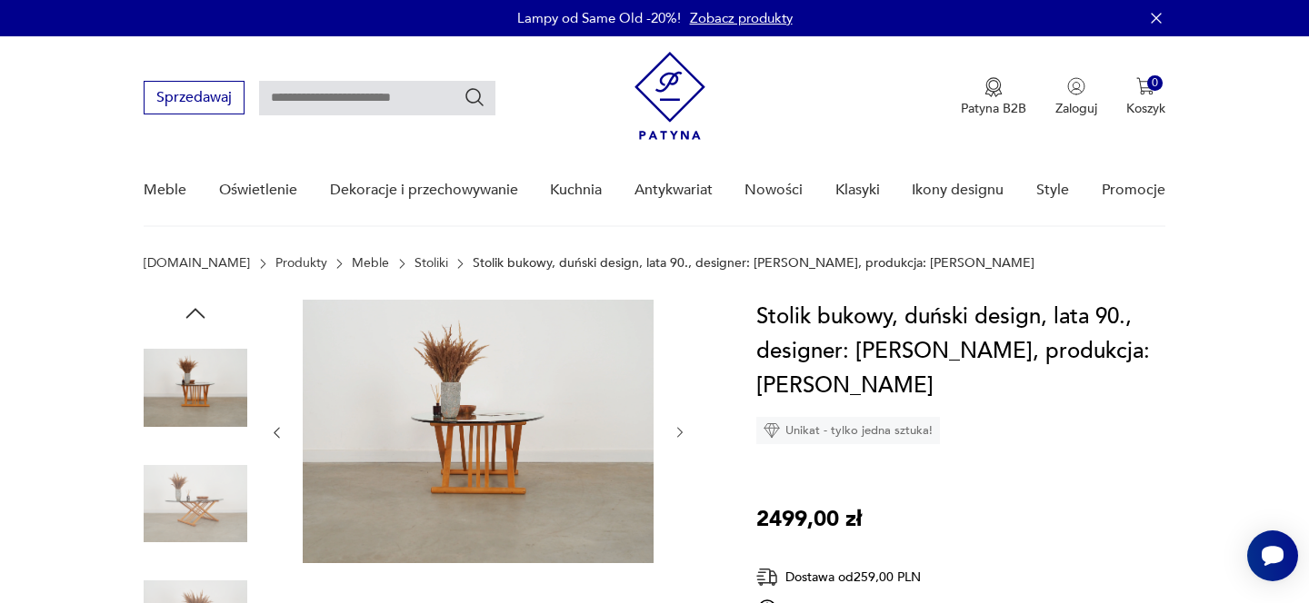
click at [682, 432] on icon "button" at bounding box center [679, 433] width 5 height 11
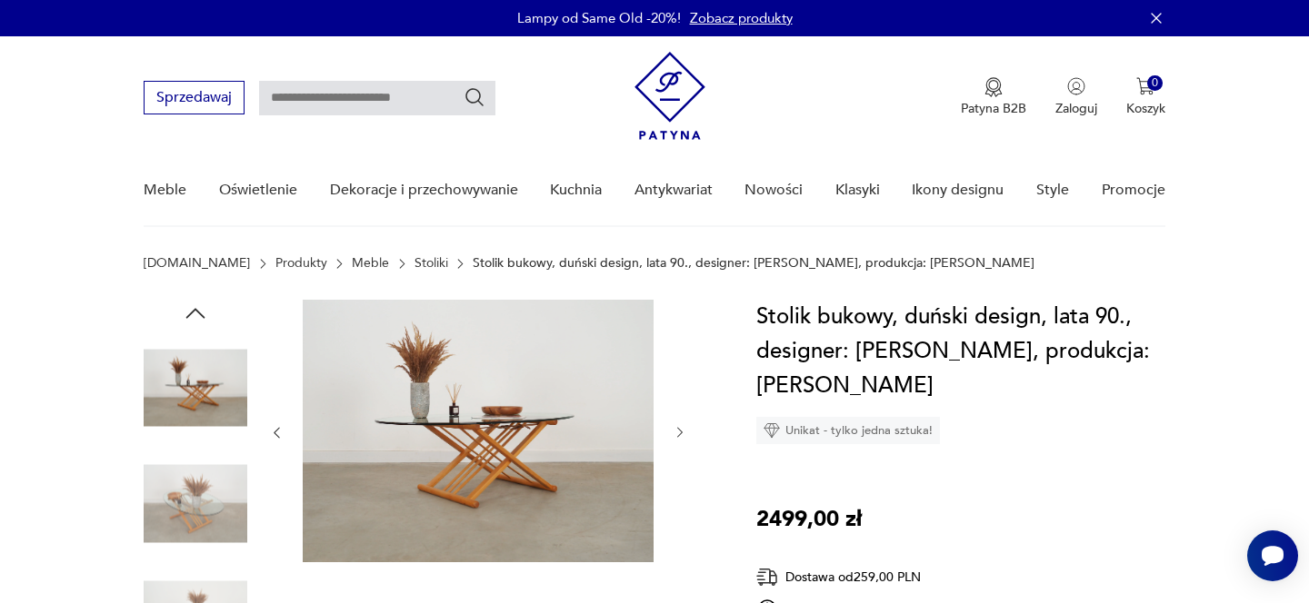
click at [682, 432] on icon "button" at bounding box center [679, 433] width 5 height 11
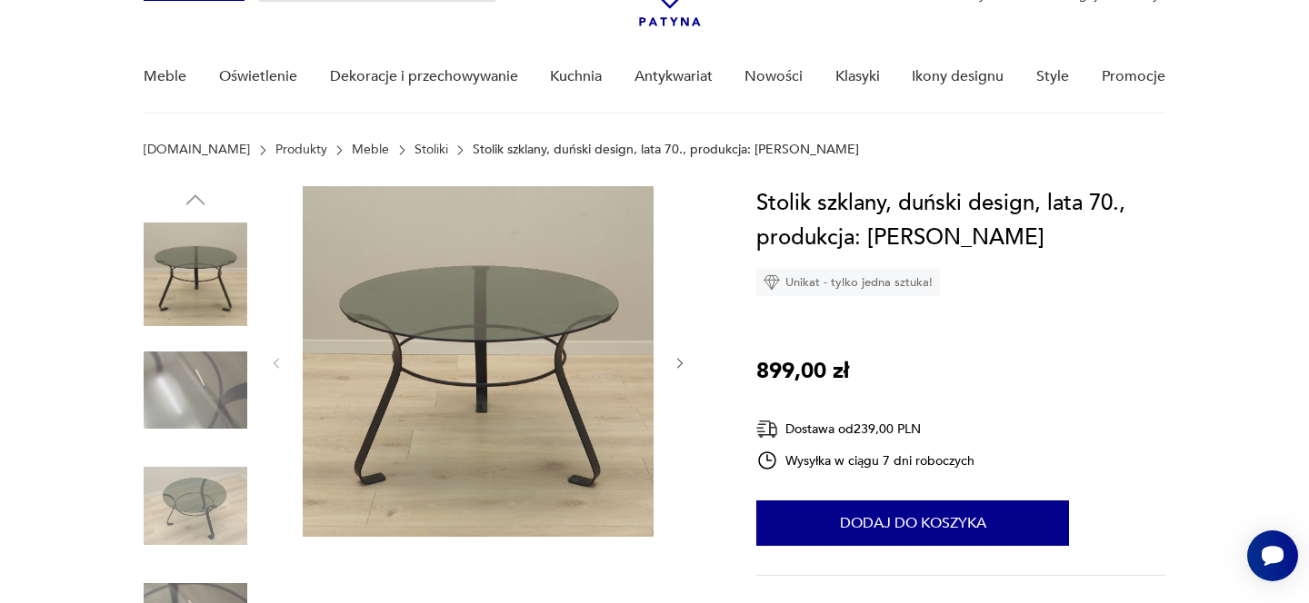
scroll to position [140, 0]
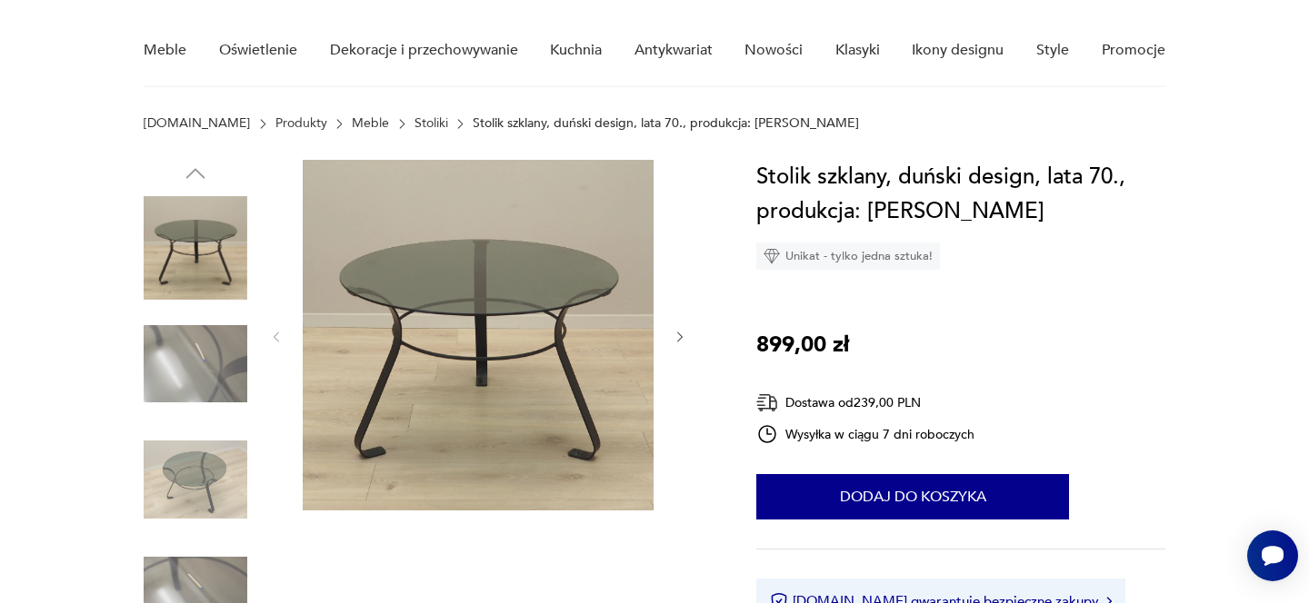
click at [676, 336] on icon "button" at bounding box center [680, 337] width 15 height 15
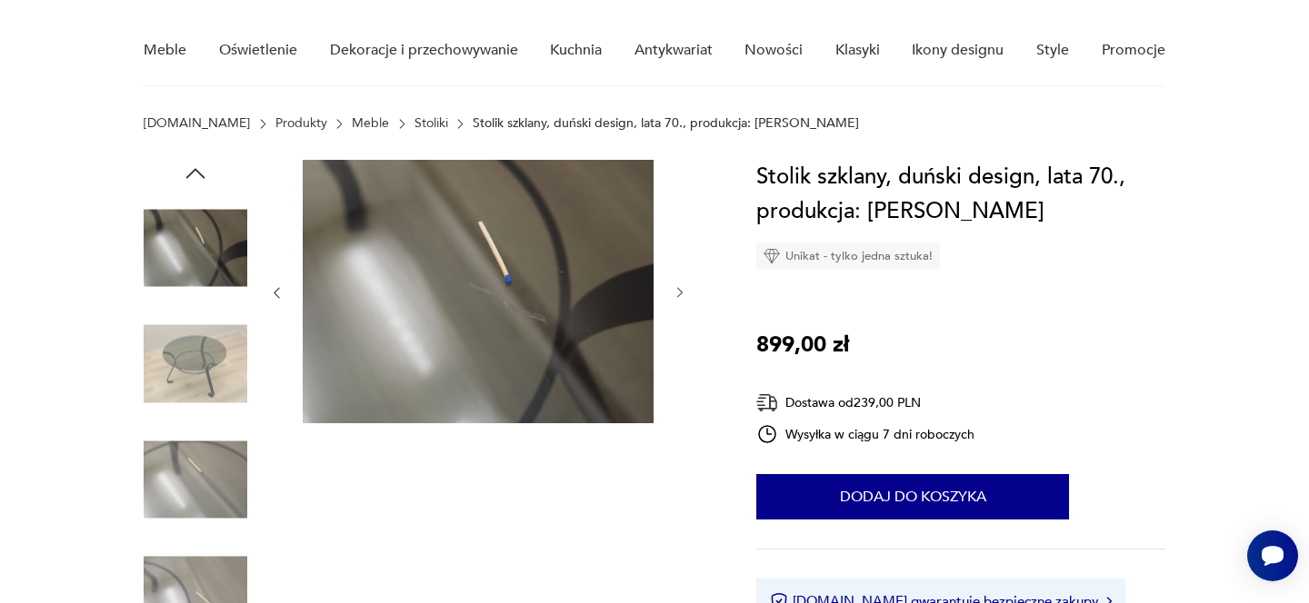
click at [676, 294] on icon "button" at bounding box center [680, 292] width 15 height 15
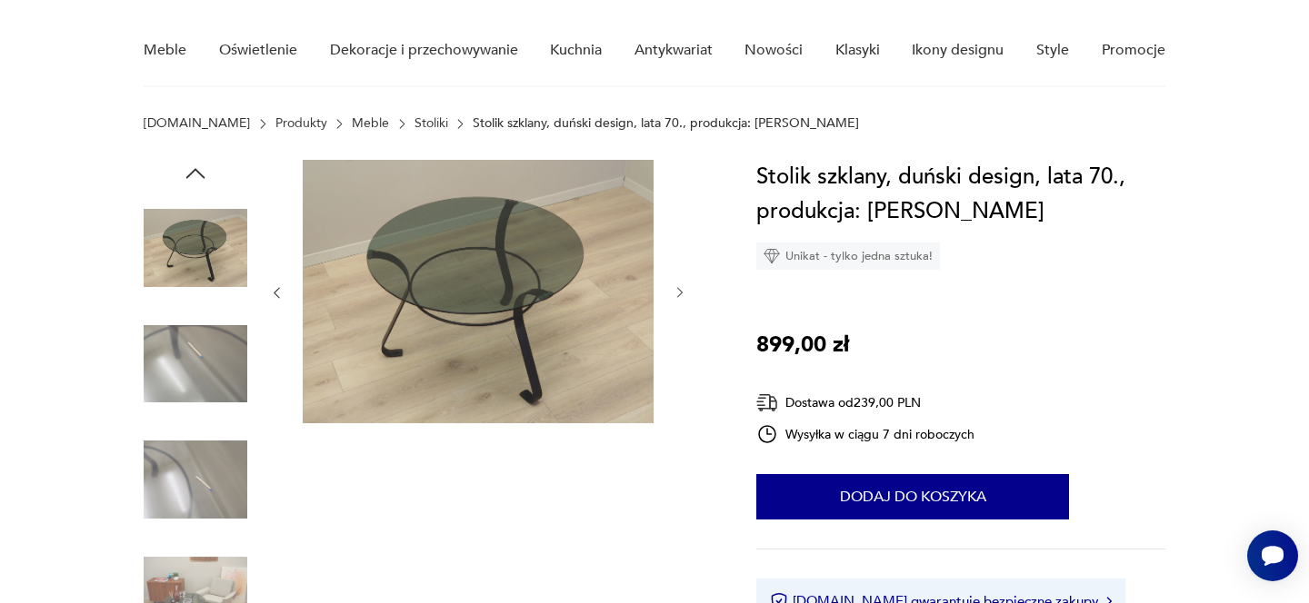
click at [675, 294] on icon "button" at bounding box center [680, 292] width 15 height 15
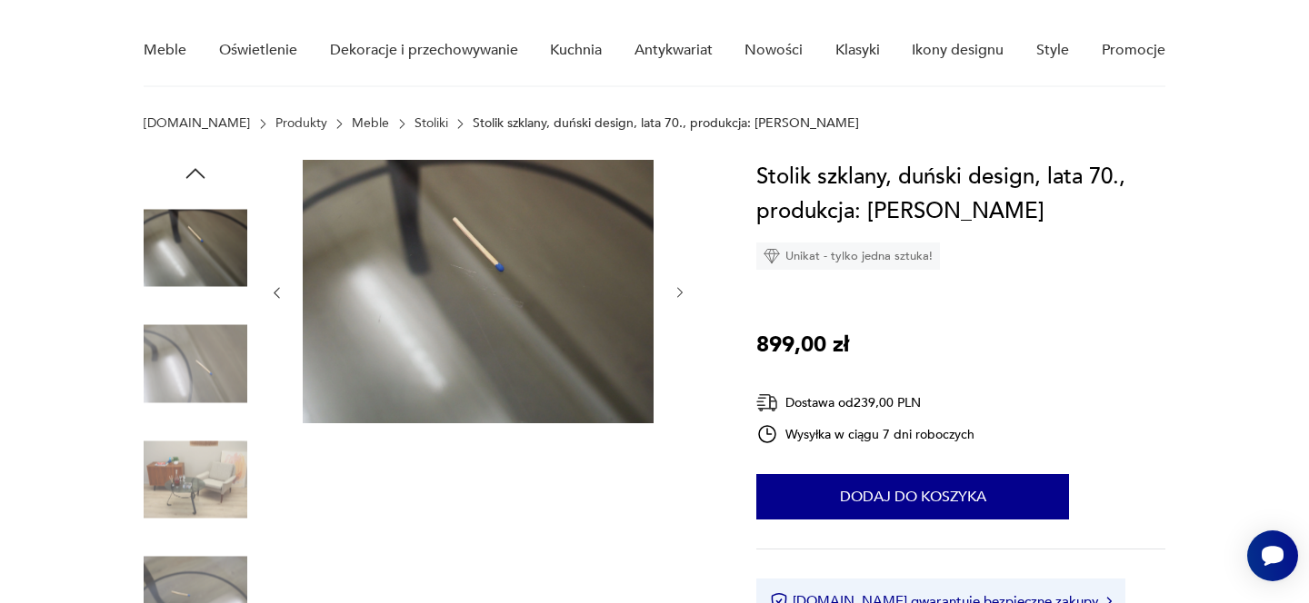
click at [675, 294] on icon "button" at bounding box center [680, 292] width 15 height 15
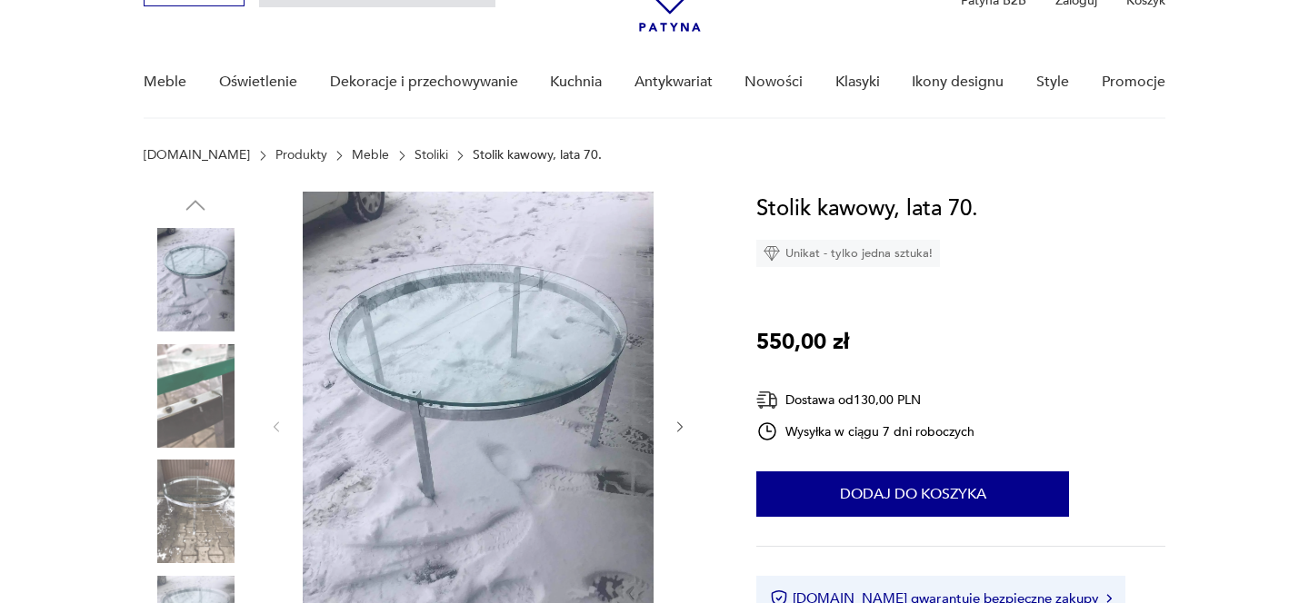
scroll to position [131, 0]
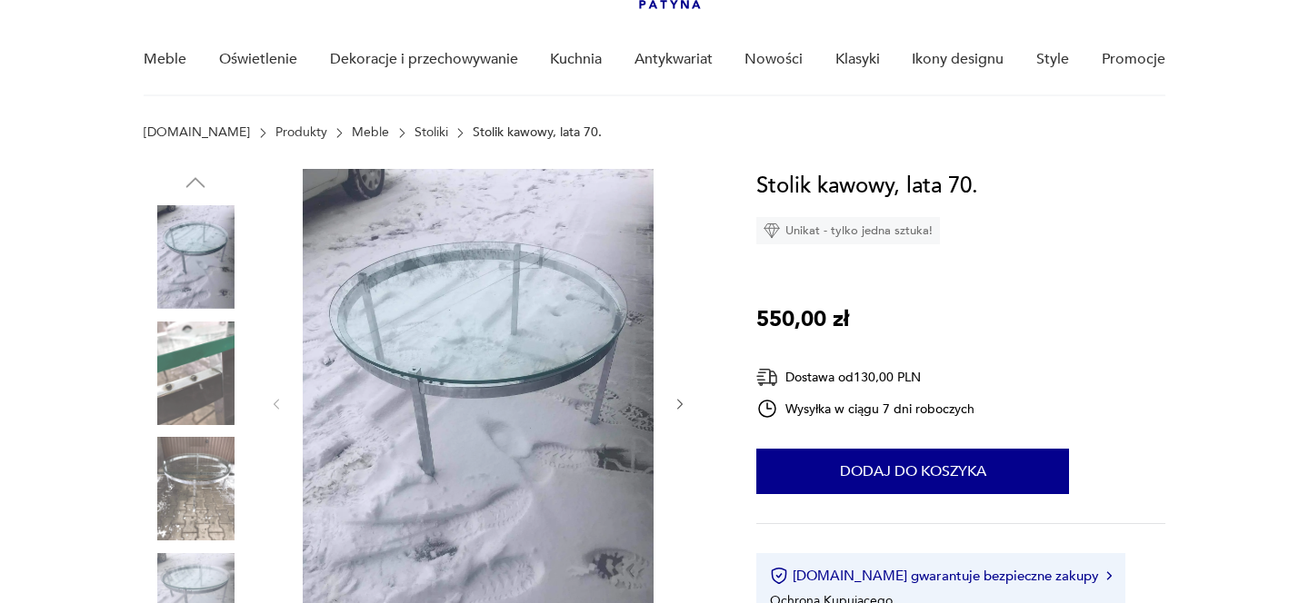
click at [192, 498] on img at bounding box center [196, 489] width 104 height 104
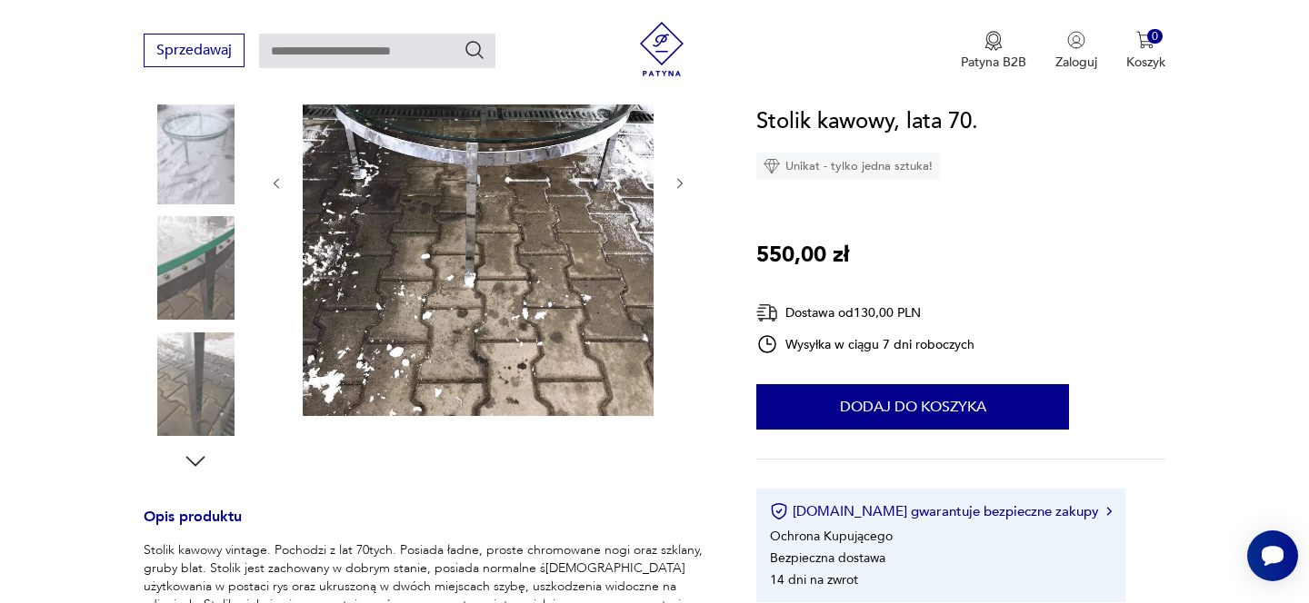
scroll to position [0, 0]
click at [191, 376] on img at bounding box center [196, 385] width 104 height 104
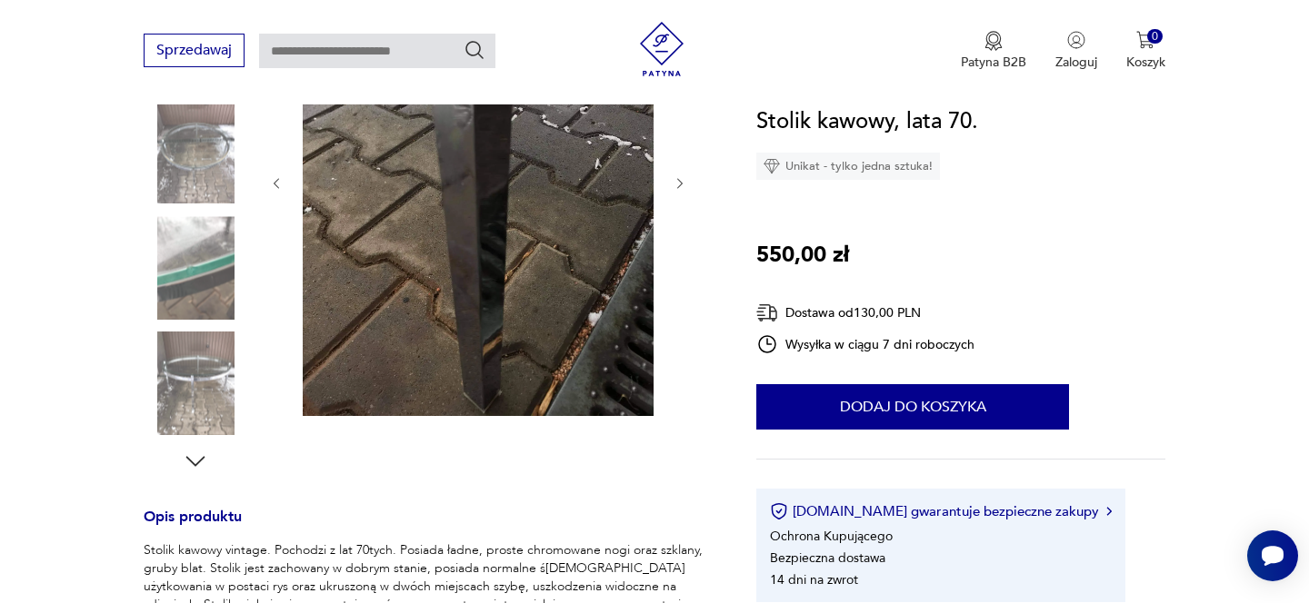
click at [203, 214] on div at bounding box center [196, 212] width 104 height 454
click at [203, 251] on img at bounding box center [196, 268] width 104 height 104
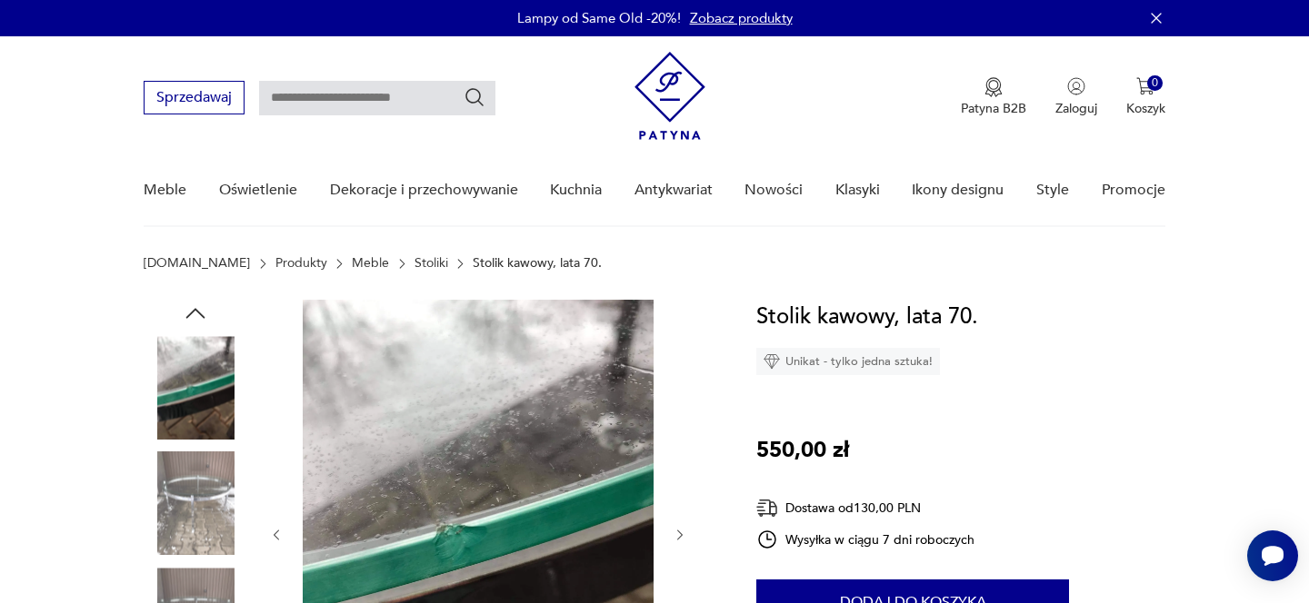
click at [211, 368] on img at bounding box center [196, 388] width 104 height 104
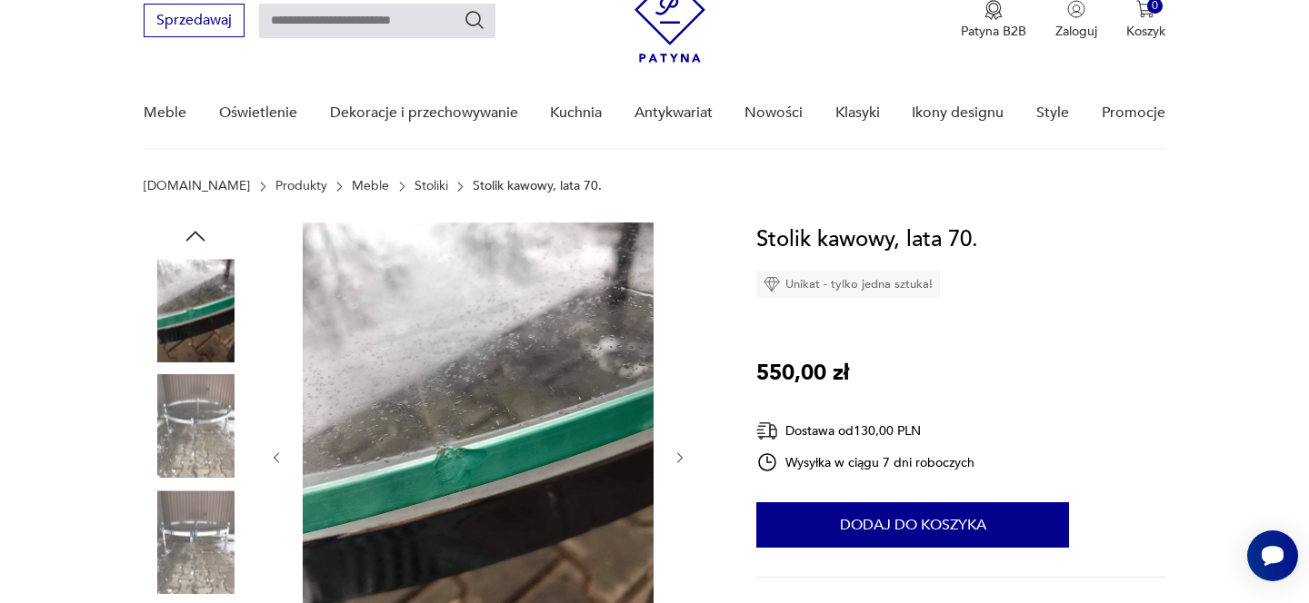
scroll to position [79, 0]
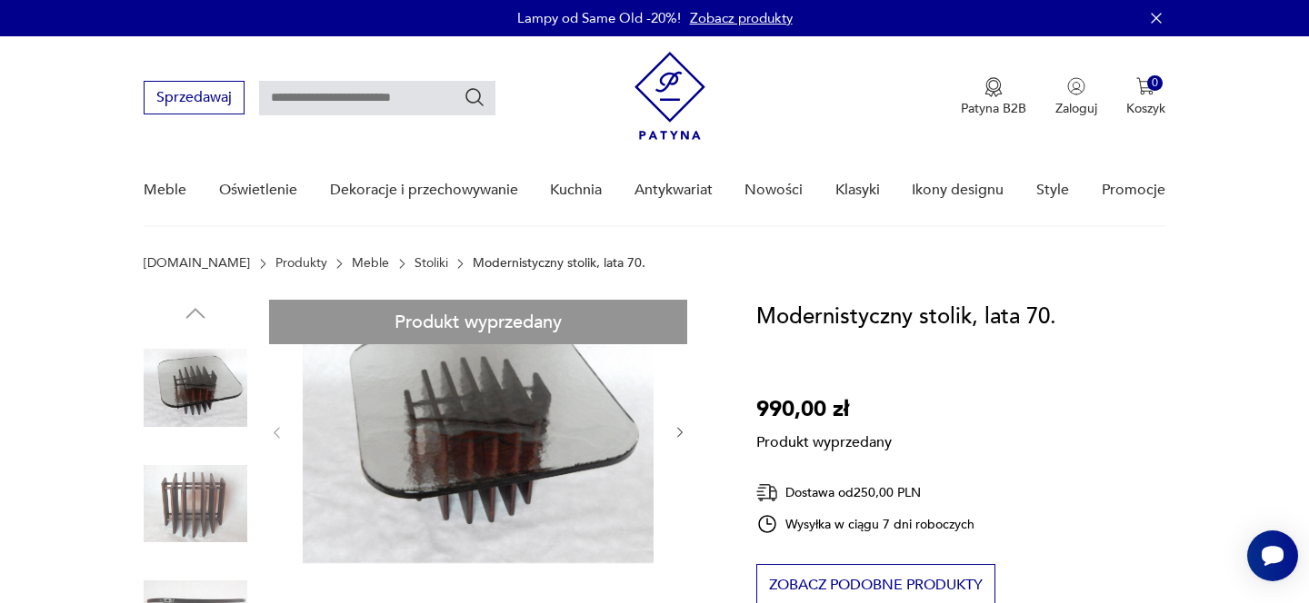
scroll to position [119, 0]
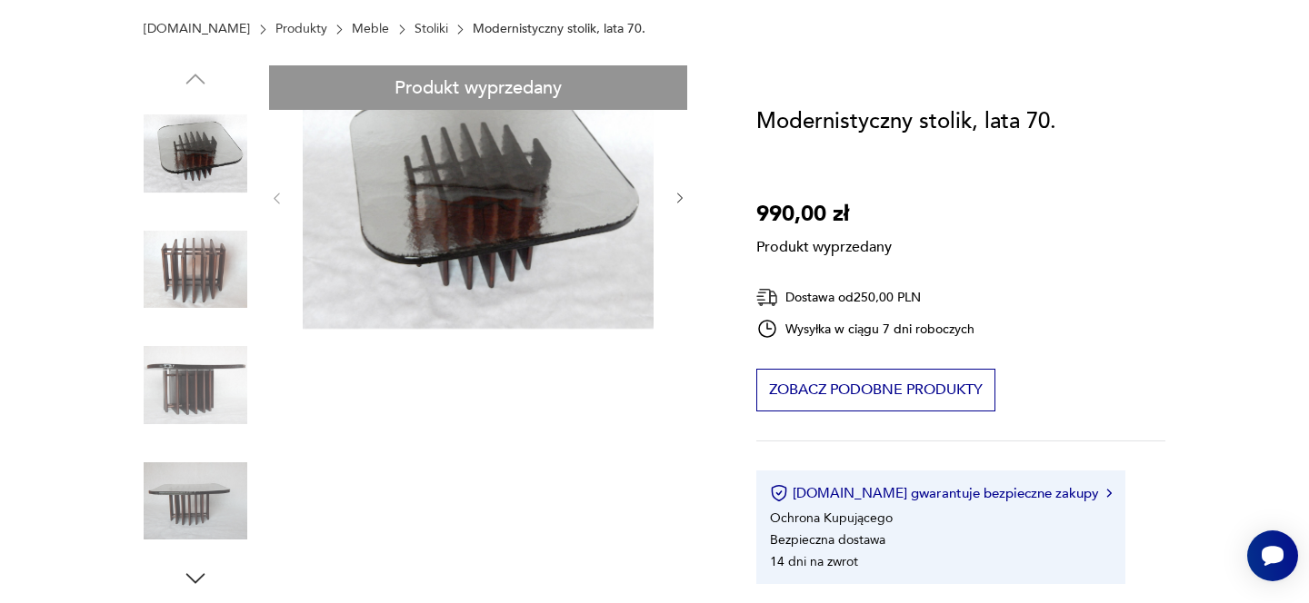
scroll to position [319, 0]
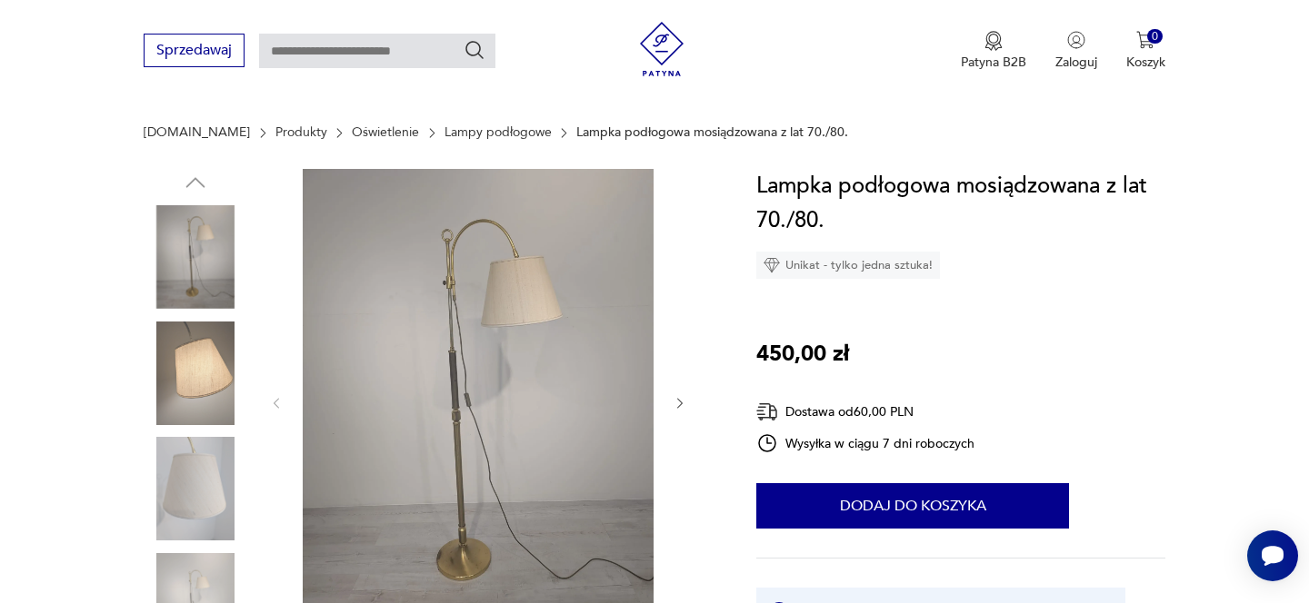
scroll to position [188, 0]
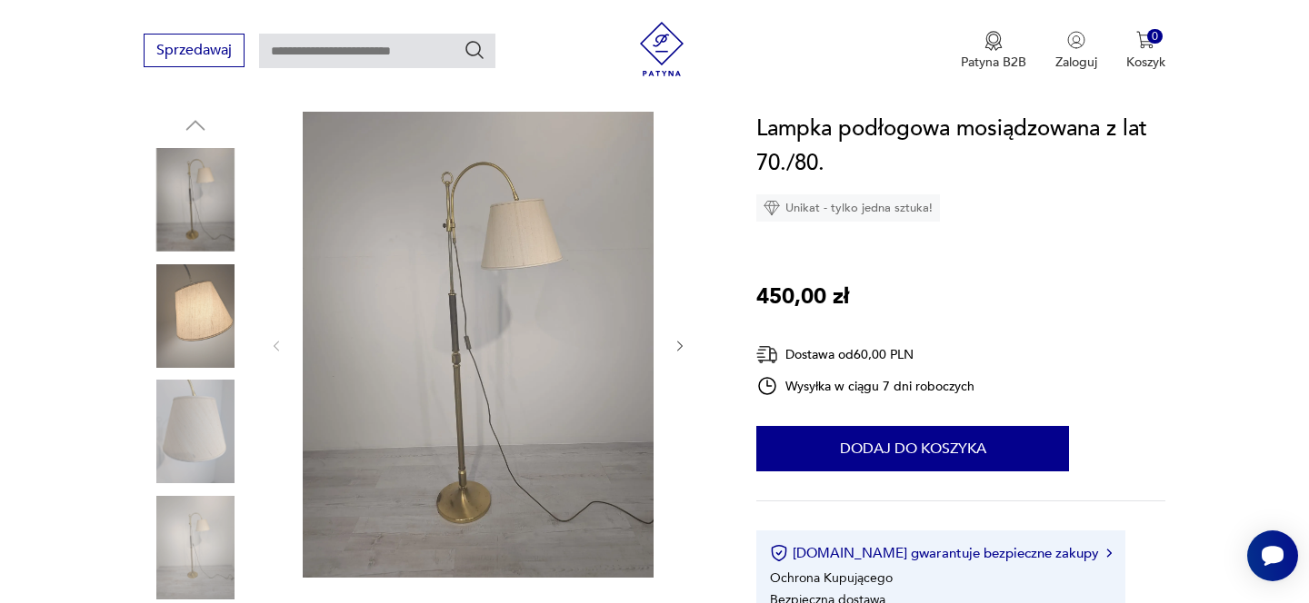
click at [682, 346] on icon "button" at bounding box center [680, 346] width 15 height 15
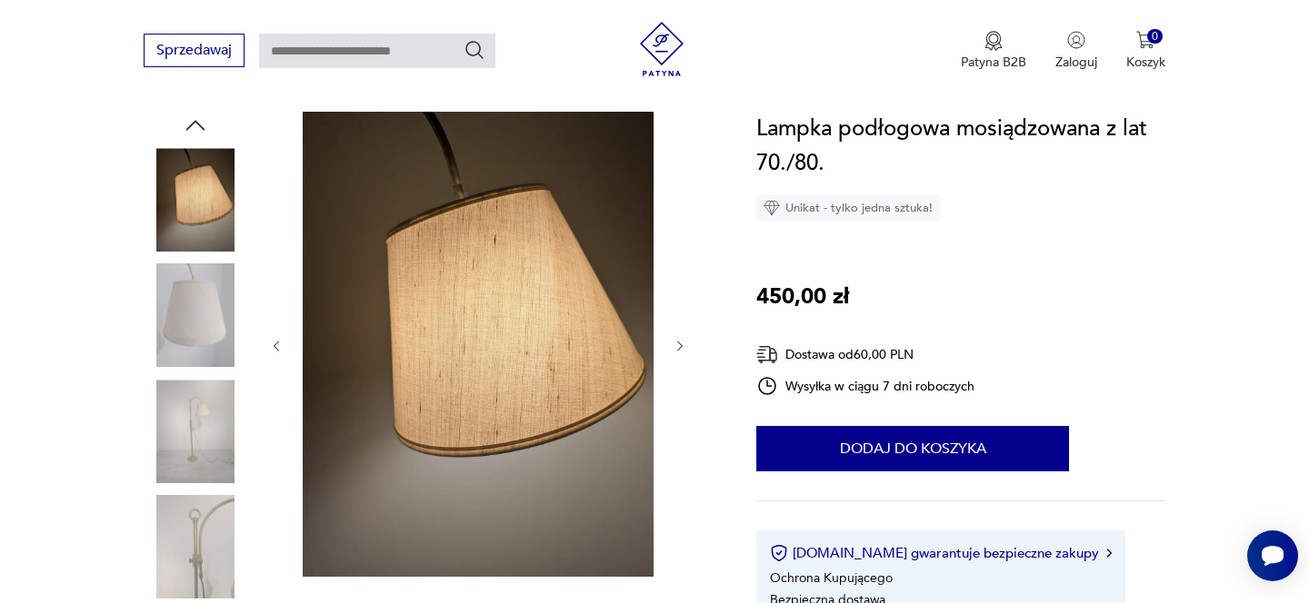
click at [682, 345] on icon "button" at bounding box center [680, 346] width 15 height 15
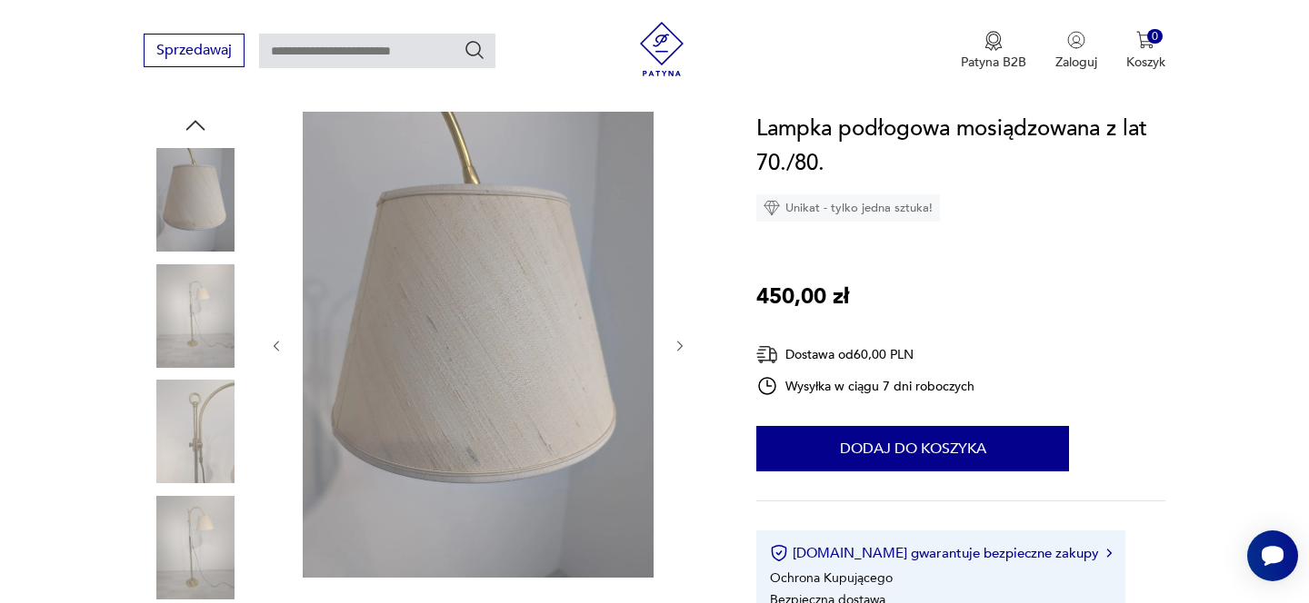
click at [682, 343] on icon "button" at bounding box center [680, 346] width 15 height 15
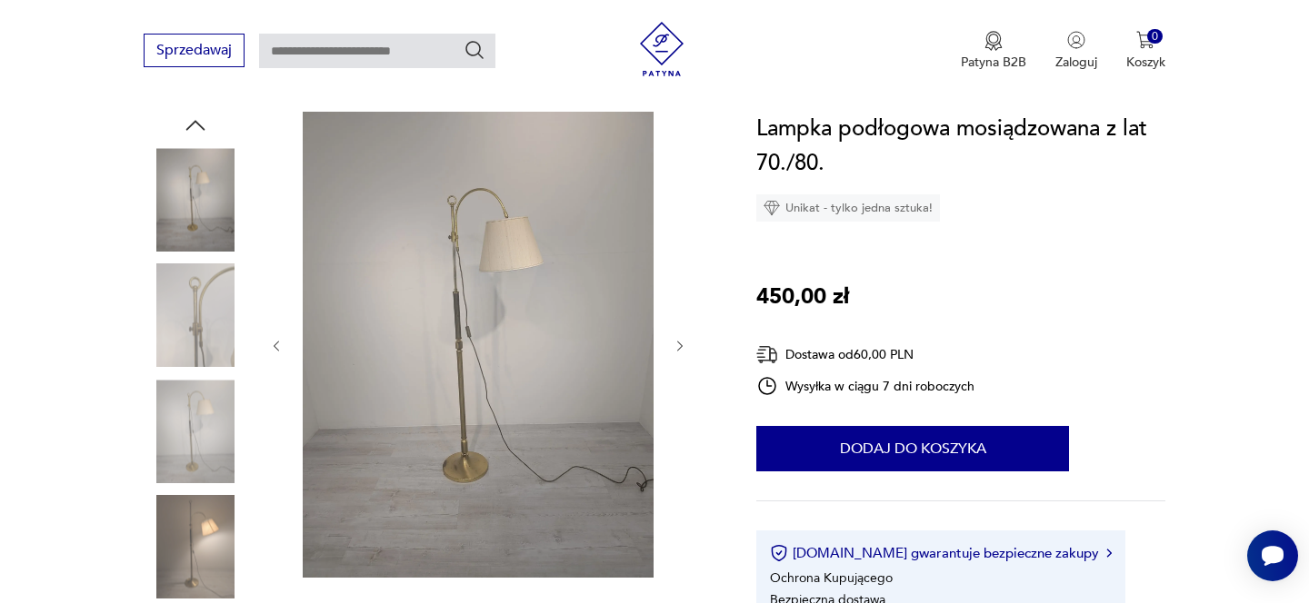
click at [682, 342] on icon "button" at bounding box center [680, 346] width 15 height 15
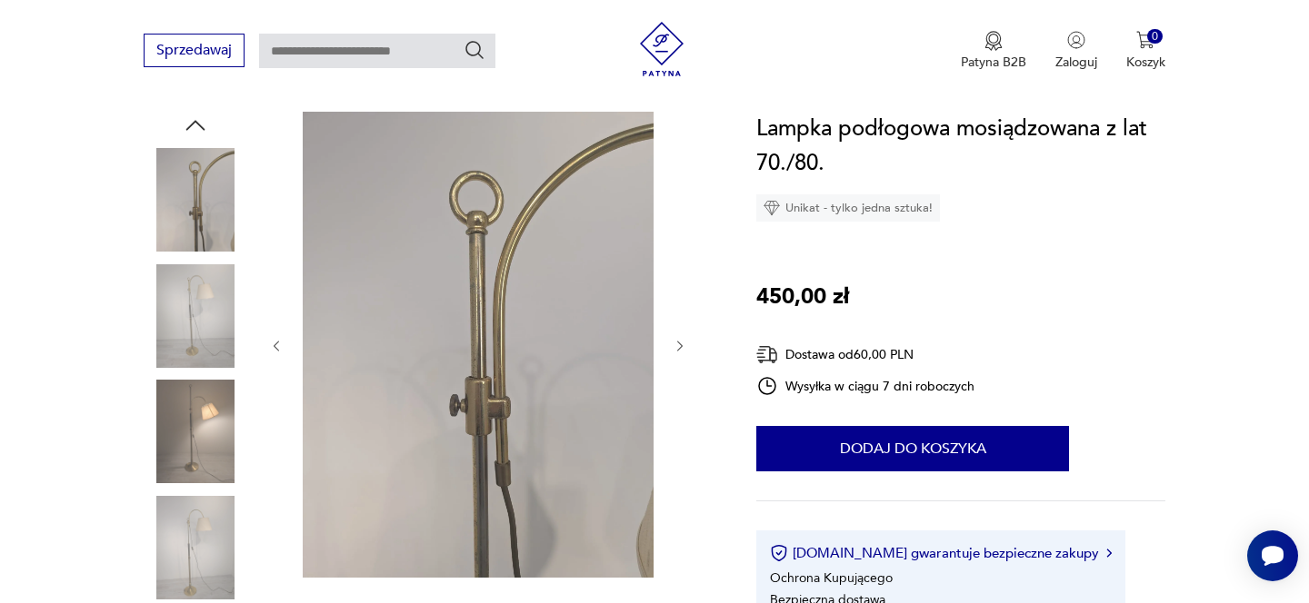
click at [682, 341] on icon "button" at bounding box center [680, 346] width 15 height 15
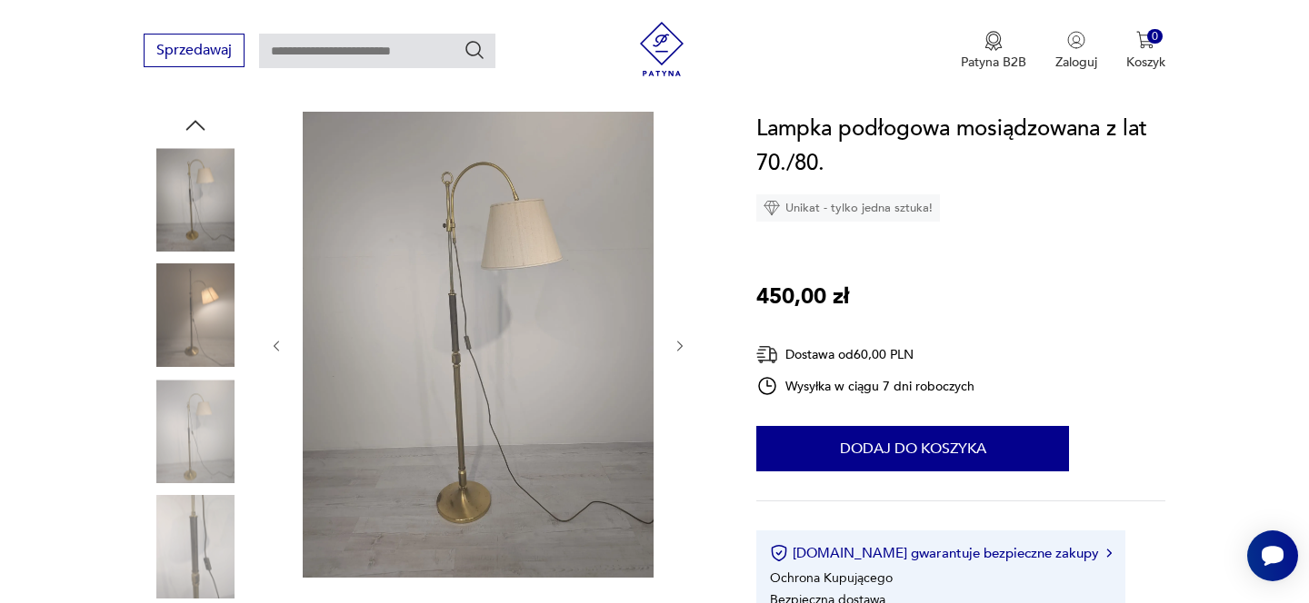
click at [682, 339] on icon "button" at bounding box center [680, 346] width 15 height 15
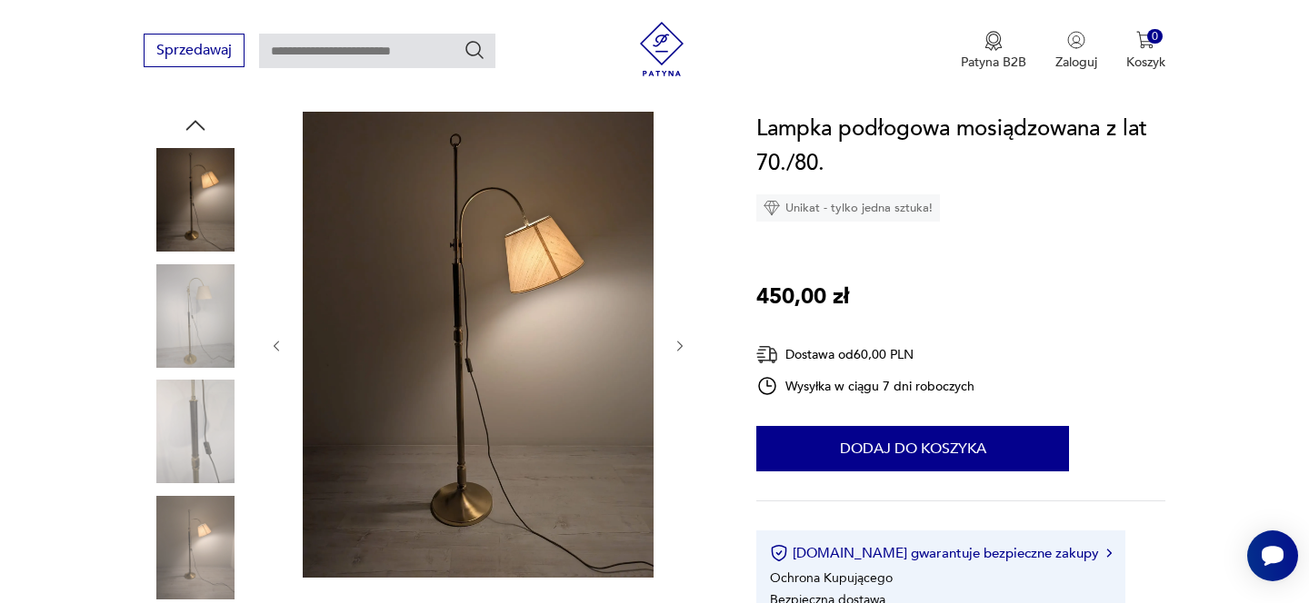
click at [682, 339] on icon "button" at bounding box center [680, 346] width 15 height 15
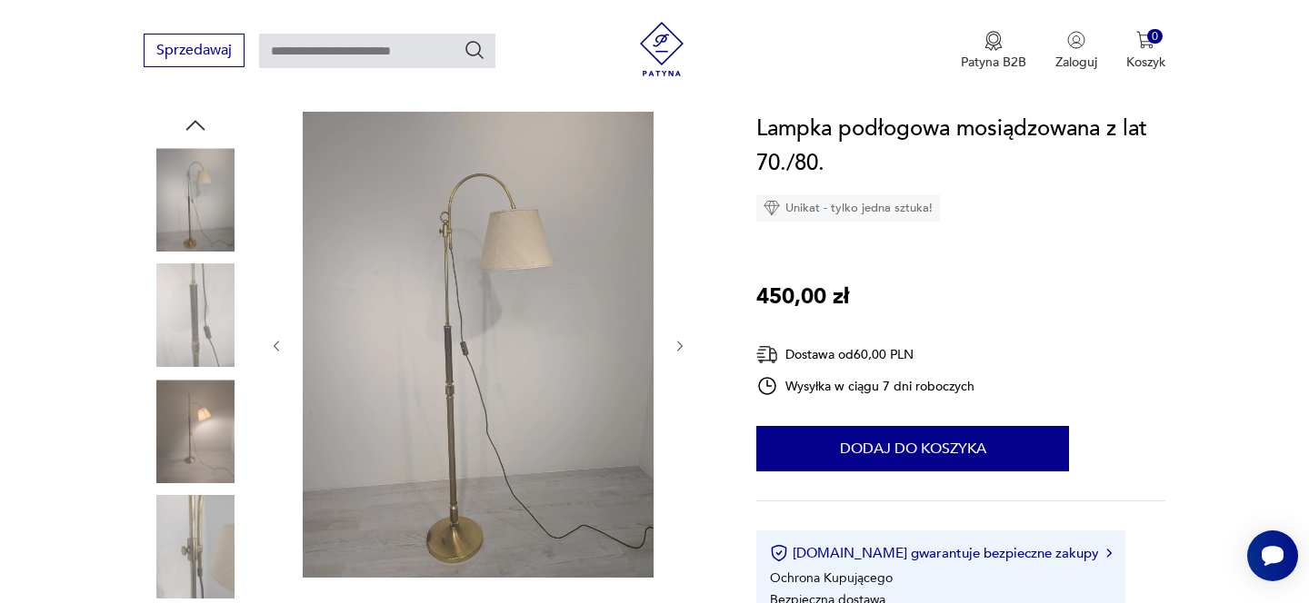
click at [682, 339] on icon "button" at bounding box center [680, 346] width 15 height 15
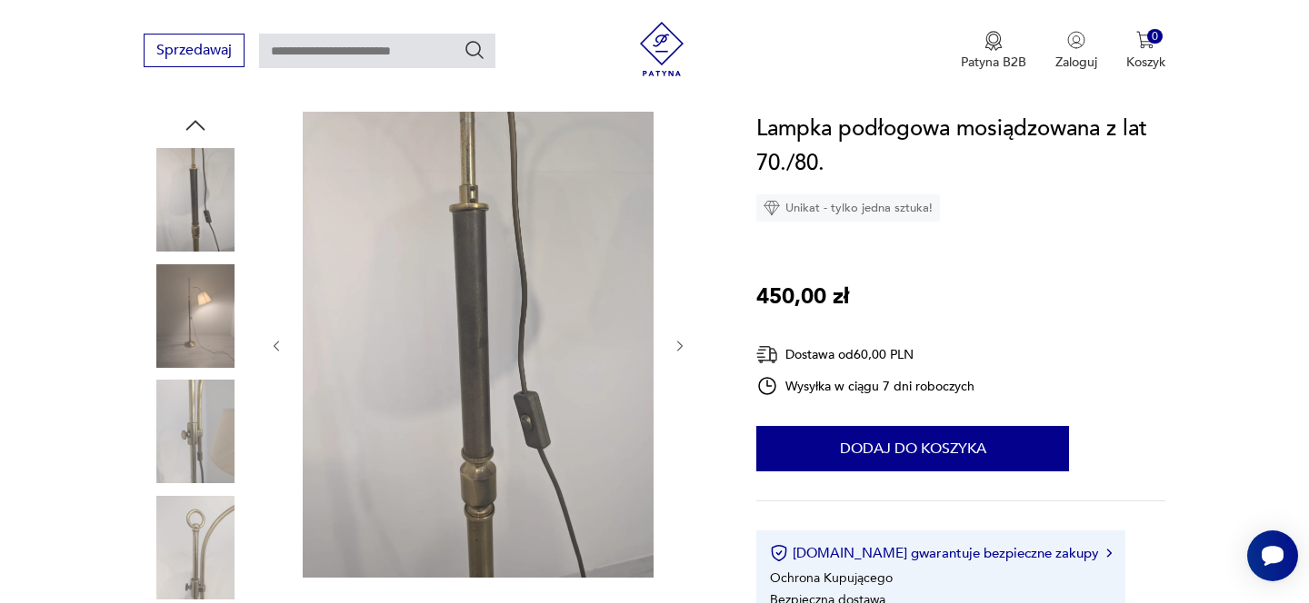
click at [683, 339] on icon "button" at bounding box center [680, 346] width 15 height 15
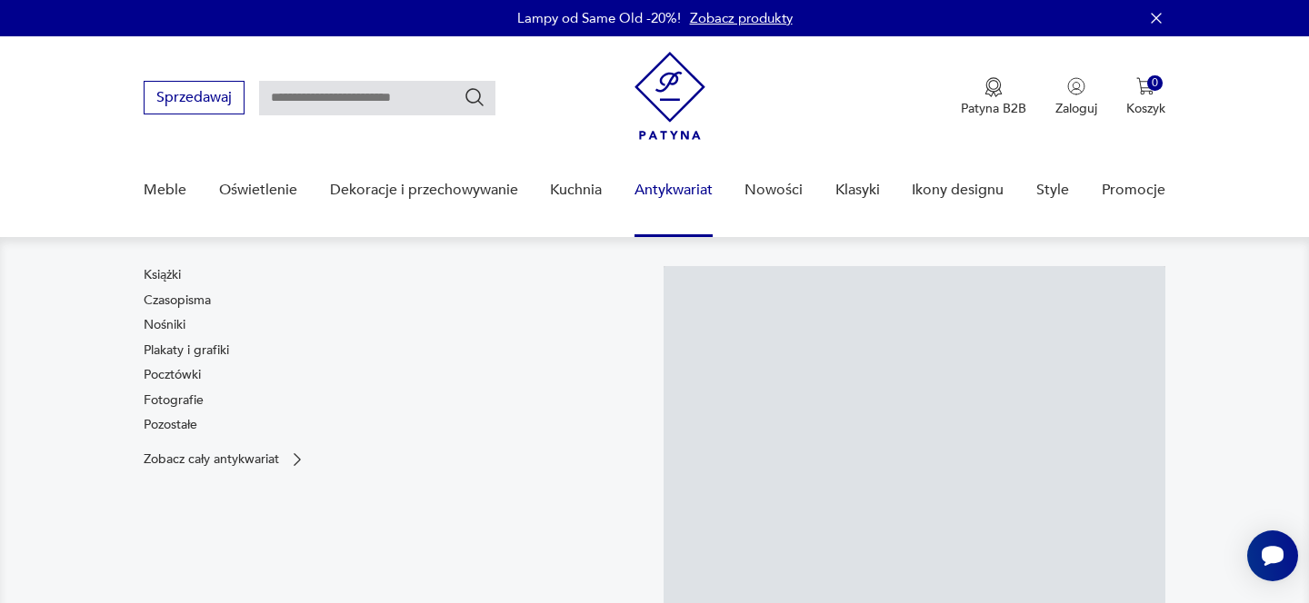
scroll to position [165, 0]
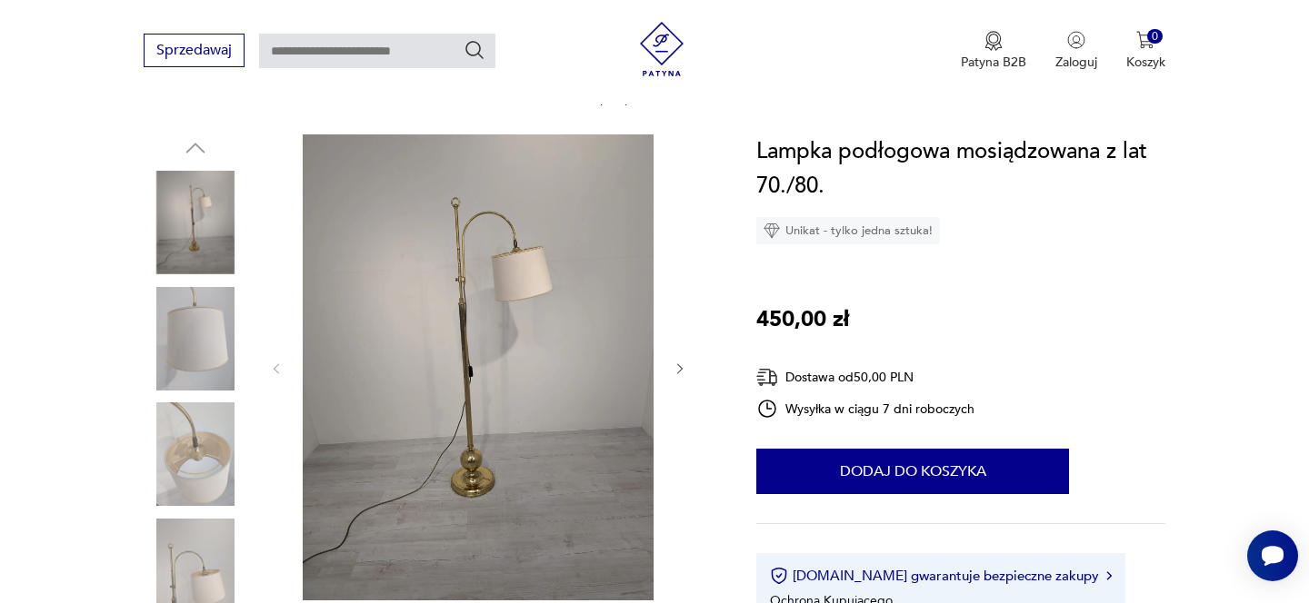
click at [677, 375] on icon "button" at bounding box center [680, 369] width 15 height 15
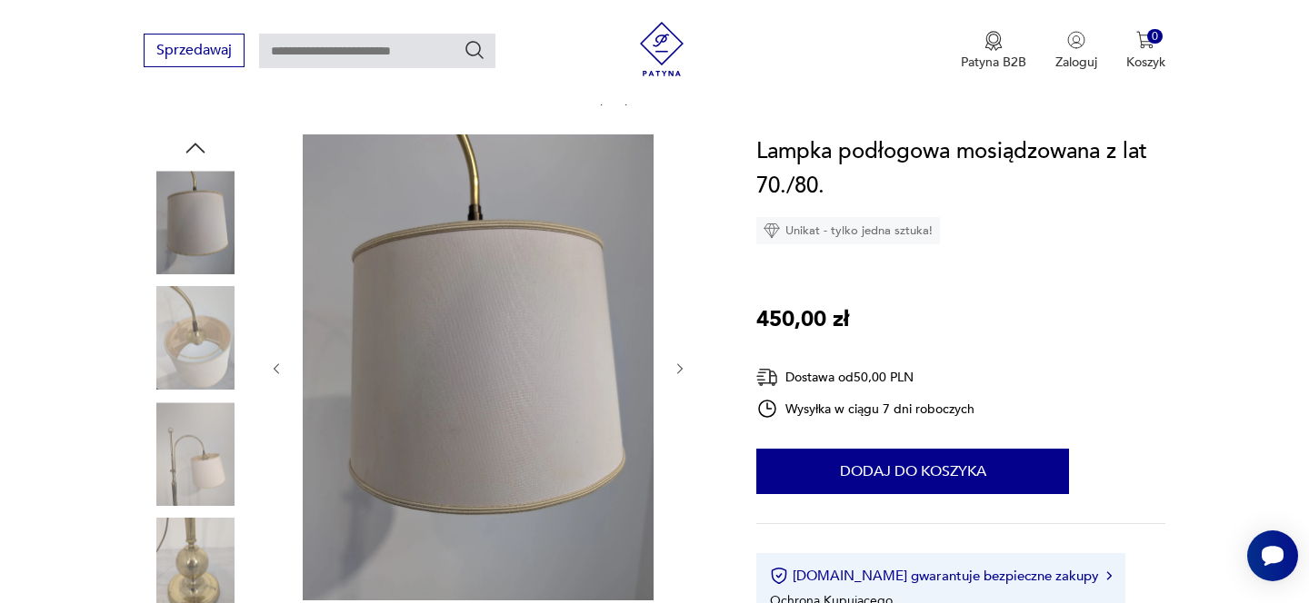
click at [677, 375] on icon "button" at bounding box center [680, 369] width 15 height 15
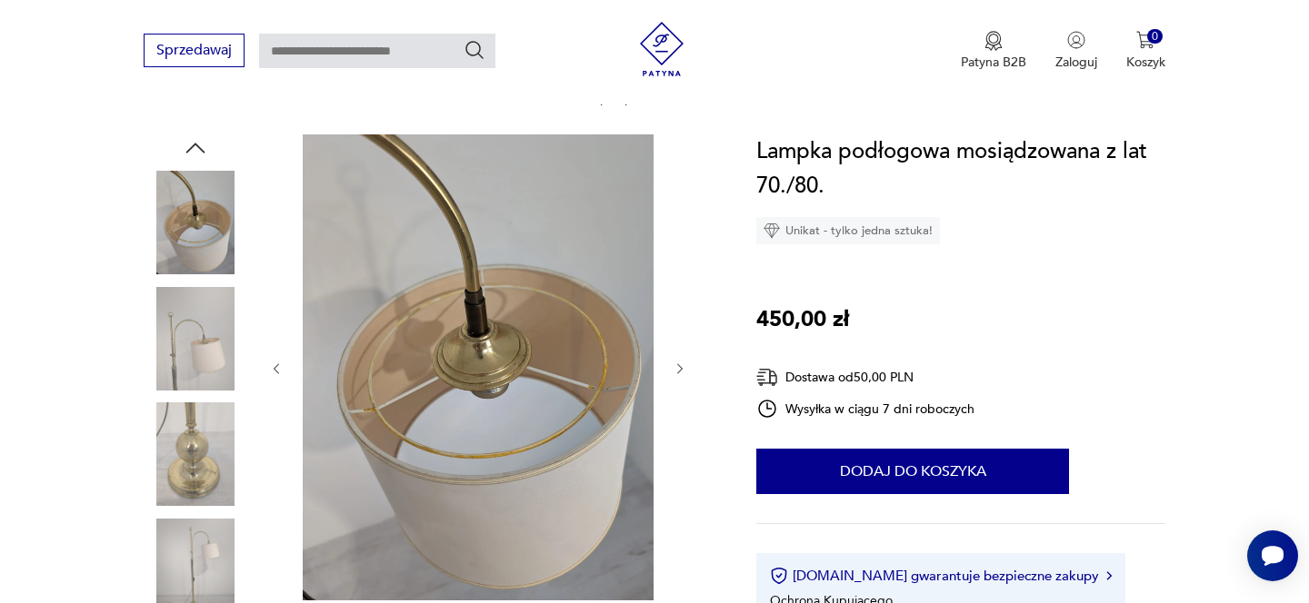
click at [677, 375] on icon "button" at bounding box center [680, 369] width 15 height 15
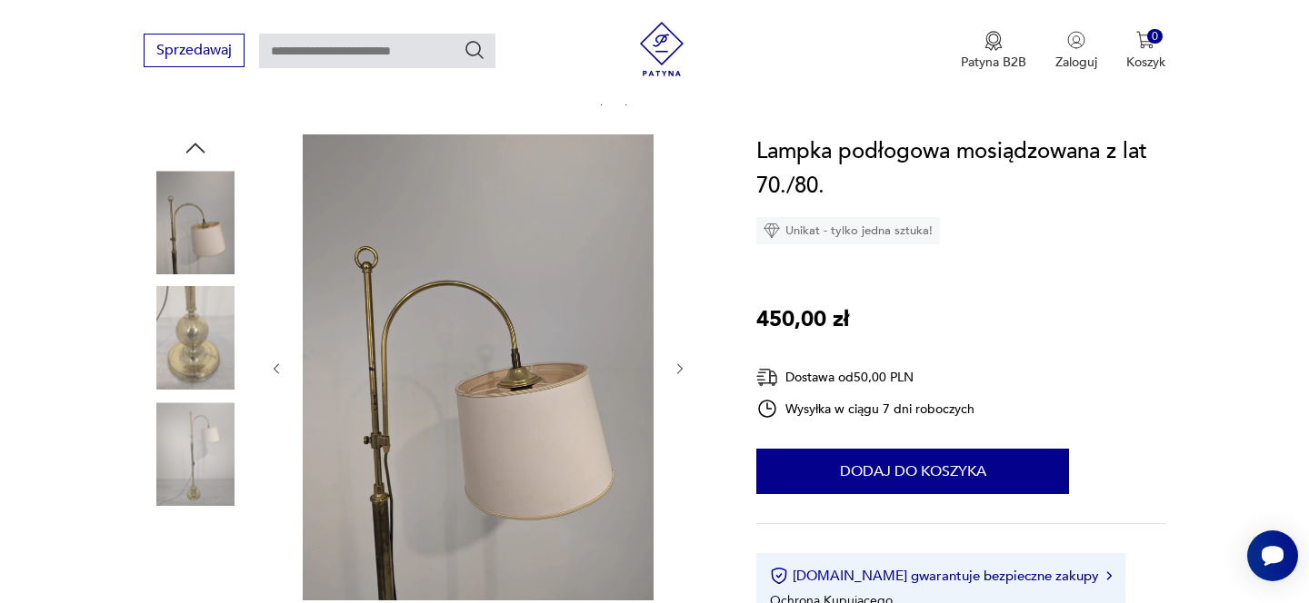
click at [677, 375] on icon "button" at bounding box center [680, 369] width 15 height 15
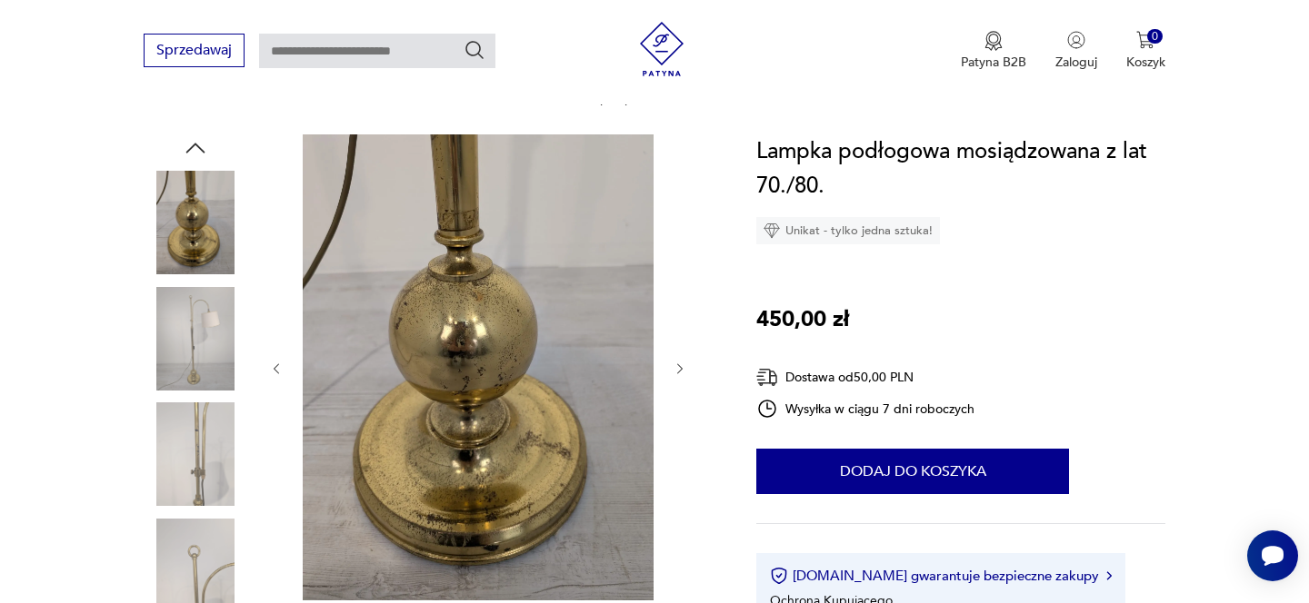
click at [677, 375] on icon "button" at bounding box center [680, 369] width 15 height 15
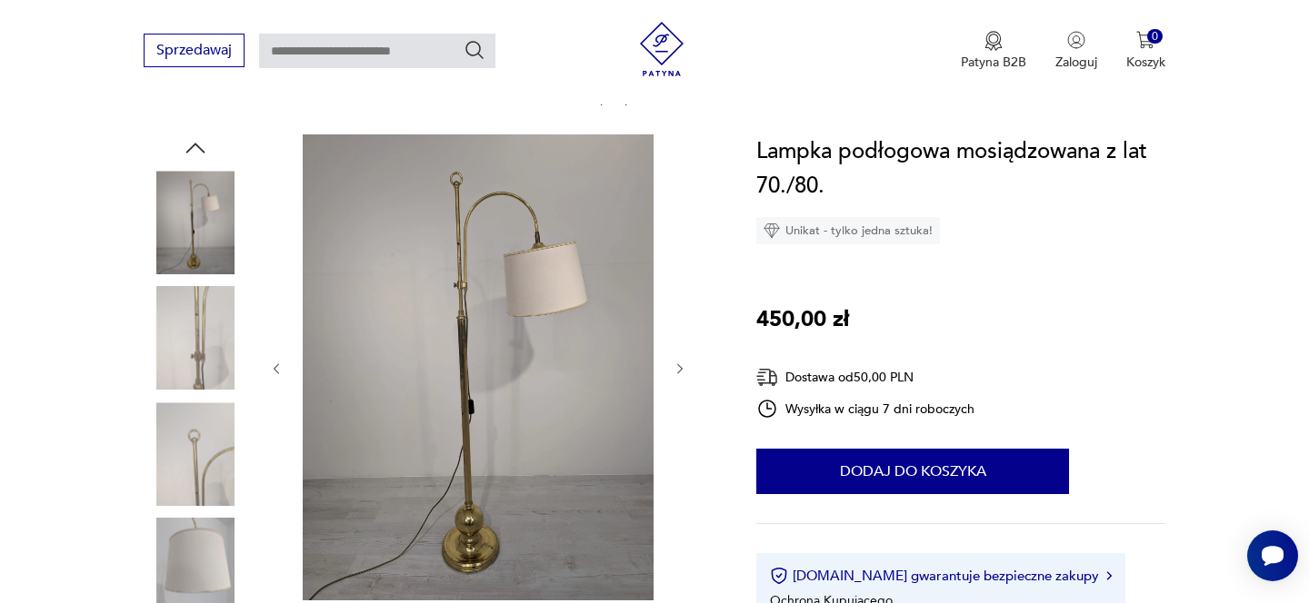
click at [677, 375] on icon "button" at bounding box center [680, 369] width 15 height 15
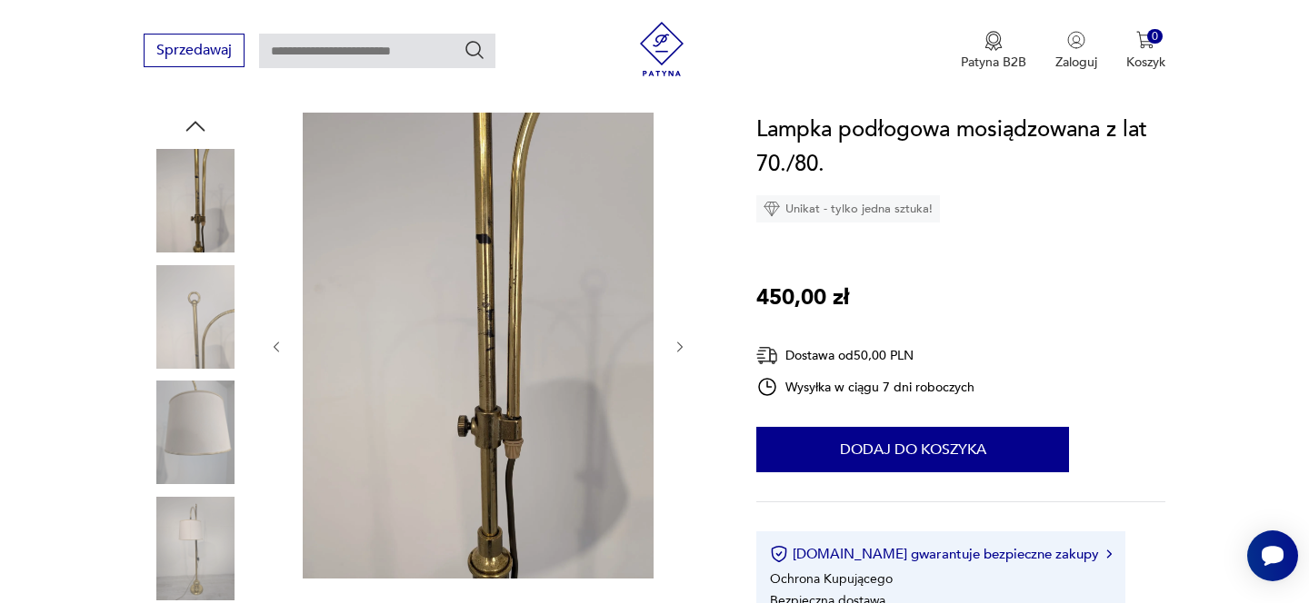
scroll to position [0, 0]
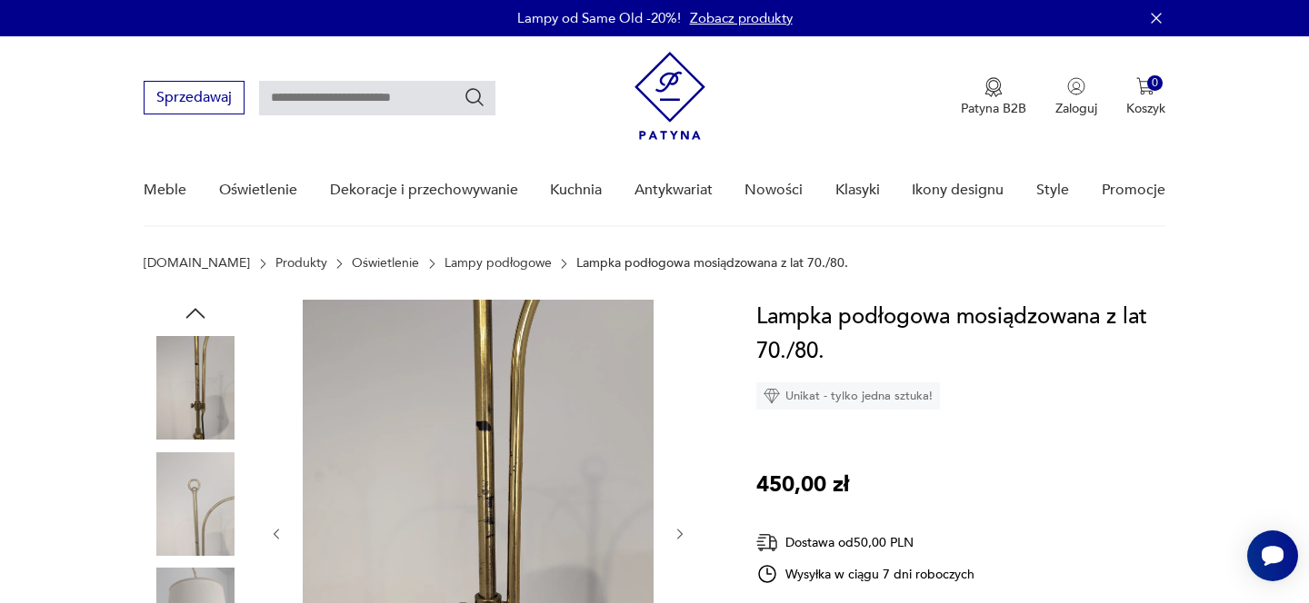
click at [1, 224] on nav "Sprzedawaj Patyna B2B Zaloguj 0 Koszyk Twój koszyk ( 0 ) Brak produktów w koszy…" at bounding box center [654, 131] width 1309 height 191
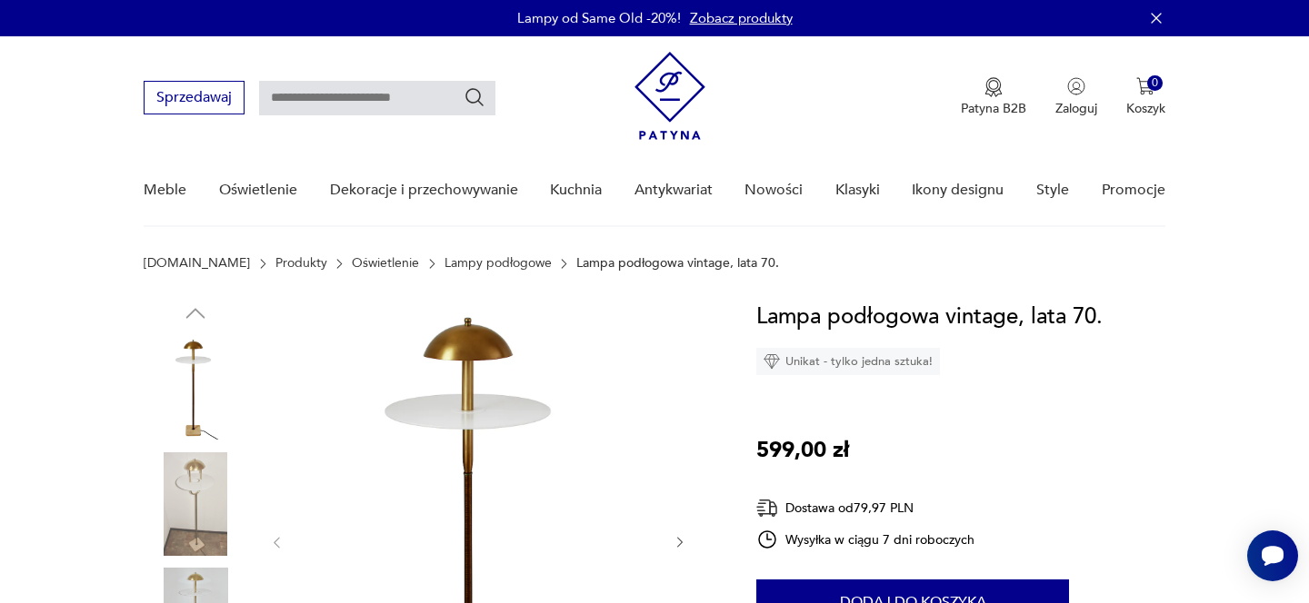
scroll to position [173, 0]
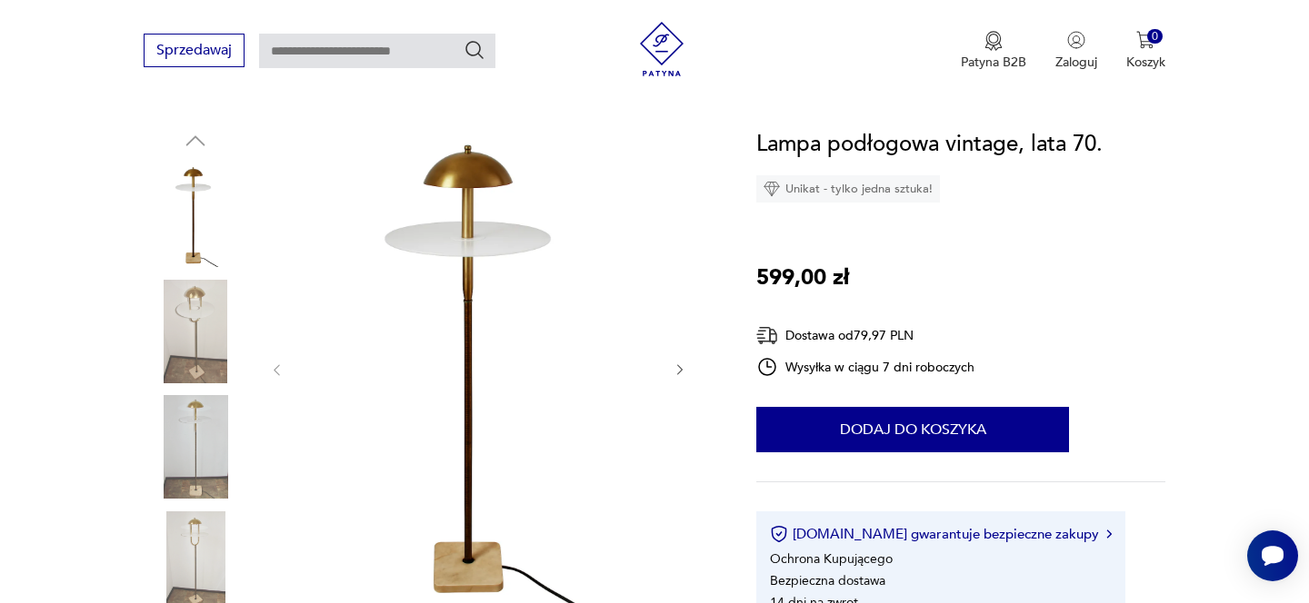
click at [681, 380] on div at bounding box center [478, 370] width 418 height 486
click at [682, 374] on icon "button" at bounding box center [680, 370] width 15 height 15
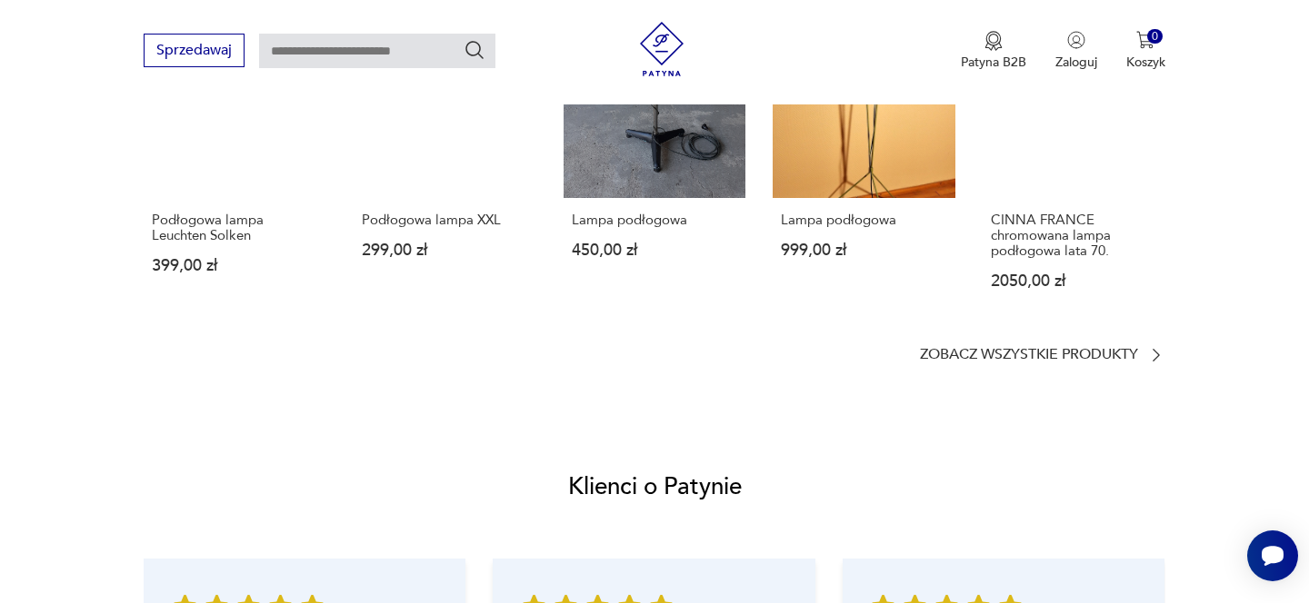
scroll to position [1299, 0]
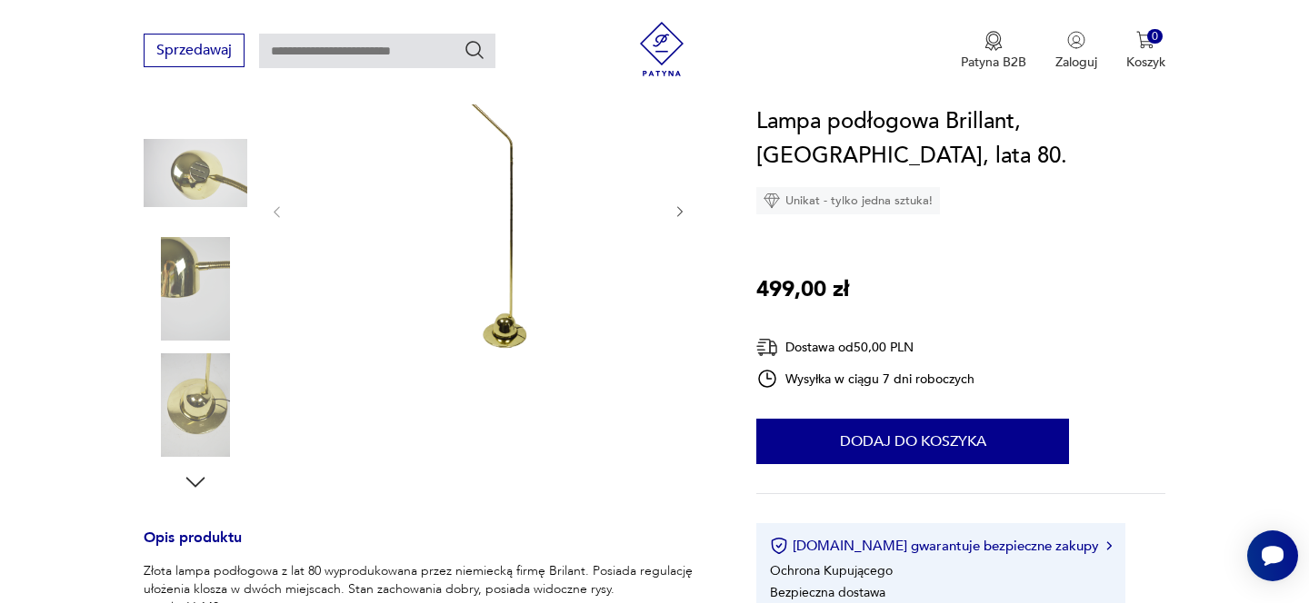
click at [208, 171] on img at bounding box center [196, 174] width 104 height 104
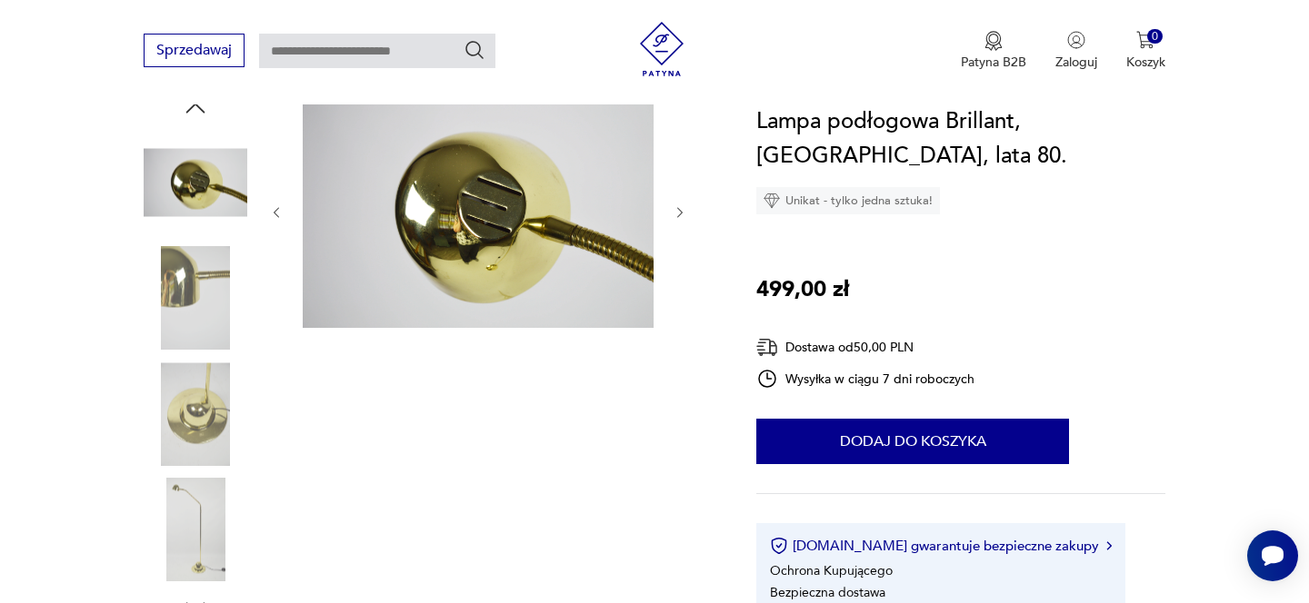
click at [196, 329] on img at bounding box center [196, 299] width 104 height 104
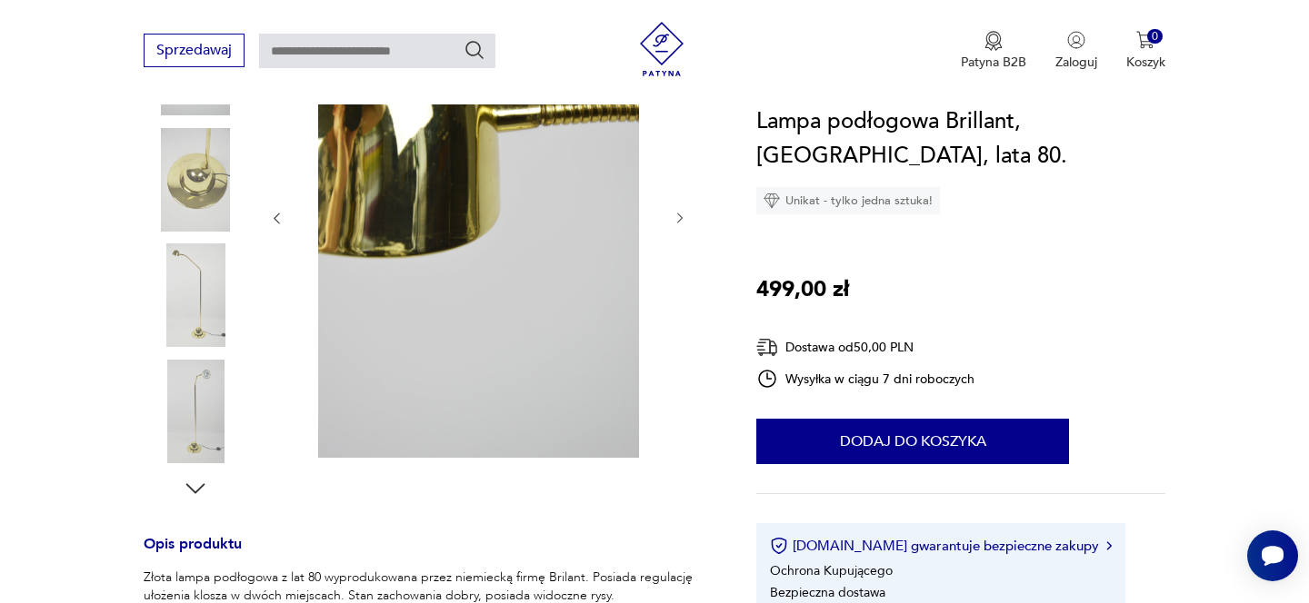
scroll to position [331, 0]
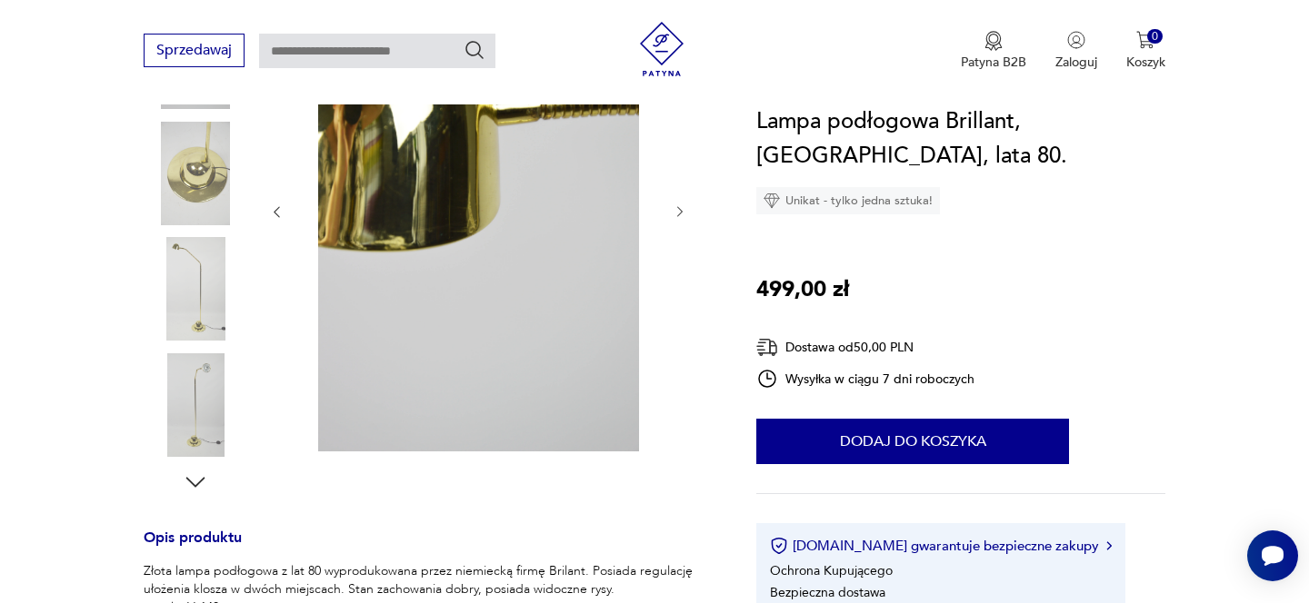
click at [198, 360] on img at bounding box center [196, 406] width 104 height 104
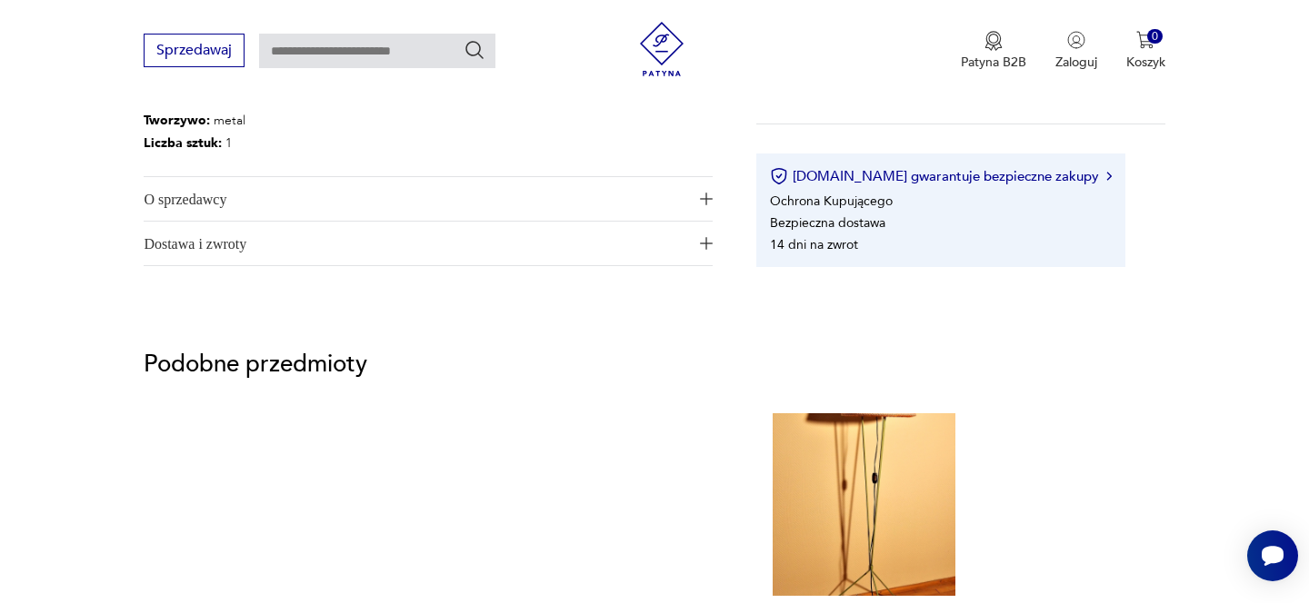
scroll to position [1153, 0]
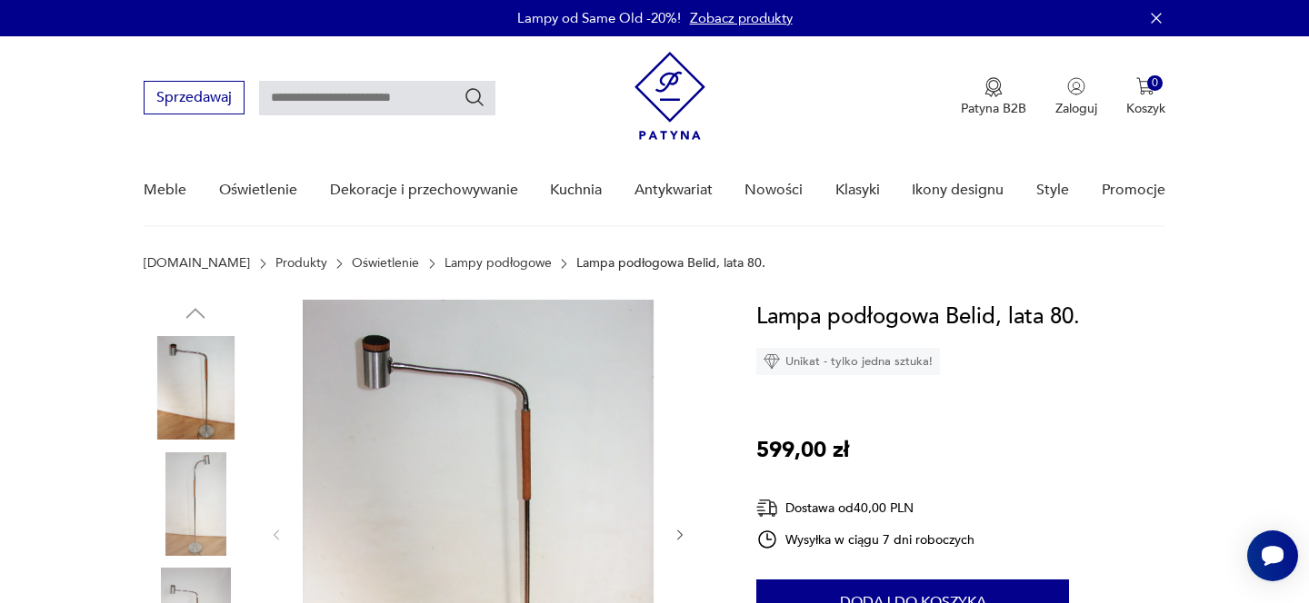
scroll to position [322, 0]
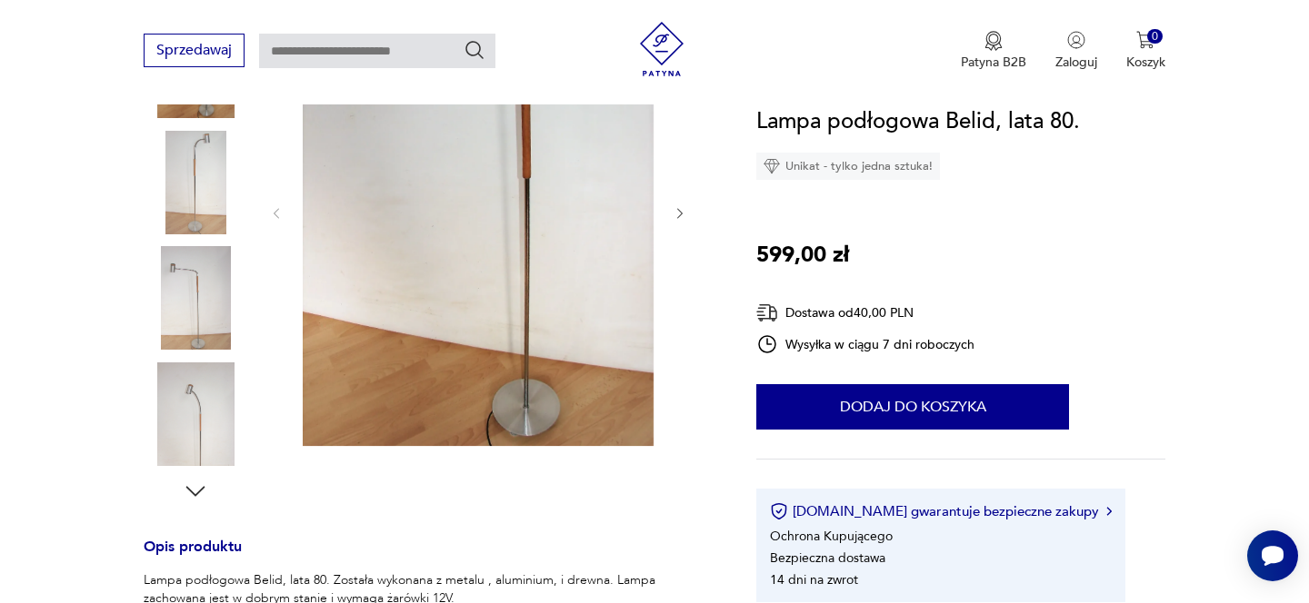
click at [677, 215] on icon "button" at bounding box center [680, 213] width 15 height 15
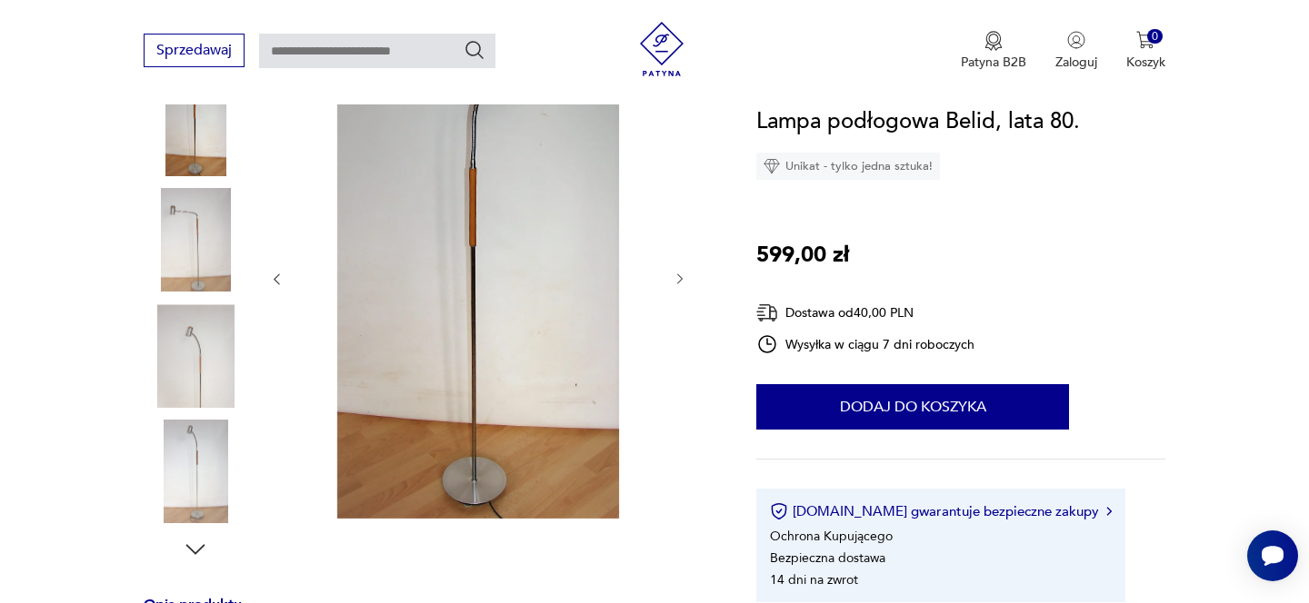
scroll to position [224, 0]
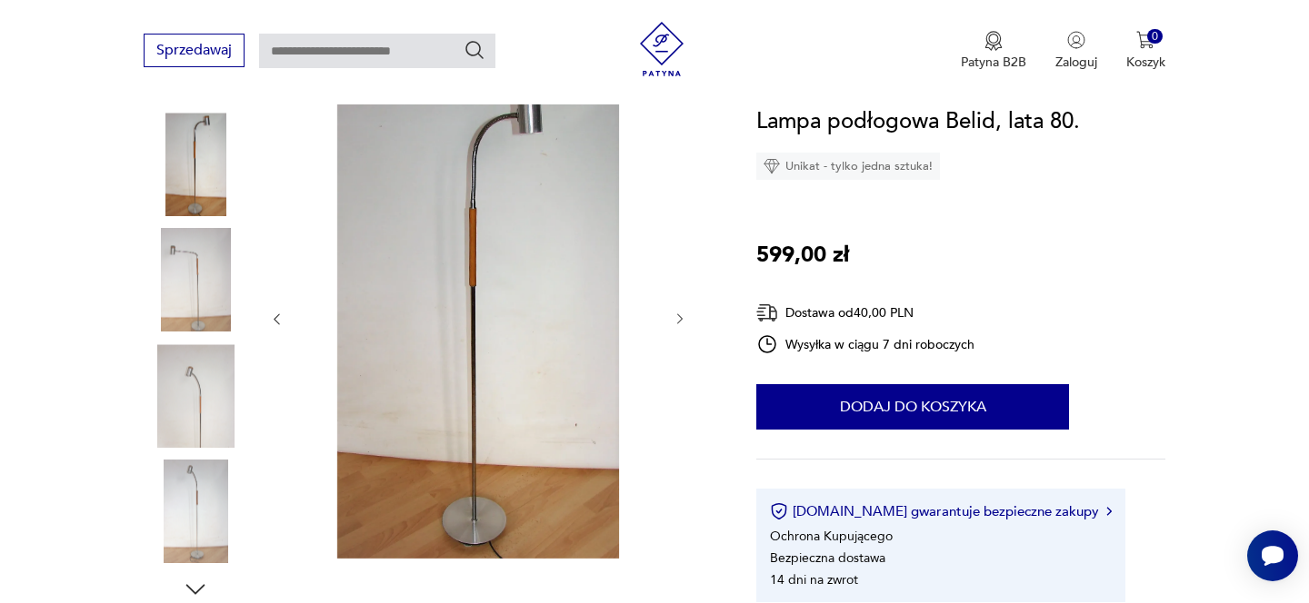
click at [674, 318] on icon "button" at bounding box center [680, 319] width 15 height 15
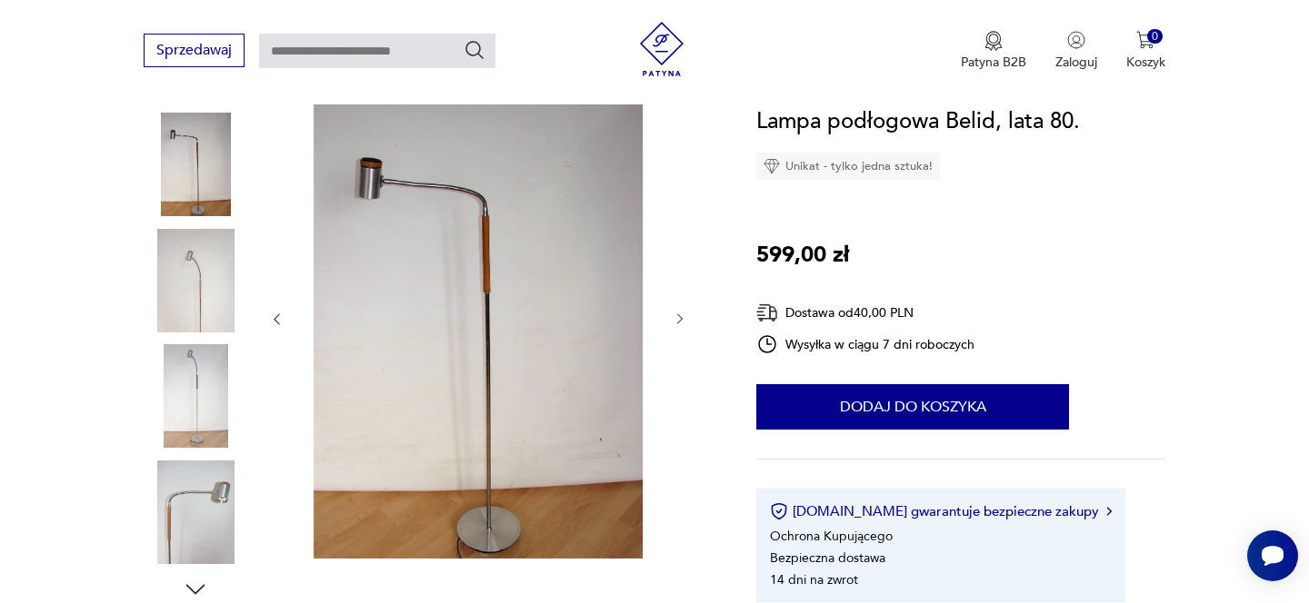
click at [674, 318] on icon "button" at bounding box center [680, 319] width 15 height 15
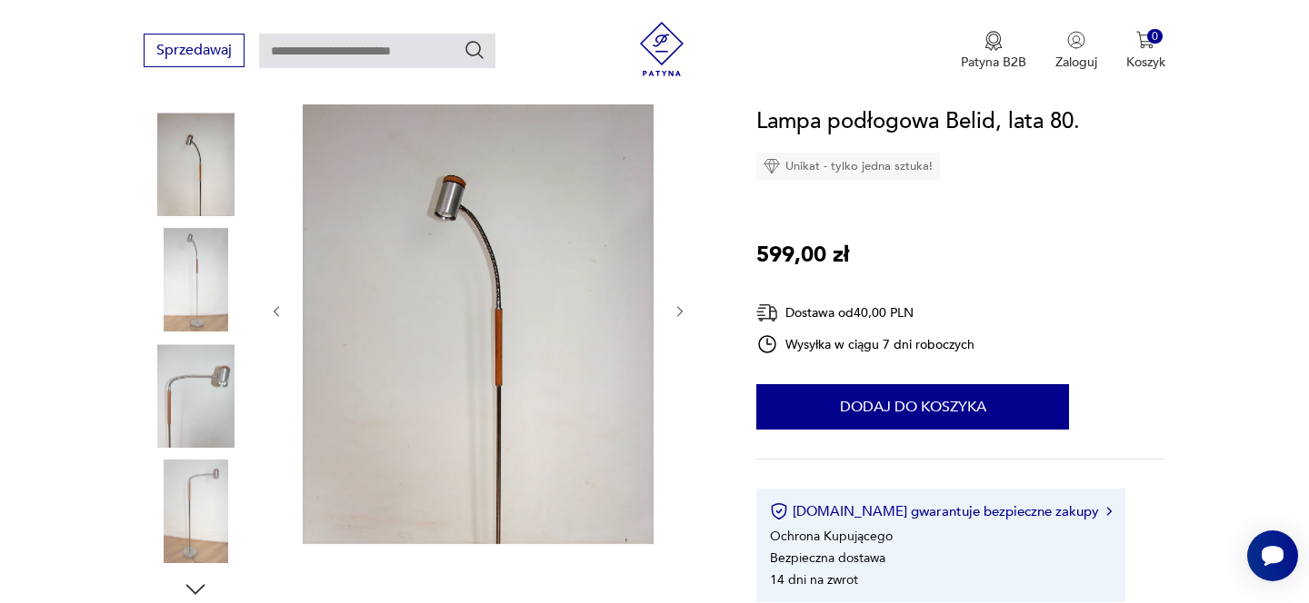
click at [674, 318] on icon "button" at bounding box center [680, 311] width 15 height 15
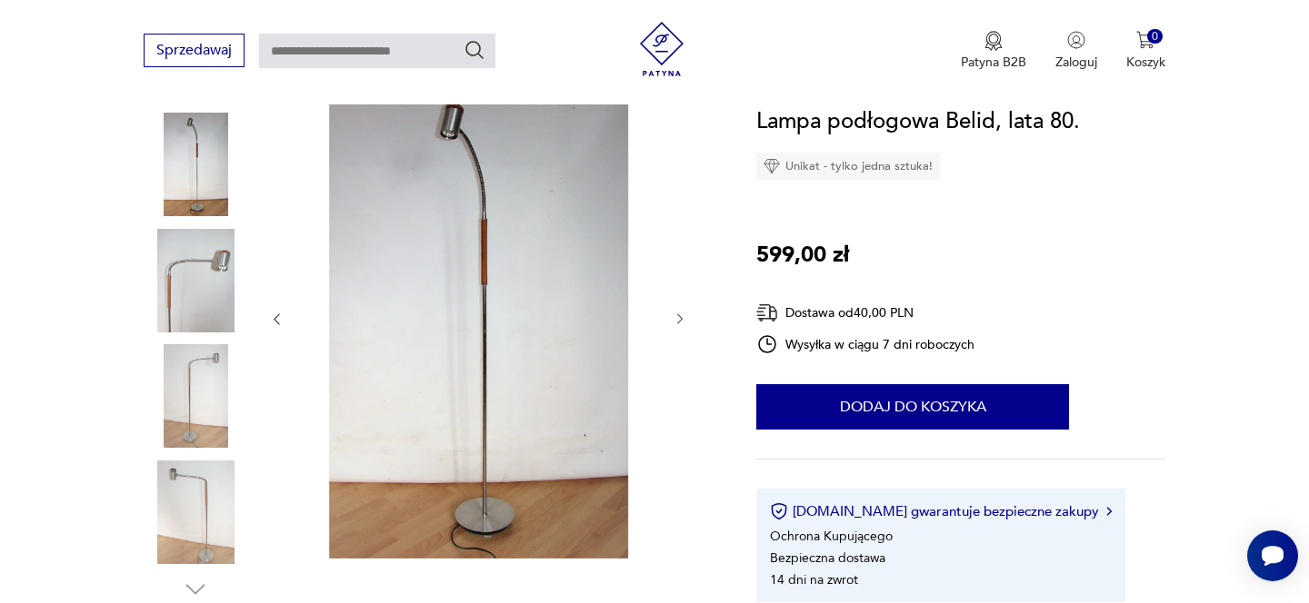
click at [674, 318] on icon "button" at bounding box center [680, 319] width 15 height 15
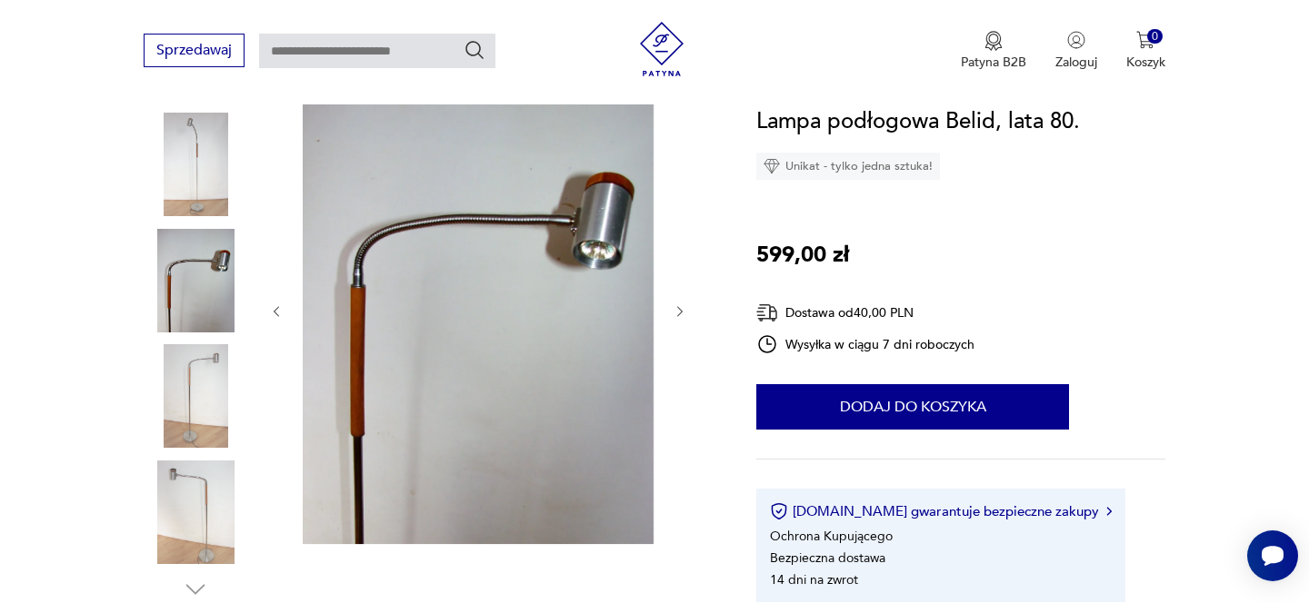
click at [674, 318] on icon "button" at bounding box center [680, 311] width 15 height 15
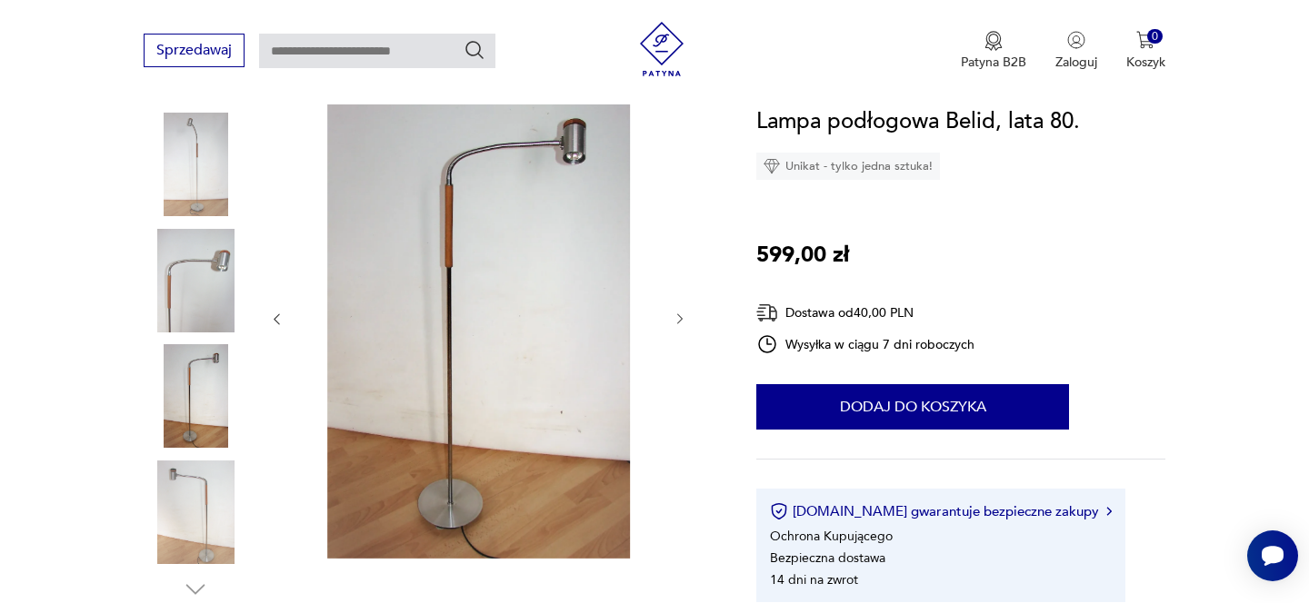
click at [674, 318] on icon "button" at bounding box center [680, 319] width 15 height 15
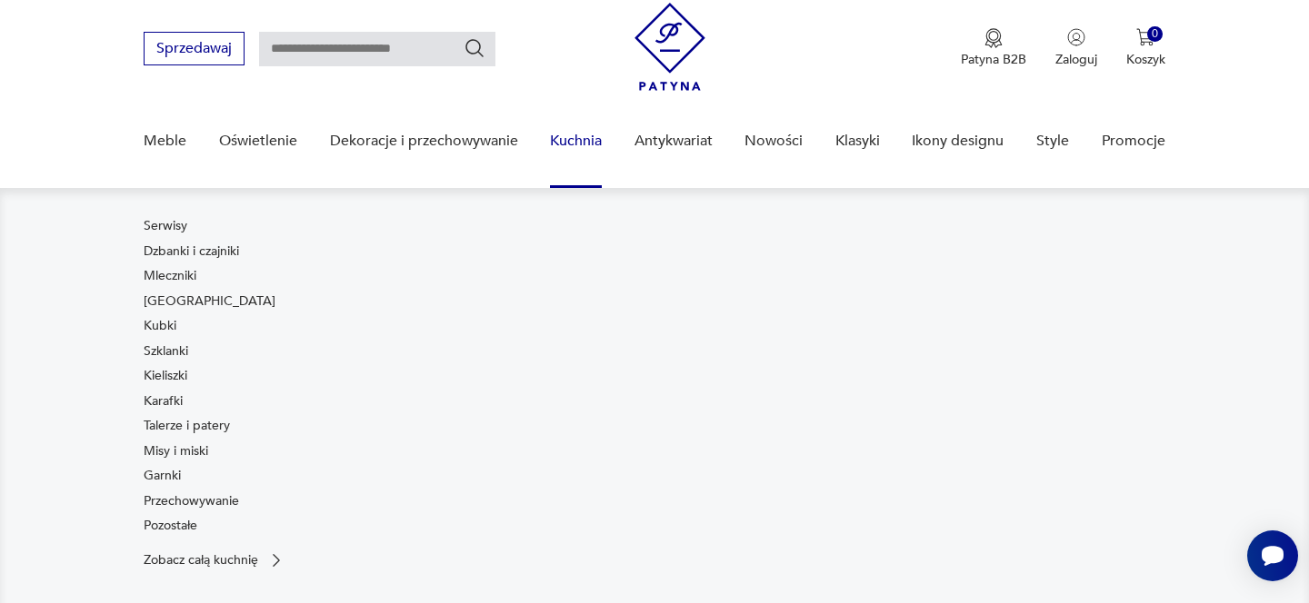
scroll to position [48, 0]
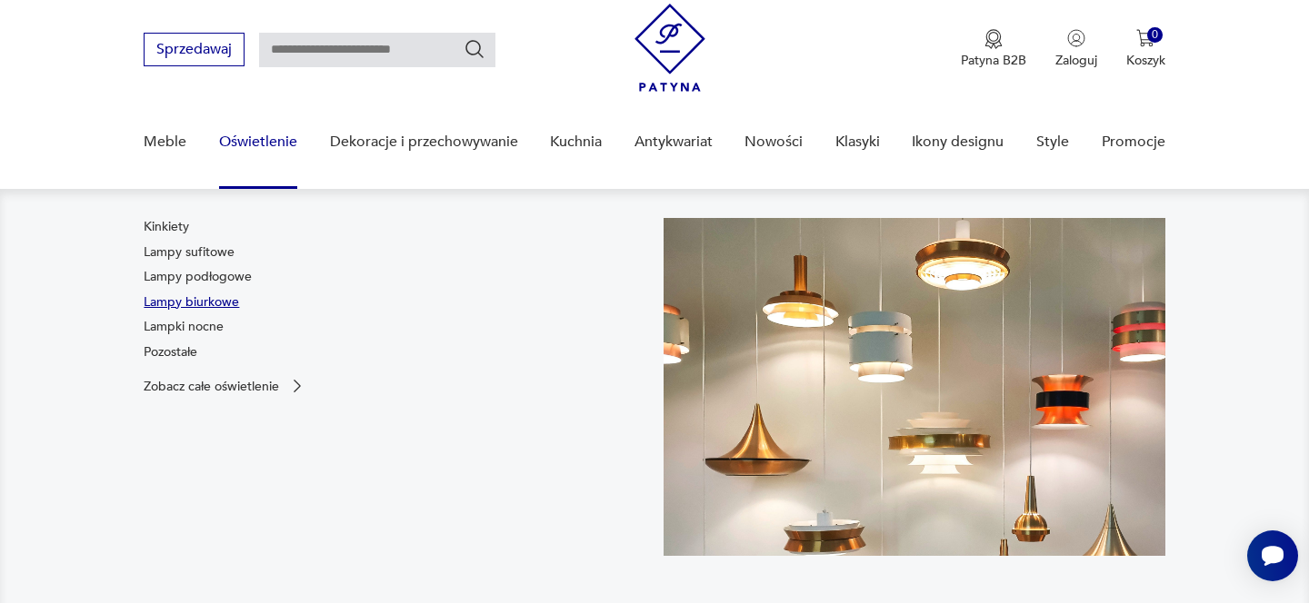
click at [204, 294] on link "Lampy biurkowe" at bounding box center [191, 303] width 95 height 18
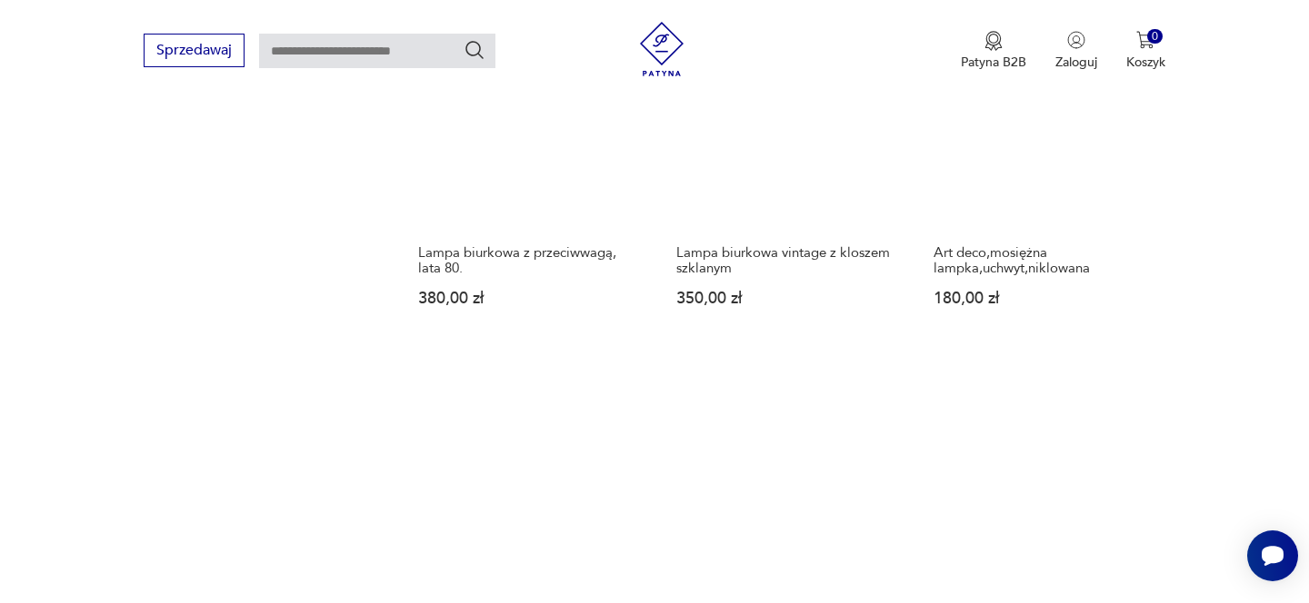
scroll to position [2565, 0]
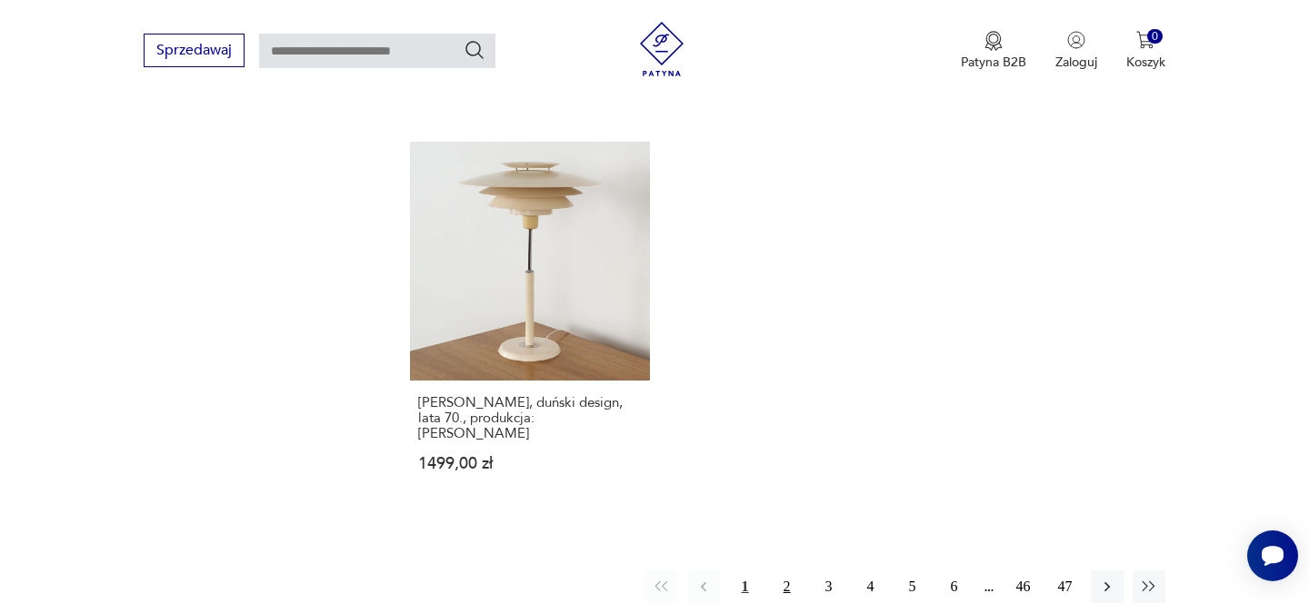
click at [791, 571] on button "2" at bounding box center [787, 587] width 33 height 33
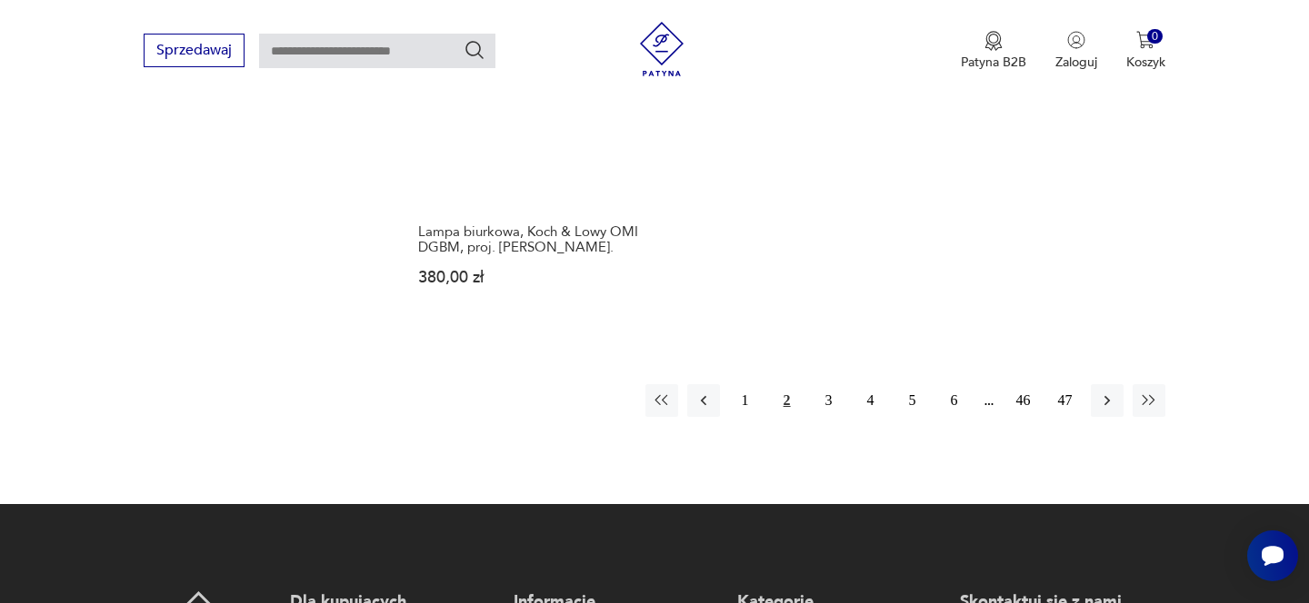
scroll to position [2708, 0]
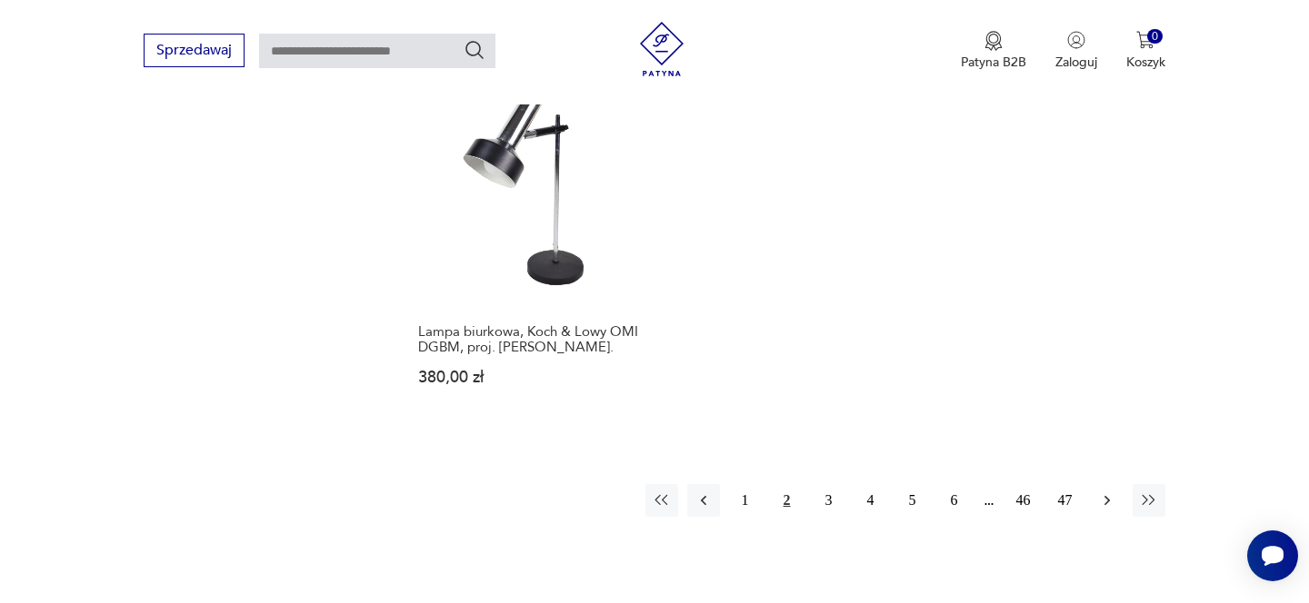
click at [1109, 492] on icon "button" at bounding box center [1107, 501] width 18 height 18
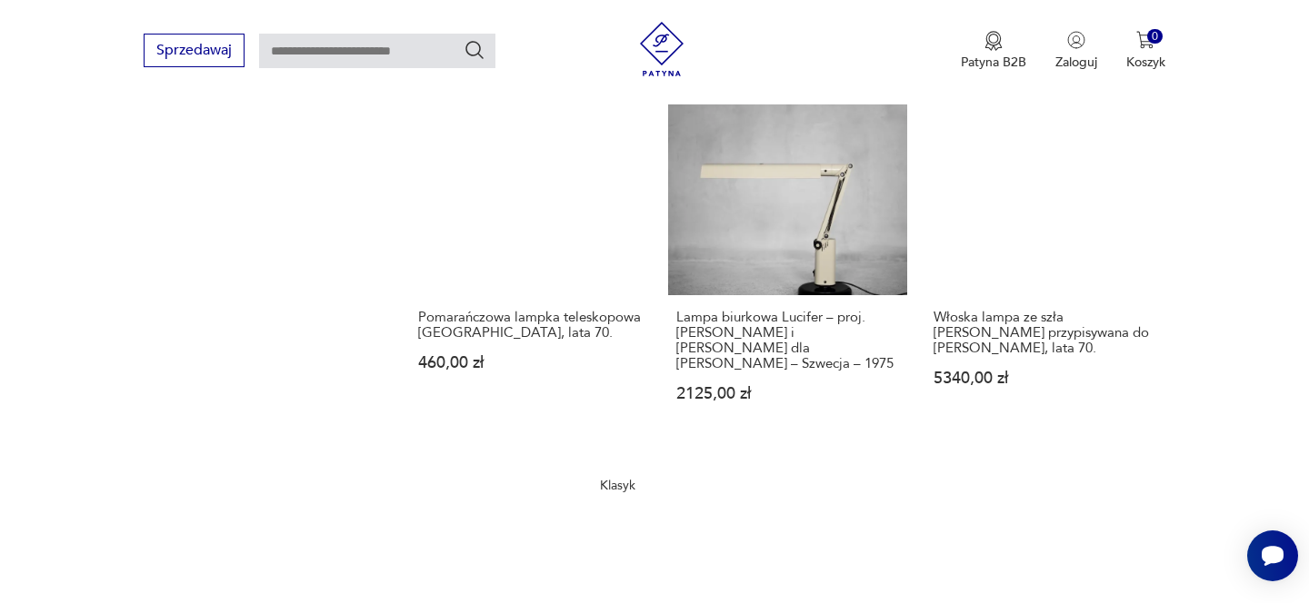
scroll to position [2657, 0]
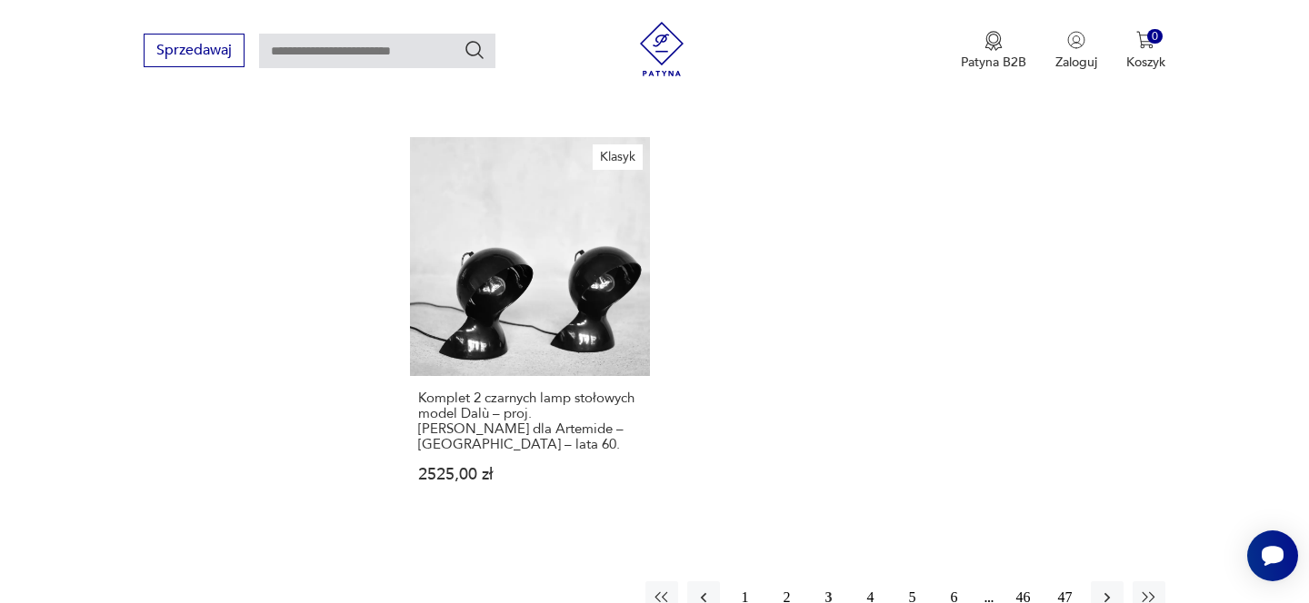
click at [872, 582] on button "4" at bounding box center [870, 598] width 33 height 33
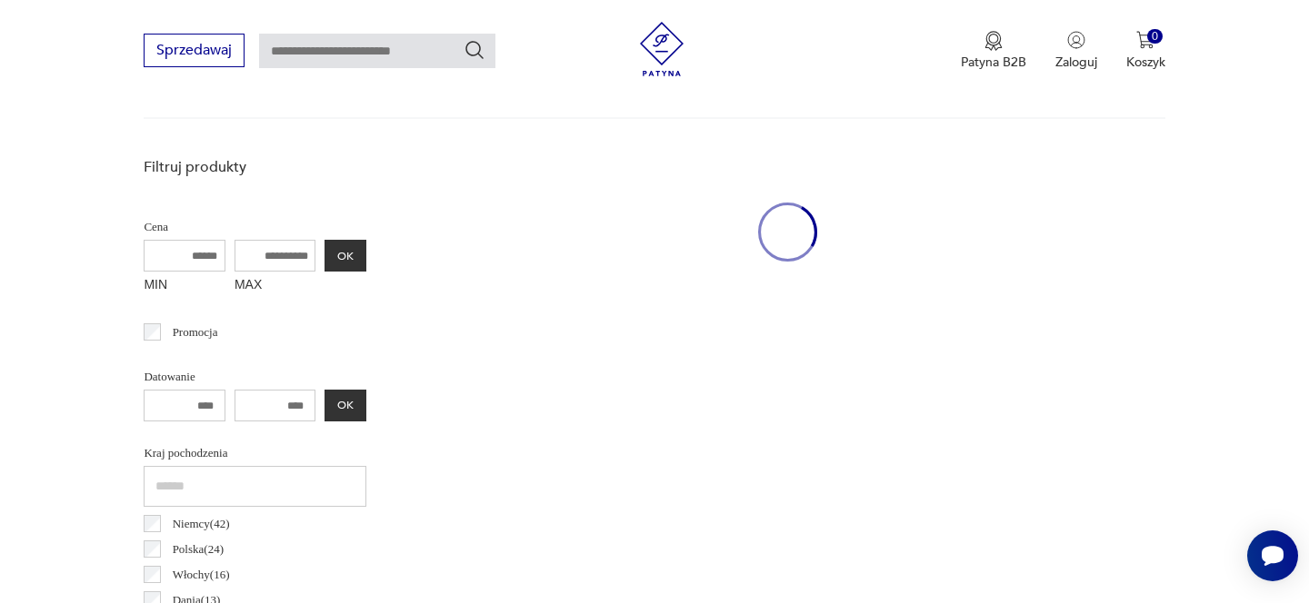
scroll to position [428, 0]
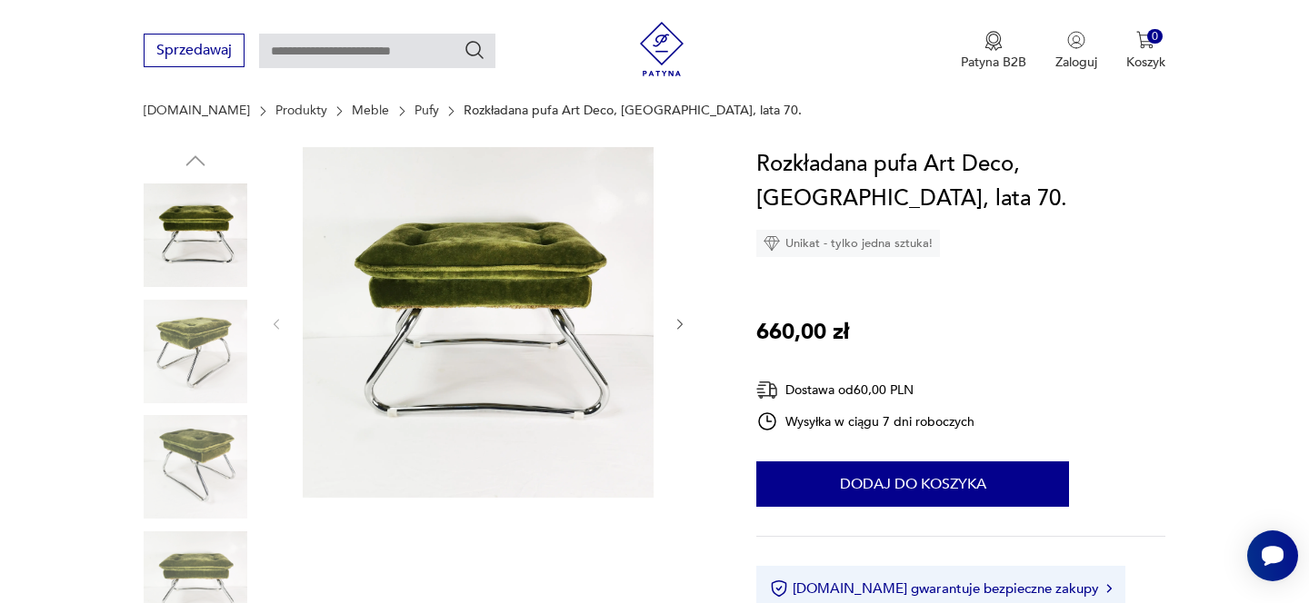
scroll to position [185, 0]
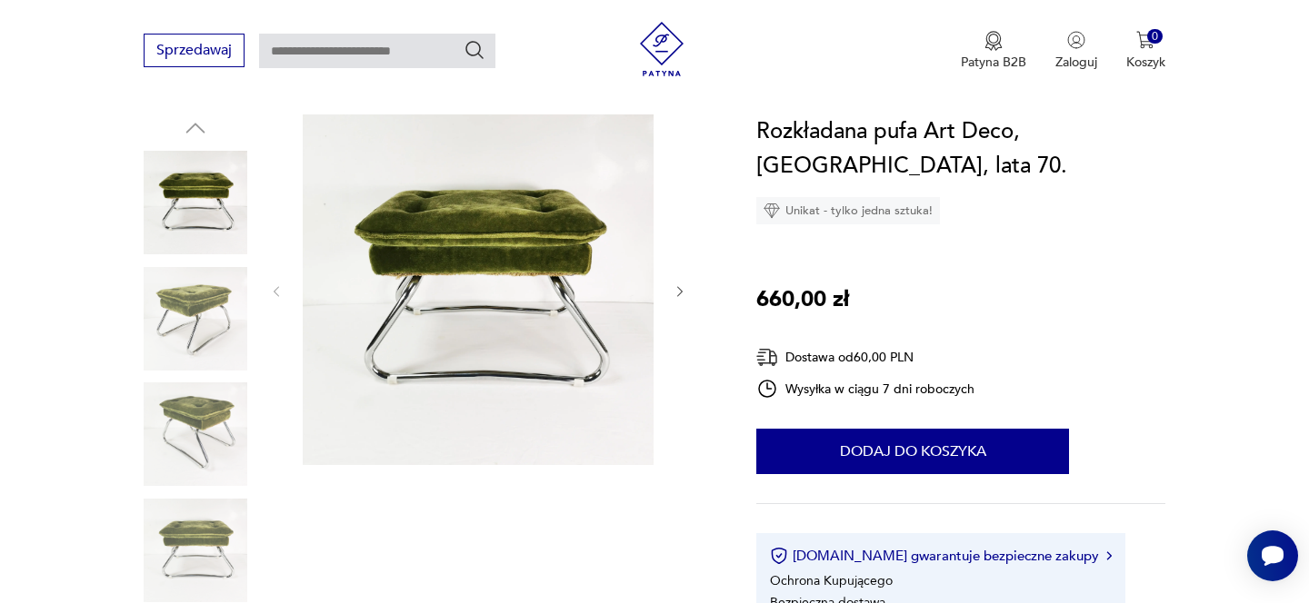
click at [680, 284] on icon "button" at bounding box center [680, 291] width 15 height 15
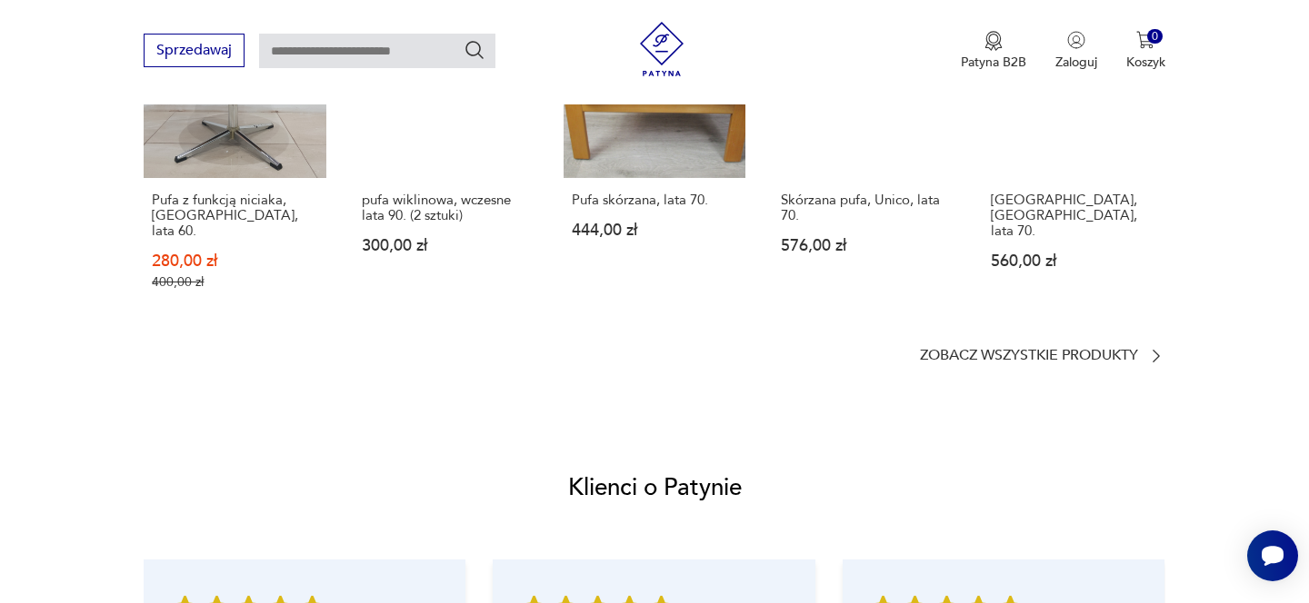
scroll to position [1371, 0]
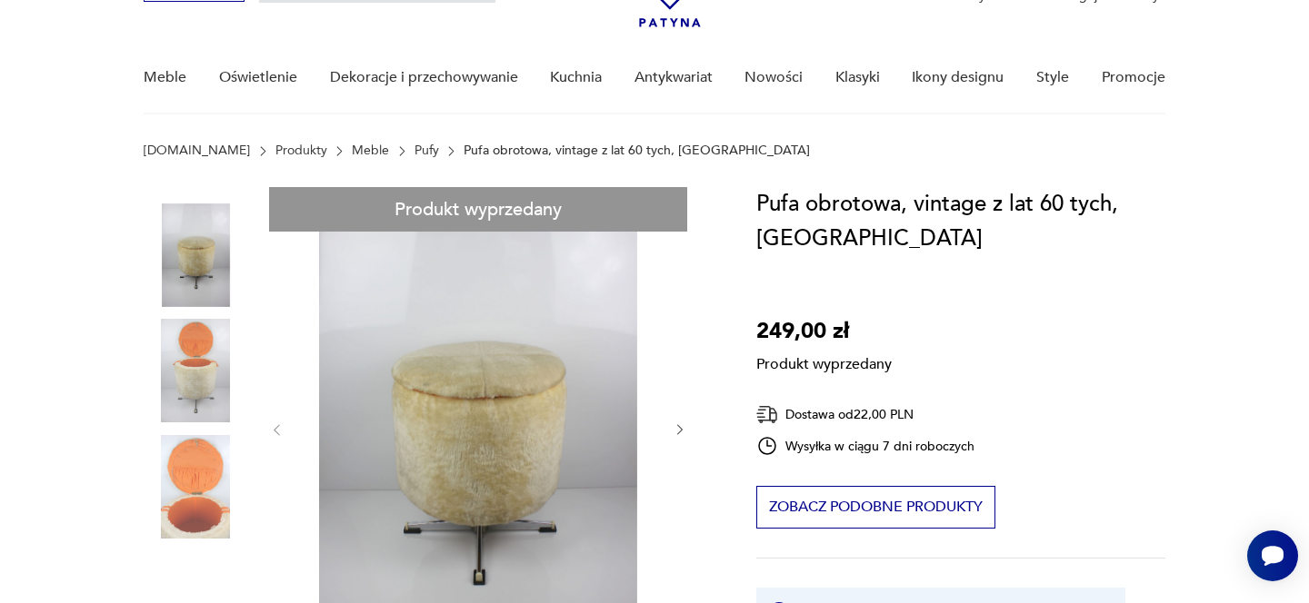
scroll to position [131, 0]
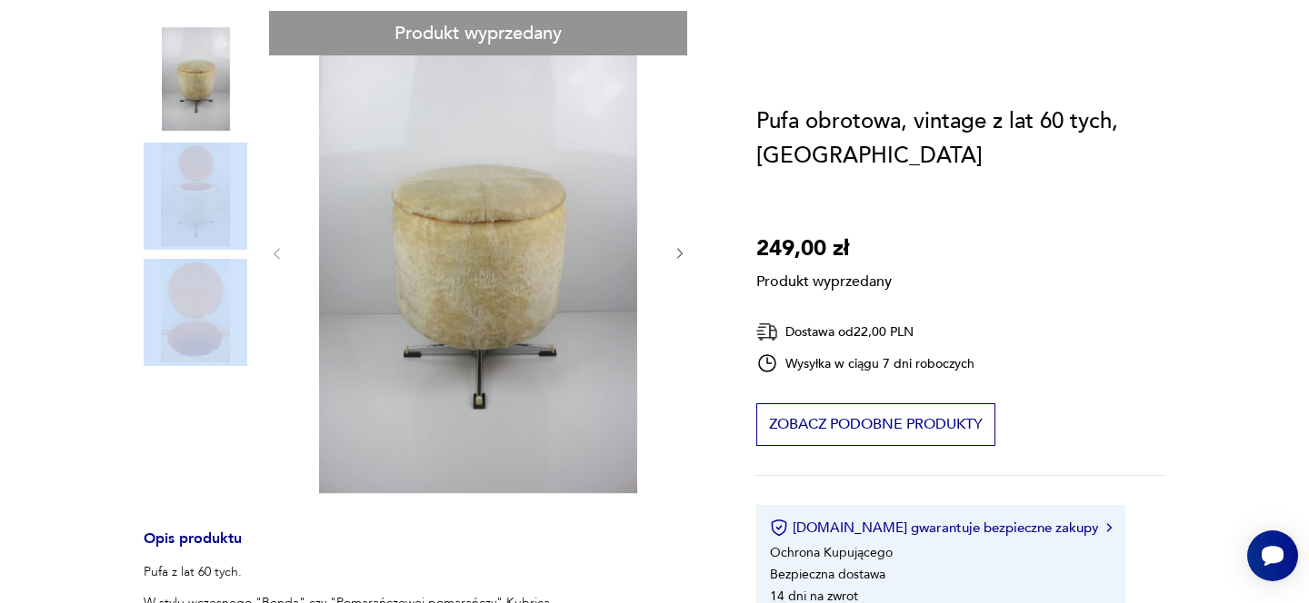
scroll to position [383, 0]
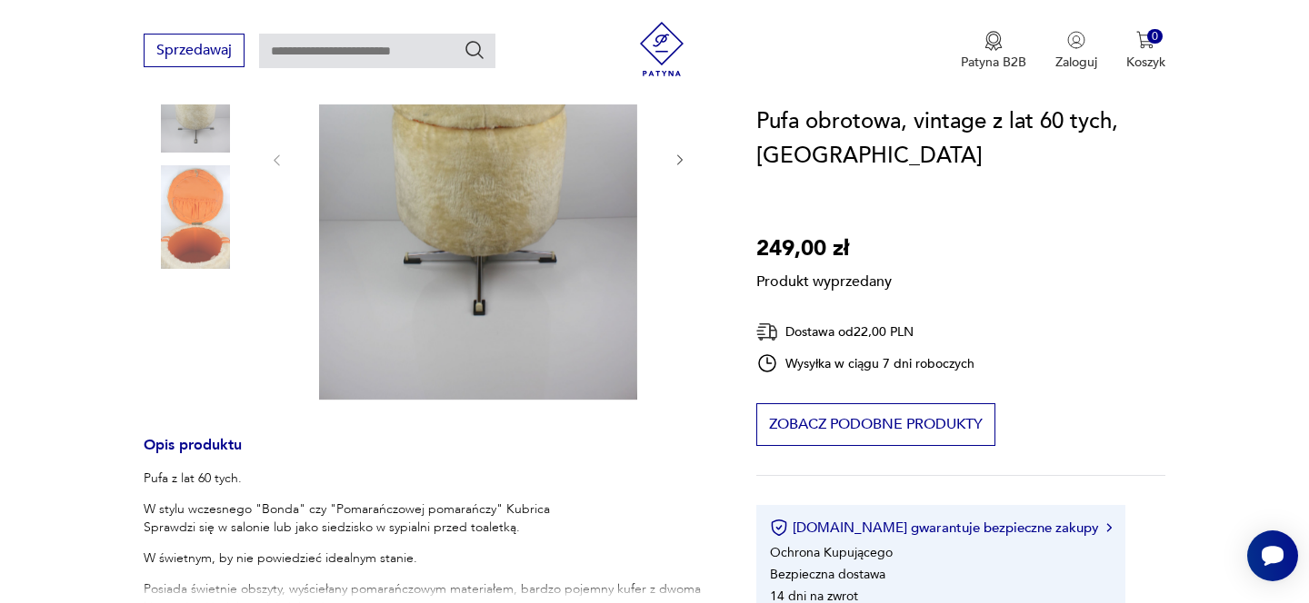
click at [683, 158] on div "Produkt wyprzedany Opis produktu Pufa z lat 60 tych. W stylu wczesnego "Bonda" …" at bounding box center [428, 480] width 569 height 1127
click at [679, 159] on div "Produkt wyprzedany Opis produktu Pufa z lat 60 tych. W stylu wczesnego "Bonda" …" at bounding box center [428, 480] width 569 height 1127
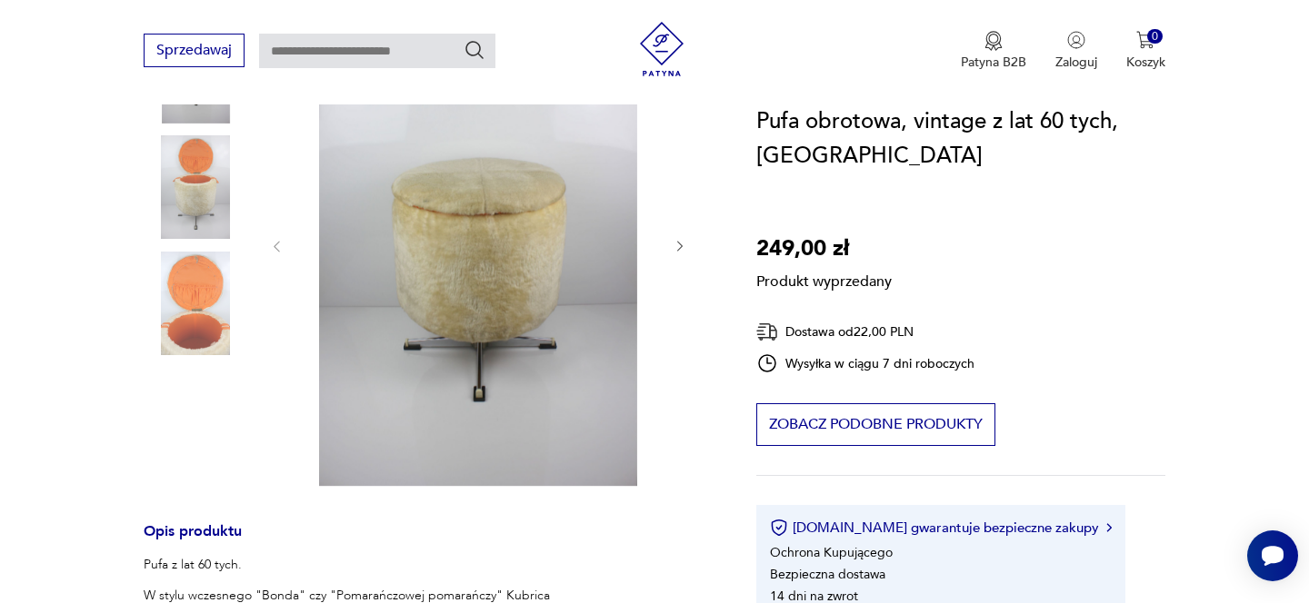
scroll to position [234, 0]
